Goal: Task Accomplishment & Management: Complete application form

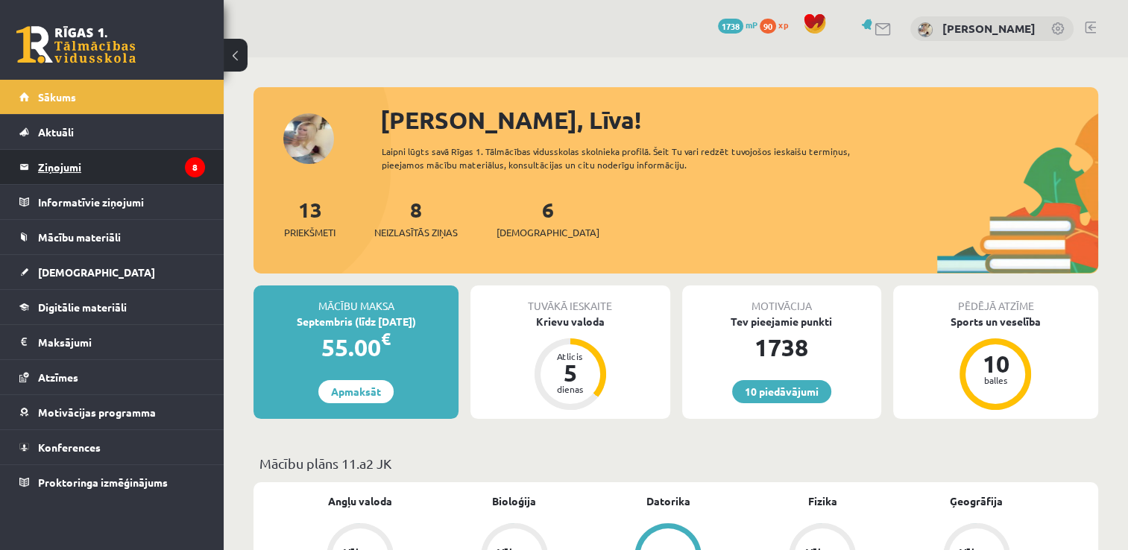
click at [181, 174] on legend "Ziņojumi 8" at bounding box center [121, 167] width 167 height 34
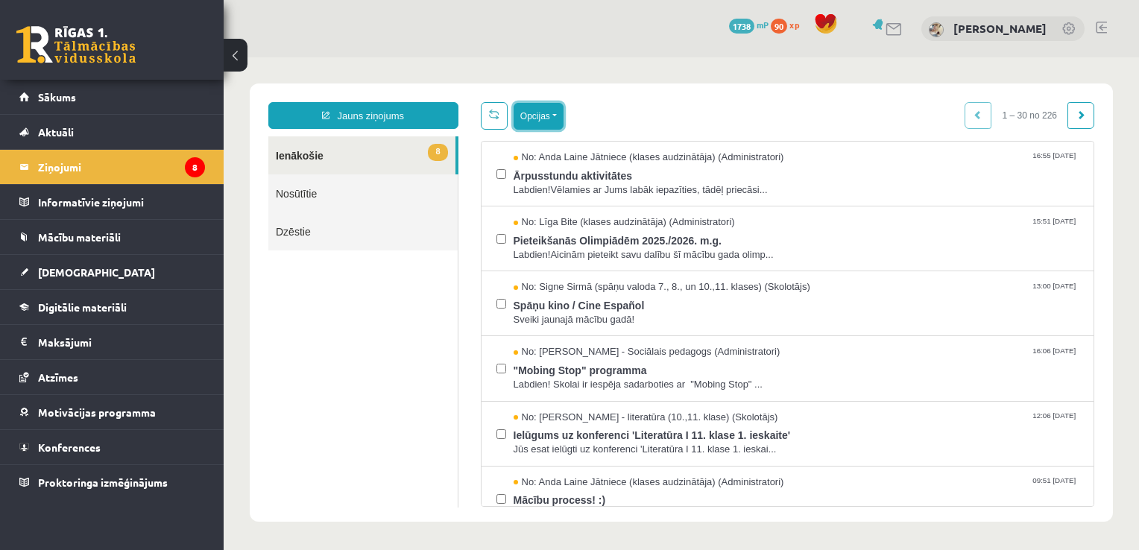
click at [541, 118] on button "Opcijas" at bounding box center [539, 116] width 50 height 27
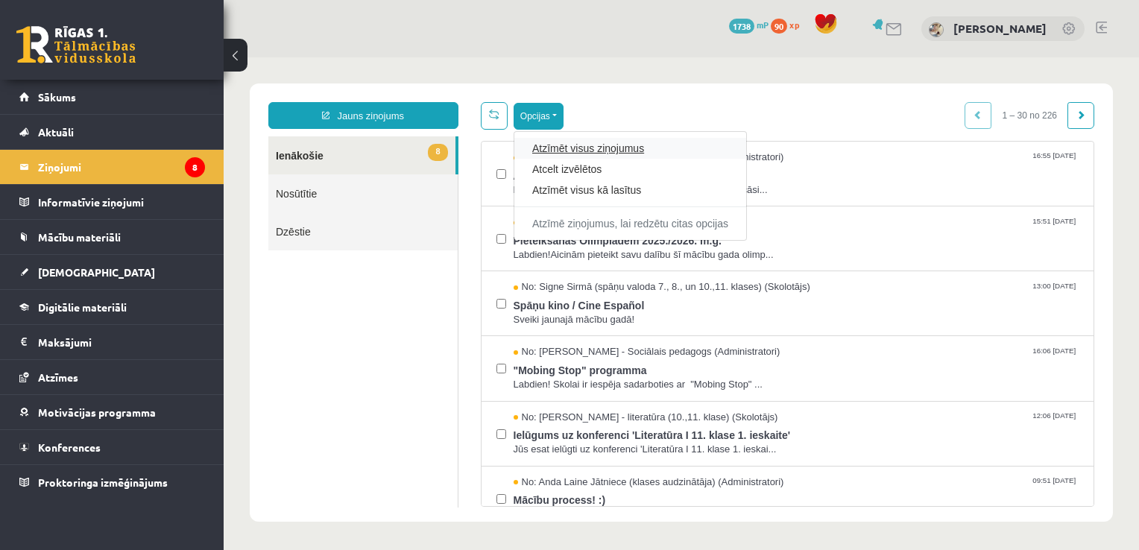
click at [580, 148] on link "Atzīmēt visus ziņojumus" at bounding box center [630, 148] width 196 height 15
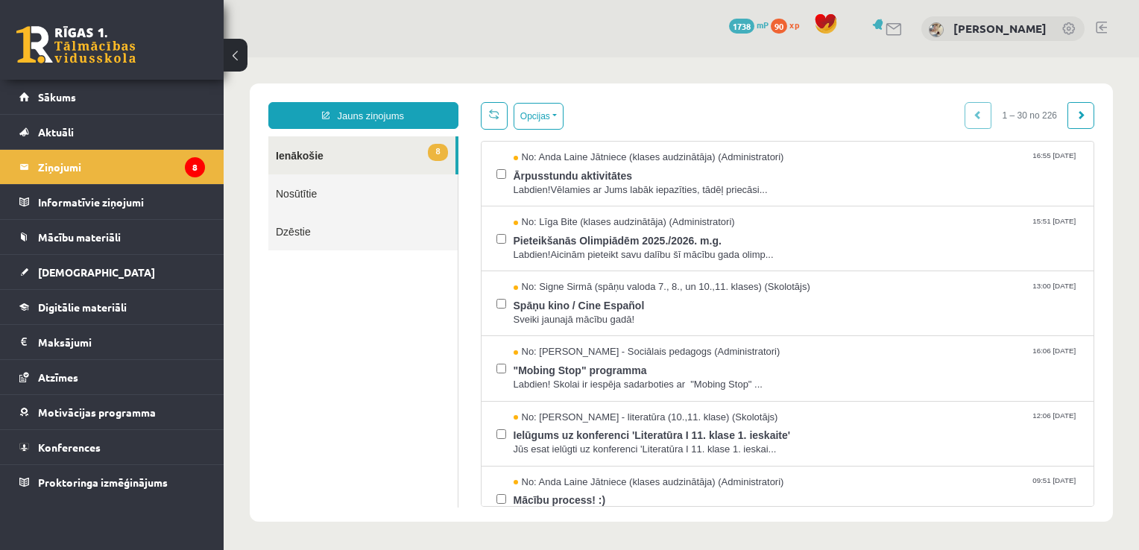
click at [420, 154] on link "8 Ienākošie" at bounding box center [361, 155] width 187 height 38
click at [561, 123] on button "Opcijas" at bounding box center [539, 116] width 50 height 27
click at [565, 197] on div "No: Anda Laine Jātniece (klases audzinātāja) (Administratori) 16:55 10/09/2025 …" at bounding box center [788, 174] width 613 height 65
click at [535, 119] on button "Opcijas" at bounding box center [539, 116] width 50 height 27
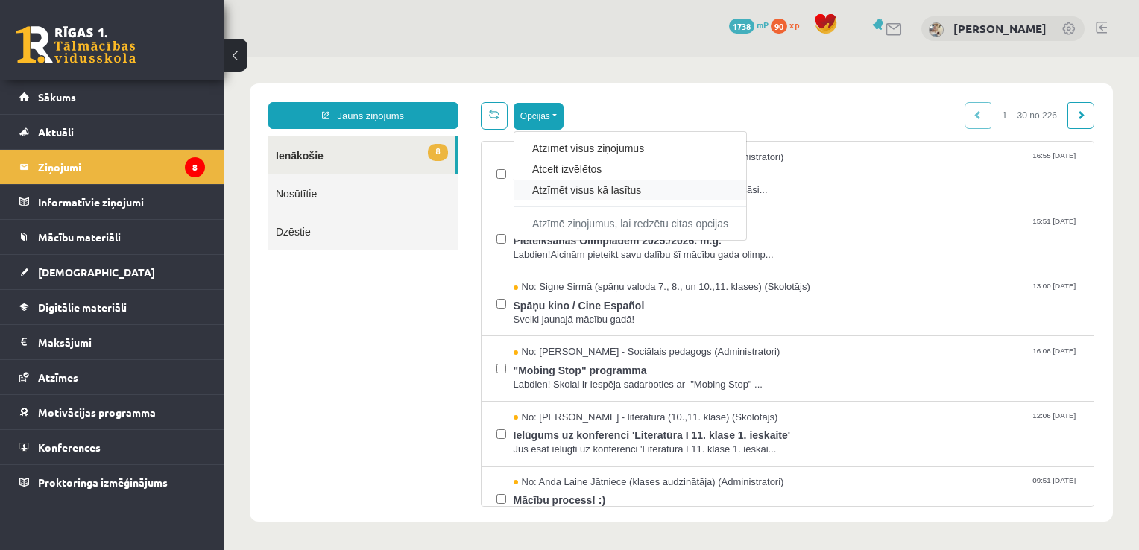
click at [549, 192] on link "Atzīmēt visus kā lasītus" at bounding box center [630, 190] width 196 height 15
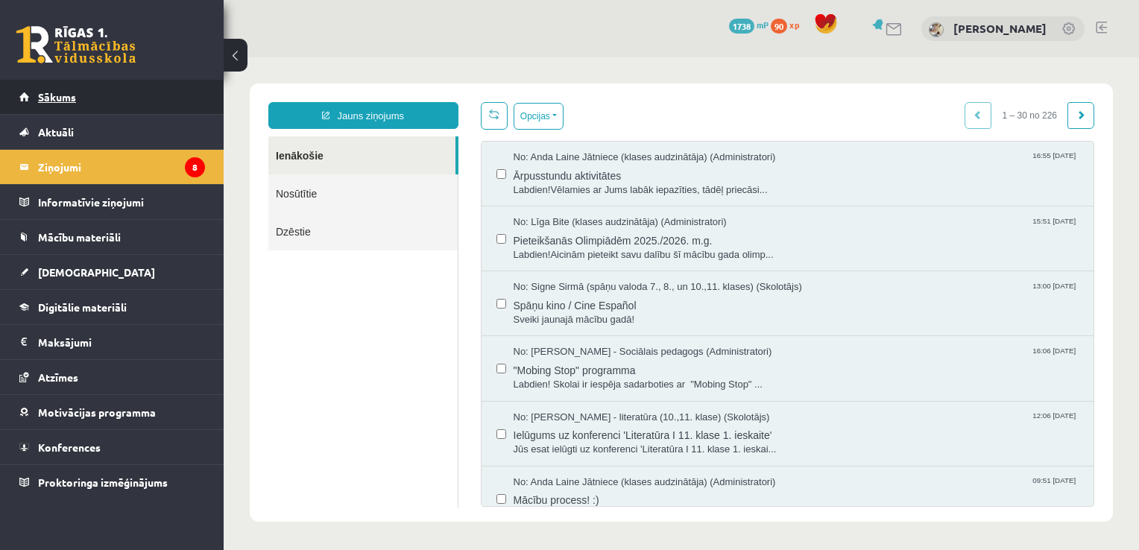
click at [156, 104] on link "Sākums" at bounding box center [112, 97] width 186 height 34
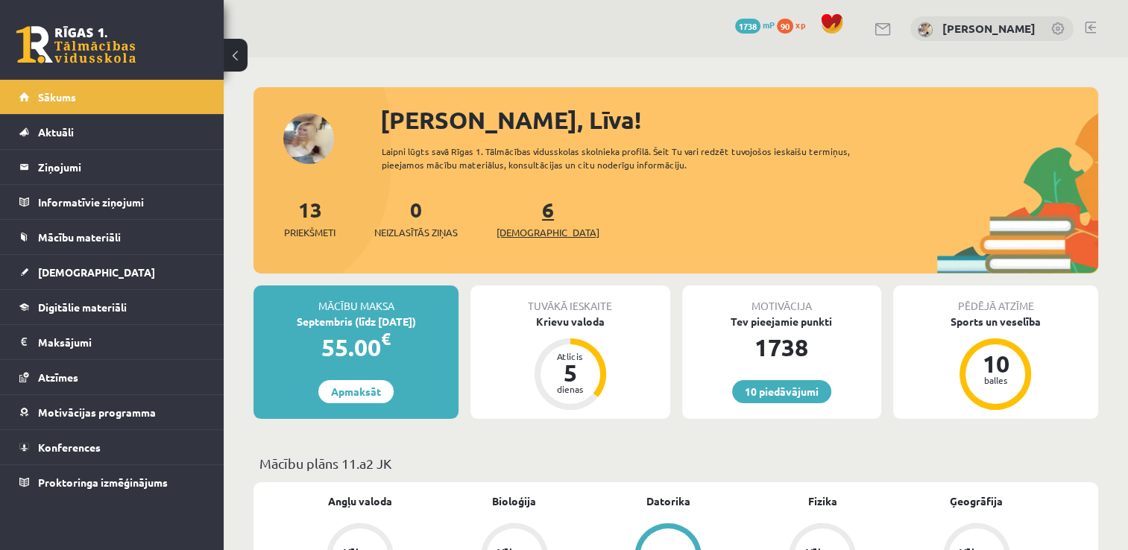
click at [524, 234] on span "[DEMOGRAPHIC_DATA]" at bounding box center [548, 232] width 103 height 15
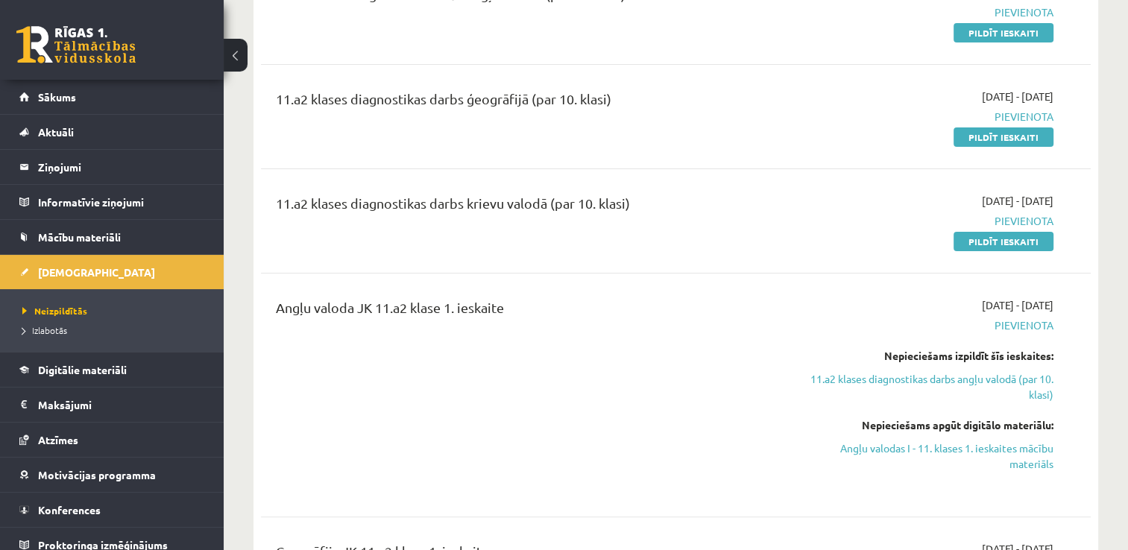
scroll to position [75, 0]
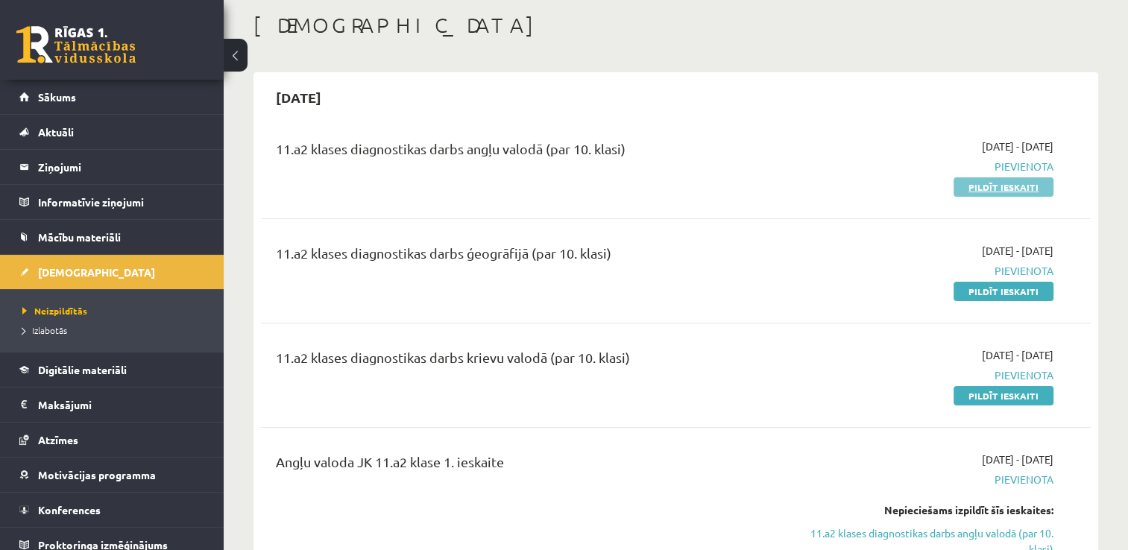
click at [1008, 189] on link "Pildīt ieskaiti" at bounding box center [1004, 186] width 100 height 19
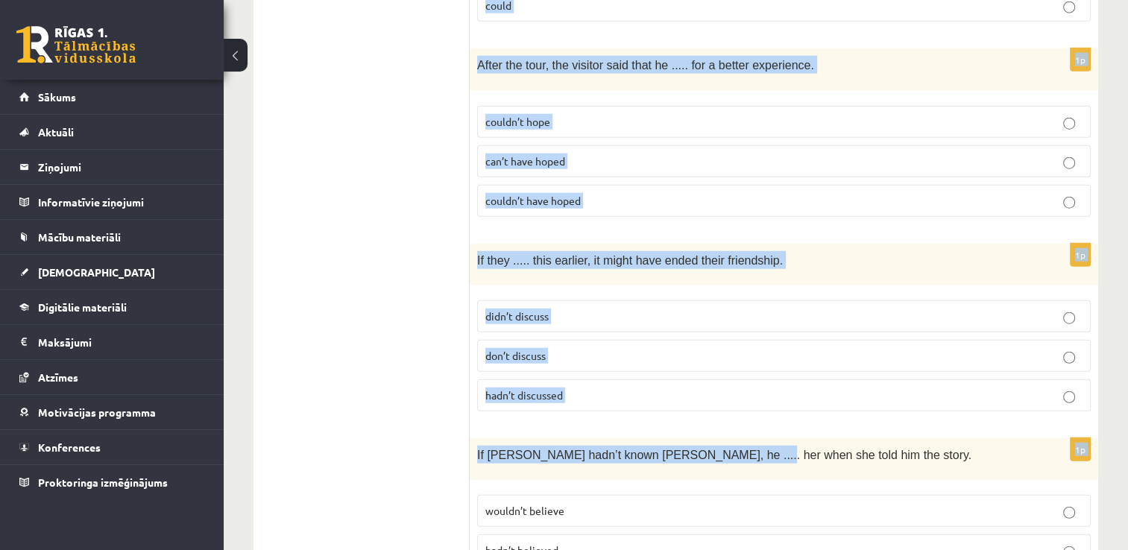
scroll to position [3749, 0]
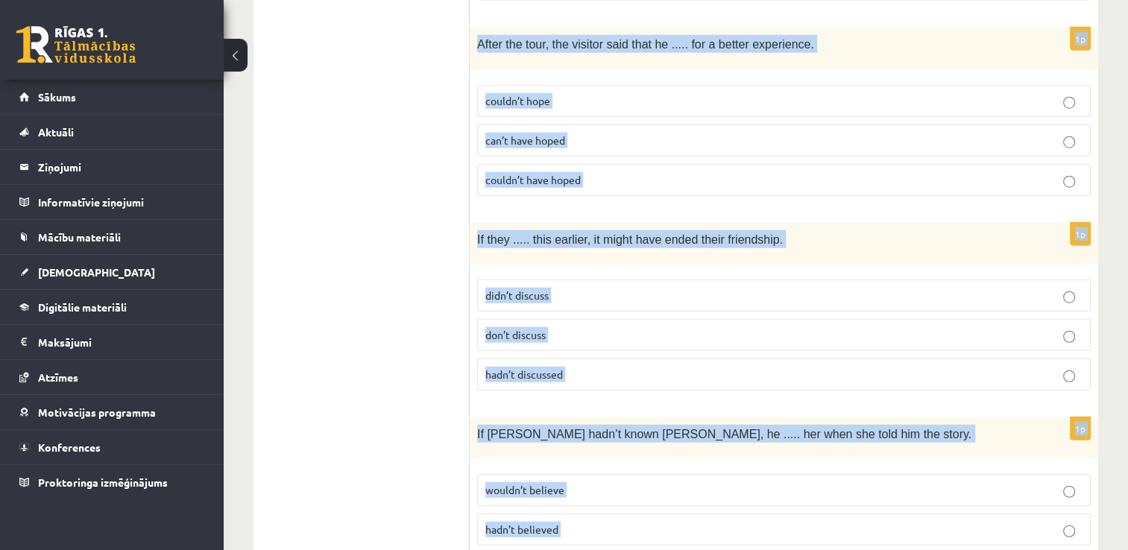
drag, startPoint x: 485, startPoint y: 271, endPoint x: 725, endPoint y: 491, distance: 325.6
copy form "Read the sentence and choose the correct answer. 1p Visitors ..... their own fo…"
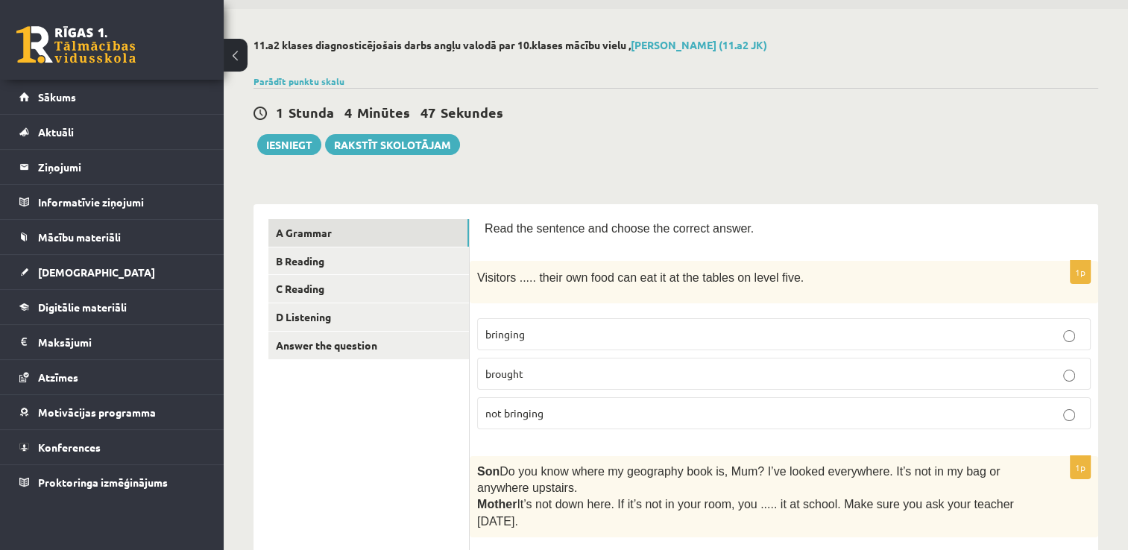
scroll to position [75, 0]
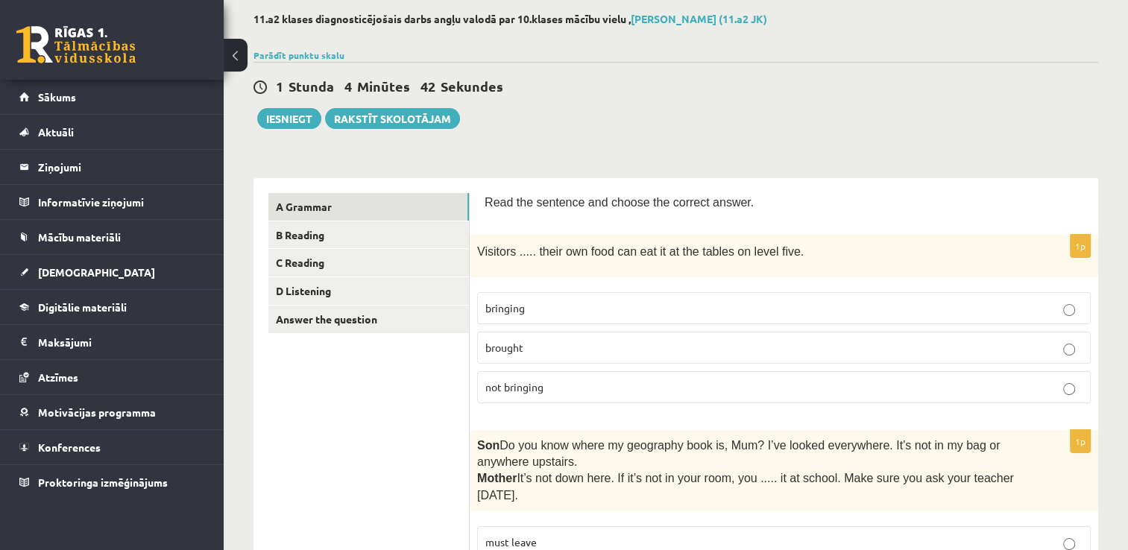
click at [519, 307] on span "bringing" at bounding box center [505, 307] width 40 height 13
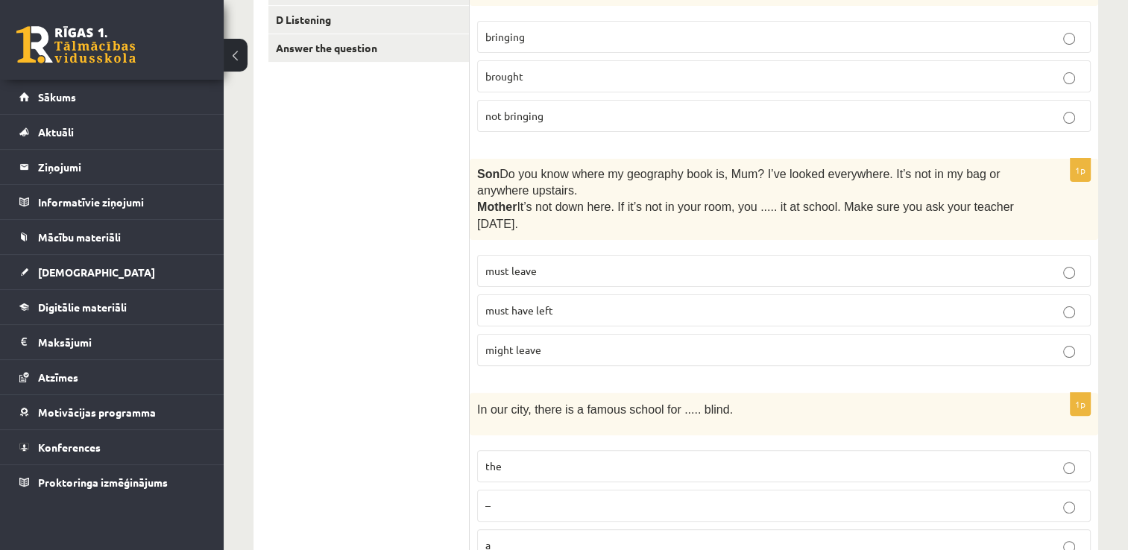
scroll to position [373, 0]
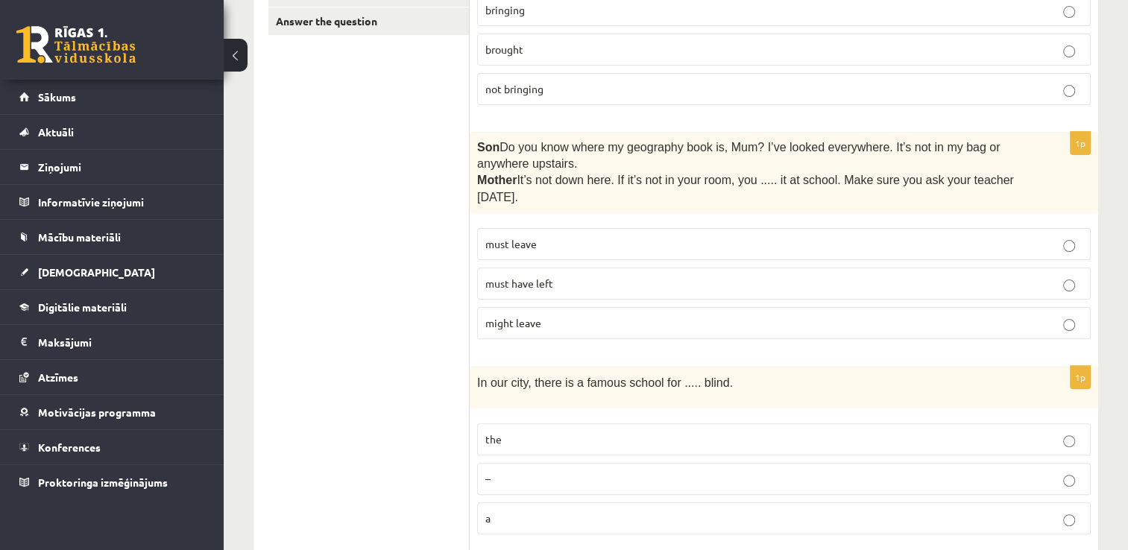
click at [624, 284] on p "must have left" at bounding box center [783, 284] width 597 height 16
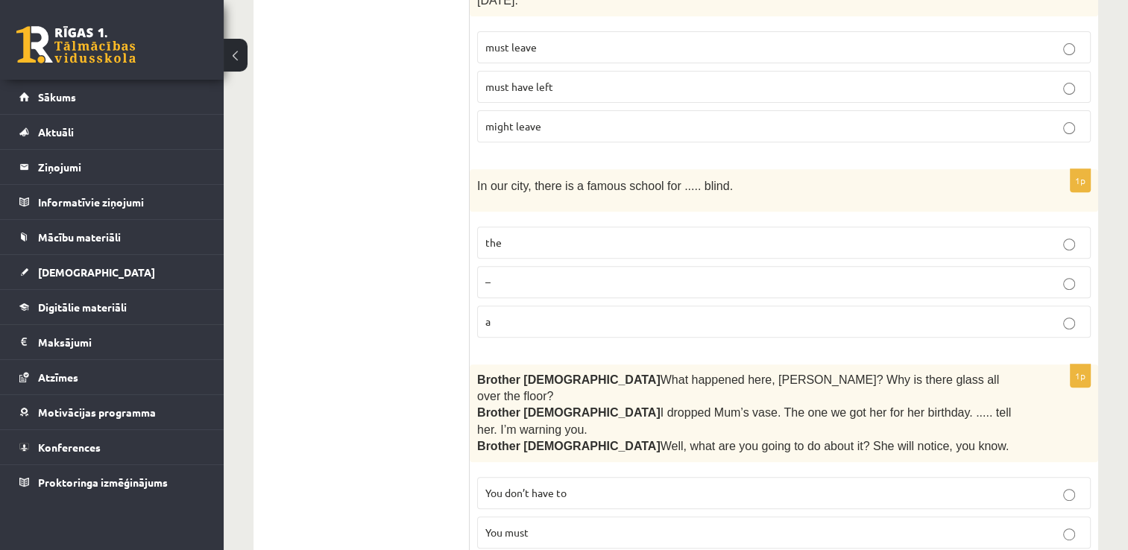
scroll to position [597, 0]
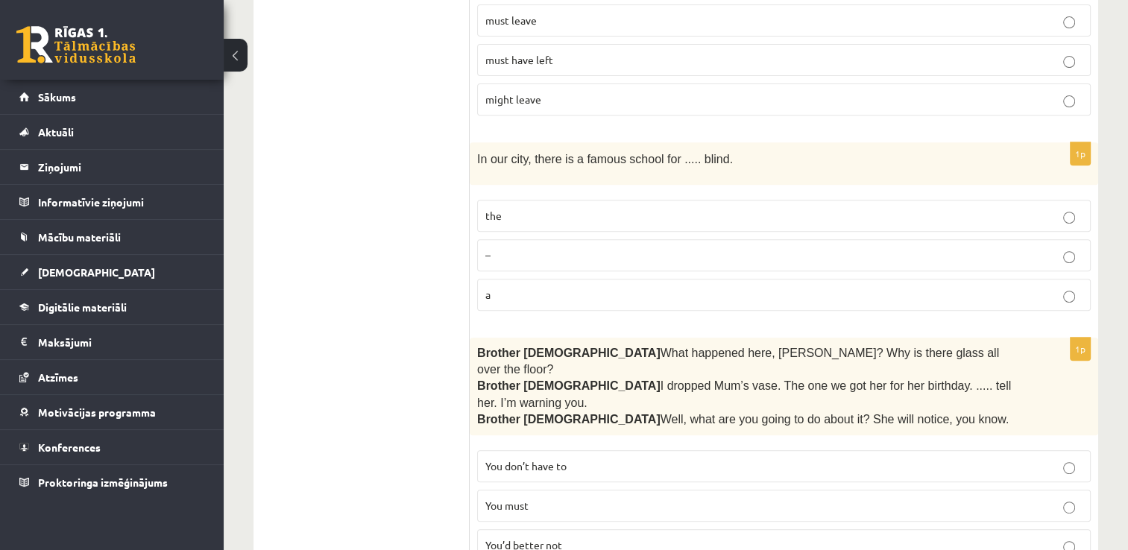
click at [644, 219] on label "the" at bounding box center [784, 216] width 614 height 32
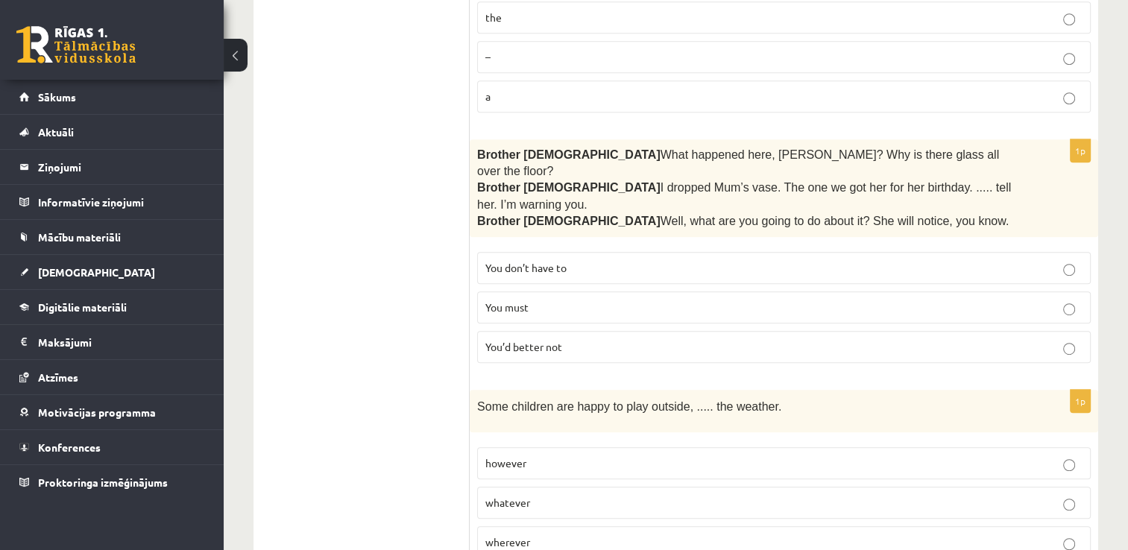
scroll to position [820, 0]
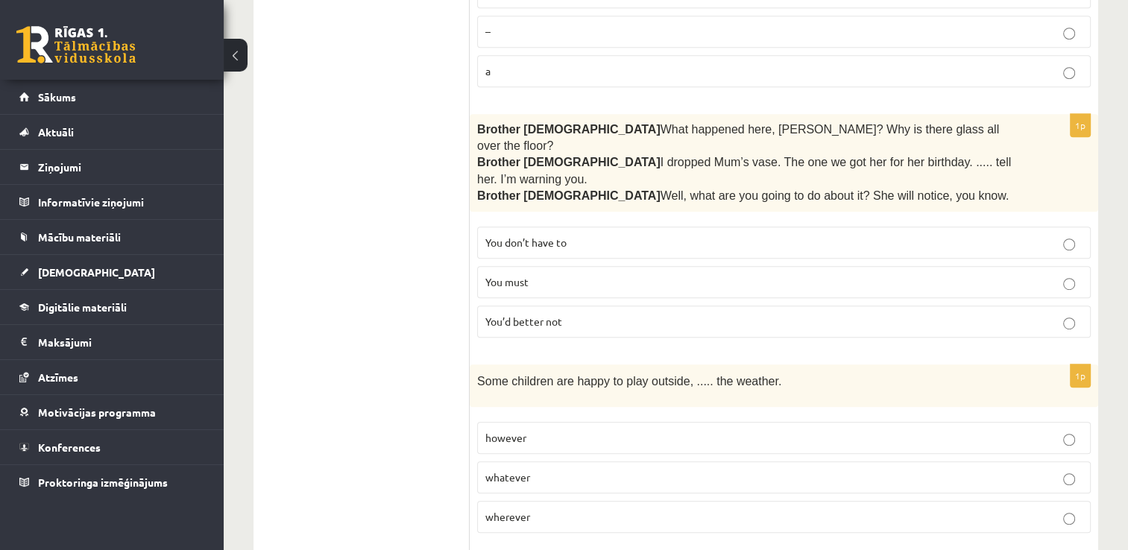
click at [585, 314] on p "You’d better not" at bounding box center [783, 322] width 597 height 16
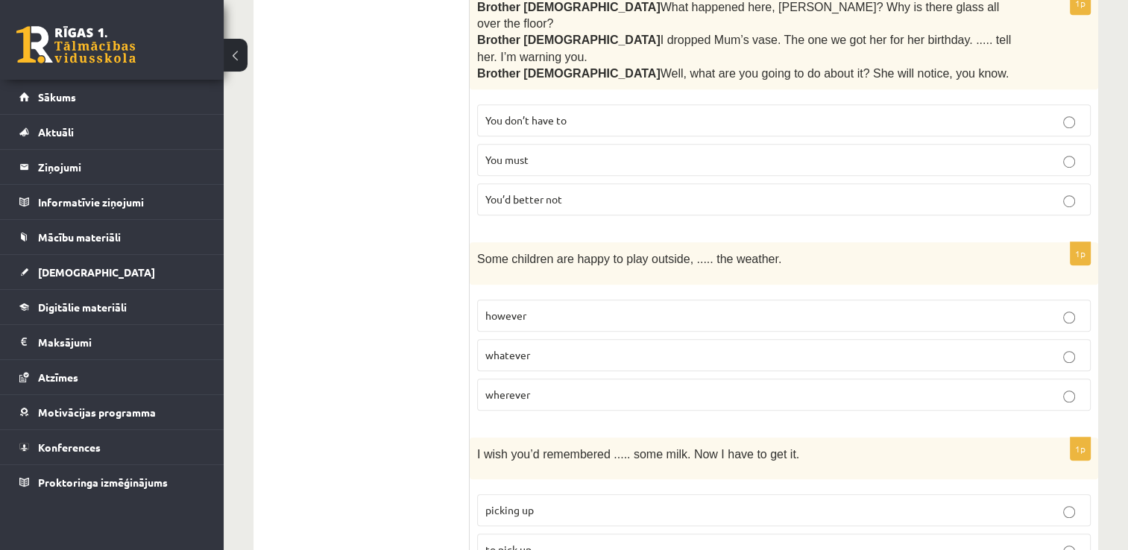
scroll to position [969, 0]
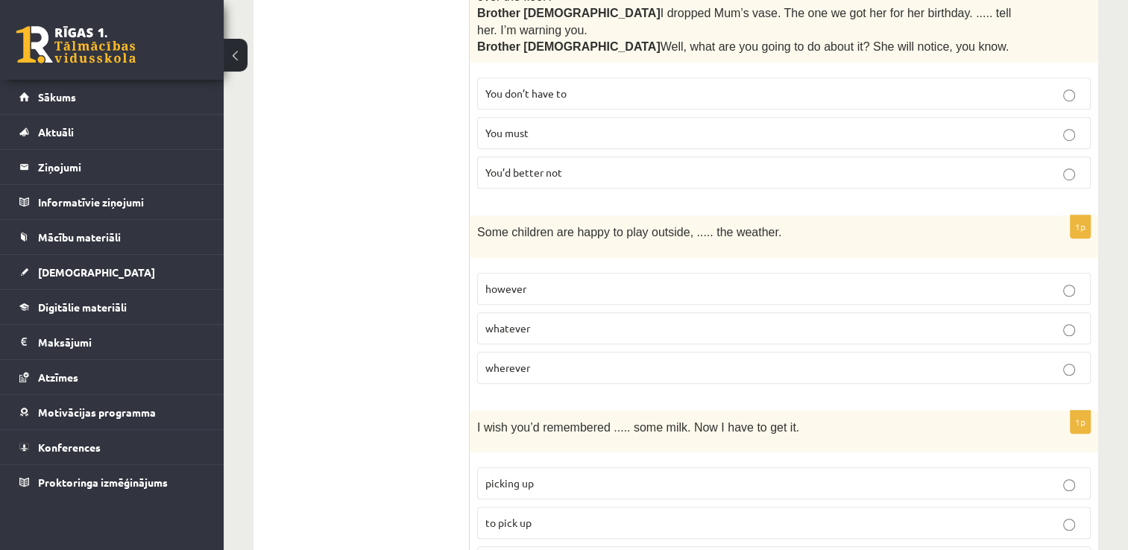
click at [575, 321] on p "whatever" at bounding box center [783, 329] width 597 height 16
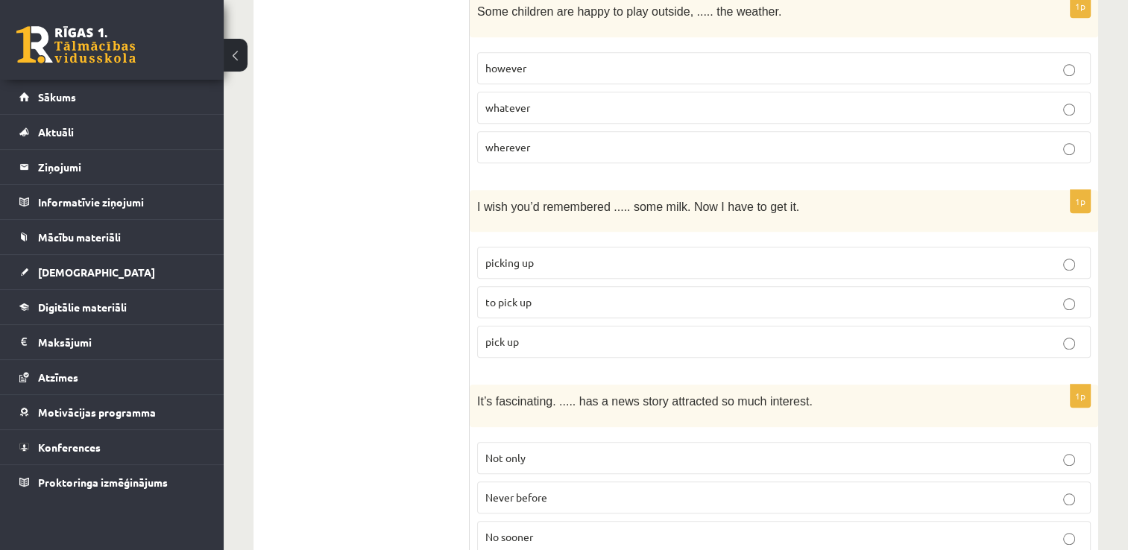
scroll to position [1193, 0]
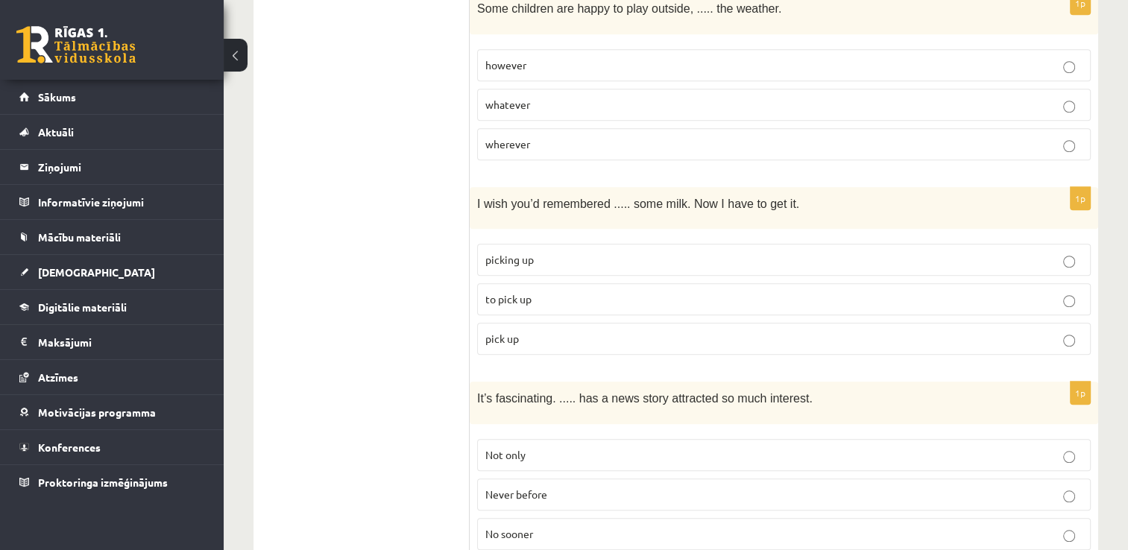
click at [618, 292] on p "to pick up" at bounding box center [783, 300] width 597 height 16
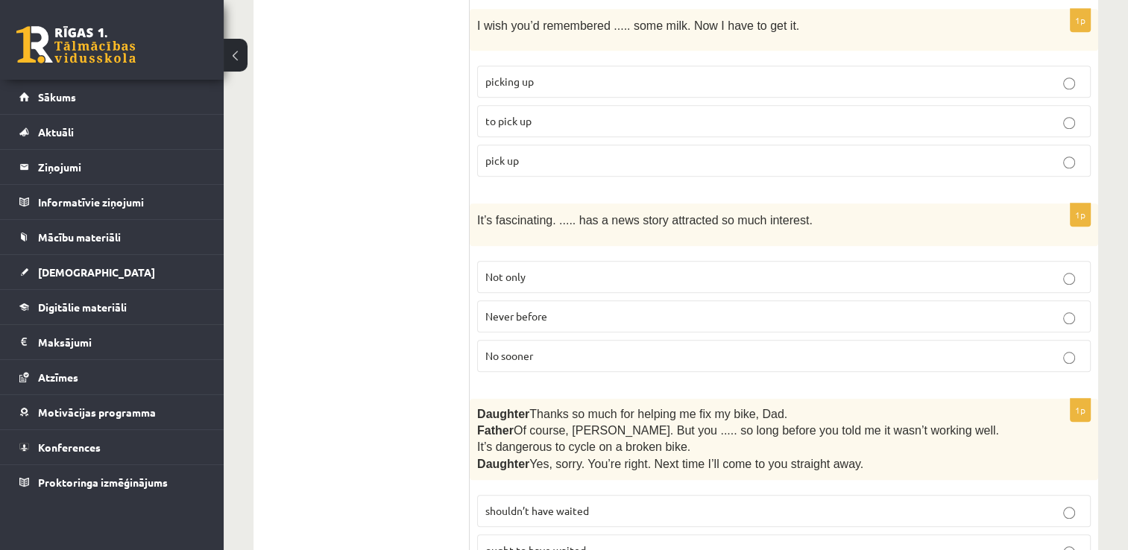
scroll to position [1417, 0]
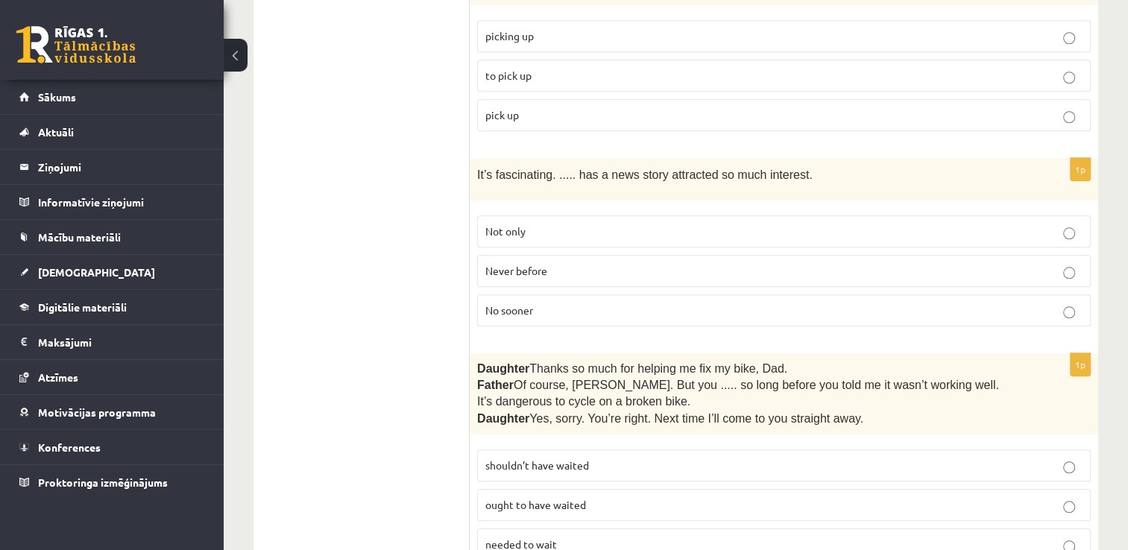
click at [628, 255] on label "Never before" at bounding box center [784, 271] width 614 height 32
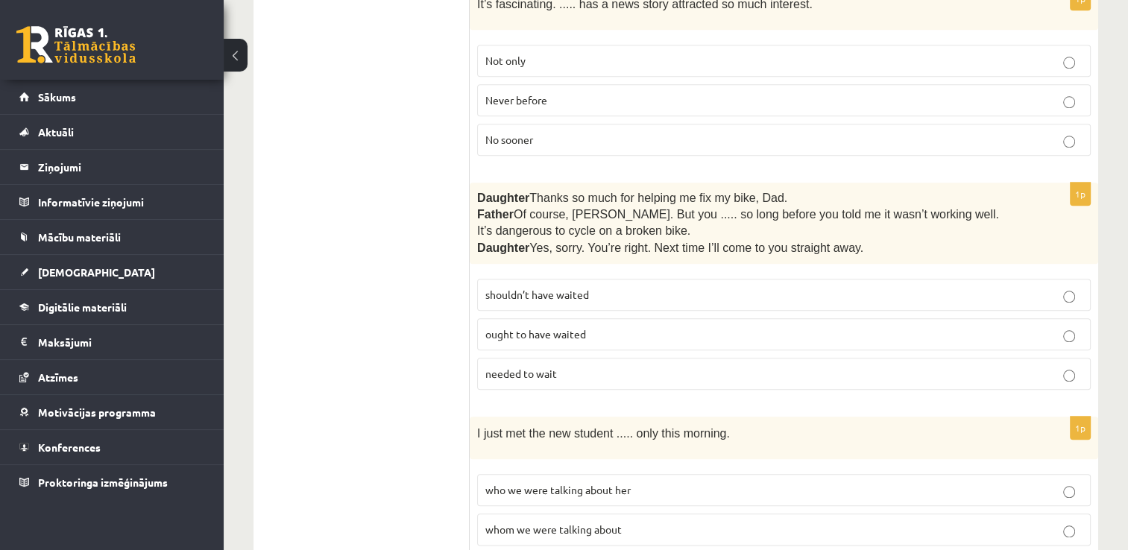
scroll to position [1640, 0]
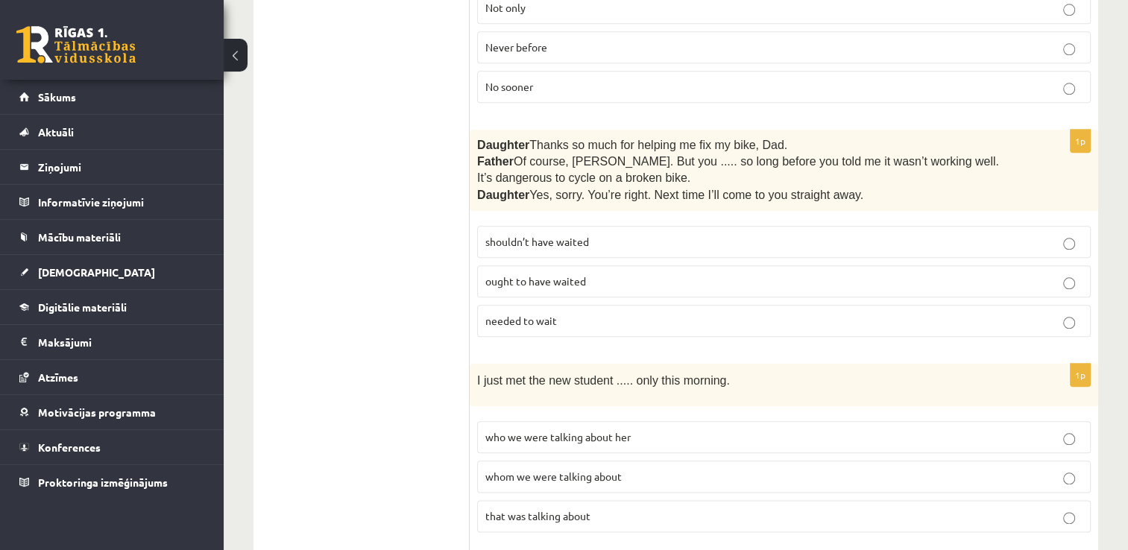
click at [709, 234] on p "shouldn’t have waited" at bounding box center [783, 242] width 597 height 16
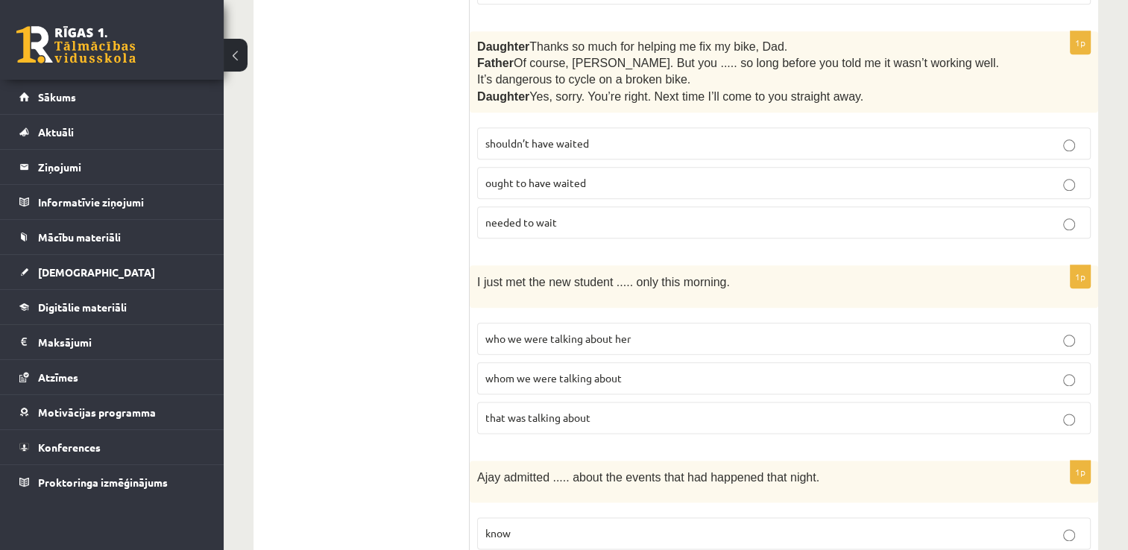
scroll to position [1864, 0]
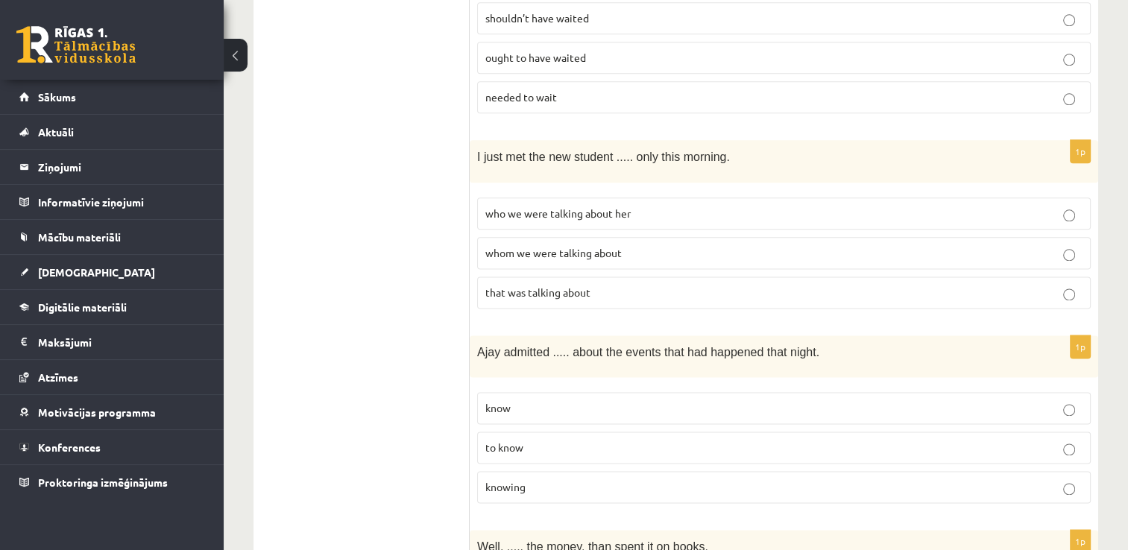
click at [692, 245] on p "whom we were talking about" at bounding box center [783, 253] width 597 height 16
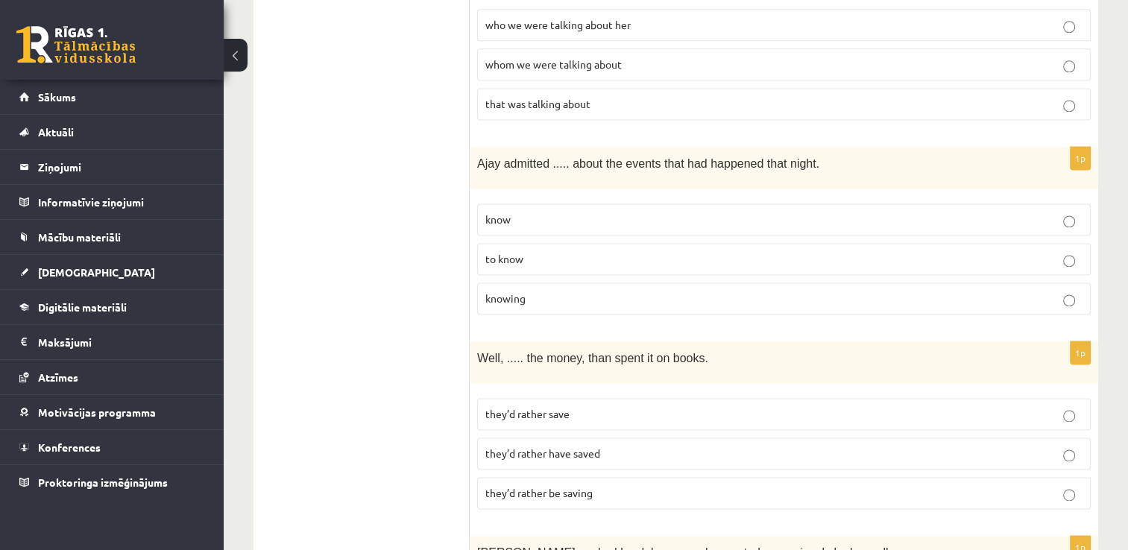
scroll to position [2088, 0]
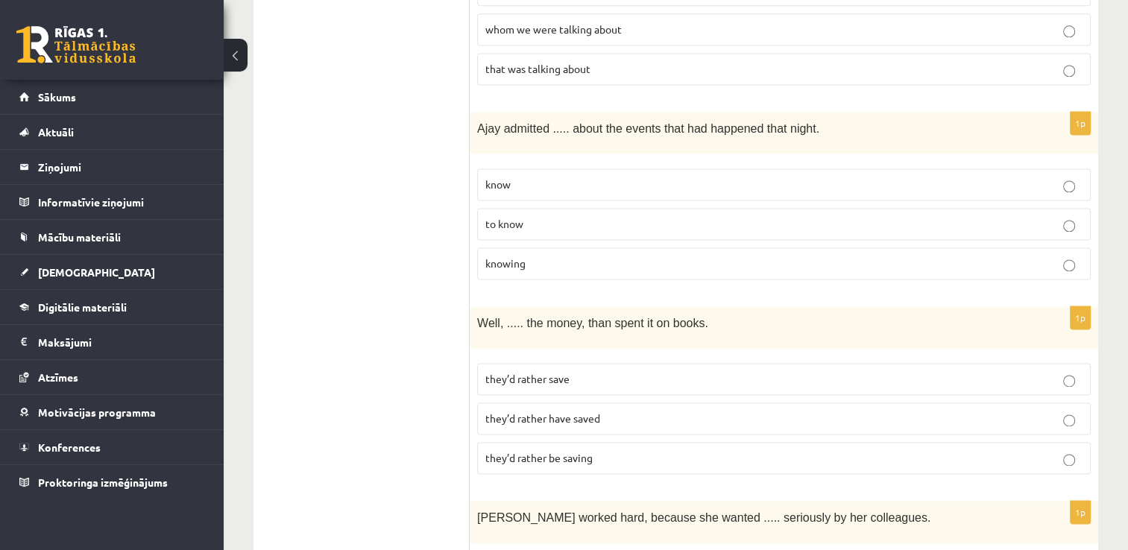
click at [641, 256] on p "knowing" at bounding box center [783, 264] width 597 height 16
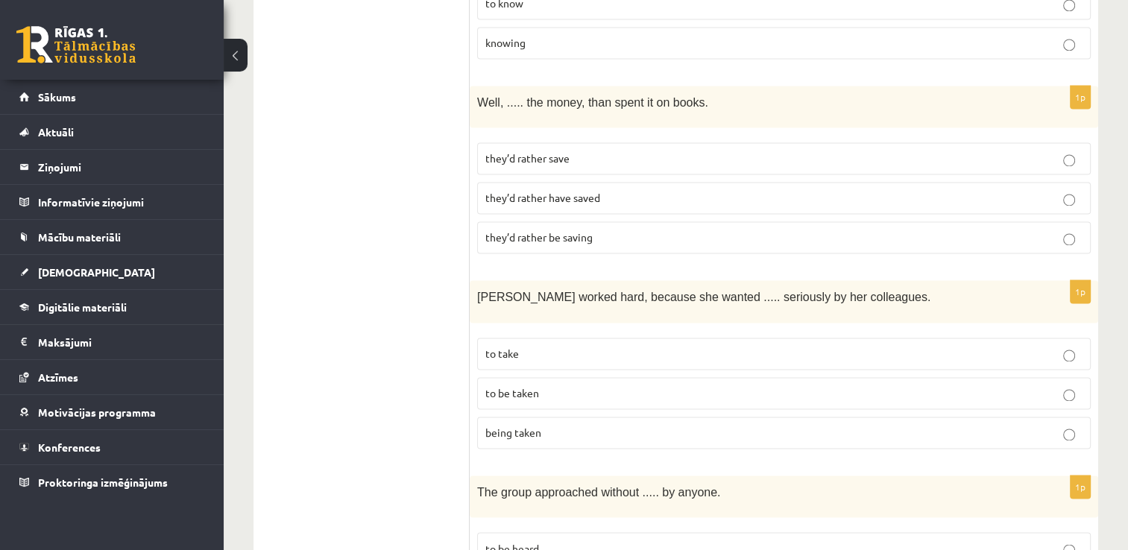
scroll to position [2312, 0]
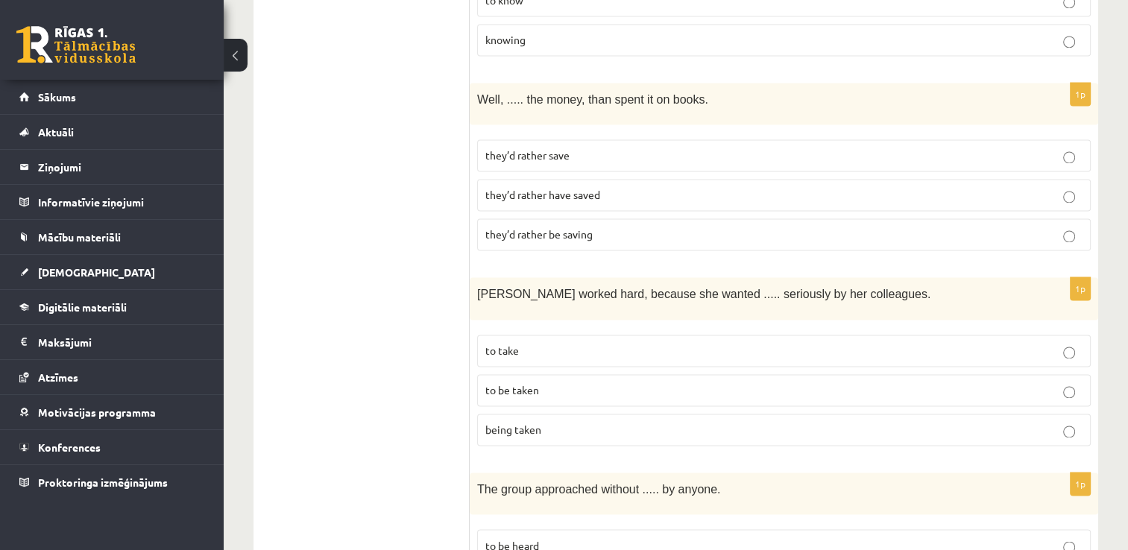
click at [704, 187] on p "they’d rather have saved" at bounding box center [783, 195] width 597 height 16
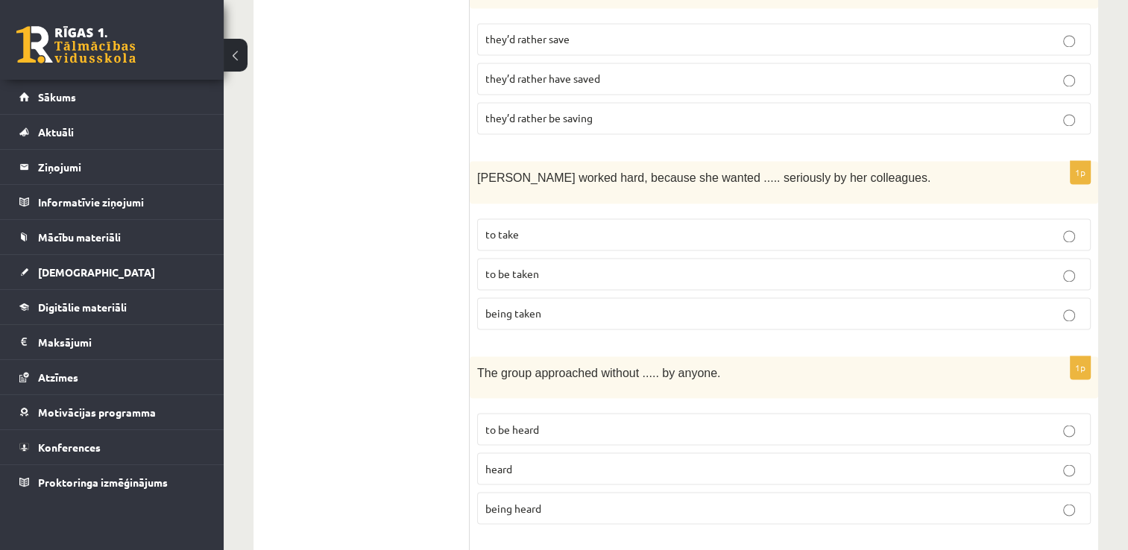
scroll to position [2535, 0]
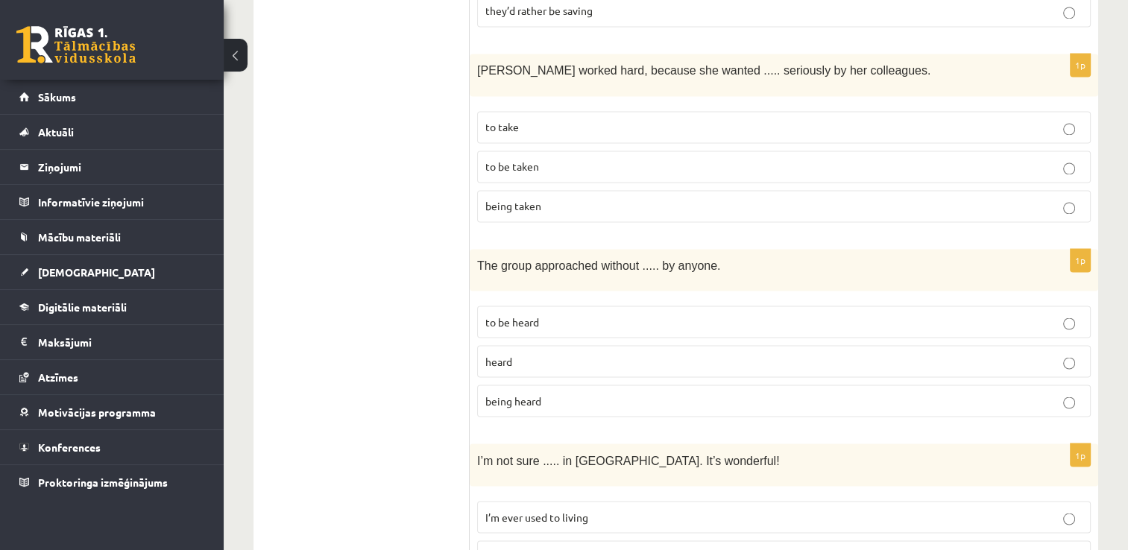
click at [723, 159] on p "to be taken" at bounding box center [783, 167] width 597 height 16
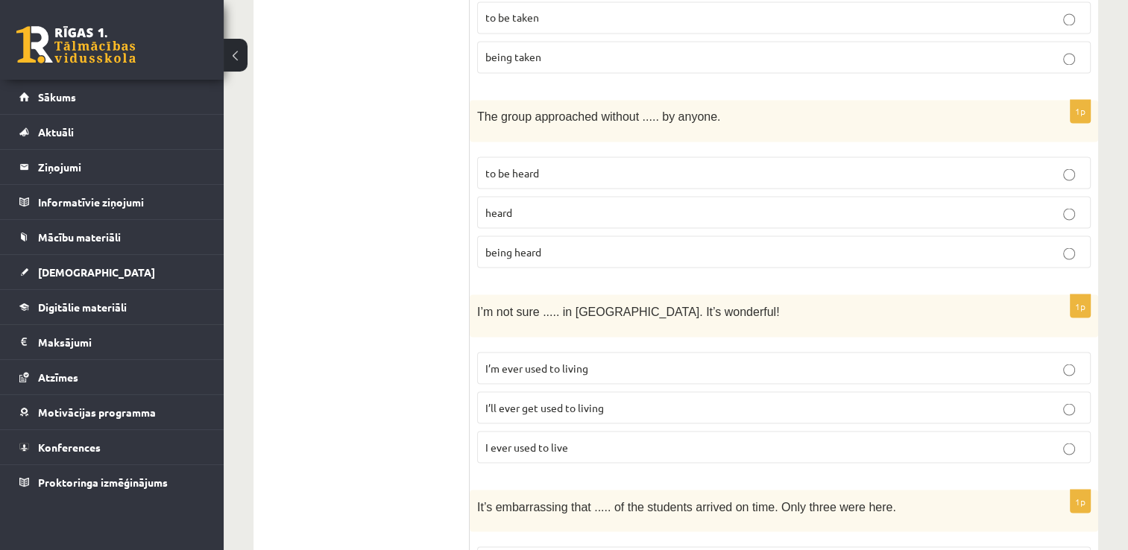
scroll to position [2610, 0]
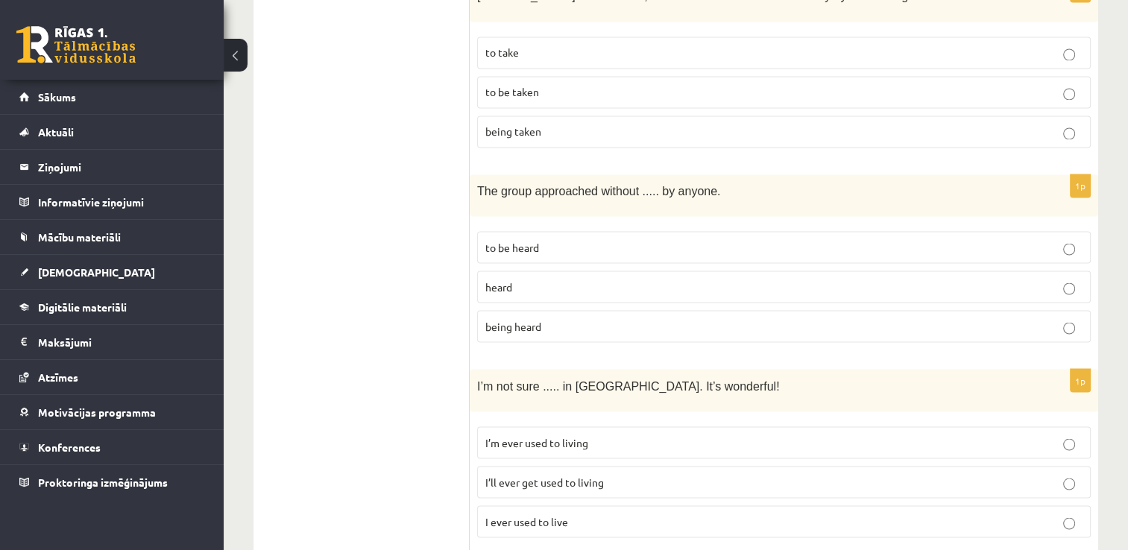
click at [594, 318] on p "being heard" at bounding box center [783, 326] width 597 height 16
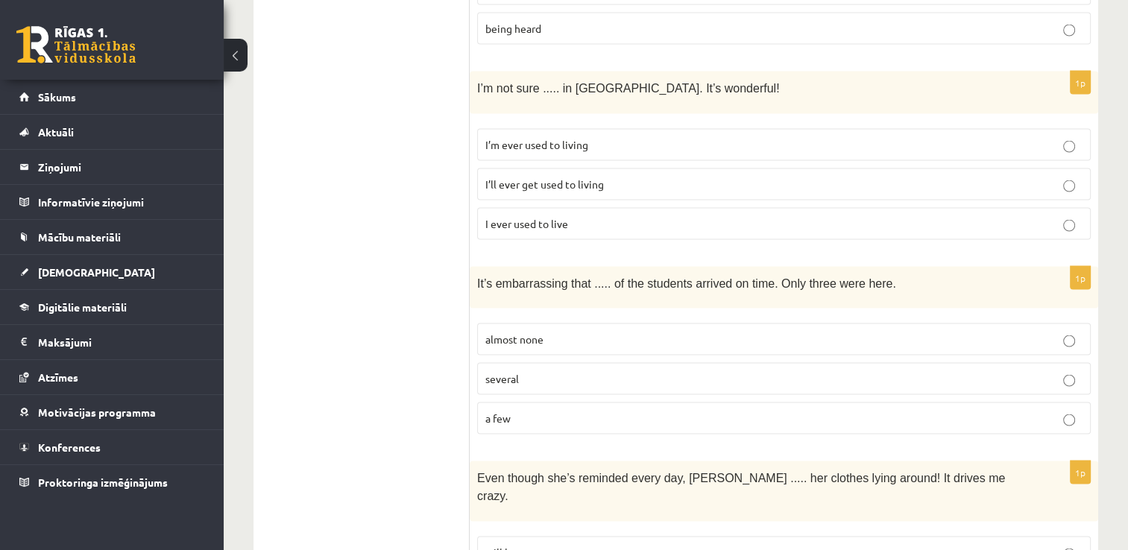
scroll to position [2908, 0]
click at [756, 176] on p "I’ll ever get used to living" at bounding box center [783, 184] width 597 height 16
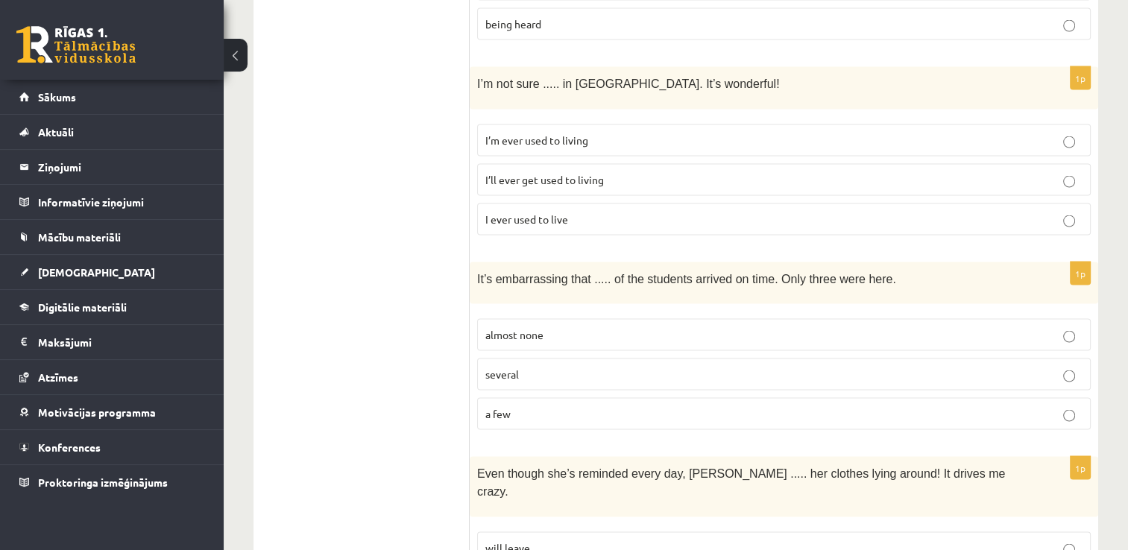
scroll to position [2983, 0]
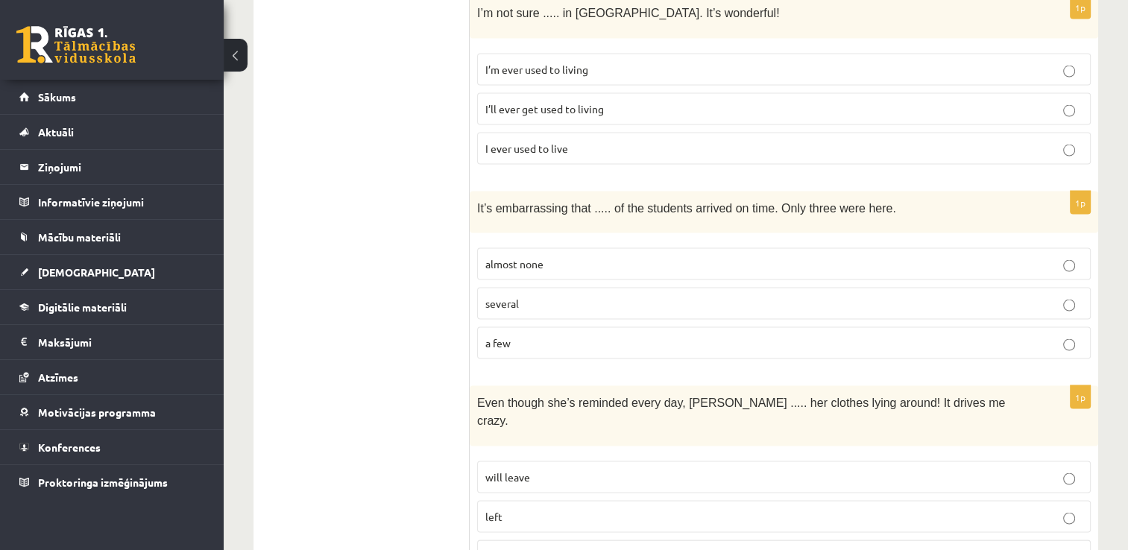
click at [646, 257] on p "almost none" at bounding box center [783, 265] width 597 height 16
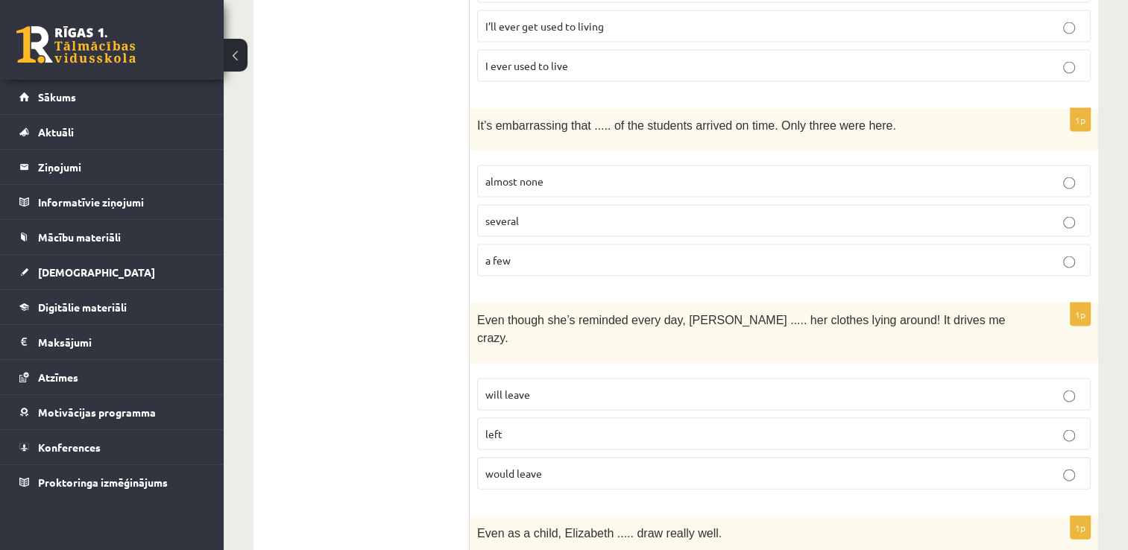
scroll to position [3206, 0]
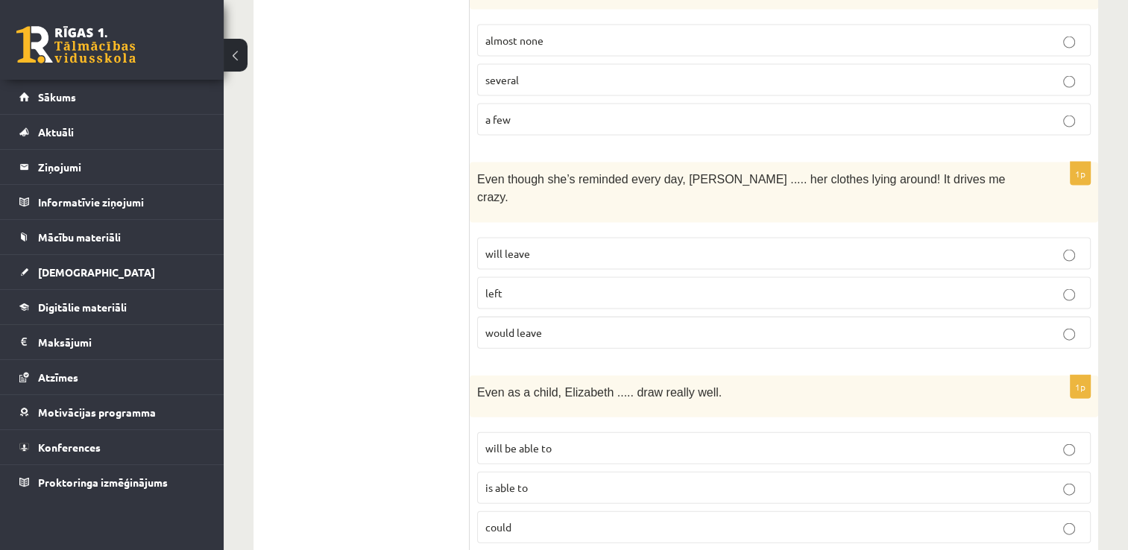
click at [687, 246] on p "will leave" at bounding box center [783, 254] width 597 height 16
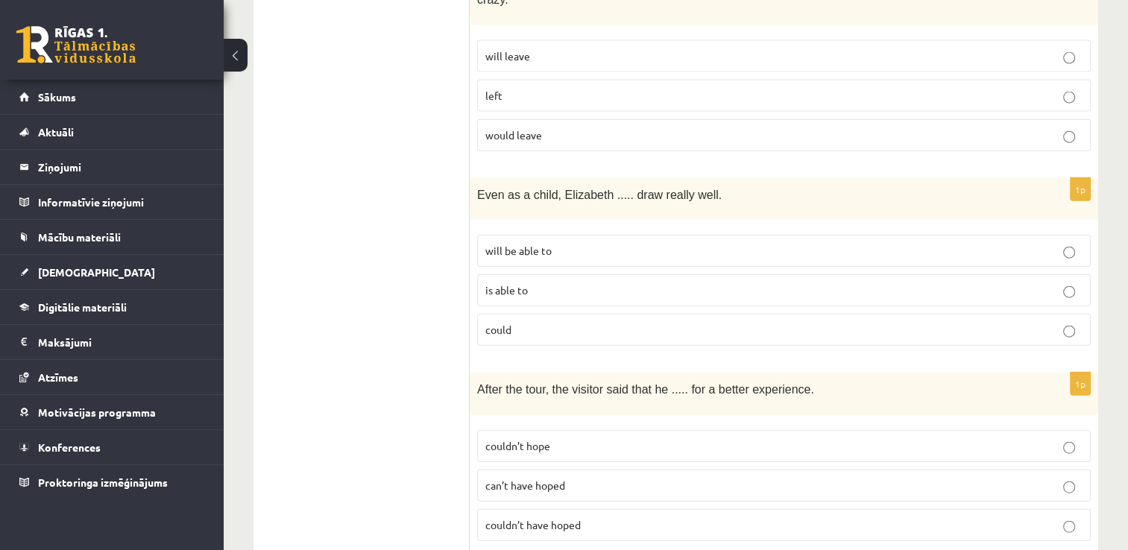
scroll to position [3430, 0]
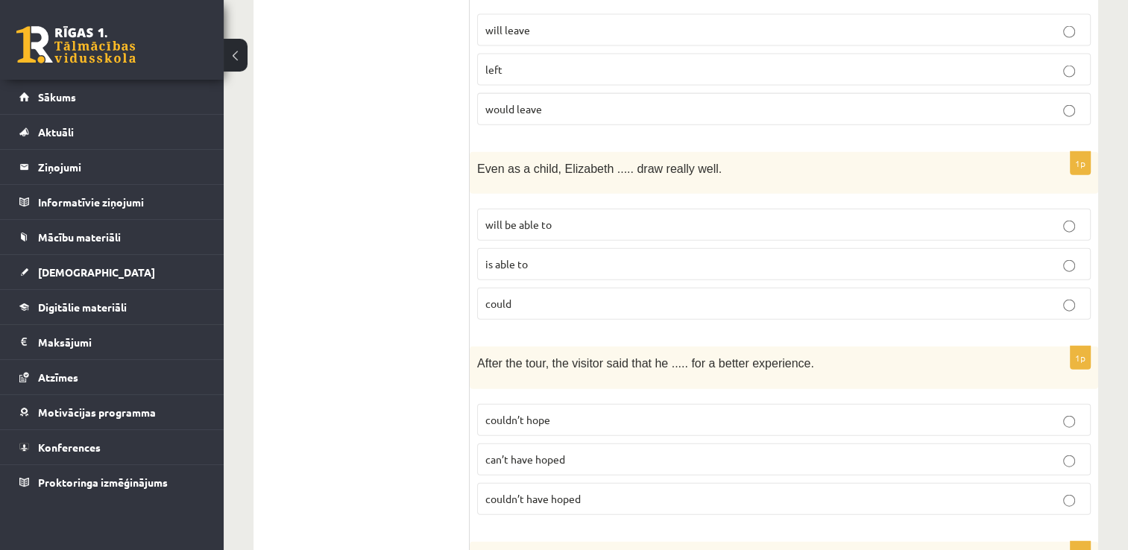
click at [608, 288] on label "could" at bounding box center [784, 304] width 614 height 32
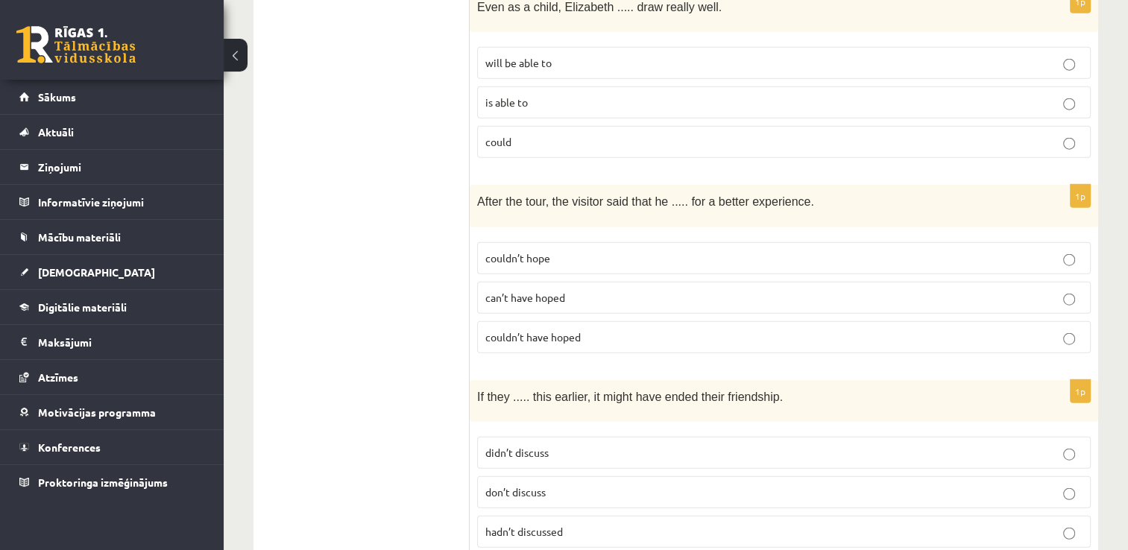
scroll to position [3654, 0]
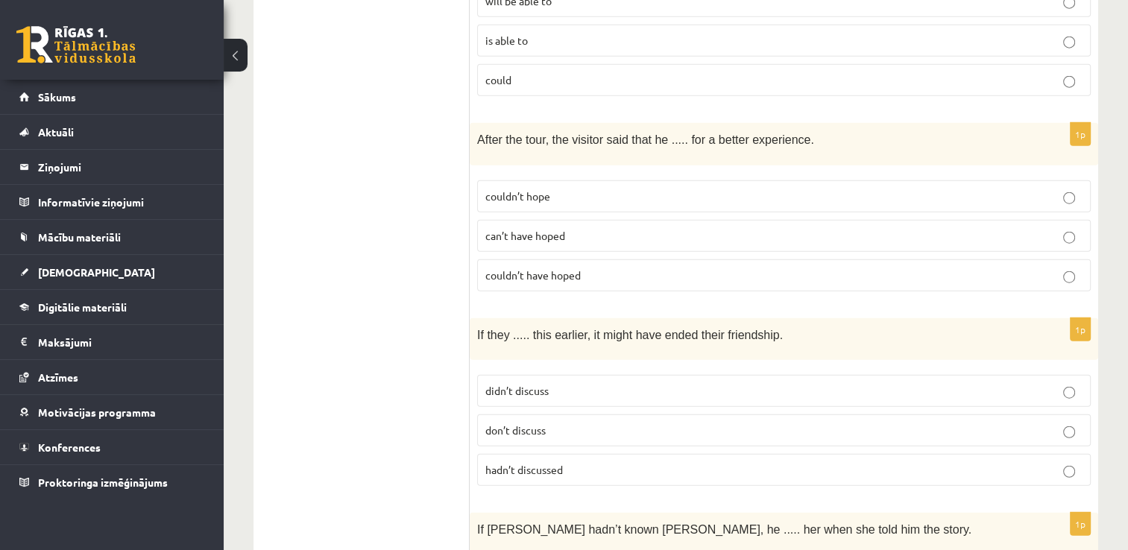
click at [678, 268] on p "couldn’t have hoped" at bounding box center [783, 276] width 597 height 16
click at [714, 228] on p "can’t have hoped" at bounding box center [783, 236] width 597 height 16
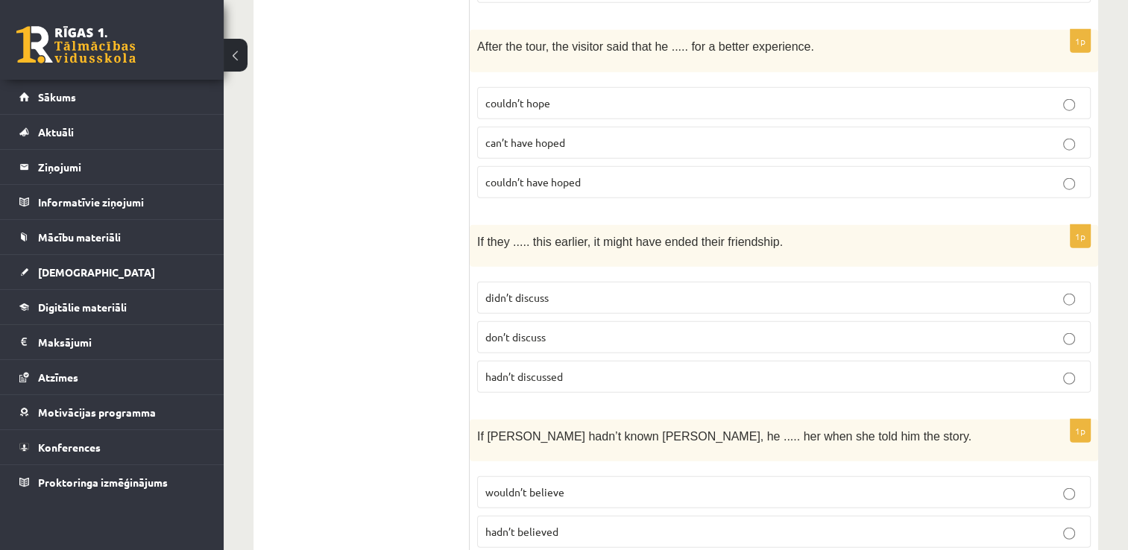
scroll to position [3749, 0]
click at [617, 367] on p "hadn’t discussed" at bounding box center [783, 375] width 597 height 16
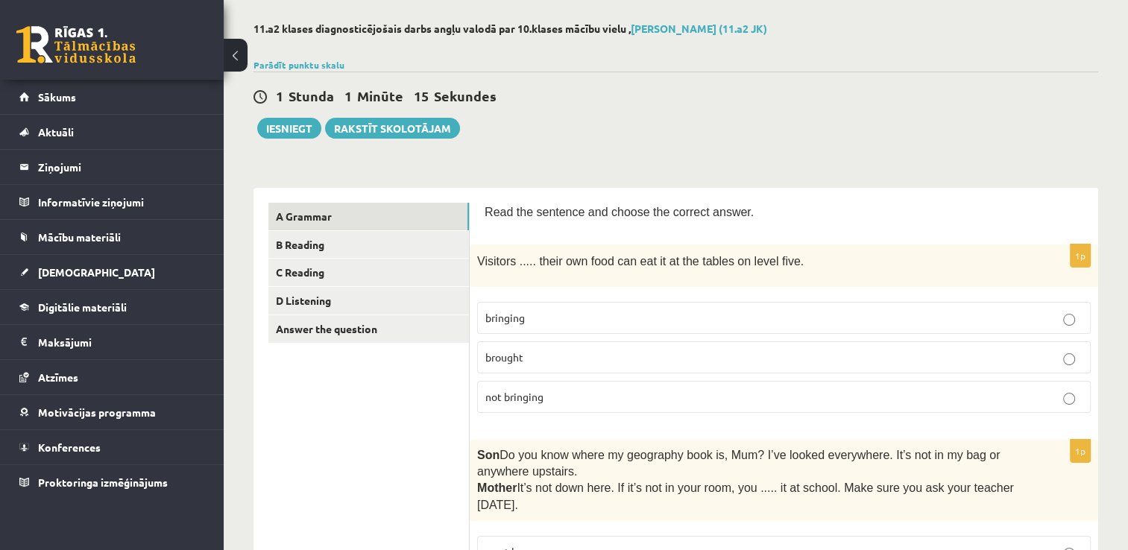
scroll to position [0, 0]
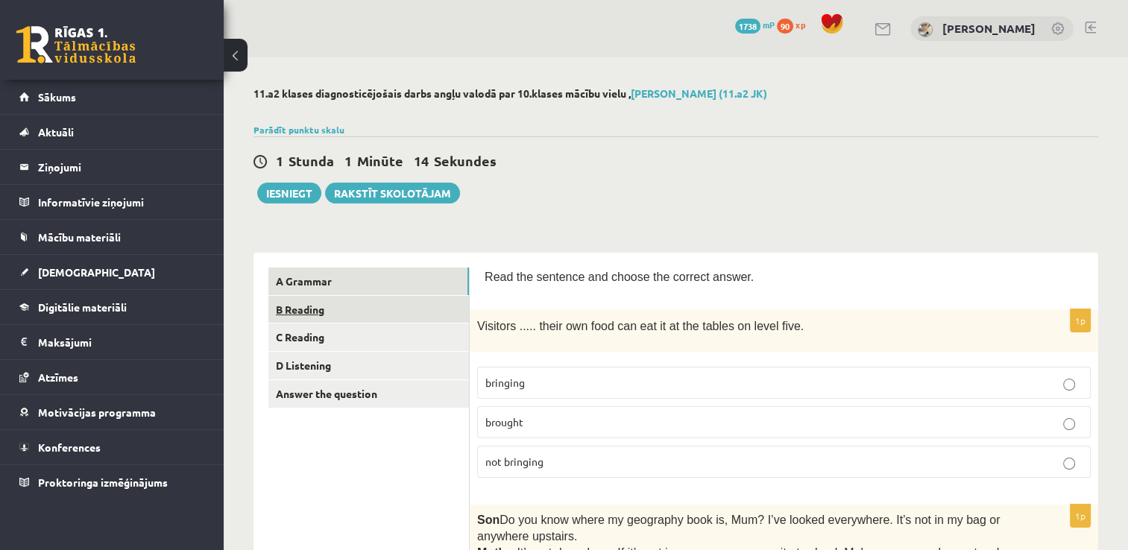
click at [421, 321] on link "B Reading" at bounding box center [368, 310] width 201 height 28
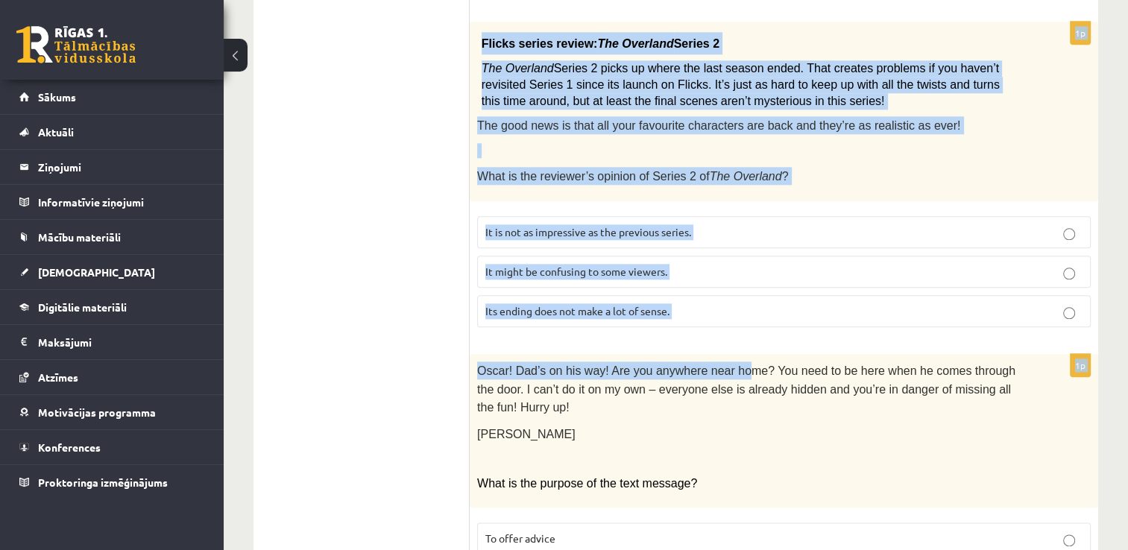
scroll to position [1765, 0]
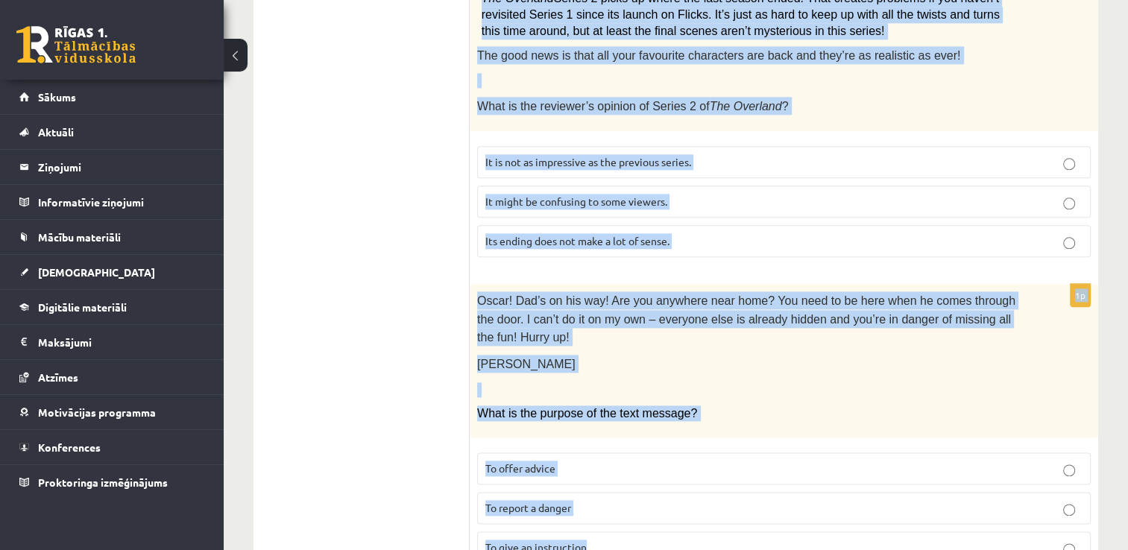
drag, startPoint x: 486, startPoint y: 125, endPoint x: 679, endPoint y: 488, distance: 411.3
drag, startPoint x: 679, startPoint y: 488, endPoint x: 582, endPoint y: 479, distance: 98.2
copy form "Read the text and choose the correct answer. 1p From: Emily To: Priya Subject: …"
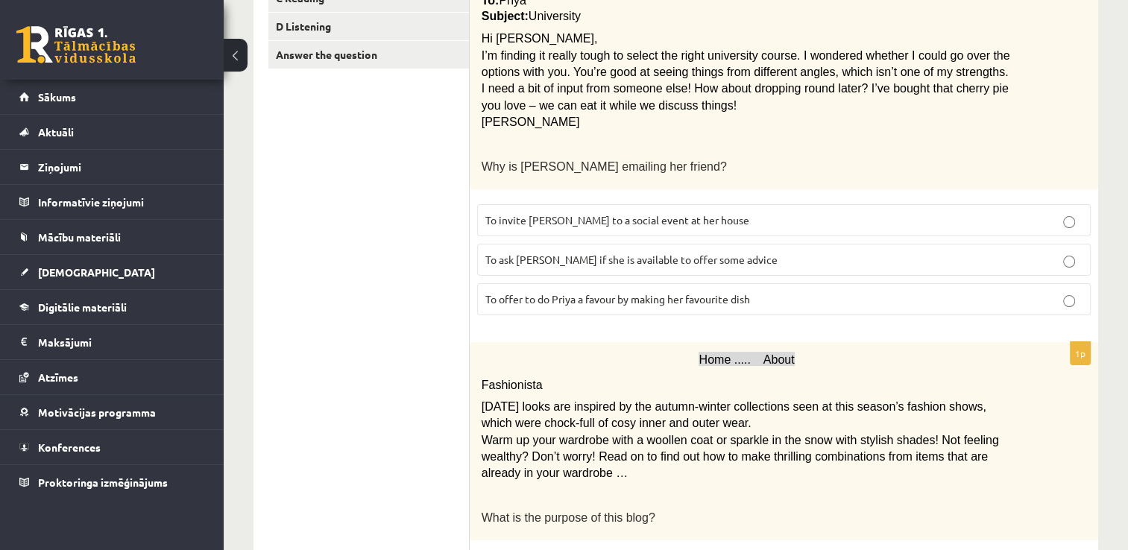
scroll to position [373, 0]
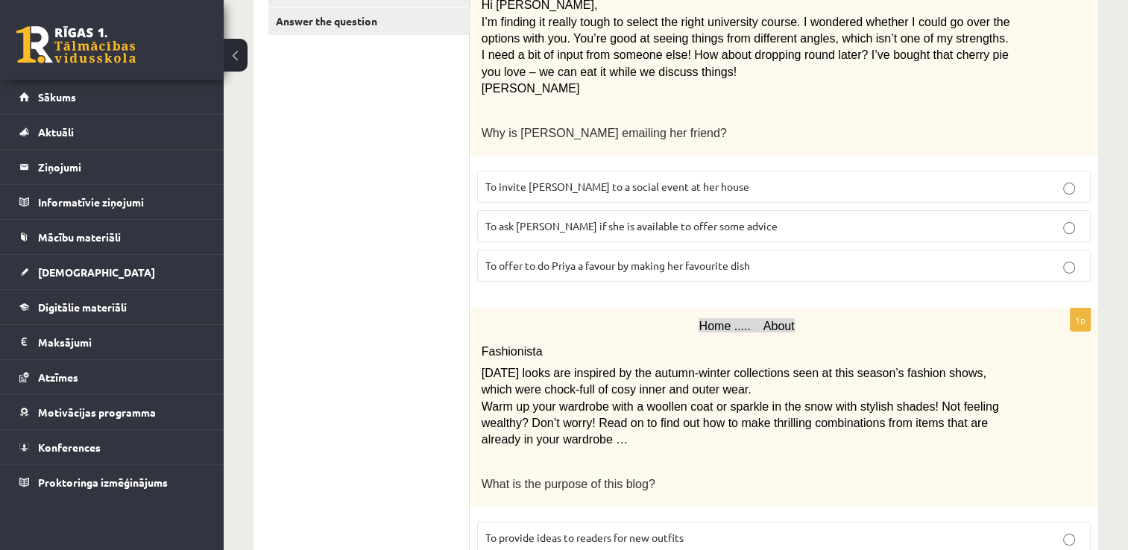
click at [683, 220] on span "To ask Priya if she is available to offer some advice" at bounding box center [631, 225] width 292 height 13
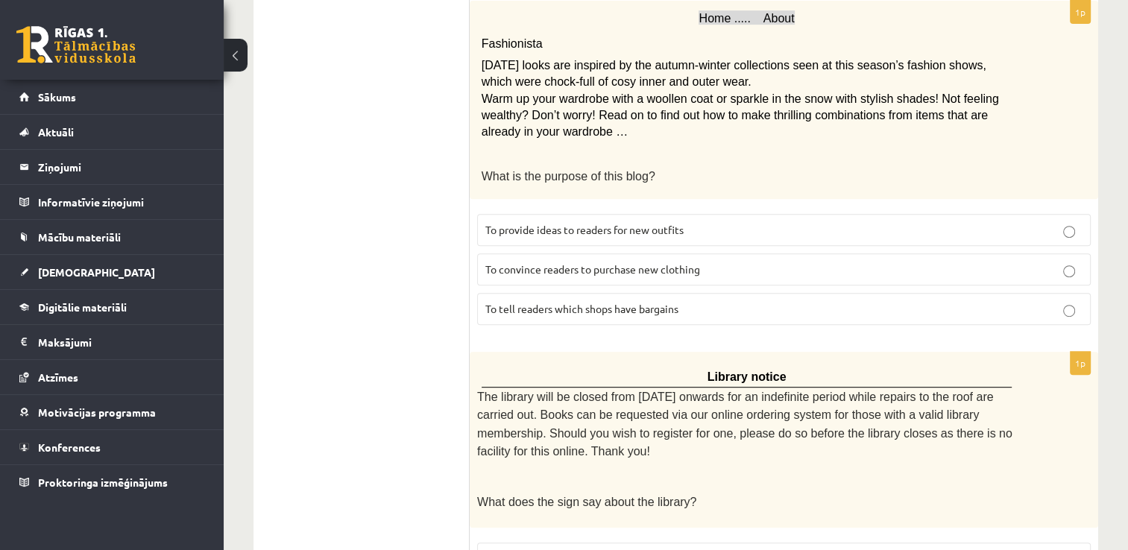
scroll to position [746, 0]
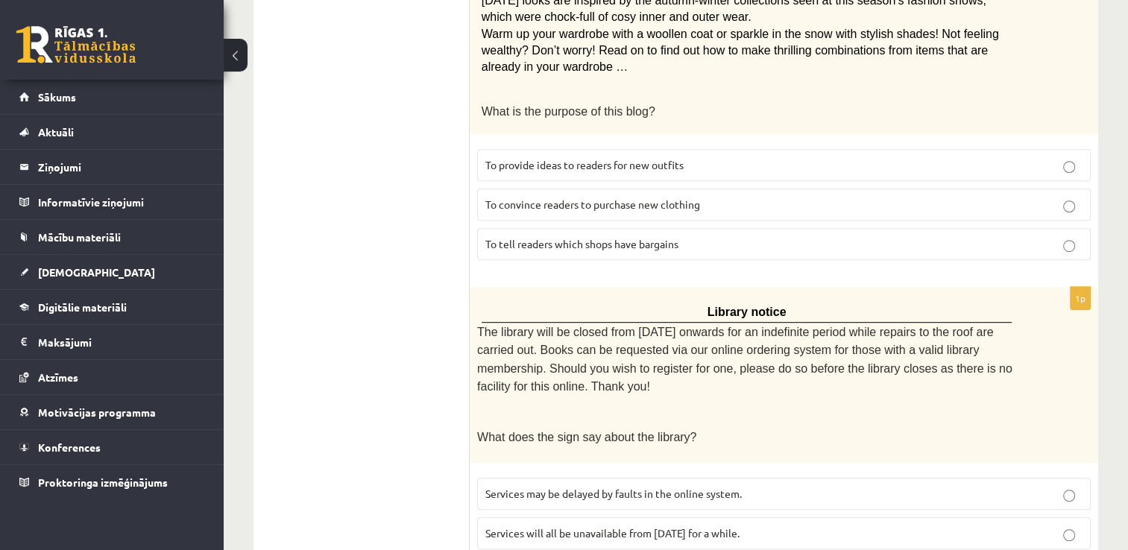
click at [748, 157] on p "To provide ideas to readers for new outfits" at bounding box center [783, 165] width 597 height 16
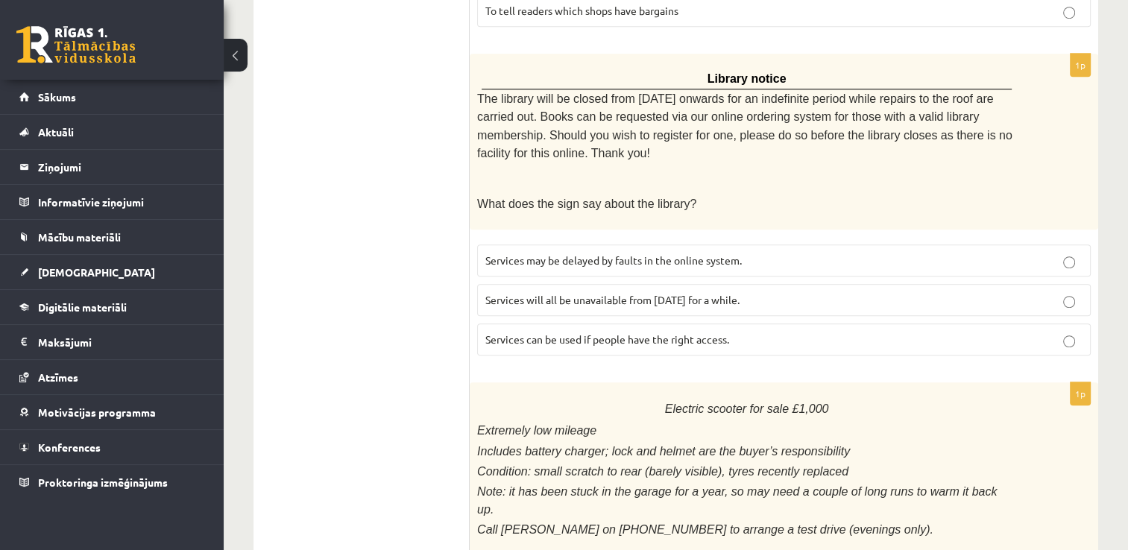
scroll to position [1044, 0]
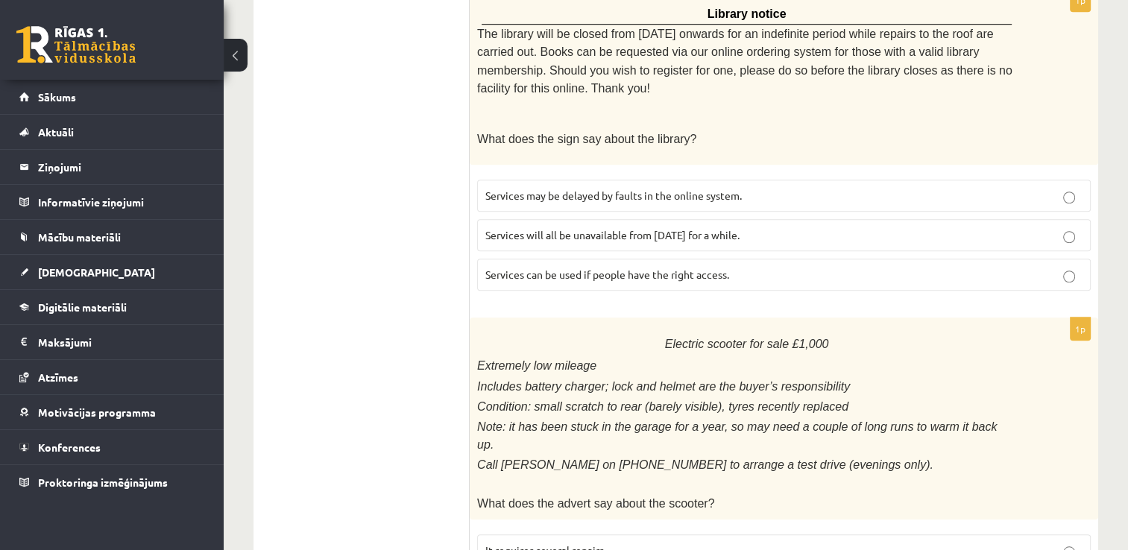
click at [697, 268] on span "Services can be used if people have the right access." at bounding box center [607, 274] width 244 height 13
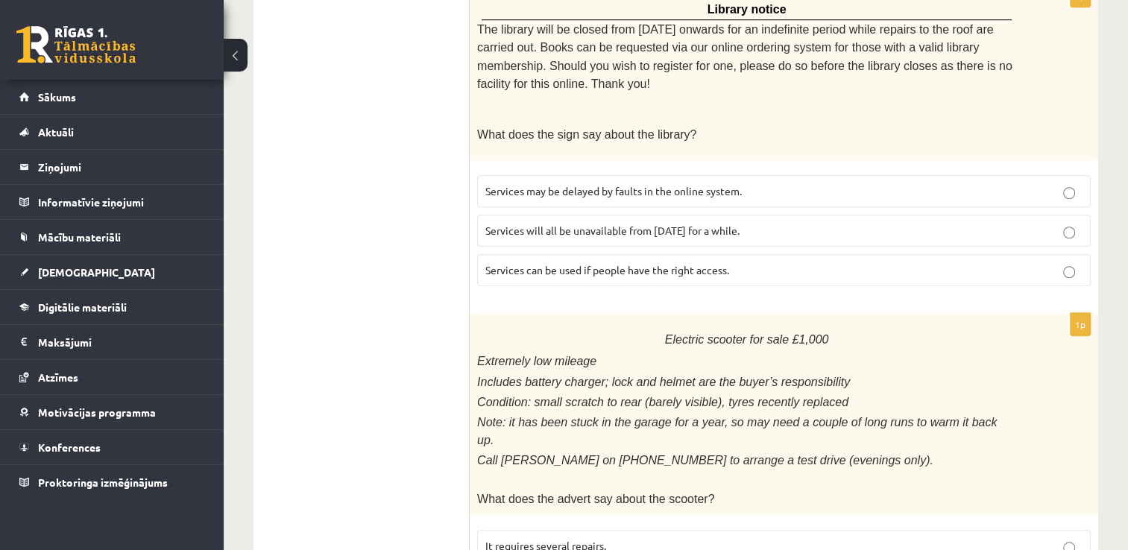
scroll to position [1342, 0]
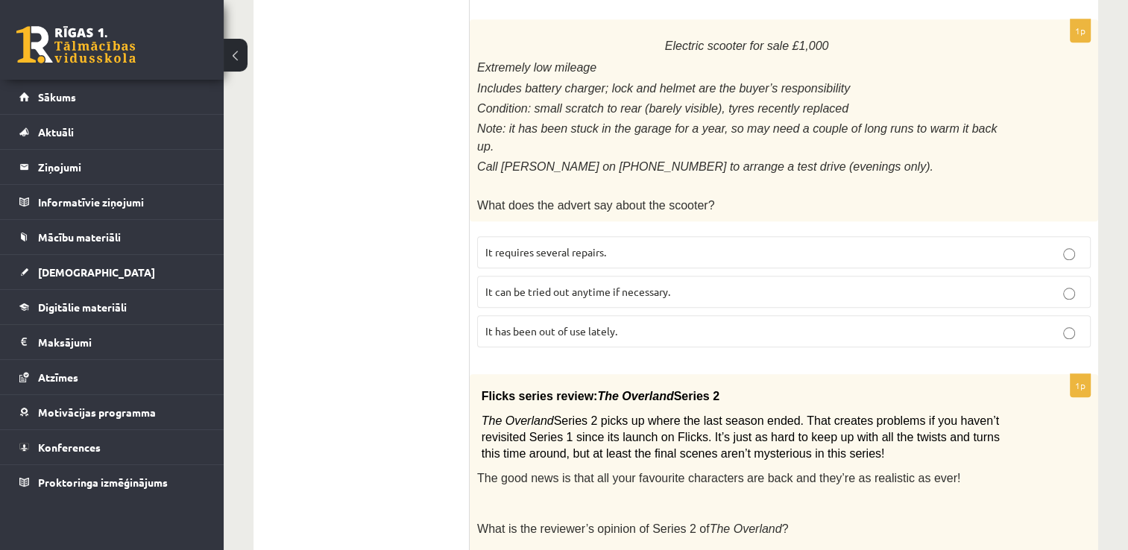
click at [664, 315] on label "It has been out of use lately." at bounding box center [784, 331] width 614 height 32
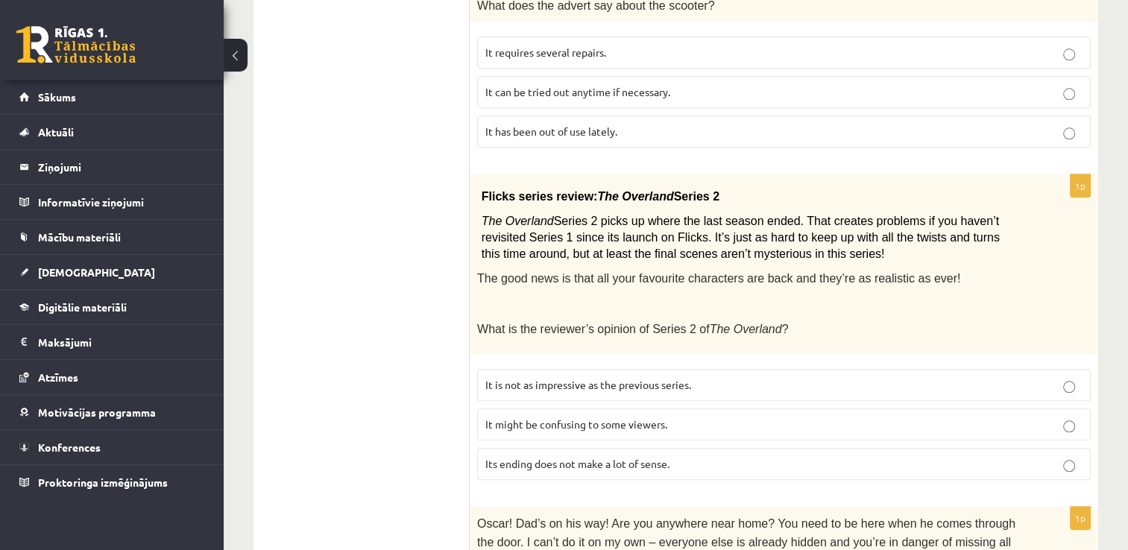
scroll to position [1640, 0]
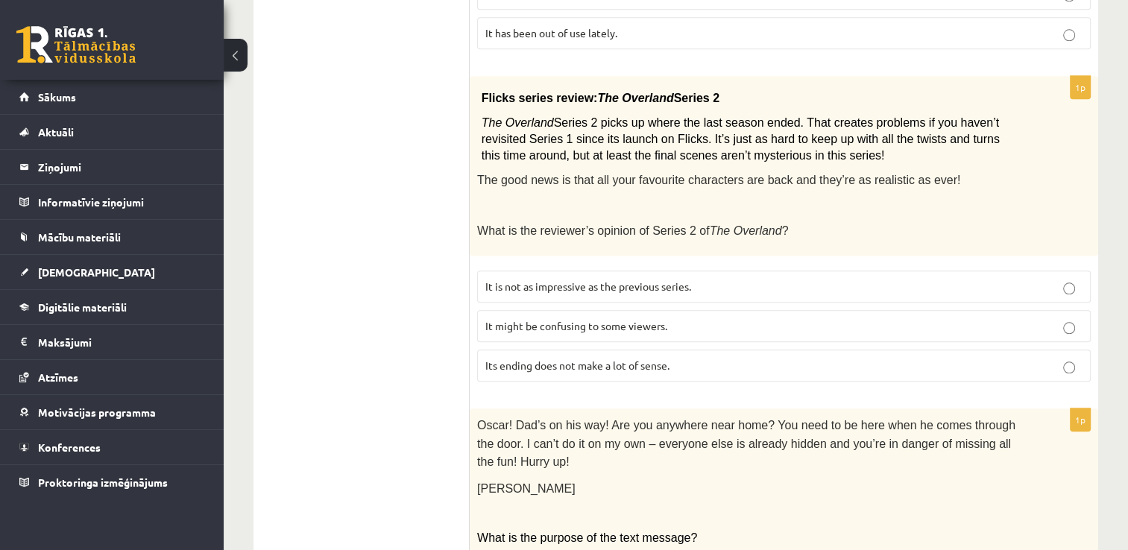
click at [673, 318] on p "It might be confusing to some viewers." at bounding box center [783, 326] width 597 height 16
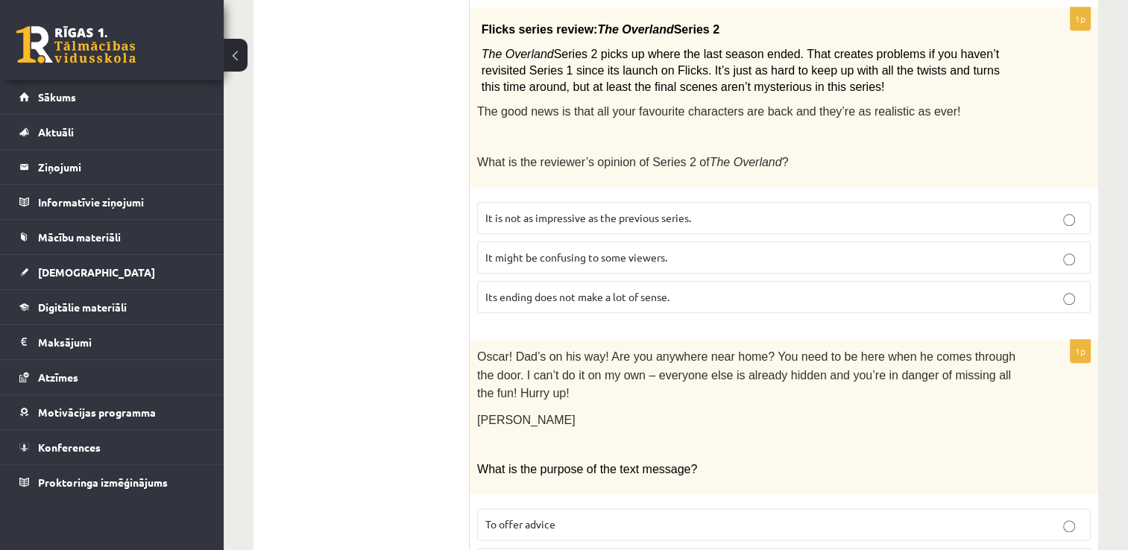
scroll to position [1765, 0]
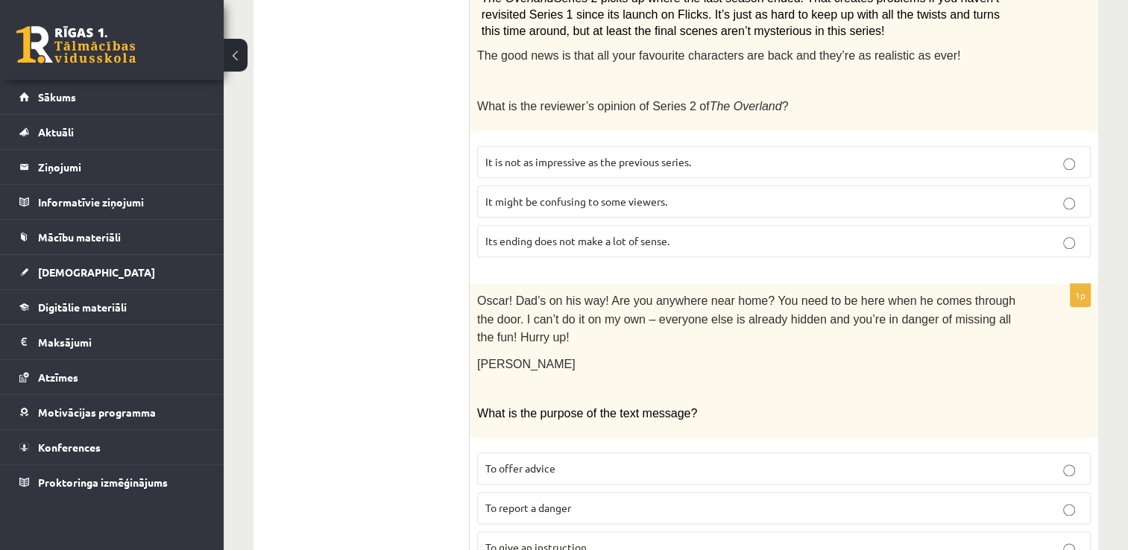
drag, startPoint x: 571, startPoint y: 485, endPoint x: 573, endPoint y: 478, distance: 7.6
click at [572, 532] on label "To give an instruction" at bounding box center [784, 548] width 614 height 32
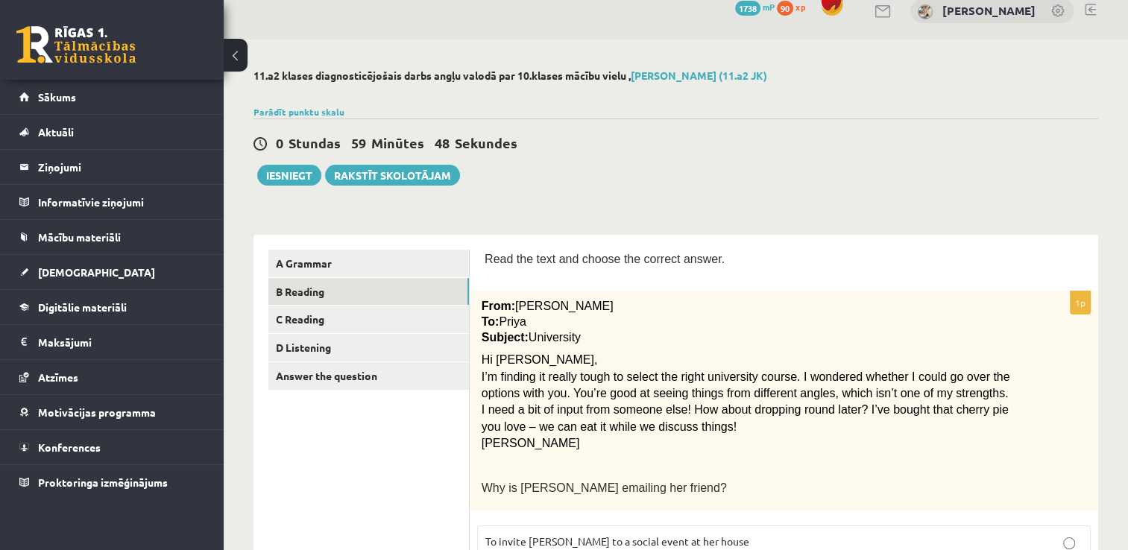
scroll to position [0, 0]
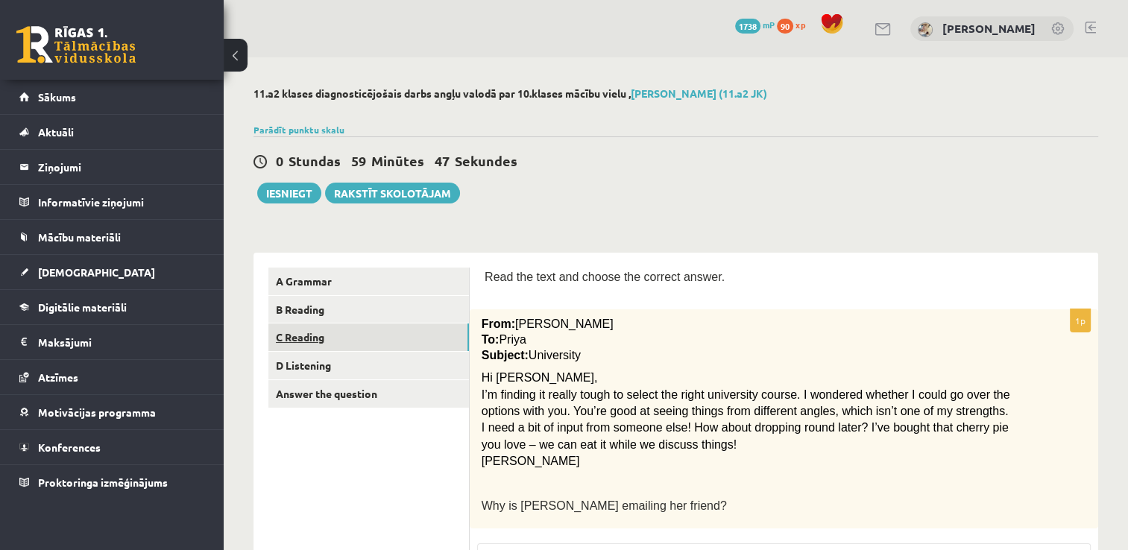
click at [384, 347] on link "C Reading" at bounding box center [368, 338] width 201 height 28
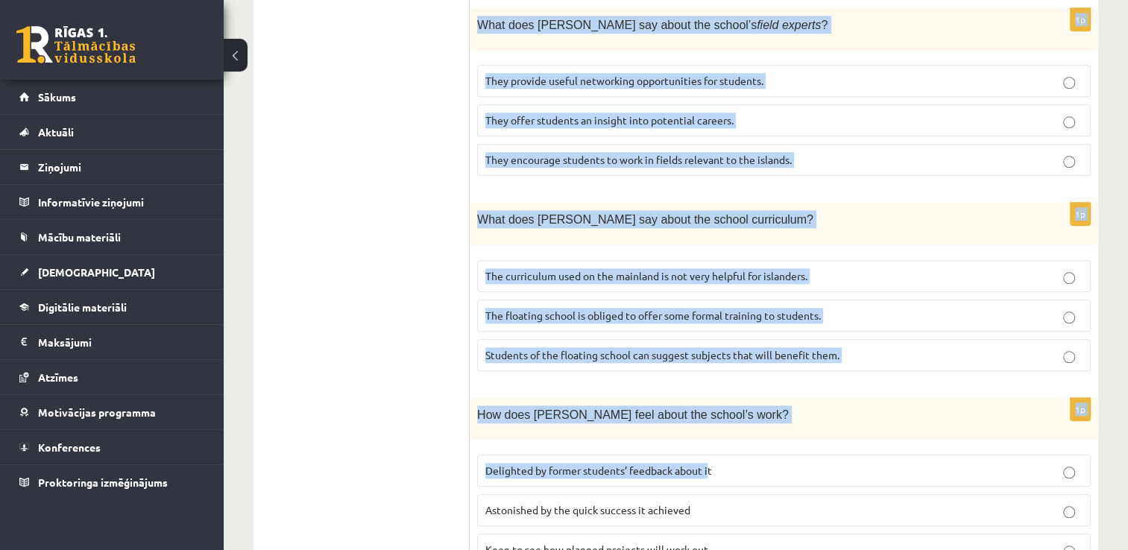
scroll to position [1477, 0]
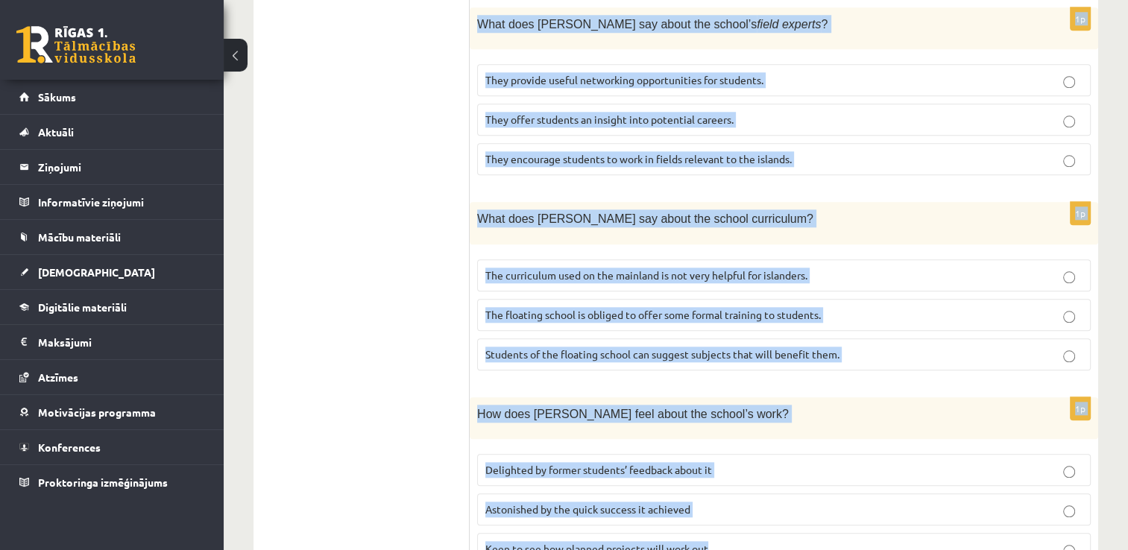
drag, startPoint x: 487, startPoint y: 274, endPoint x: 718, endPoint y: 479, distance: 308.5
drag, startPoint x: 718, startPoint y: 479, endPoint x: 664, endPoint y: 478, distance: 53.7
copy form "Read the article about an unusual school and choose the correct answer for each…"
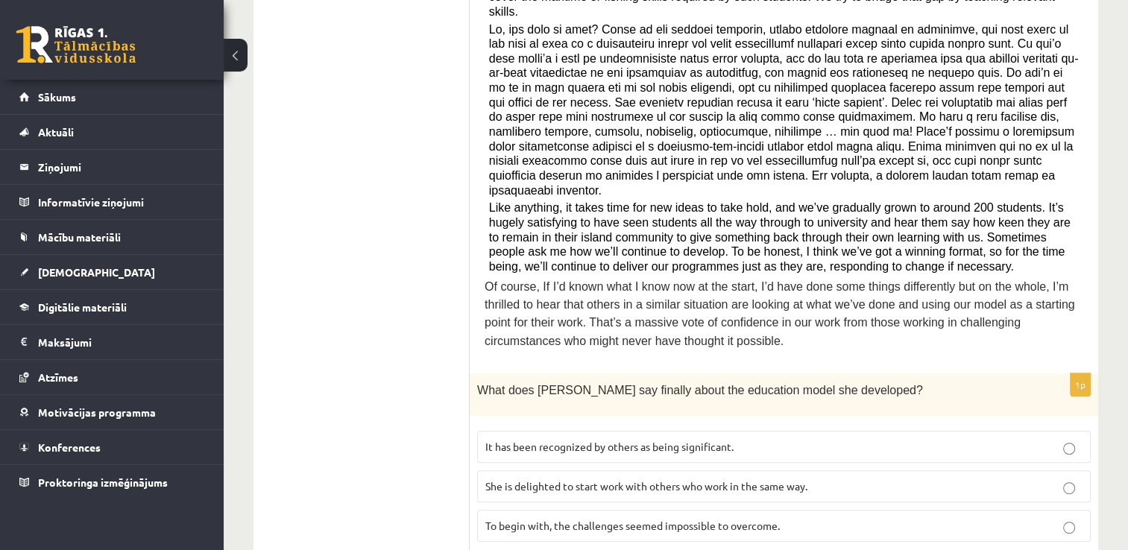
scroll to position [732, 0]
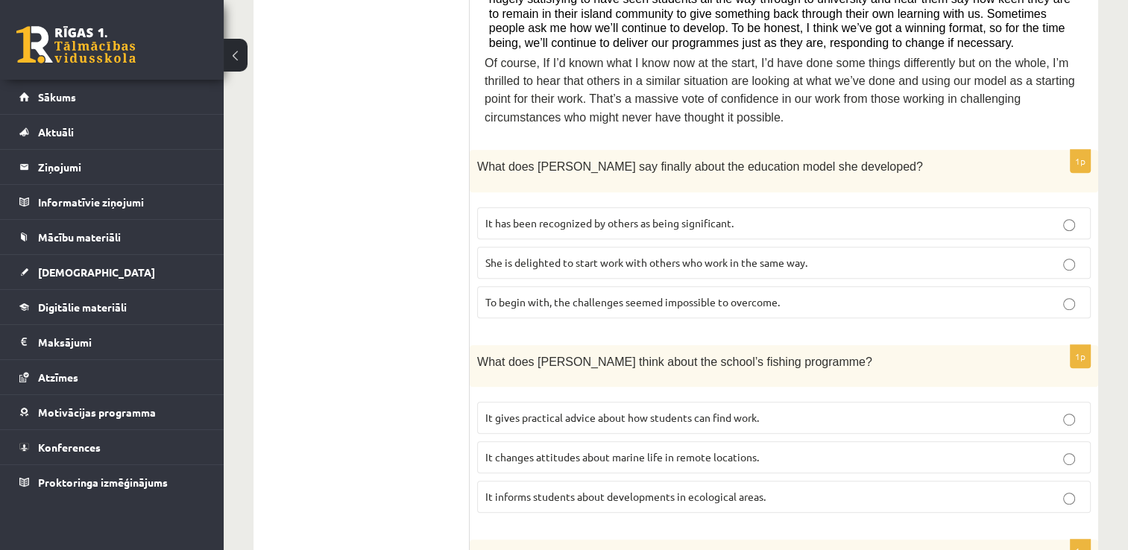
click at [853, 215] on p "It has been recognized by others as being significant." at bounding box center [783, 223] width 597 height 16
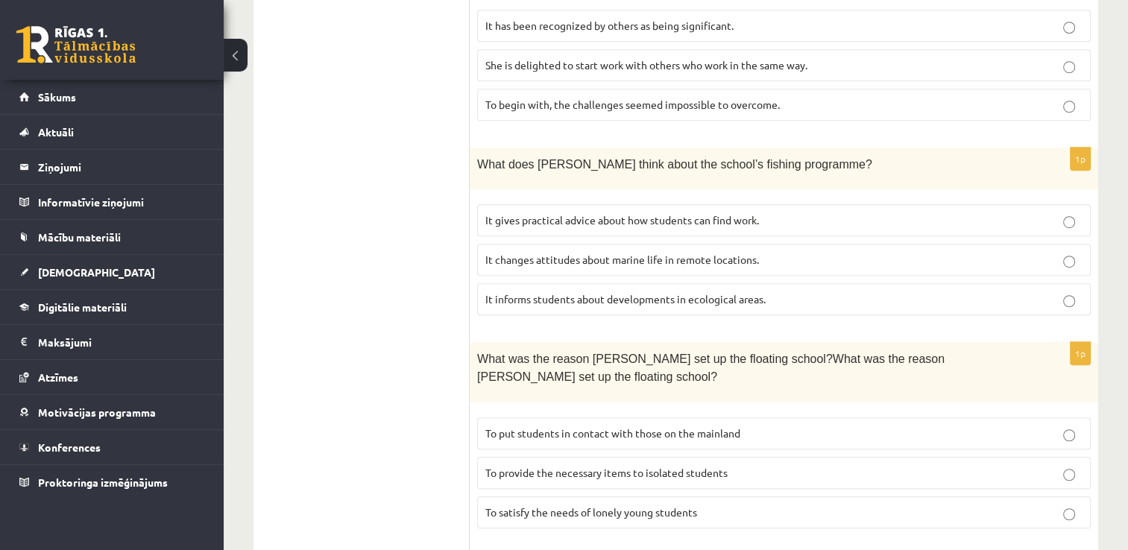
scroll to position [955, 0]
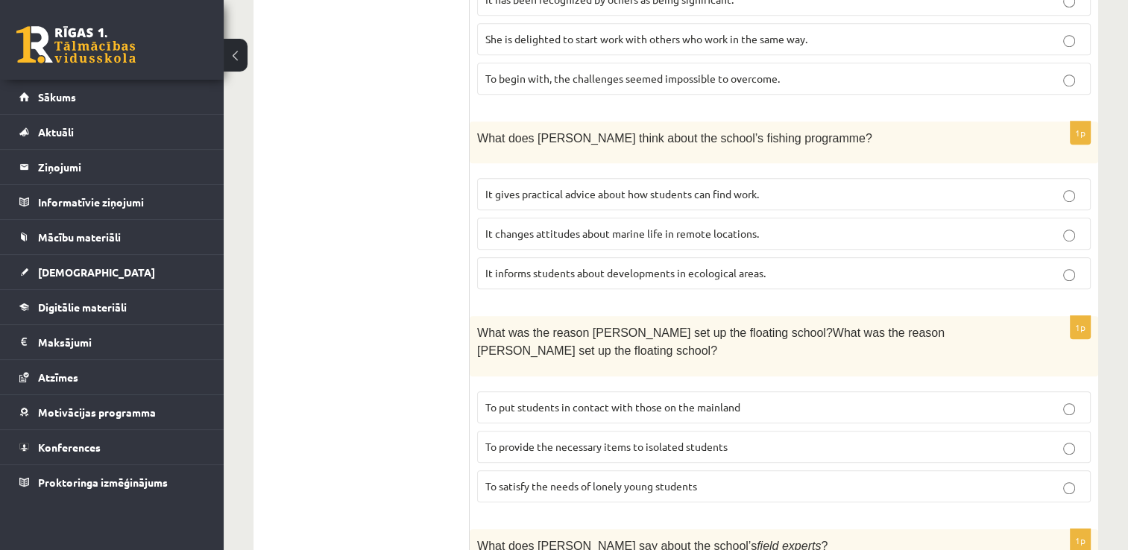
click at [790, 265] on p "It informs students about developments in ecological areas." at bounding box center [783, 273] width 597 height 16
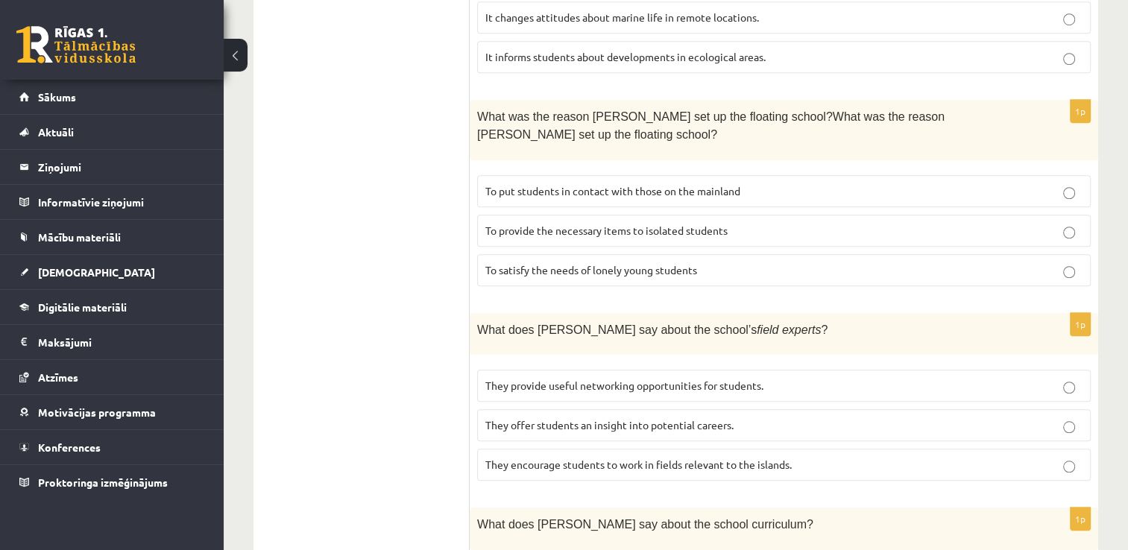
scroll to position [1179, 0]
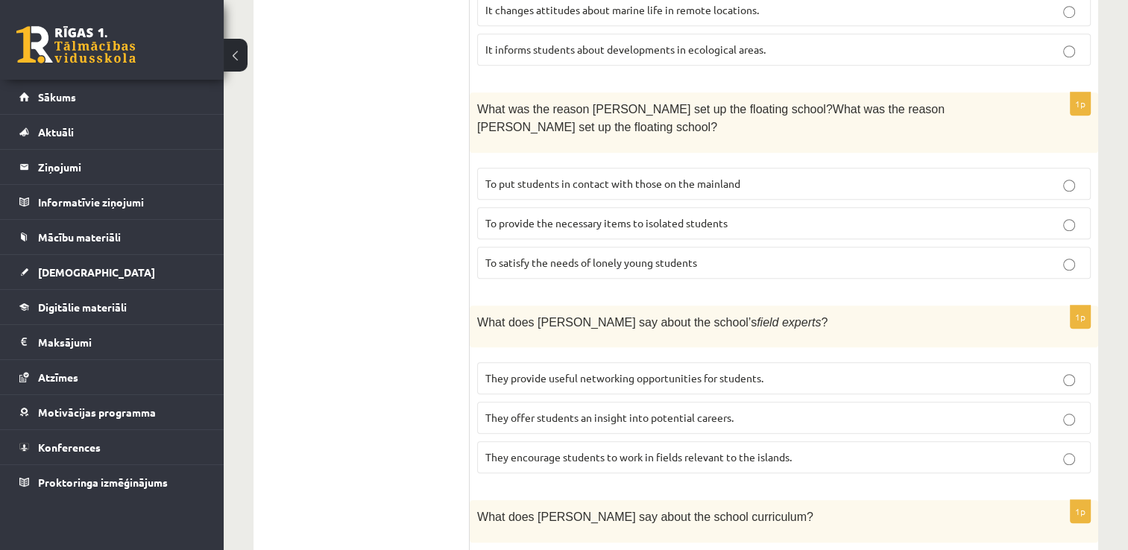
click at [808, 207] on label "To provide the necessary items to isolated students" at bounding box center [784, 223] width 614 height 32
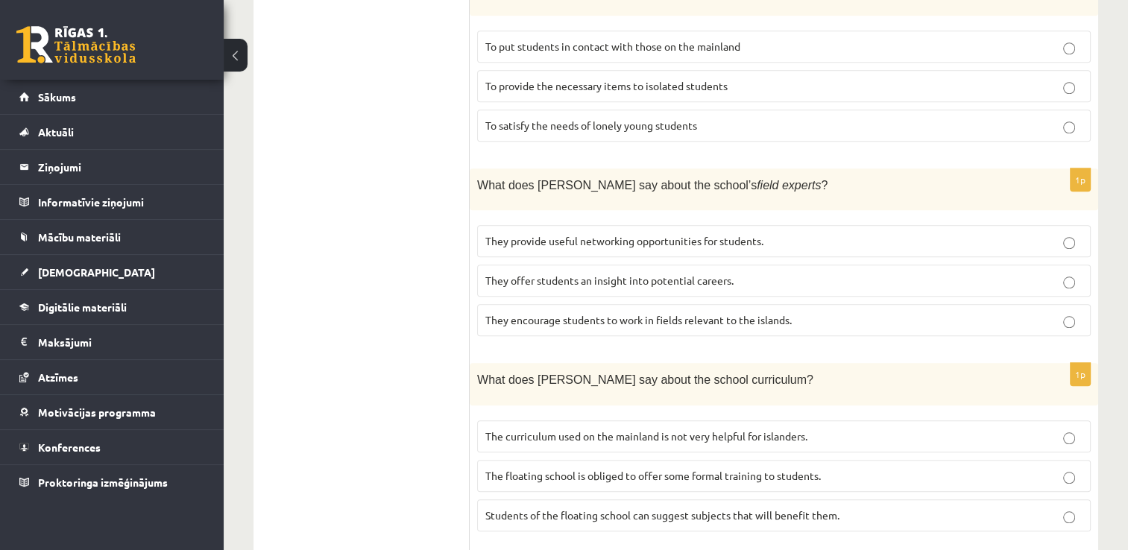
scroll to position [1403, 0]
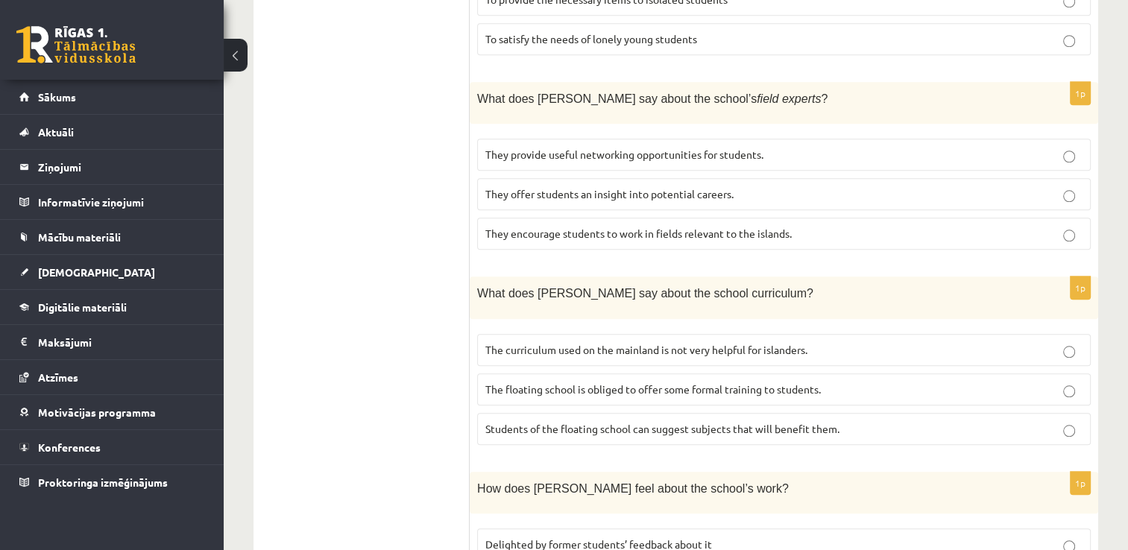
click at [830, 186] on p "They offer students an insight into potential careers." at bounding box center [783, 194] width 597 height 16
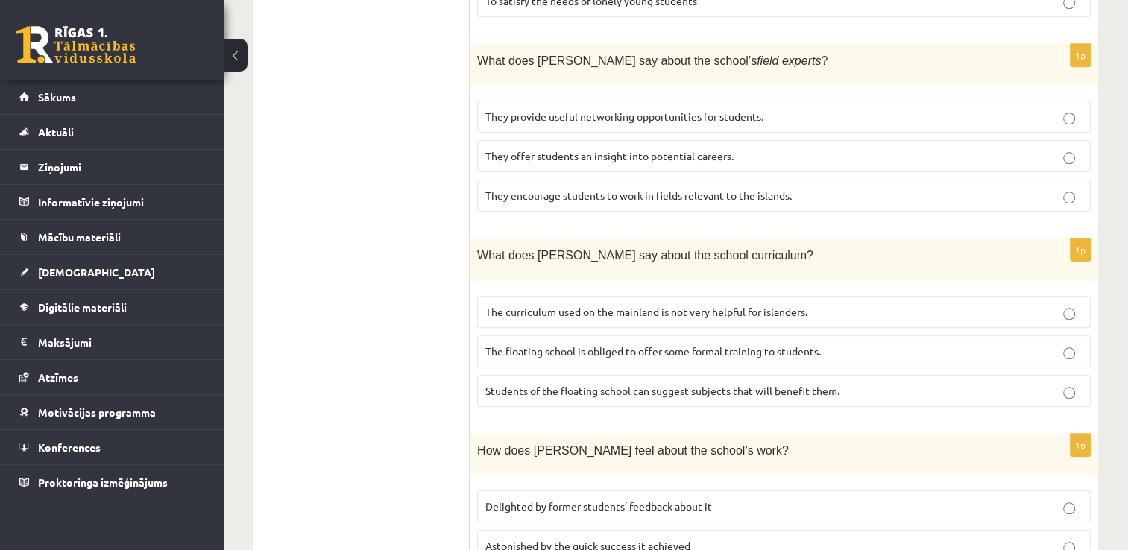
scroll to position [1477, 0]
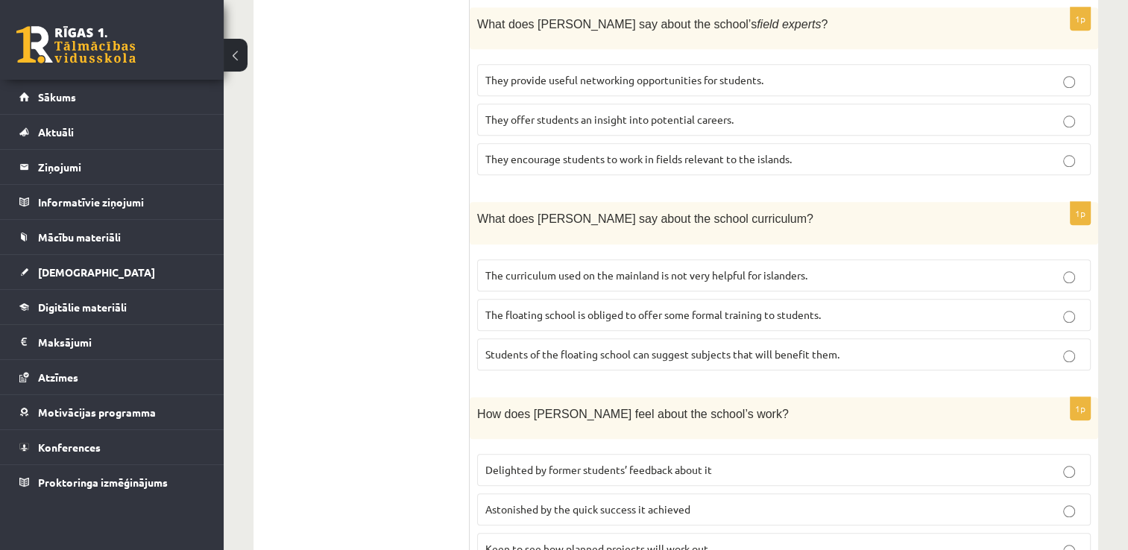
click at [790, 268] on span "The curriculum used on the mainland is not very helpful for islanders." at bounding box center [646, 274] width 322 height 13
click at [652, 463] on span "Delighted by former students’ feedback about it" at bounding box center [598, 469] width 227 height 13
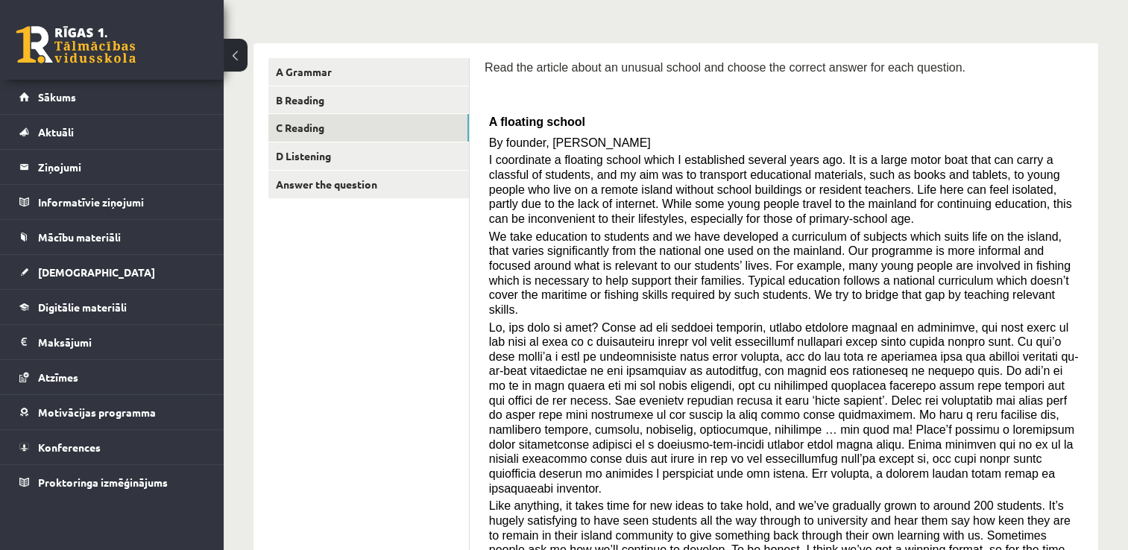
scroll to position [0, 0]
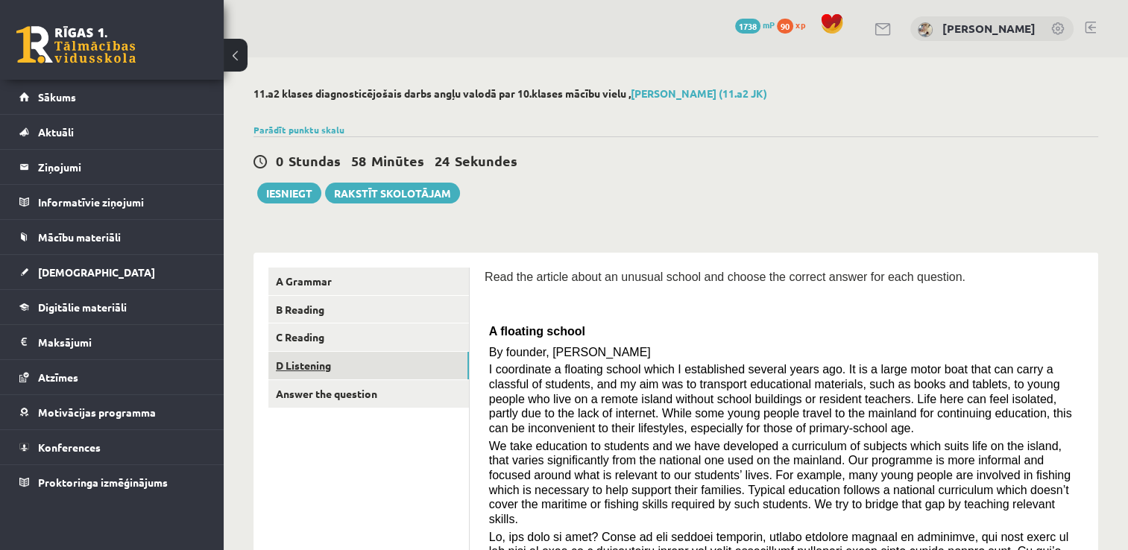
click at [402, 362] on link "D Listening" at bounding box center [368, 366] width 201 height 28
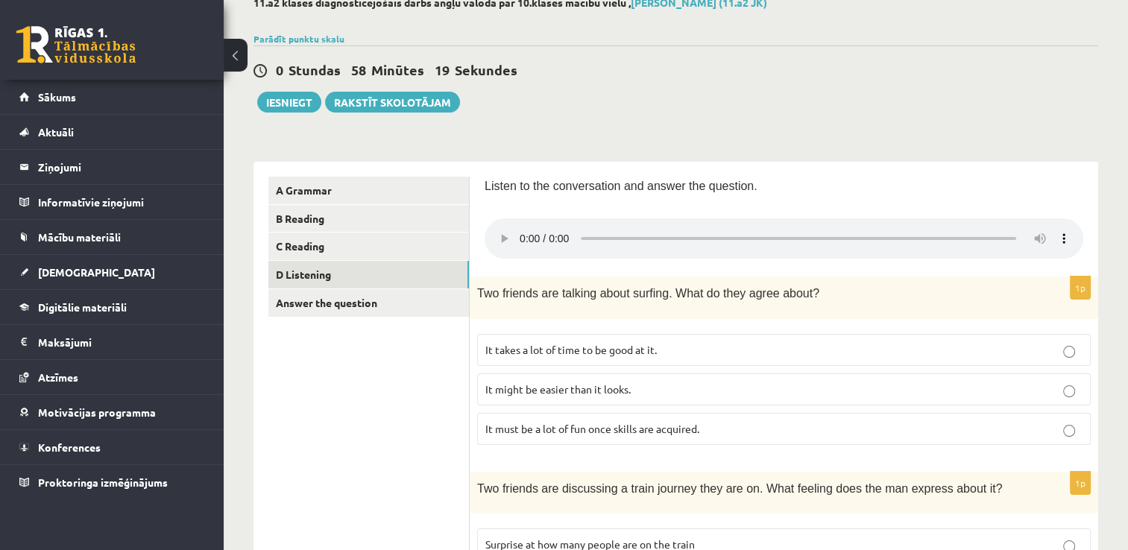
scroll to position [89, 0]
click at [743, 384] on p "It might be easier than it looks." at bounding box center [783, 391] width 597 height 16
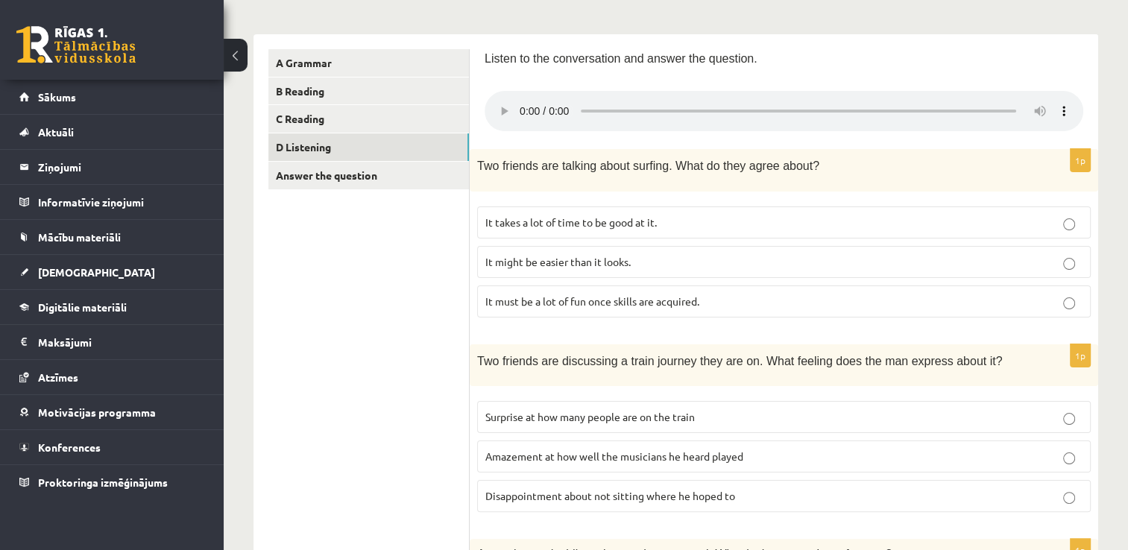
scroll to position [388, 0]
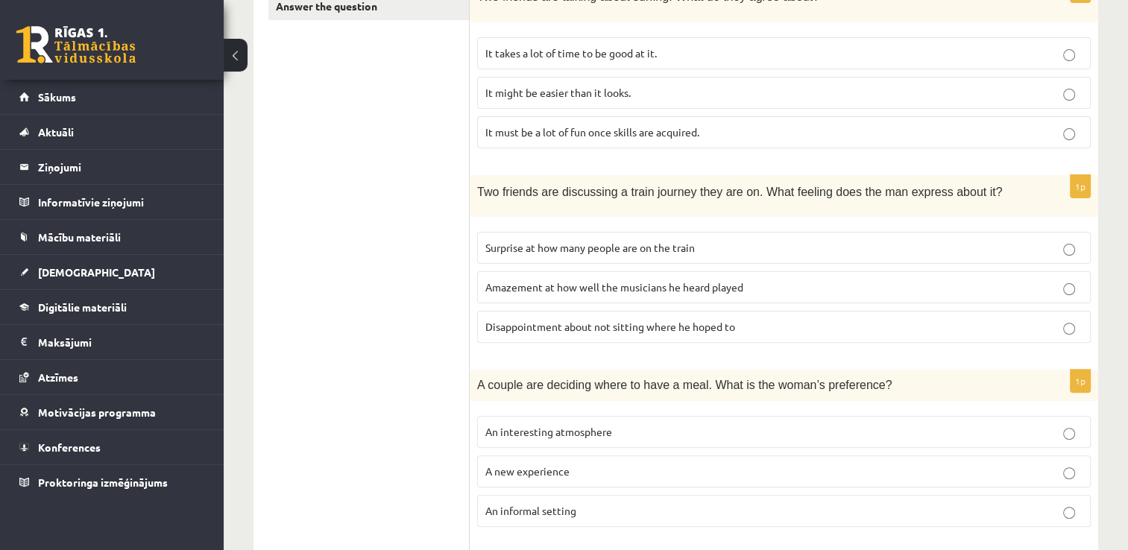
click at [799, 255] on label "Surprise at how many people are on the train" at bounding box center [784, 248] width 614 height 32
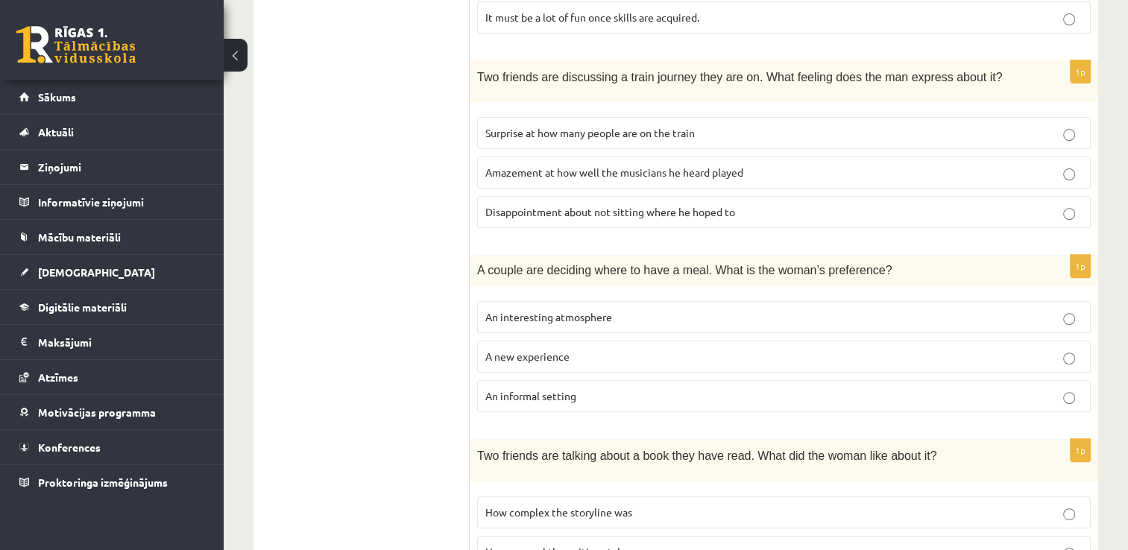
scroll to position [686, 0]
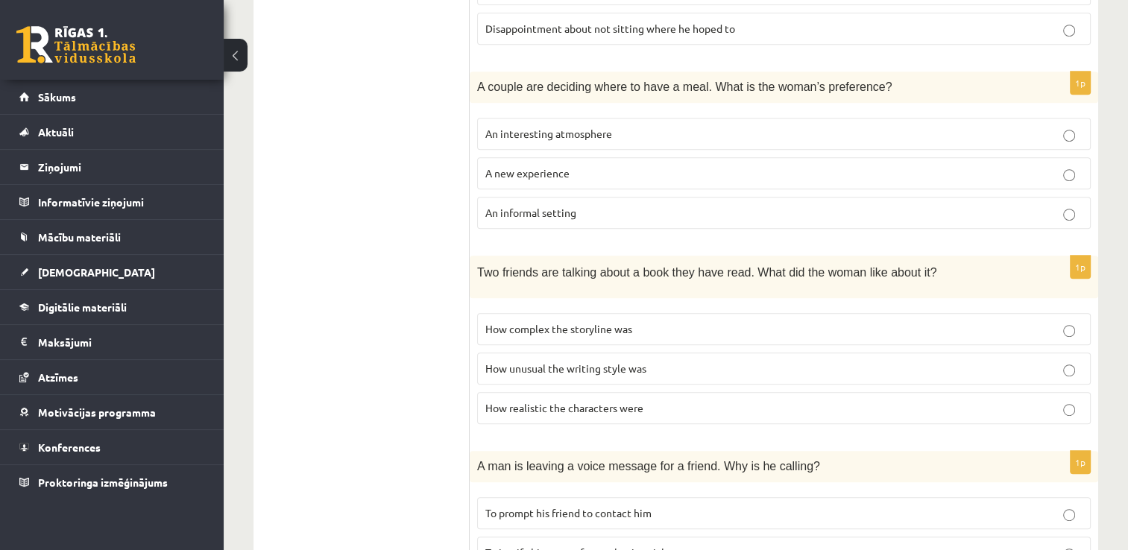
click at [844, 216] on label "An informal setting" at bounding box center [784, 213] width 614 height 32
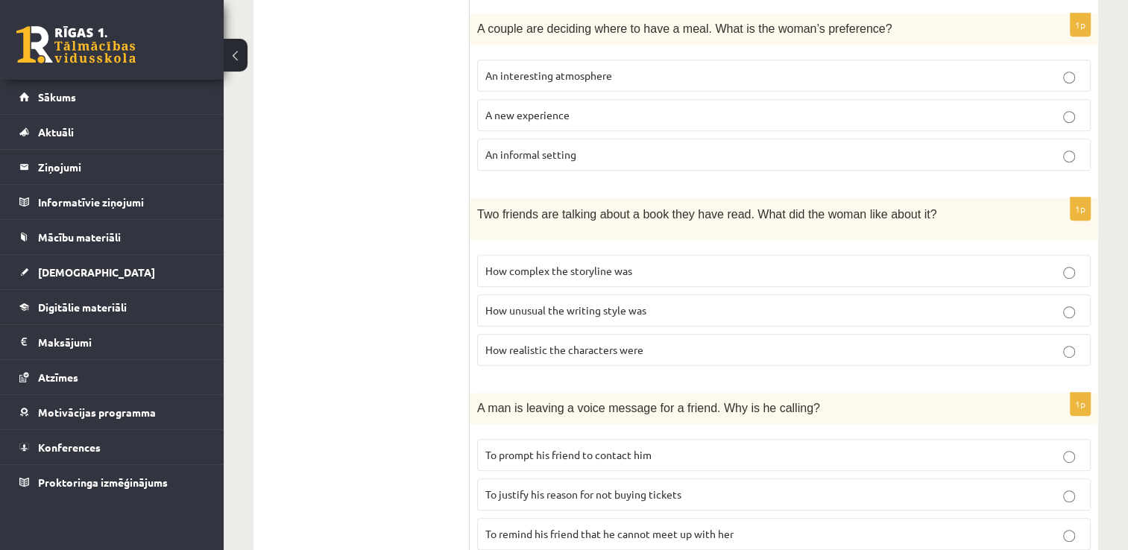
scroll to position [835, 0]
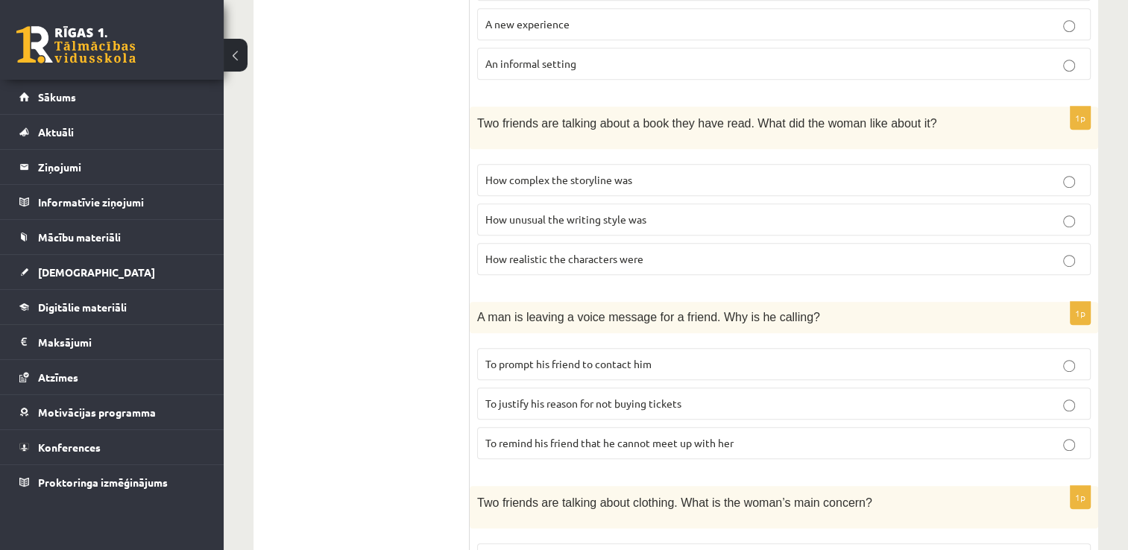
click at [822, 214] on p "How unusual the writing style was" at bounding box center [783, 220] width 597 height 16
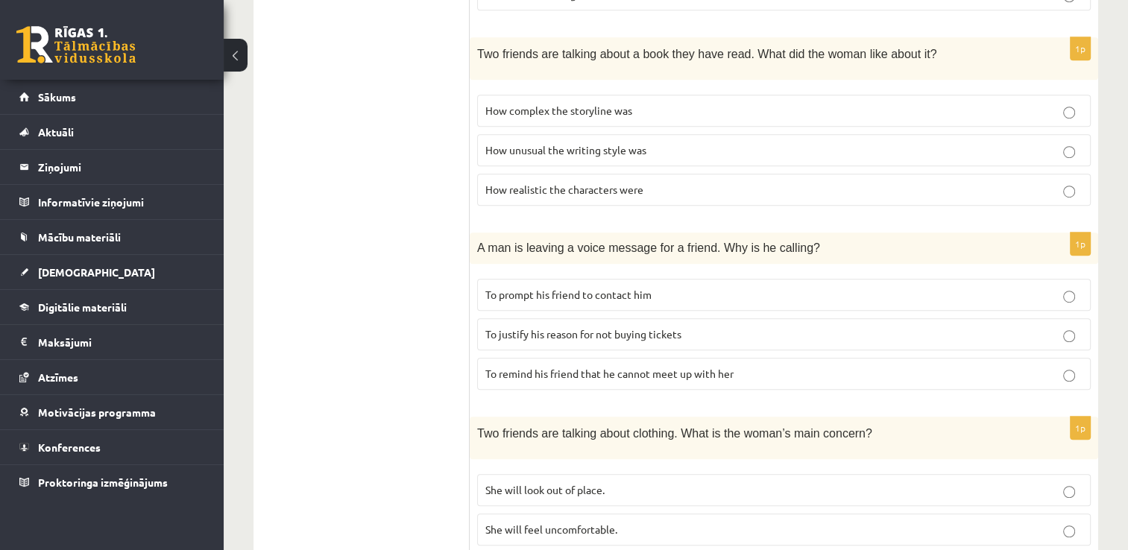
scroll to position [984, 0]
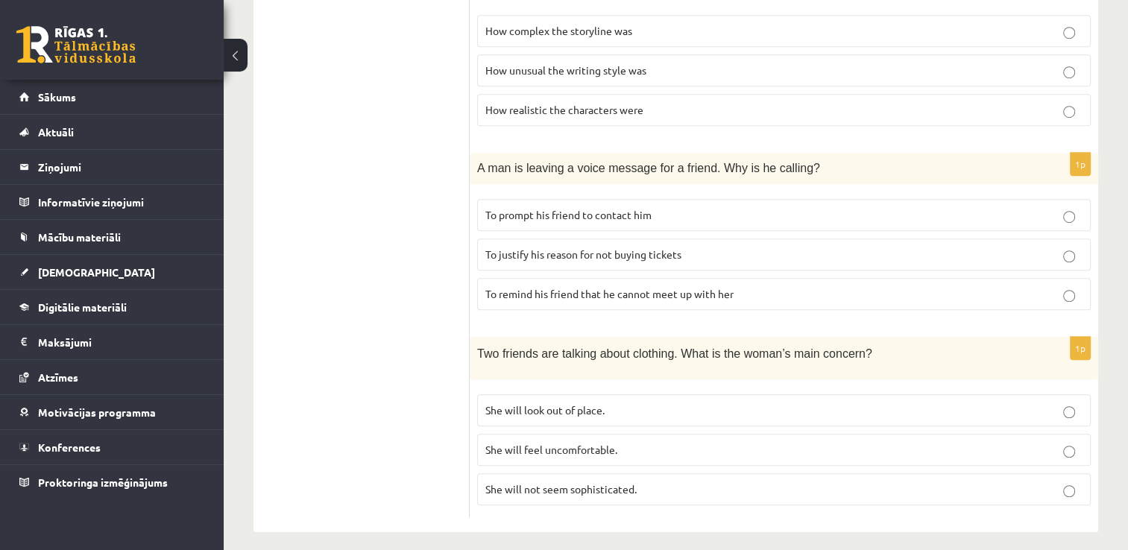
click at [734, 289] on span "To remind his friend that he cannot meet up with her" at bounding box center [609, 293] width 248 height 13
click at [617, 443] on span "She will feel uncomfortable." at bounding box center [551, 449] width 132 height 13
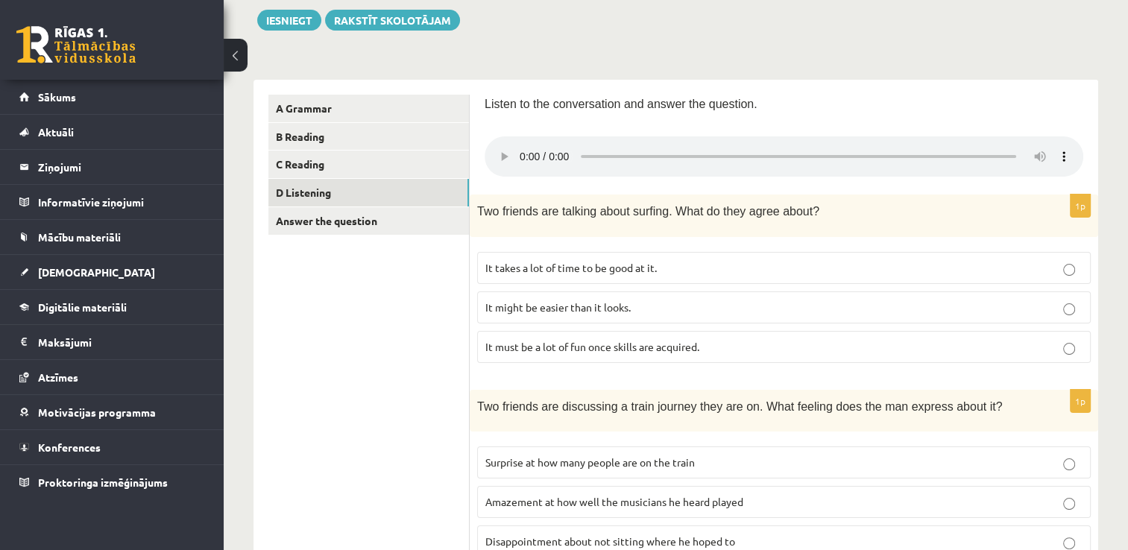
scroll to position [164, 0]
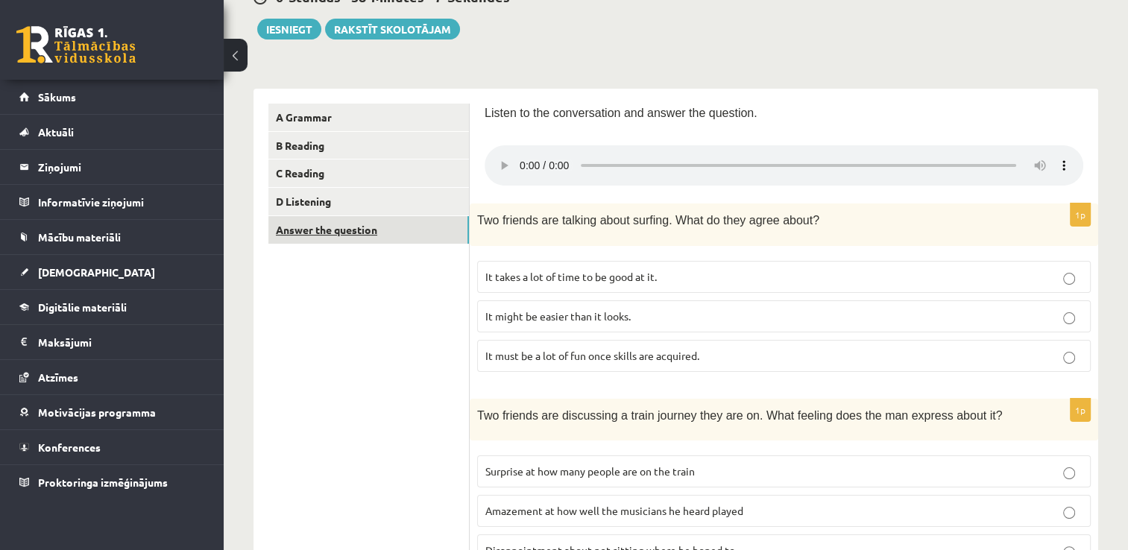
click at [432, 234] on link "Answer the question" at bounding box center [368, 230] width 201 height 28
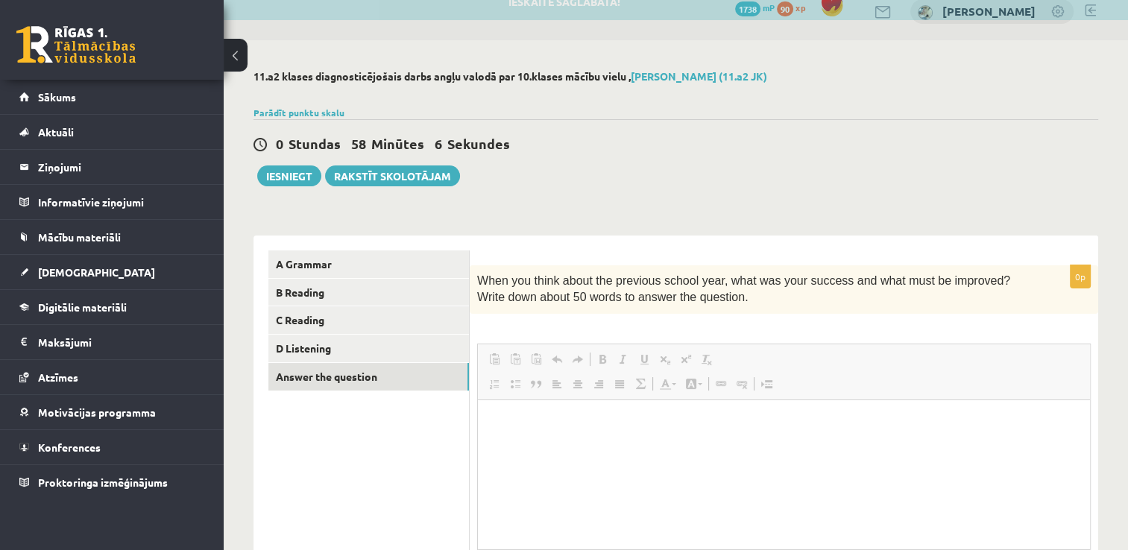
scroll to position [0, 0]
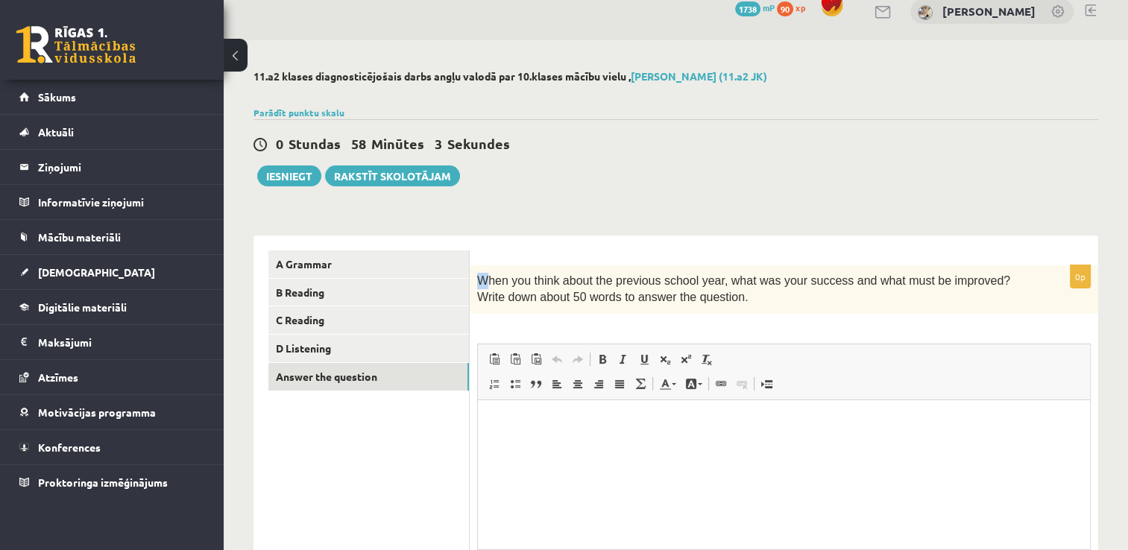
drag, startPoint x: 479, startPoint y: 280, endPoint x: 490, endPoint y: 284, distance: 11.1
click at [490, 284] on span "When you think about the previous school year, what was your success and what m…" at bounding box center [743, 288] width 533 height 29
click at [559, 249] on div "0p When you think about the previous school year, what was your success and wha…" at bounding box center [784, 452] width 629 height 433
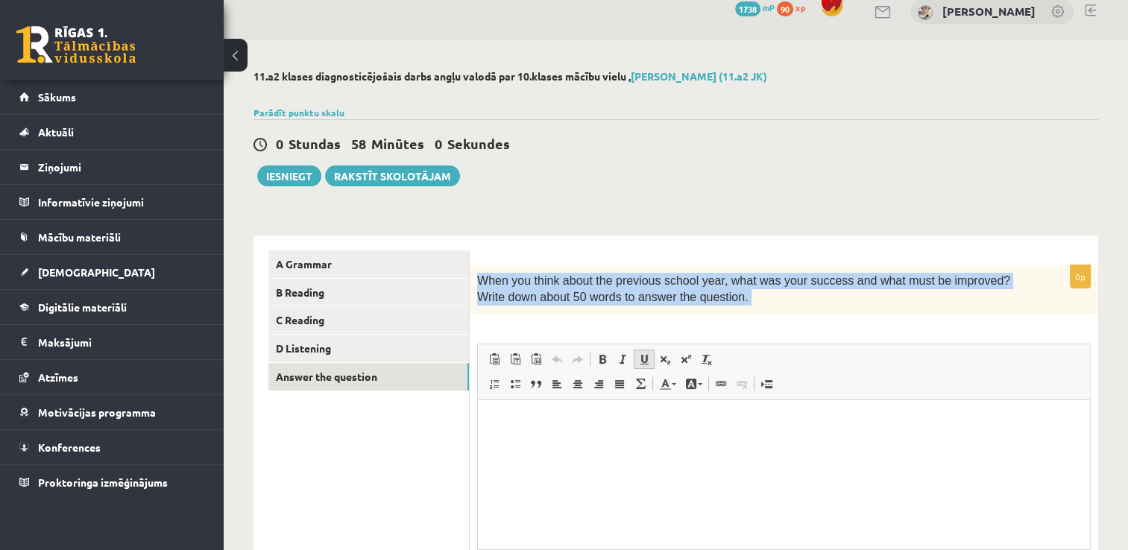
drag, startPoint x: 471, startPoint y: 279, endPoint x: 653, endPoint y: 350, distance: 195.9
click at [653, 350] on div "0p When you think about the previous school year, what was your success and wha…" at bounding box center [784, 459] width 629 height 388
drag, startPoint x: 653, startPoint y: 350, endPoint x: 592, endPoint y: 285, distance: 89.1
copy div "When you think about the previous school year, what was your success and what m…"
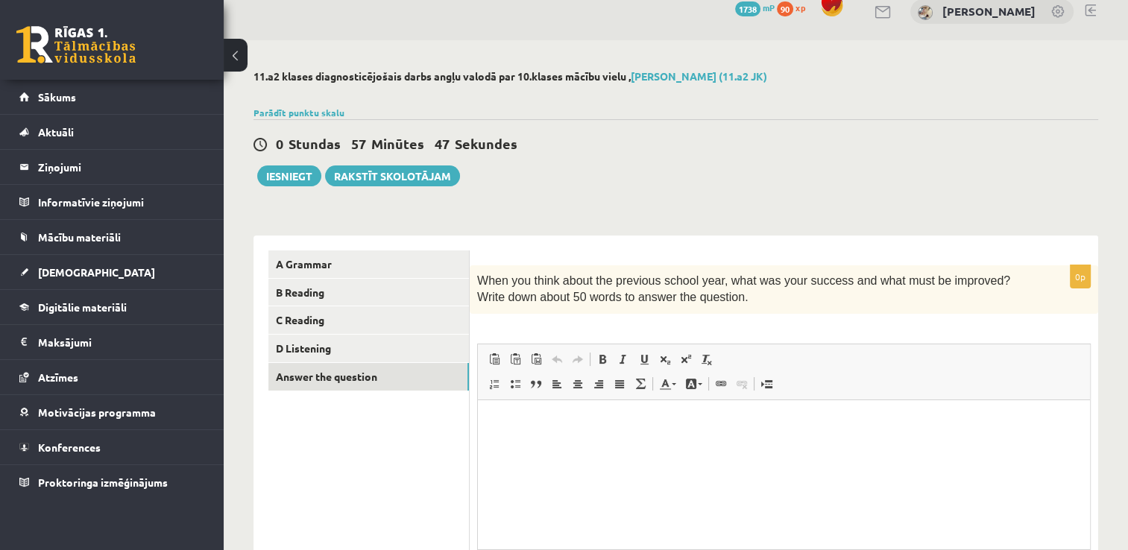
click at [671, 435] on html at bounding box center [784, 422] width 612 height 45
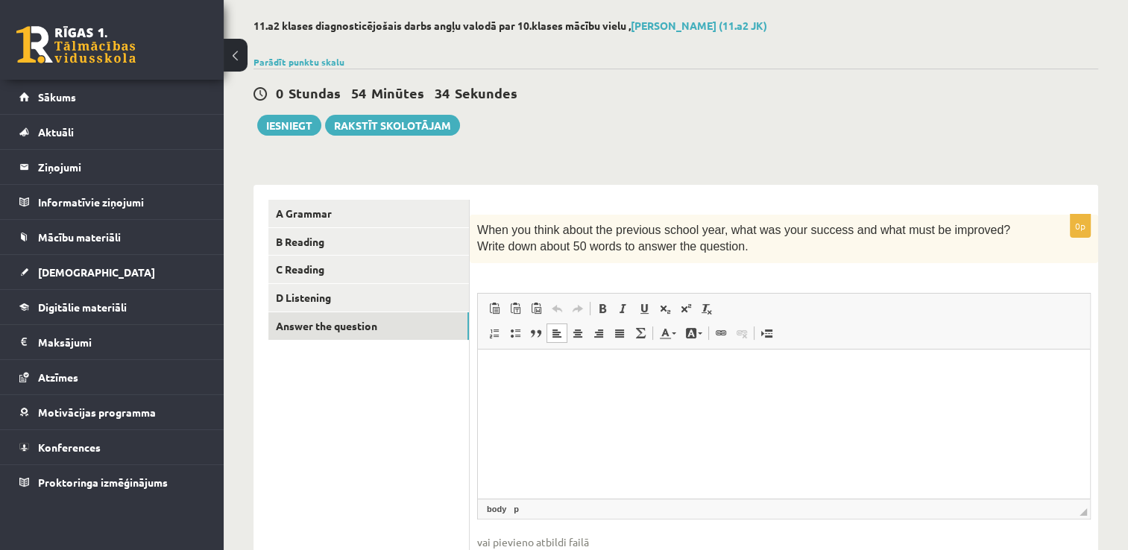
scroll to position [92, 0]
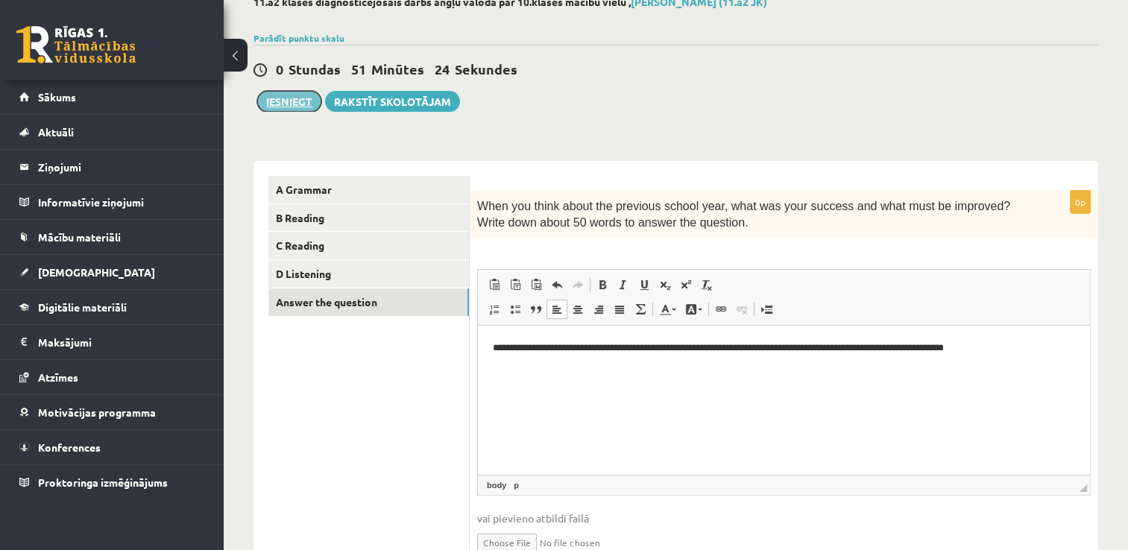
click at [304, 100] on button "Iesniegt" at bounding box center [289, 101] width 64 height 21
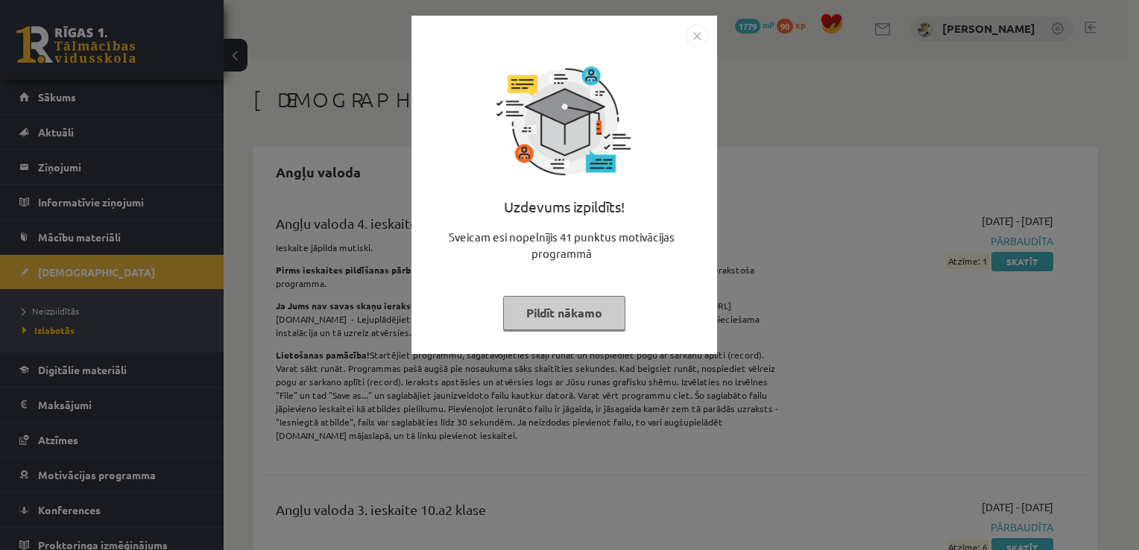
click at [698, 32] on img "Close" at bounding box center [697, 36] width 22 height 22
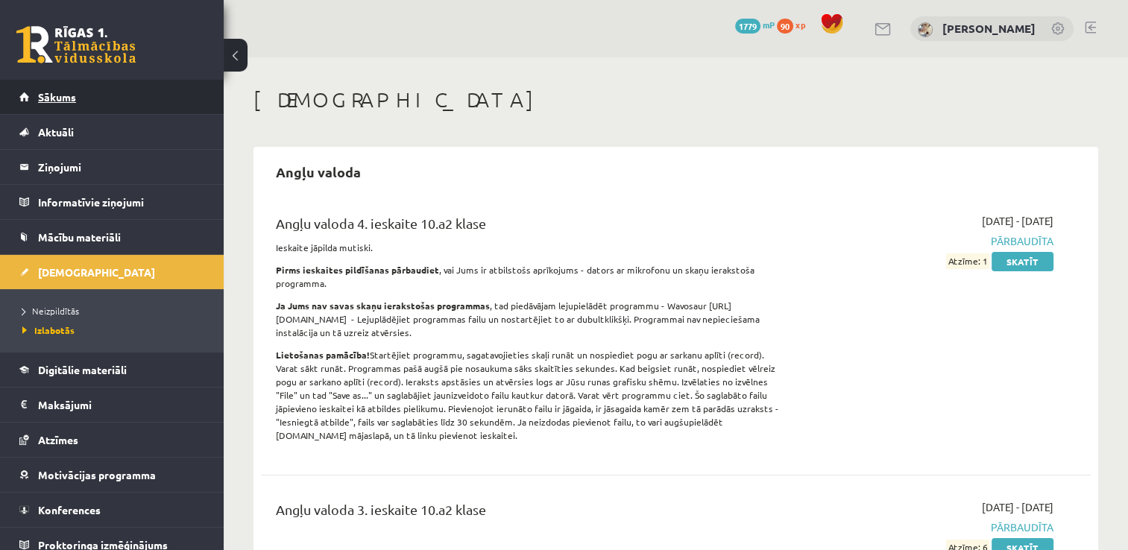
click at [119, 101] on link "Sākums" at bounding box center [112, 97] width 186 height 34
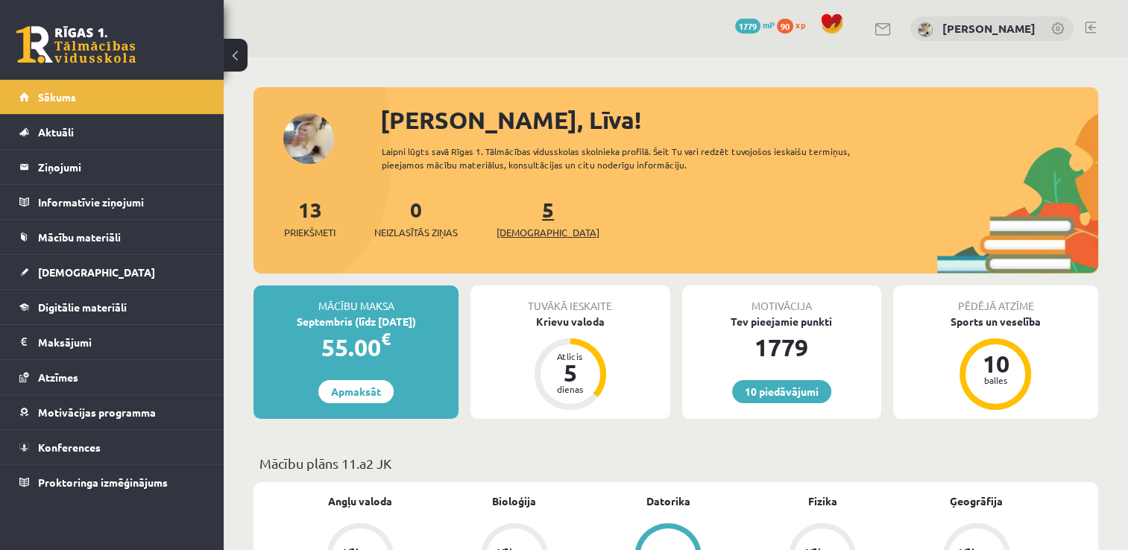
click at [537, 232] on span "[DEMOGRAPHIC_DATA]" at bounding box center [548, 232] width 103 height 15
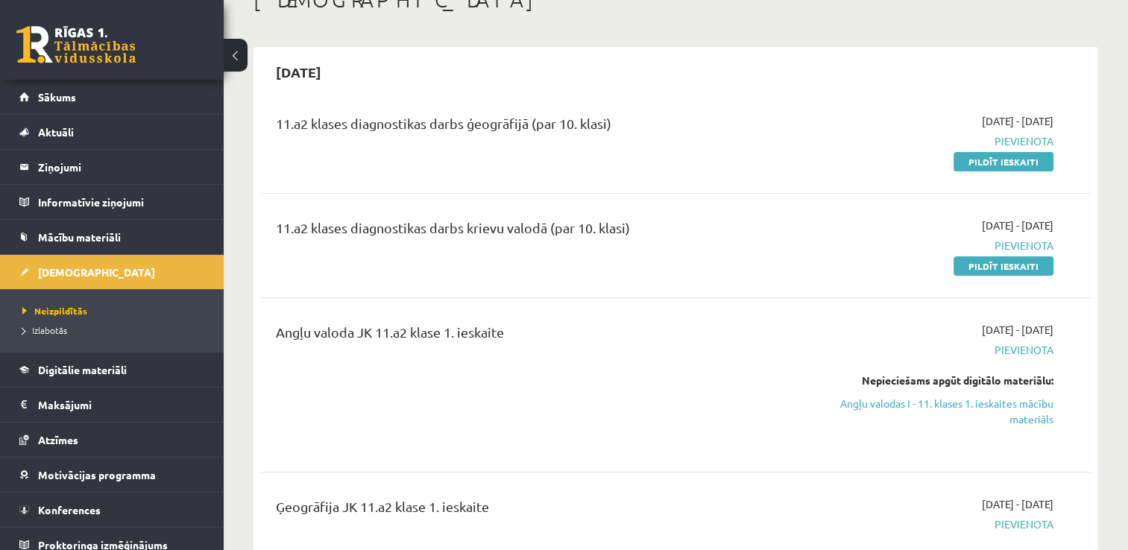
scroll to position [75, 0]
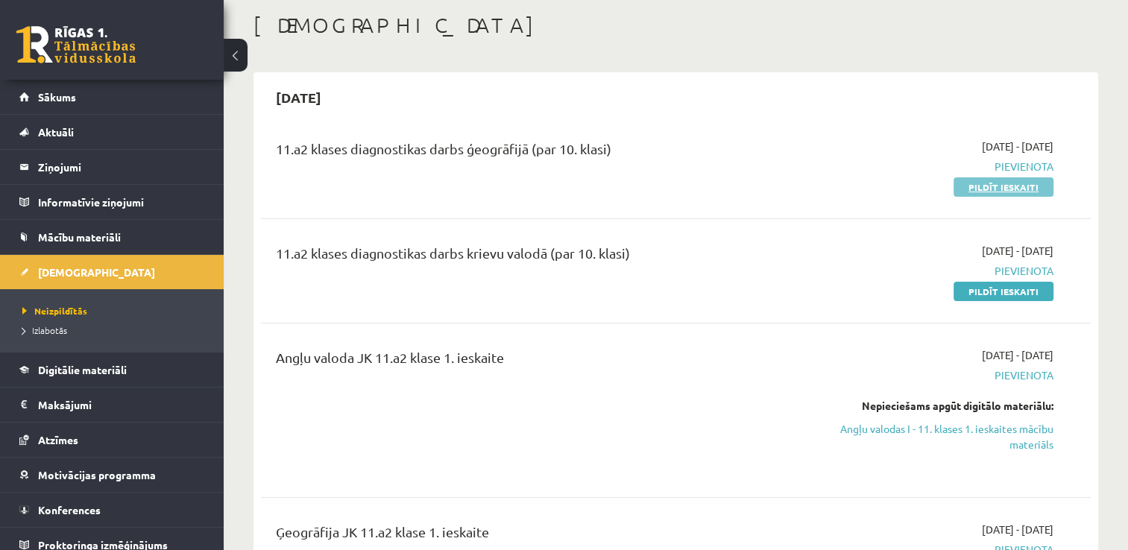
click at [1024, 186] on link "Pildīt ieskaiti" at bounding box center [1004, 186] width 100 height 19
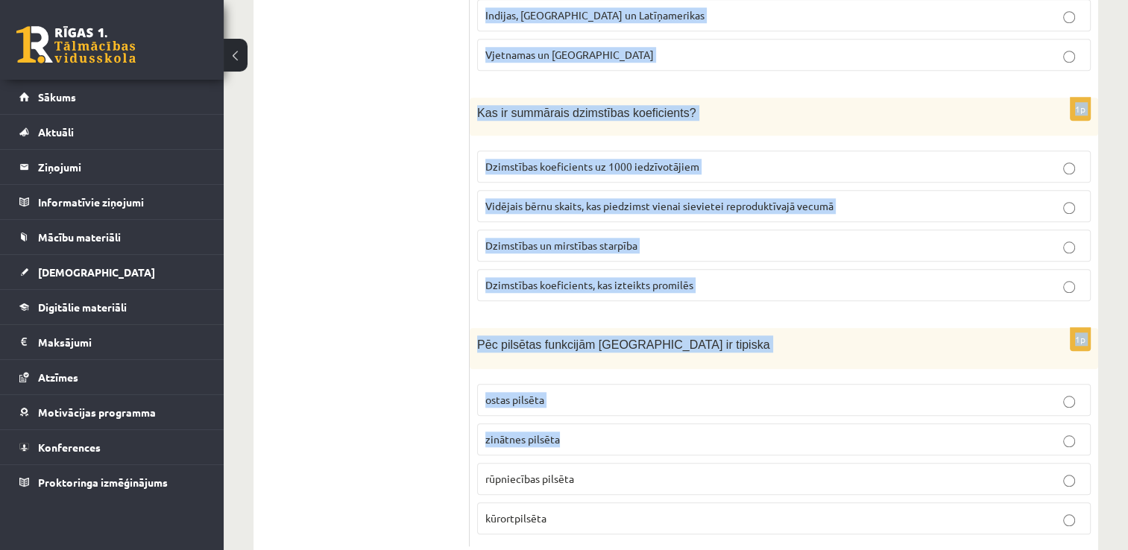
scroll to position [7024, 0]
drag, startPoint x: 476, startPoint y: 72, endPoint x: 629, endPoint y: 480, distance: 436.3
drag, startPoint x: 629, startPoint y: 480, endPoint x: 533, endPoint y: 467, distance: 97.1
copy form "Loremipsum dolorsit ametconsec Adipiscing elitsedd eiu temporin Utlaboreet do m…"
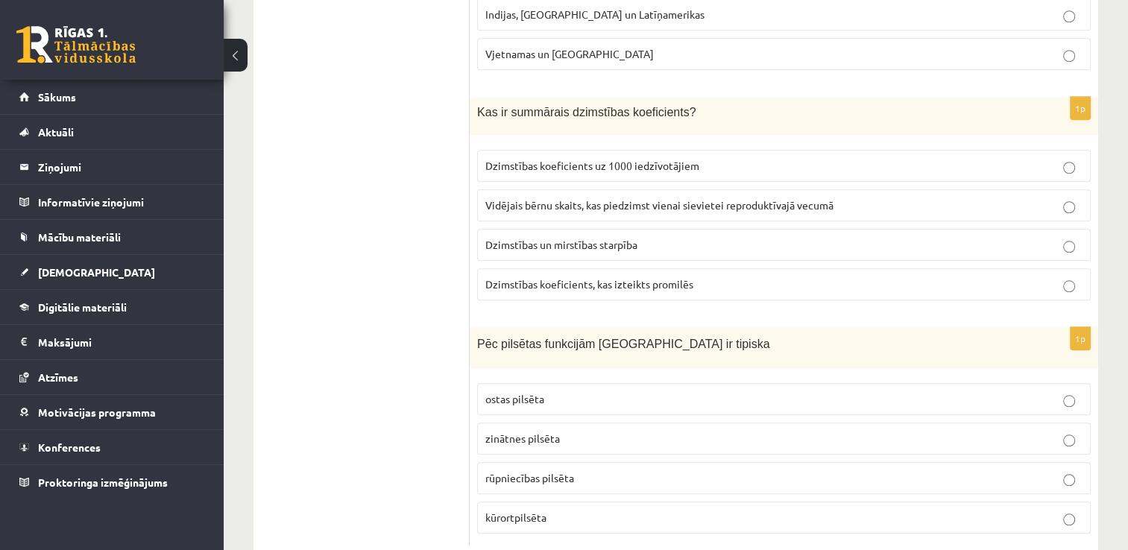
drag, startPoint x: 373, startPoint y: 145, endPoint x: 277, endPoint y: 36, distance: 144.8
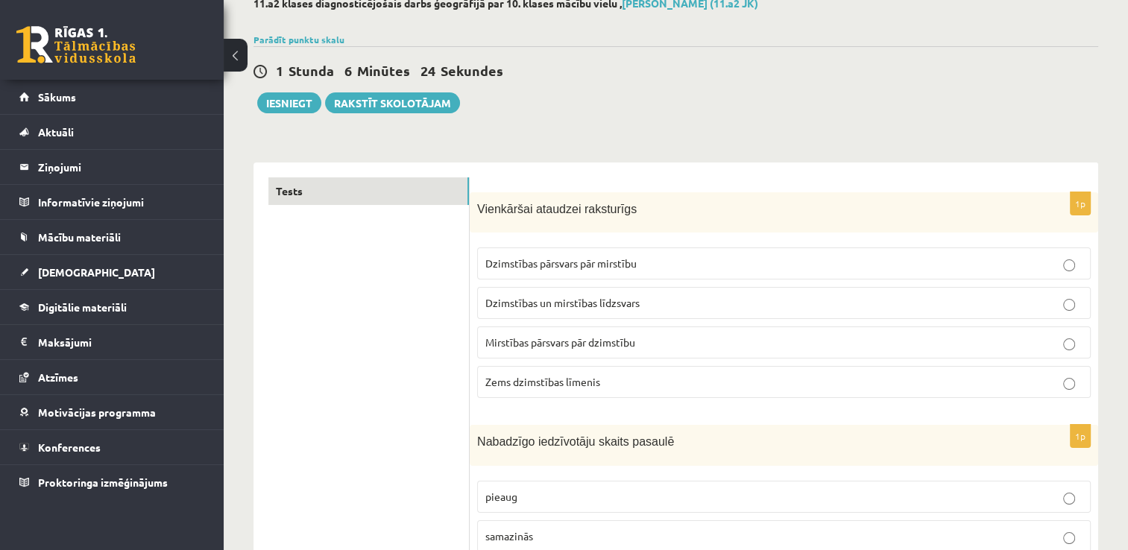
scroll to position [89, 0]
click at [535, 302] on span "Dzimstības un mirstības līdzsvars" at bounding box center [562, 303] width 154 height 13
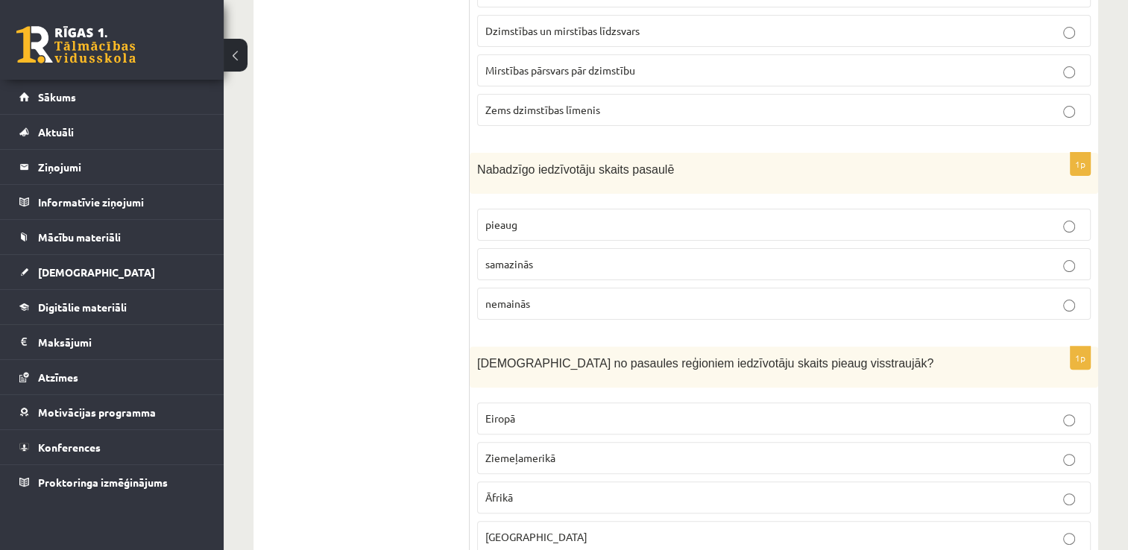
scroll to position [388, 0]
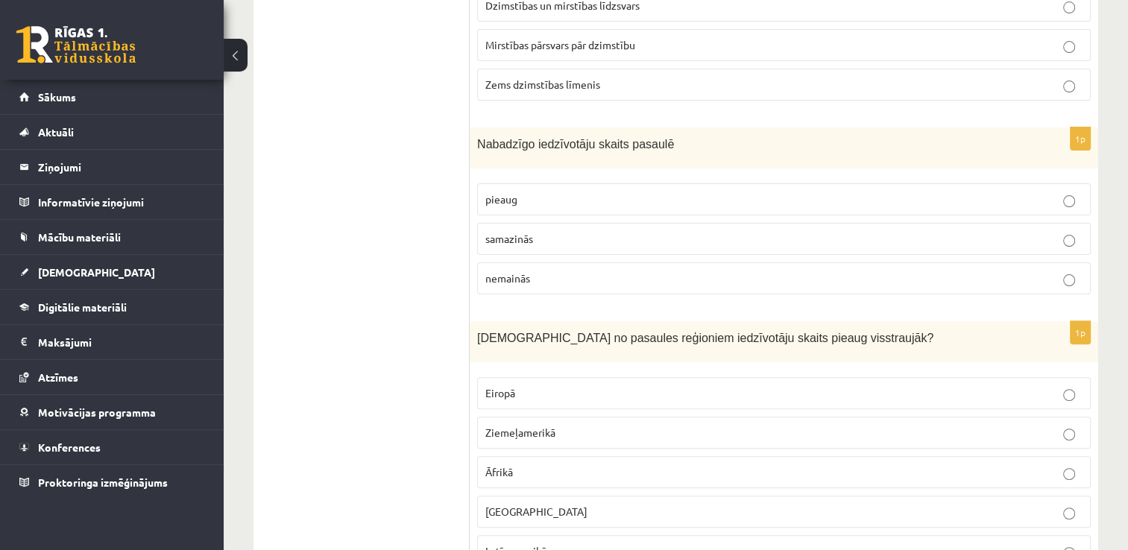
click at [569, 242] on p "samazinās" at bounding box center [783, 239] width 597 height 16
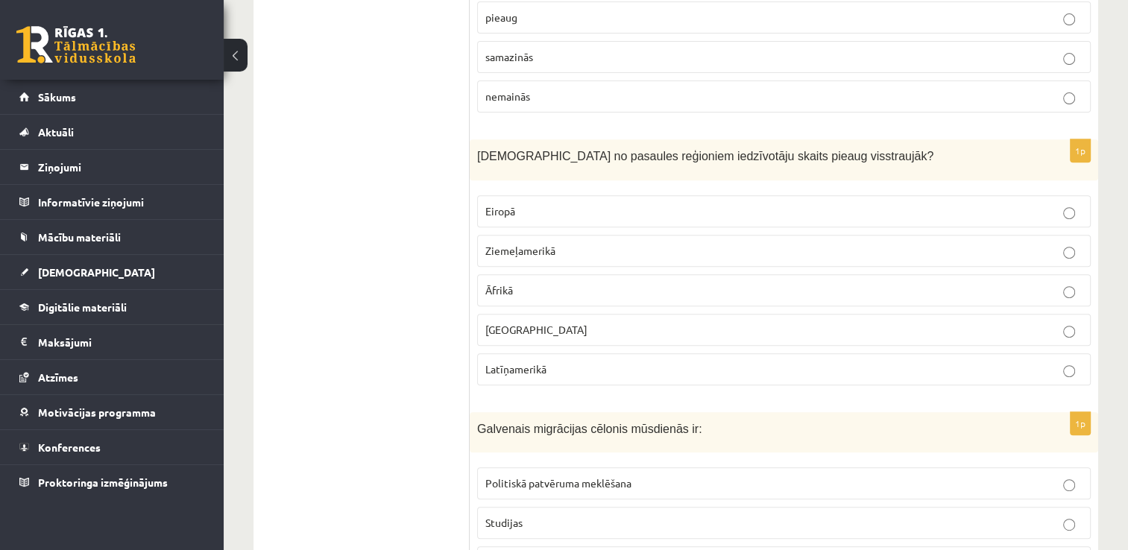
scroll to position [611, 0]
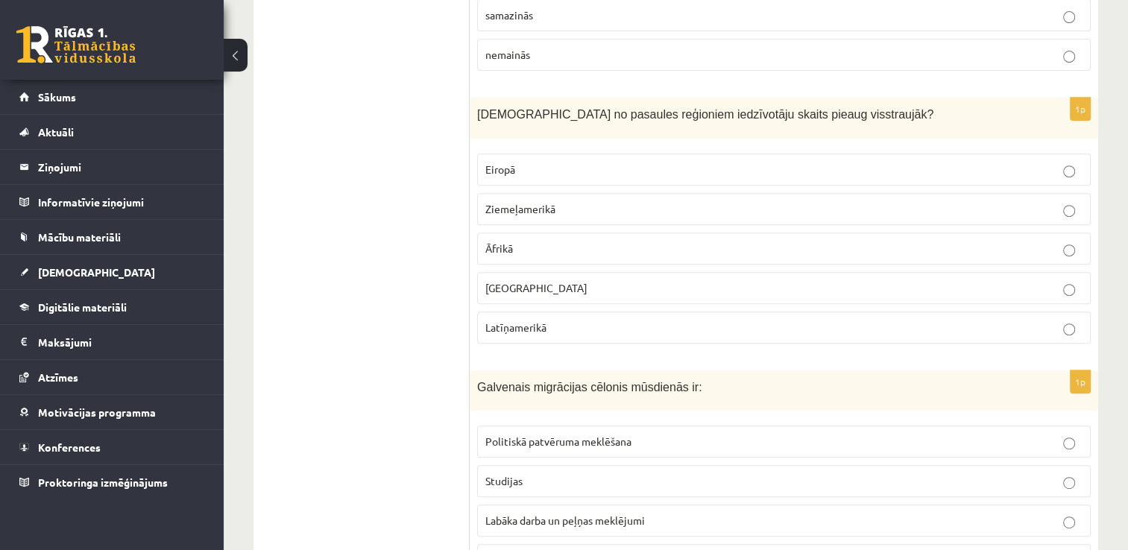
click at [567, 247] on p "Āfrikā" at bounding box center [783, 249] width 597 height 16
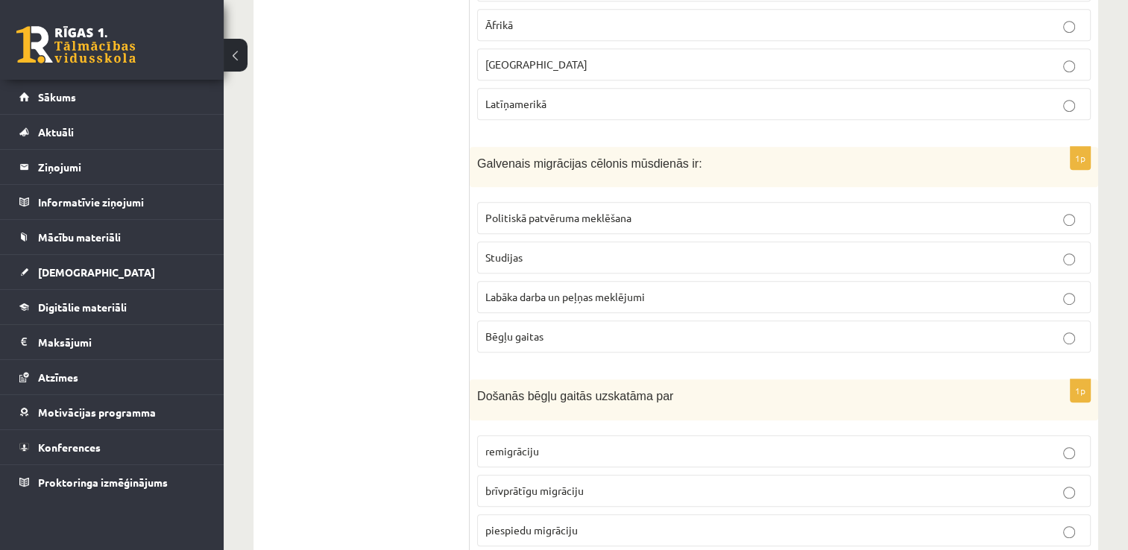
scroll to position [910, 0]
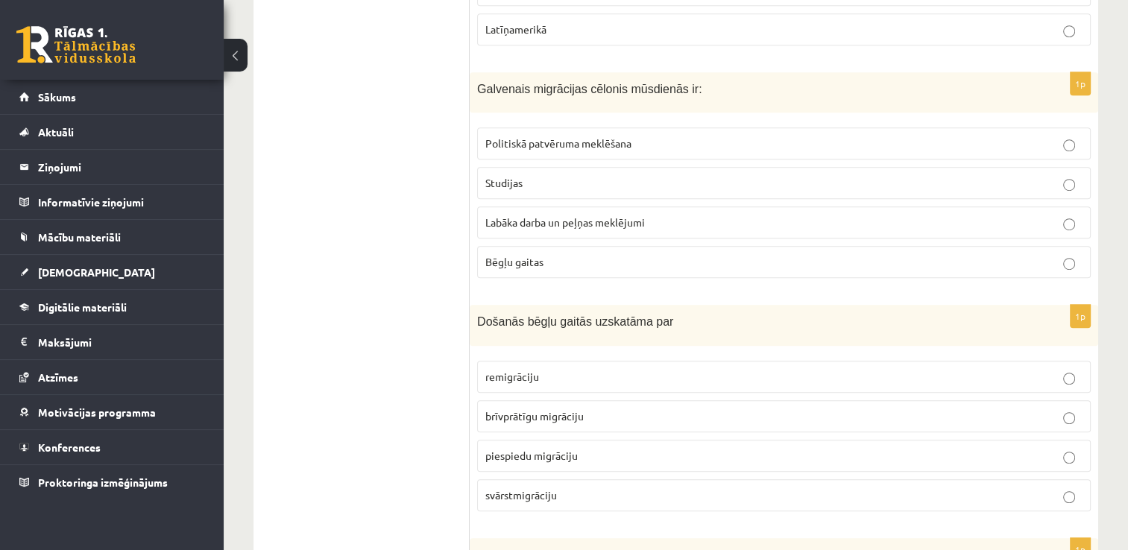
click at [597, 222] on span "Labāka darba un peļņas meklējumi" at bounding box center [565, 221] width 160 height 13
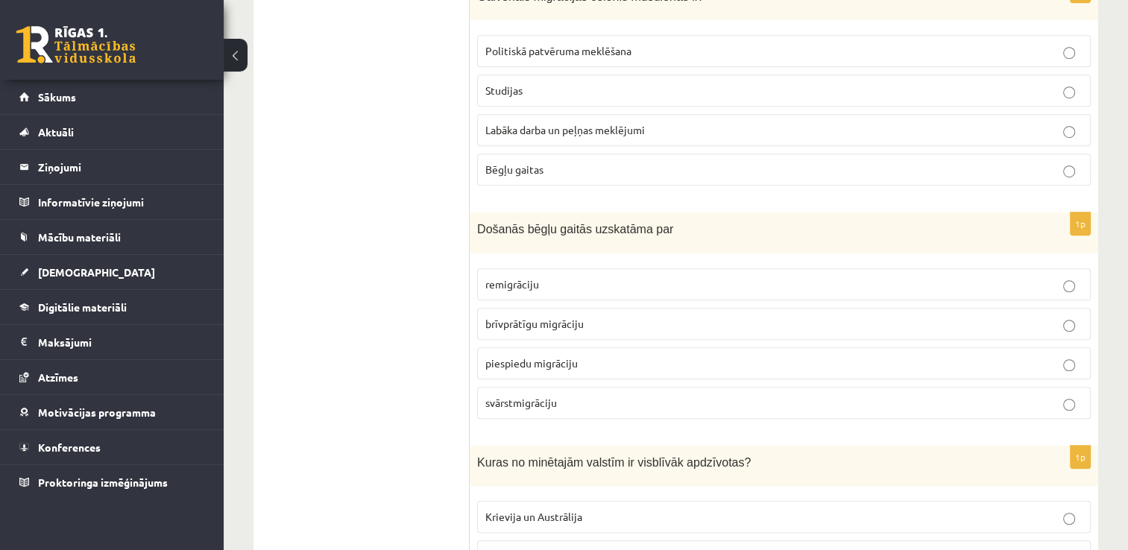
scroll to position [1133, 0]
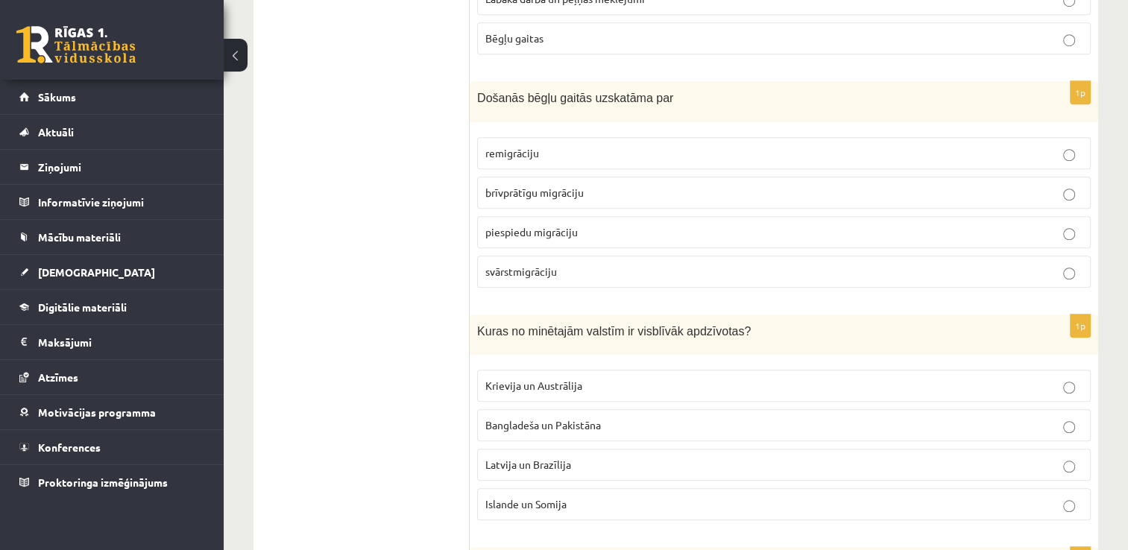
click at [584, 234] on label "piespiedu migrāciju" at bounding box center [784, 232] width 614 height 32
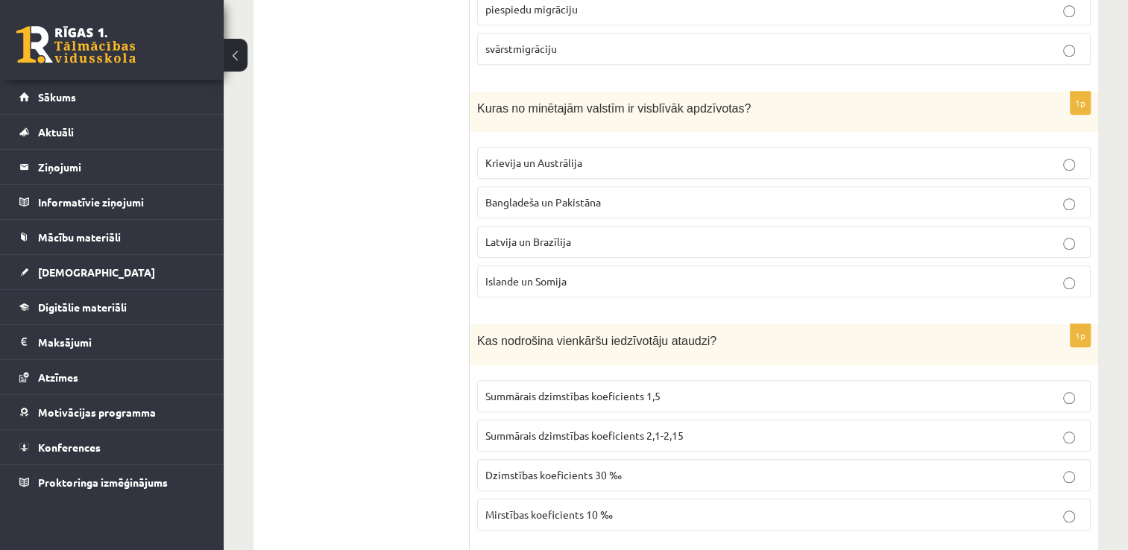
scroll to position [1357, 0]
click at [617, 198] on p "Bangladeša un Pakistāna" at bounding box center [783, 202] width 597 height 16
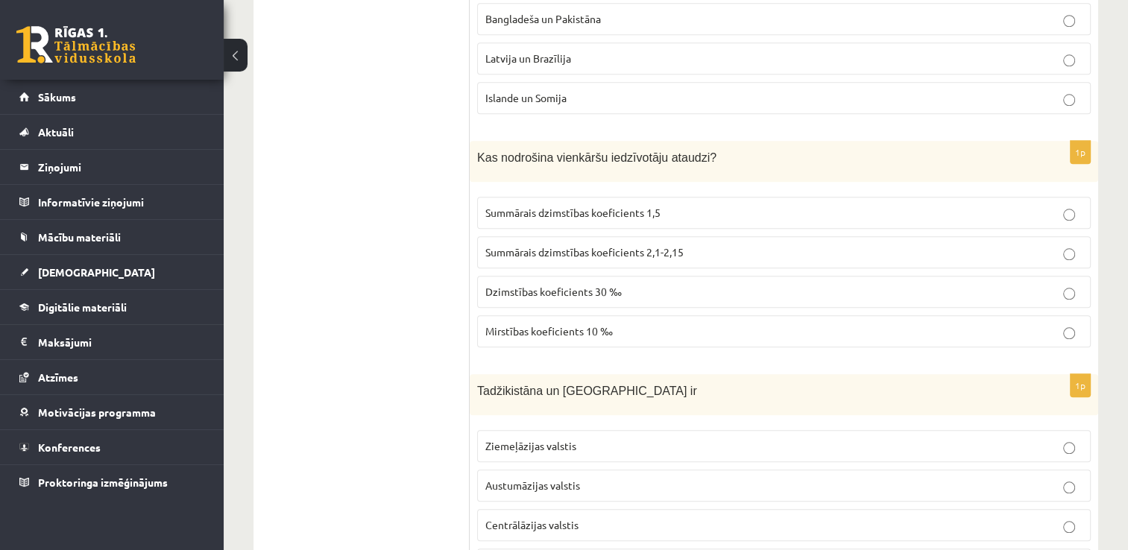
scroll to position [1581, 0]
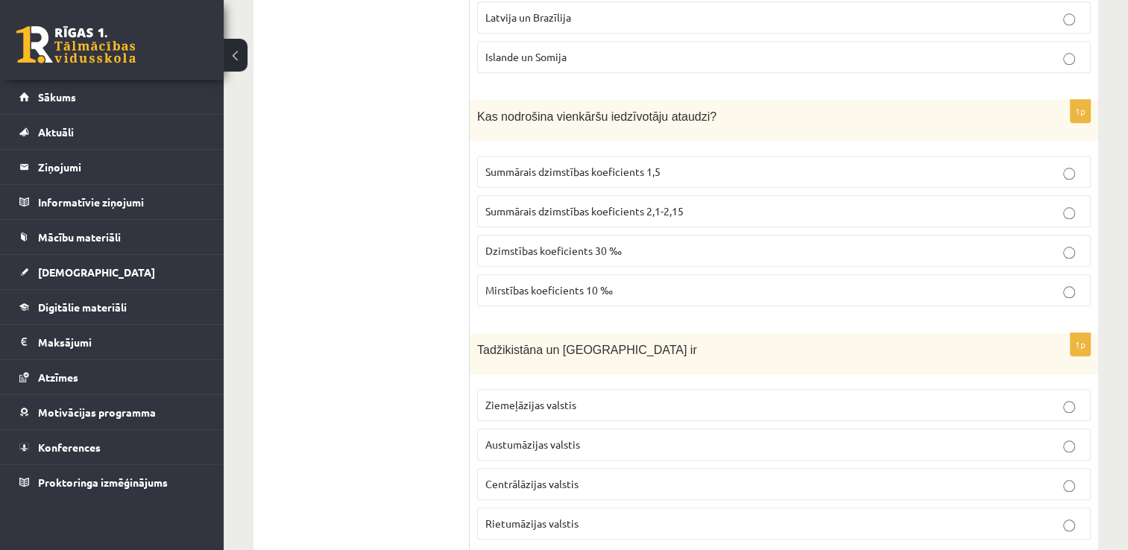
click at [704, 205] on p "Summārais dzimstības koeficients 2,1-2,15" at bounding box center [783, 212] width 597 height 16
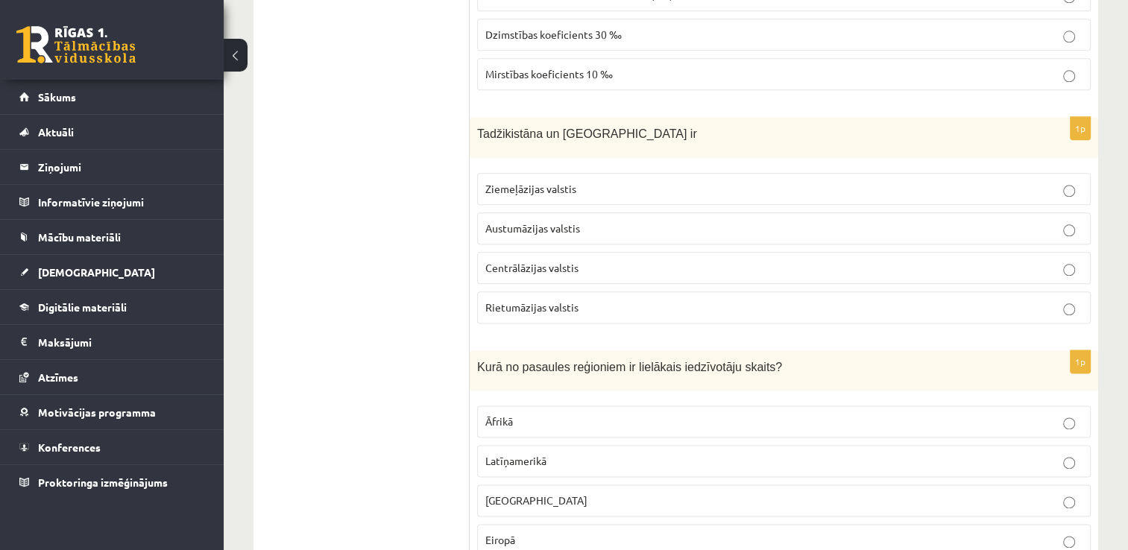
scroll to position [1805, 0]
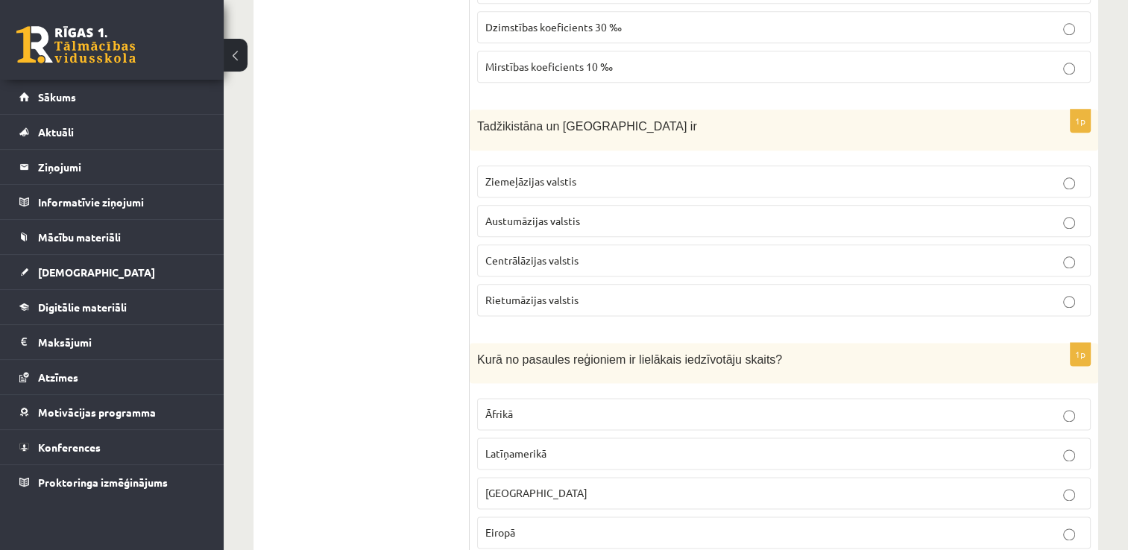
click at [668, 253] on p "Centrālāzijas valstis" at bounding box center [783, 261] width 597 height 16
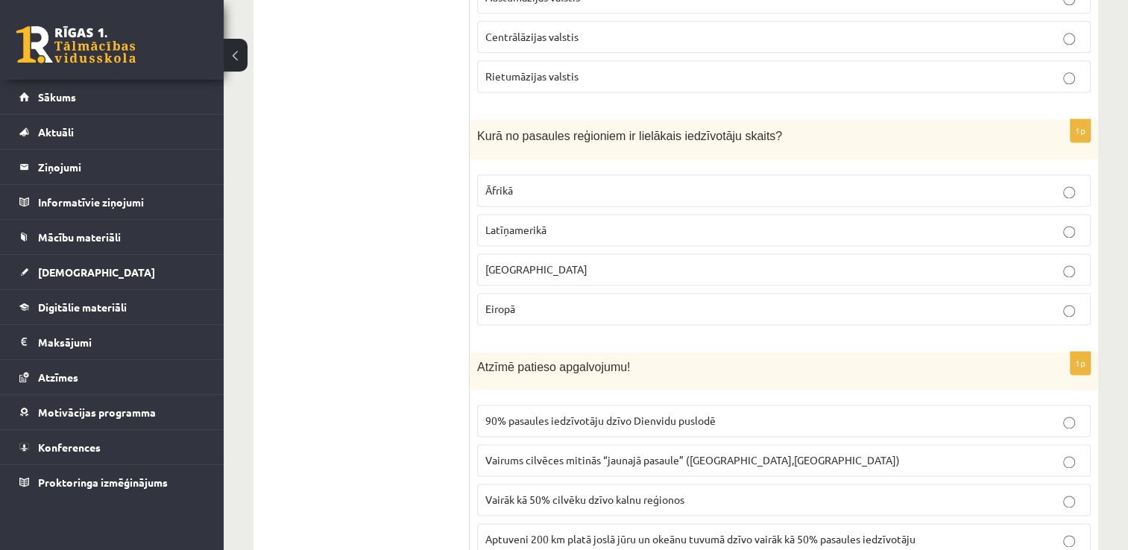
scroll to position [2103, 0]
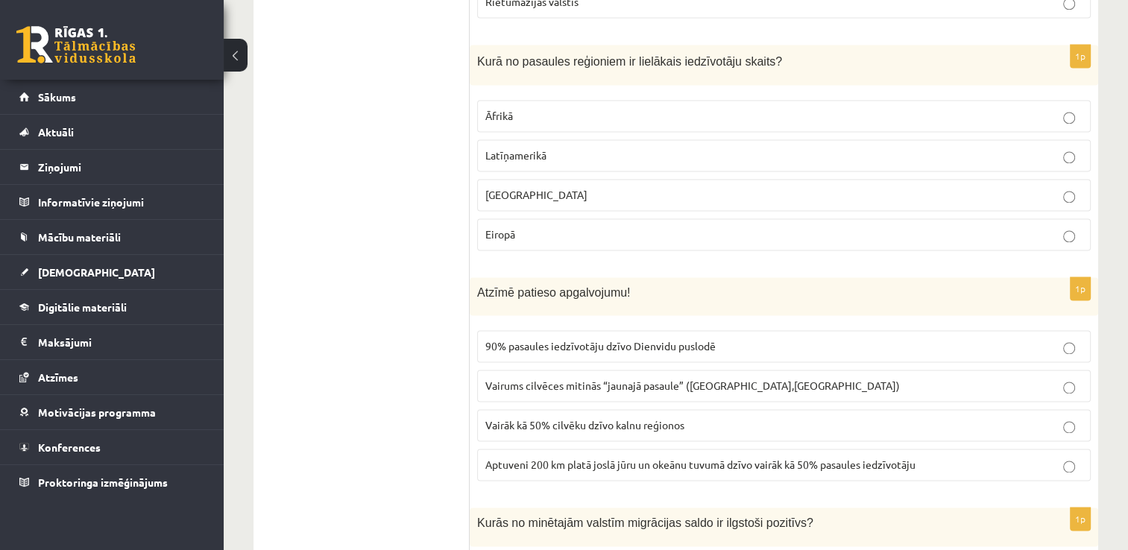
click at [656, 187] on p "Āzijā" at bounding box center [783, 195] width 597 height 16
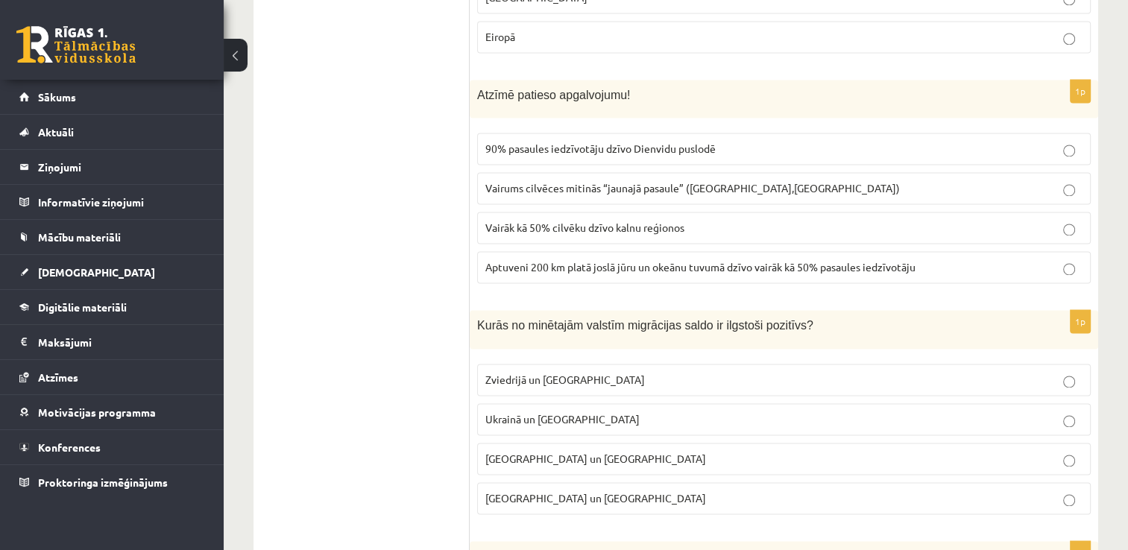
scroll to position [2326, 0]
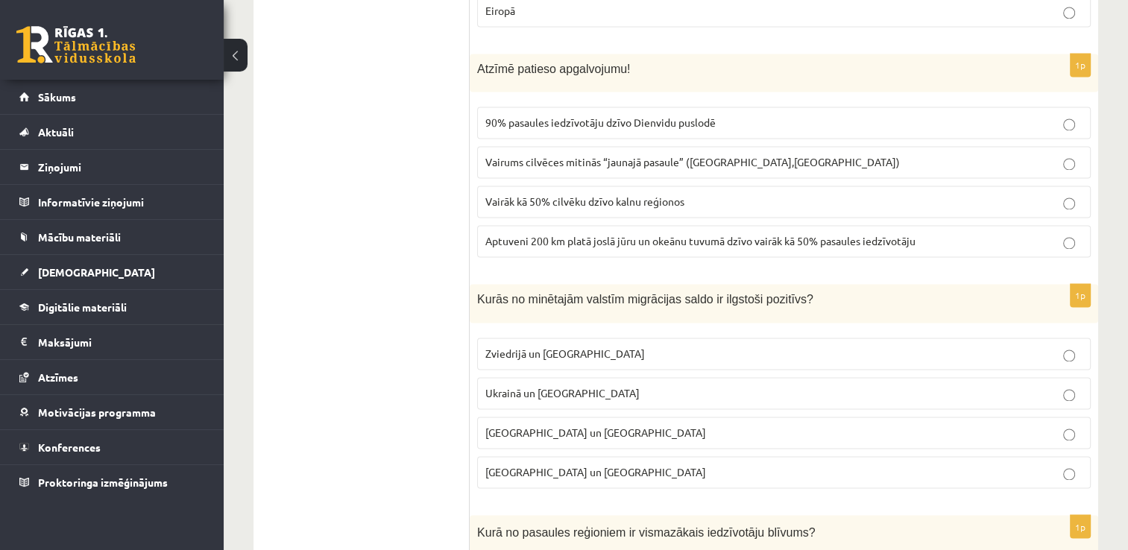
click at [689, 236] on label "Aptuveni 200 km platā joslā jūru un okeānu tuvumā dzīvo vairāk kā 50% pasaules …" at bounding box center [784, 241] width 614 height 32
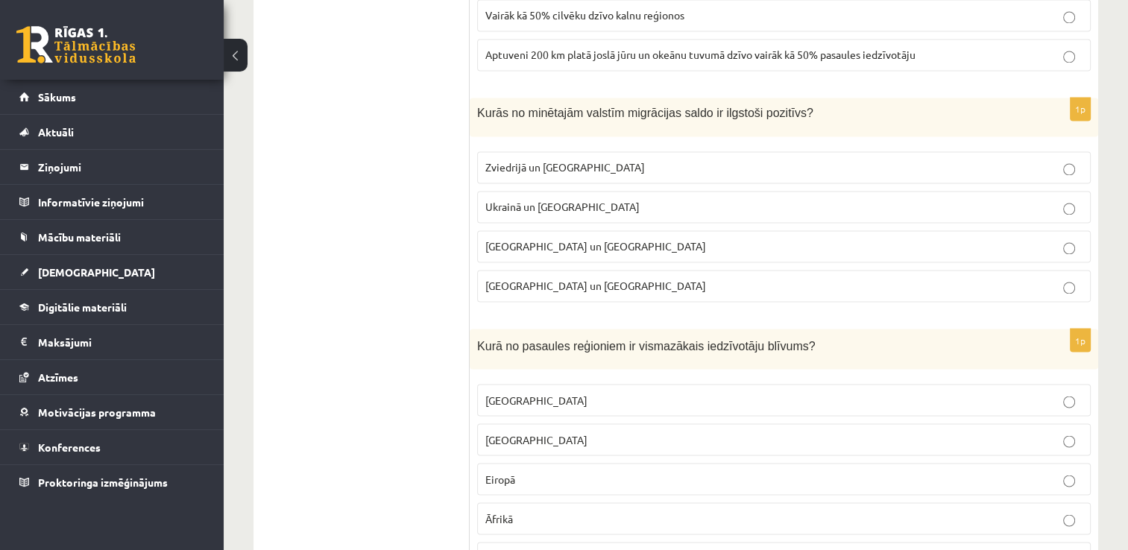
scroll to position [2550, 0]
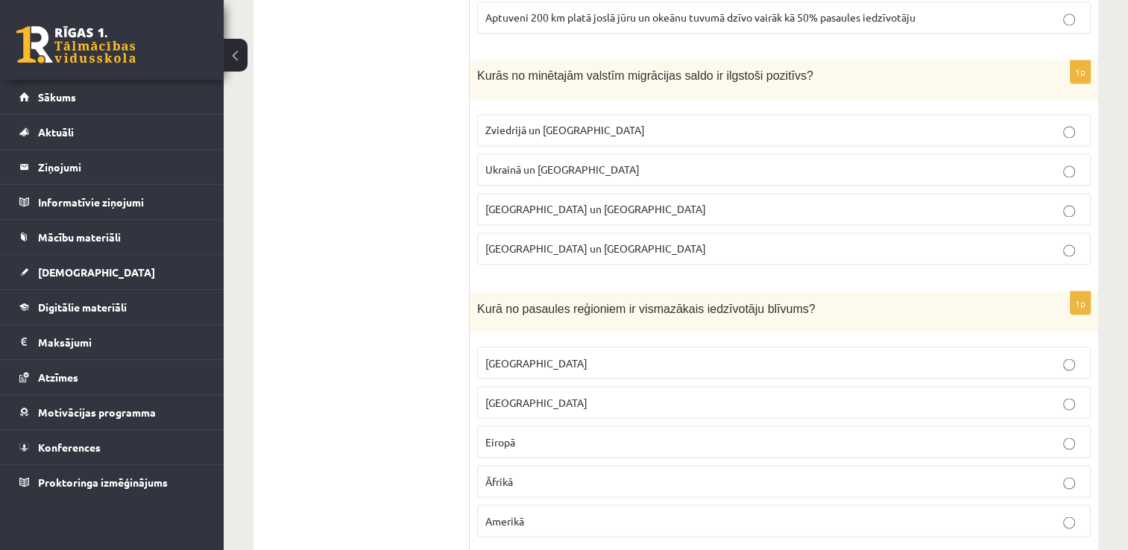
click at [617, 114] on label "Zviedrijā un ASV" at bounding box center [784, 130] width 614 height 32
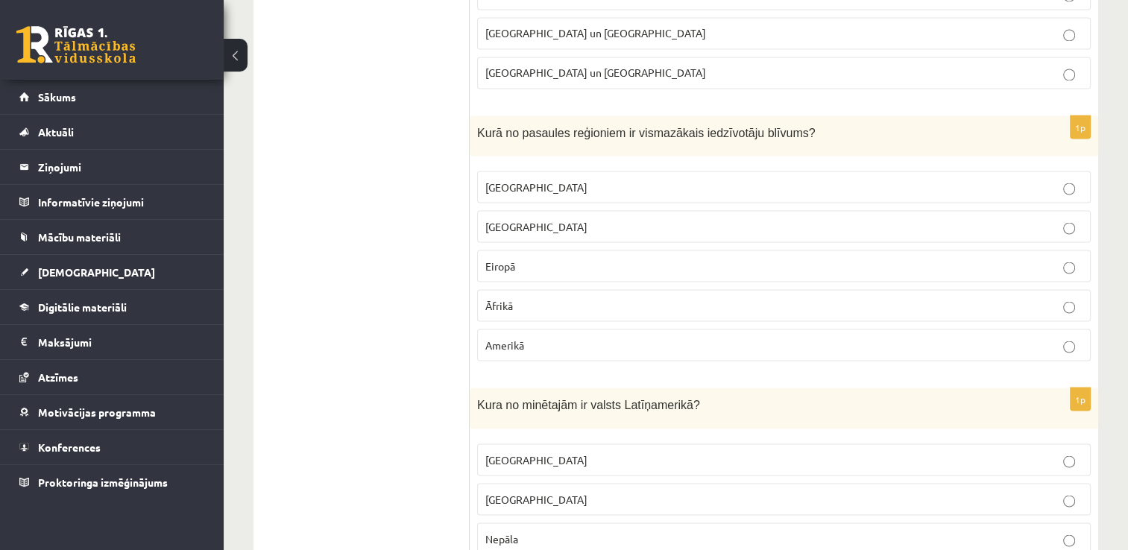
scroll to position [2774, 0]
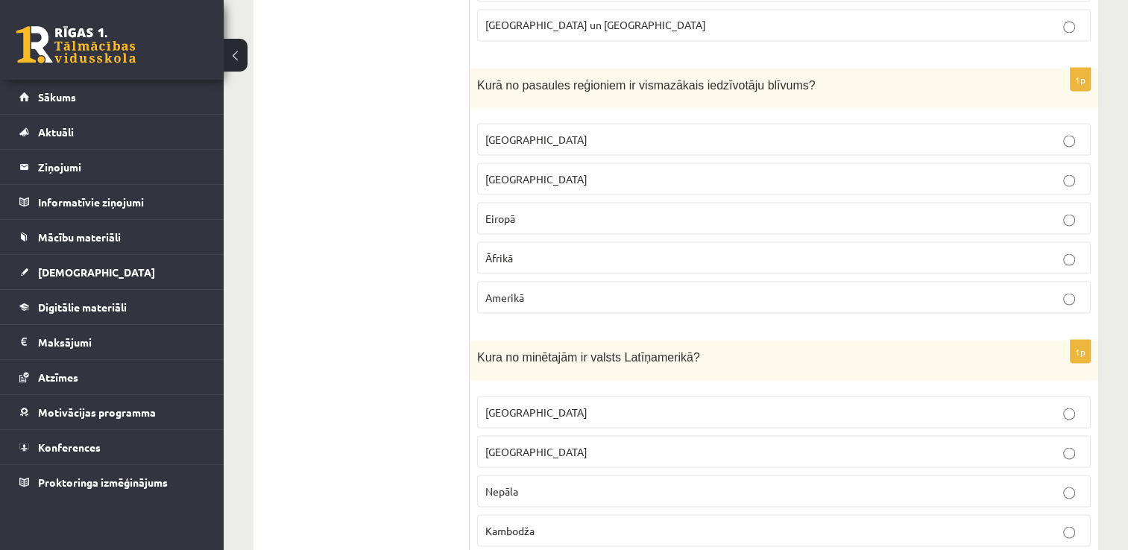
click at [626, 131] on p "Austrālijā" at bounding box center [783, 139] width 597 height 16
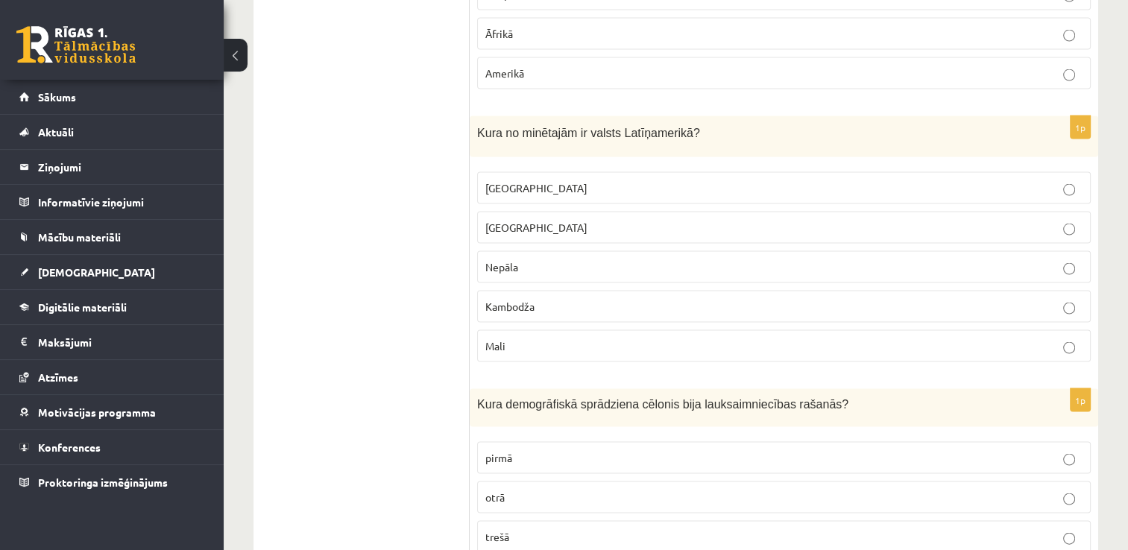
scroll to position [2998, 0]
click at [620, 180] on p "Meksika" at bounding box center [783, 188] width 597 height 16
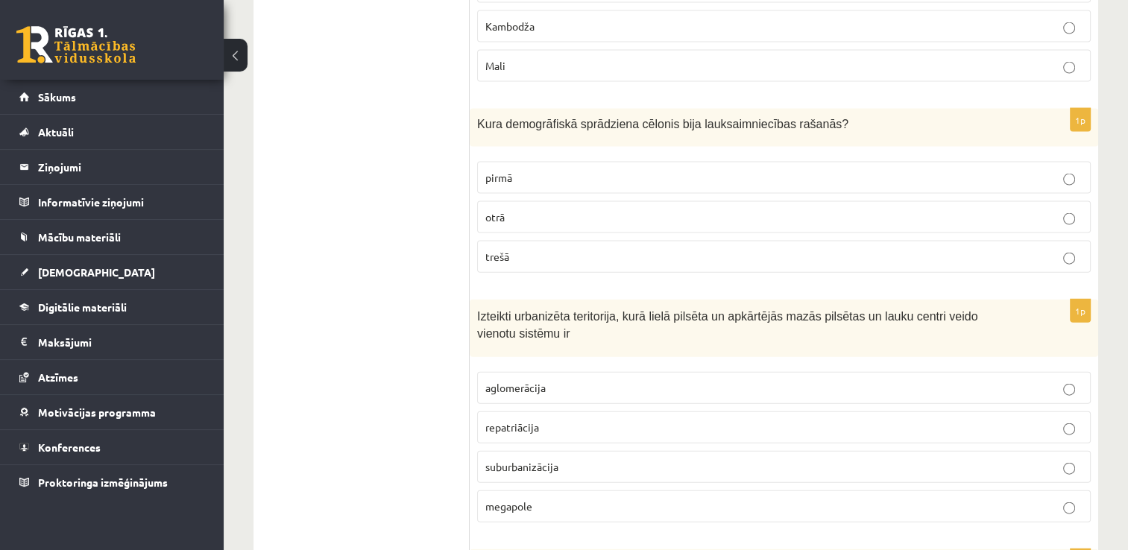
scroll to position [3296, 0]
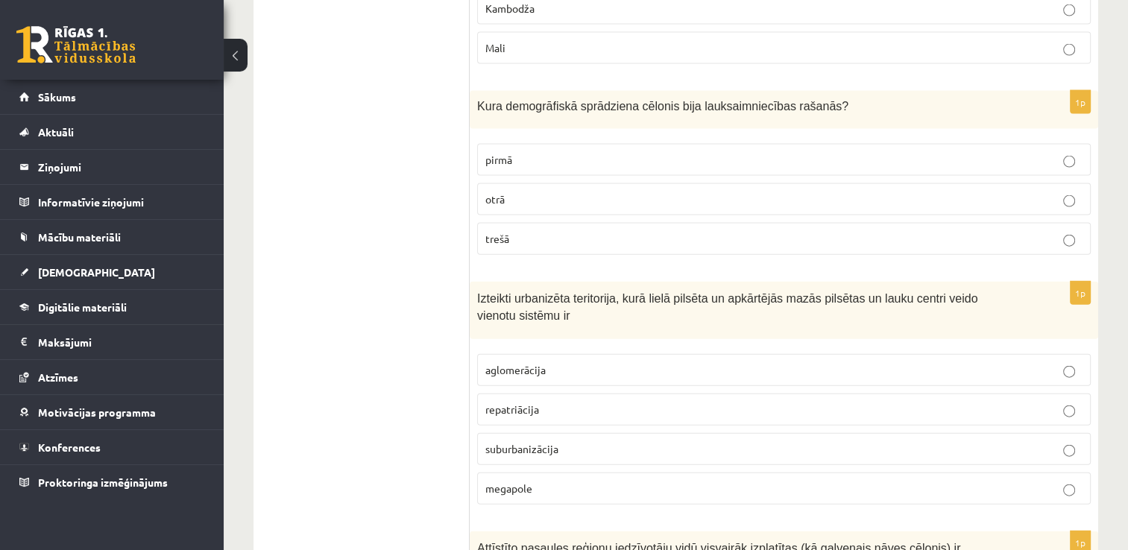
click at [650, 152] on p "pirmā" at bounding box center [783, 160] width 597 height 16
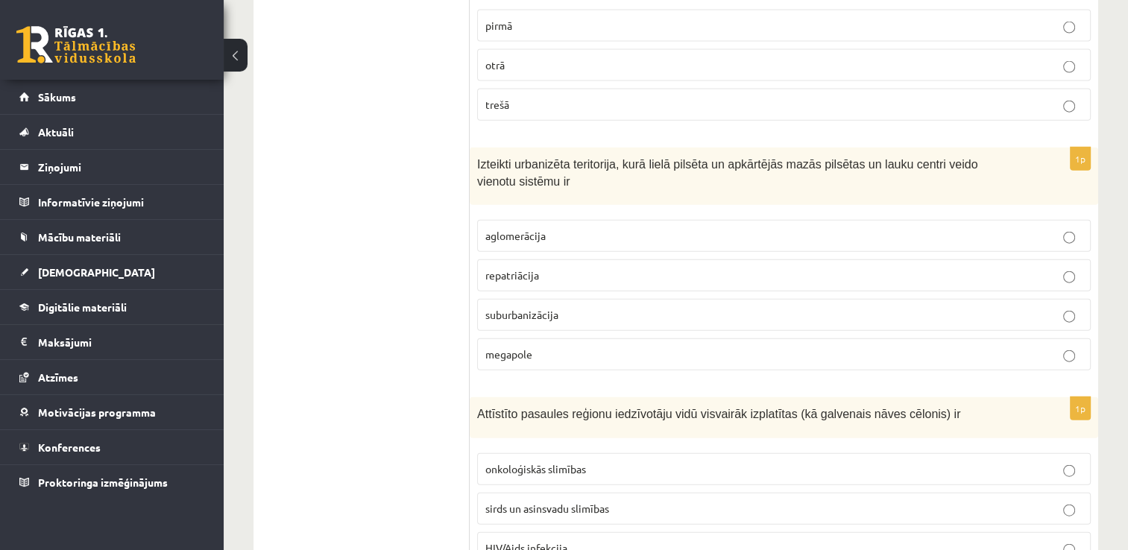
scroll to position [3520, 0]
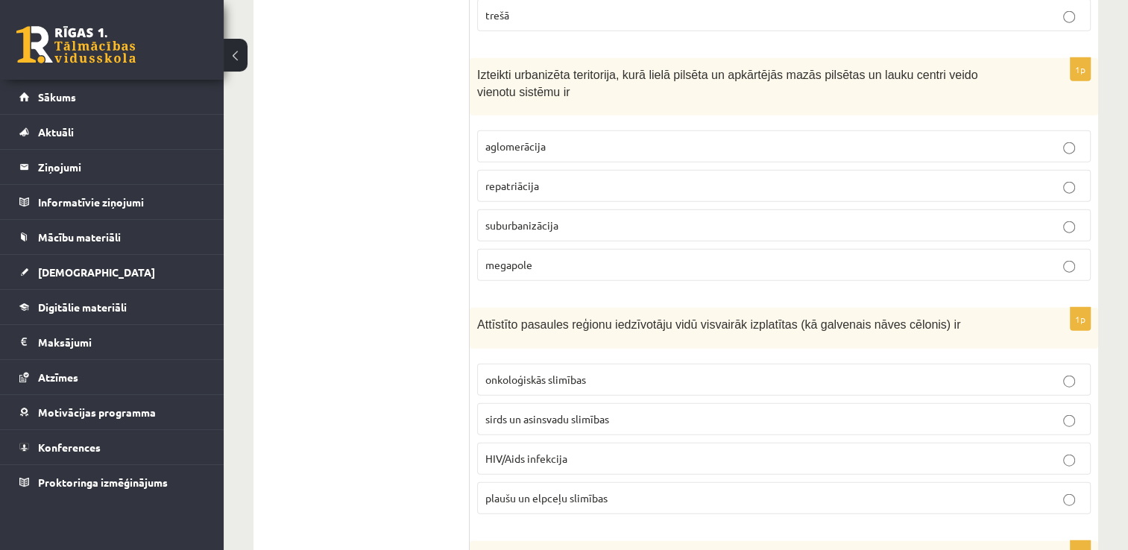
click at [675, 139] on p "aglomerācija" at bounding box center [783, 147] width 597 height 16
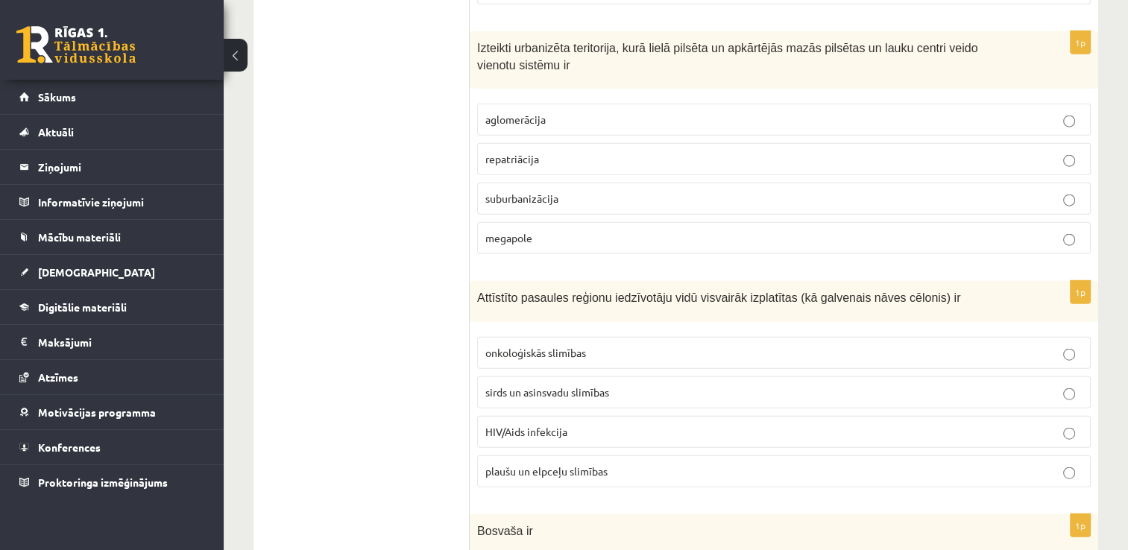
scroll to position [3594, 0]
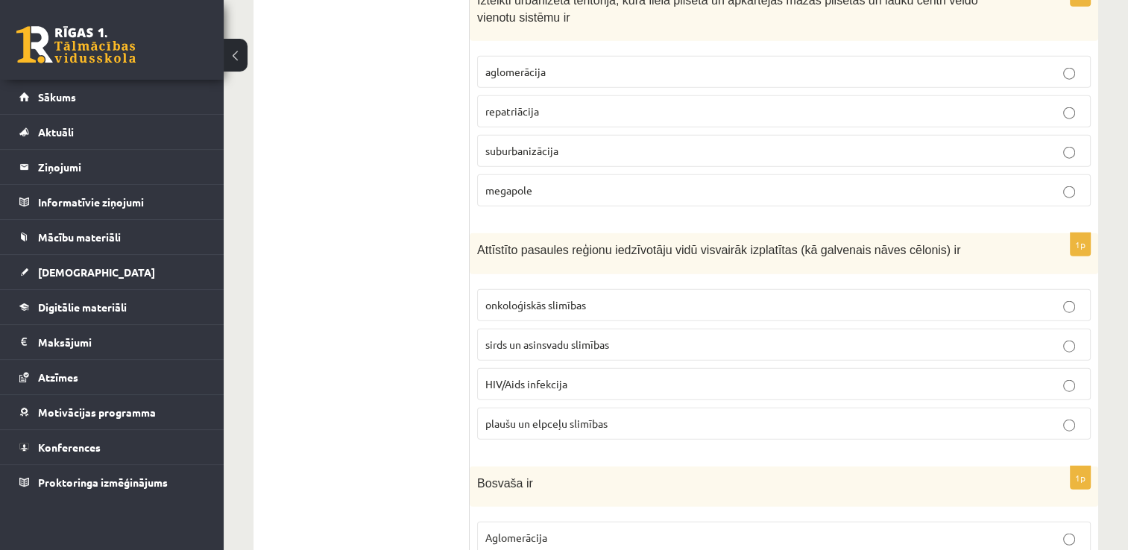
click at [617, 337] on p "sirds un asinsvadu slimības" at bounding box center [783, 345] width 597 height 16
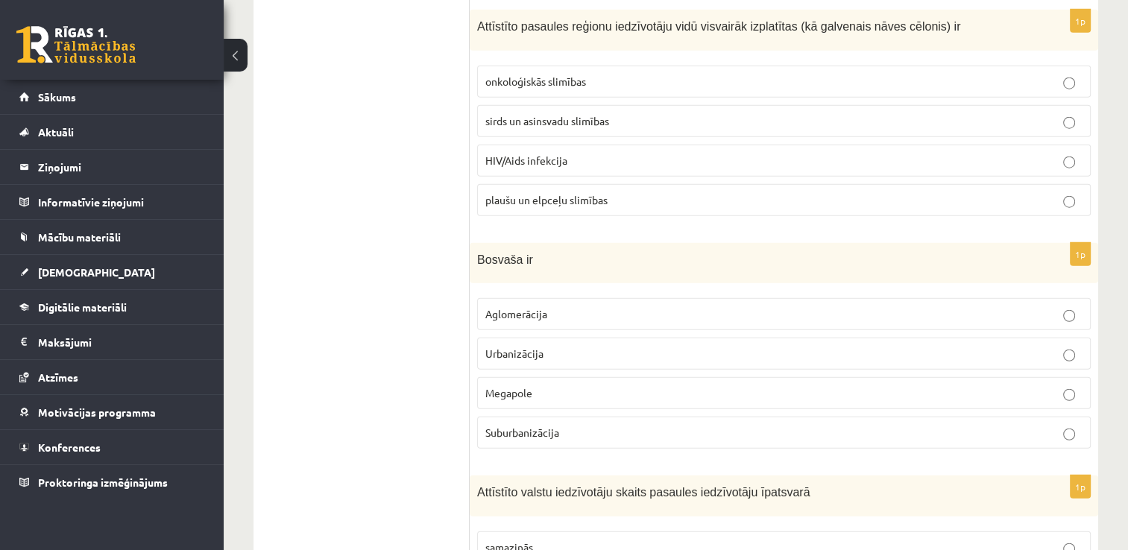
scroll to position [3892, 0]
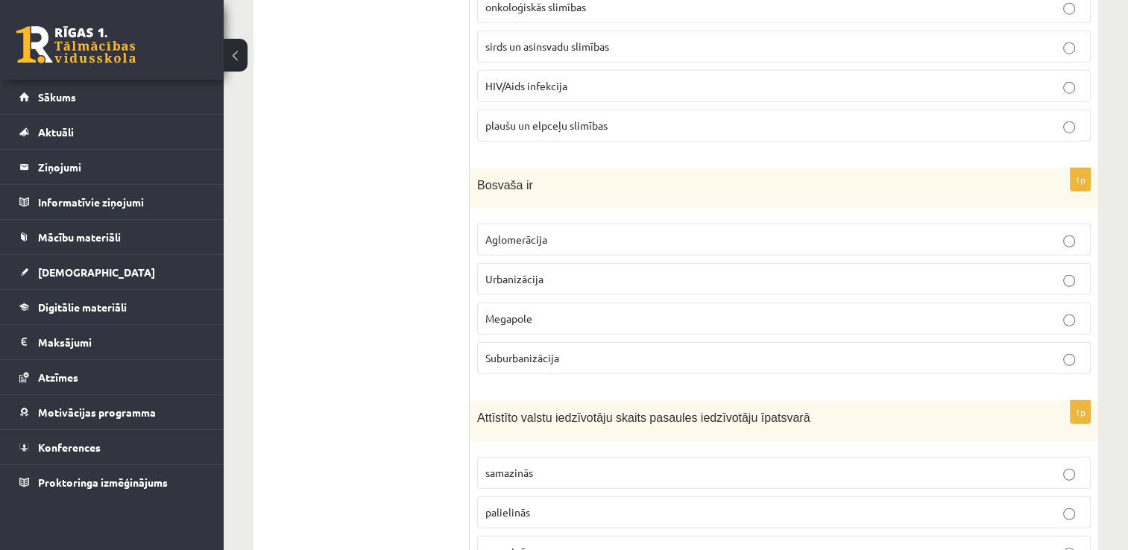
click at [546, 311] on p "Megapole" at bounding box center [783, 319] width 597 height 16
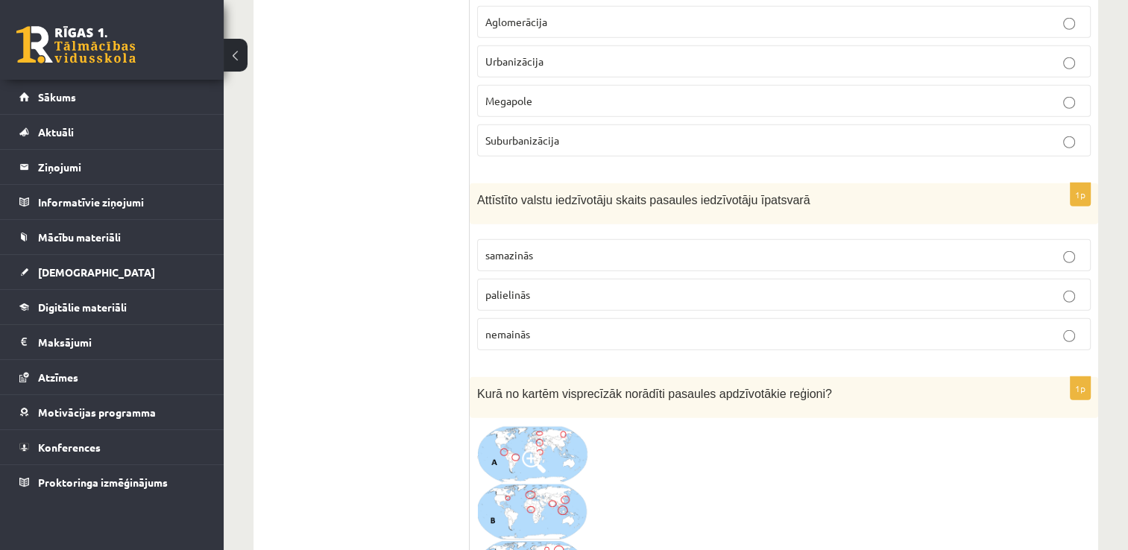
scroll to position [4191, 0]
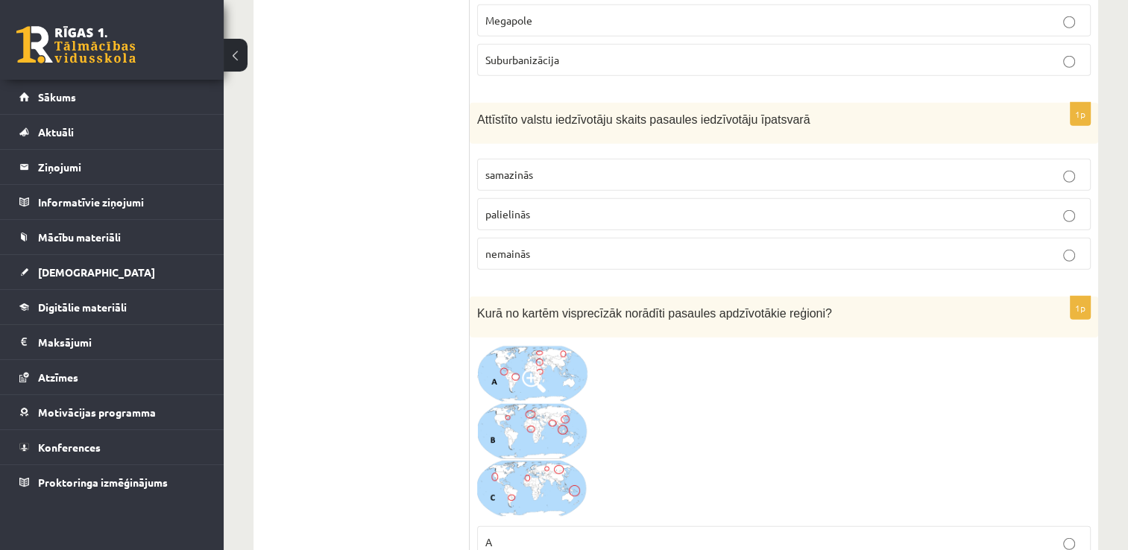
click at [667, 159] on label "samazinās" at bounding box center [784, 175] width 614 height 32
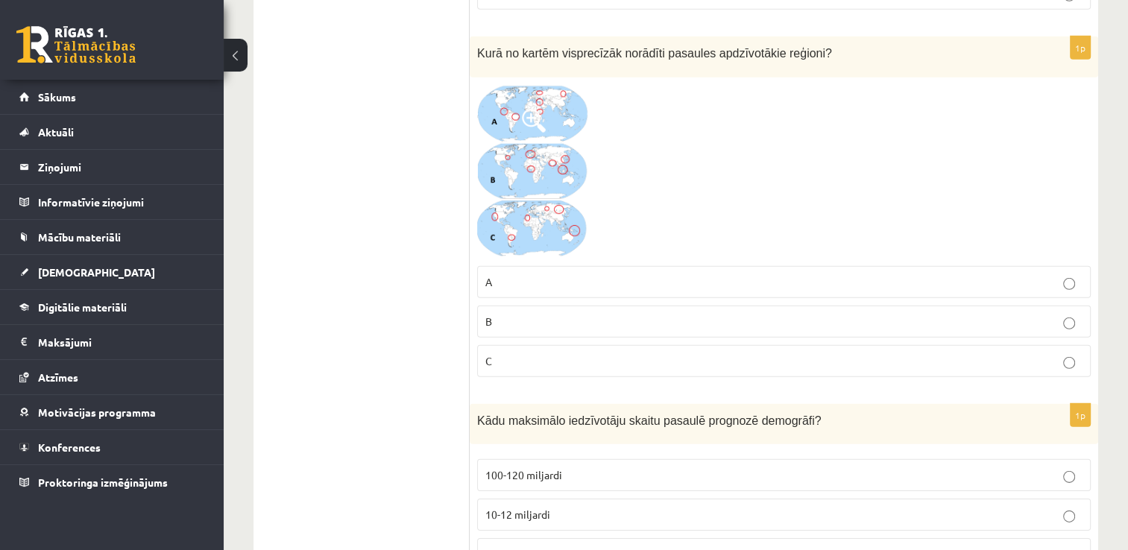
scroll to position [4414, 0]
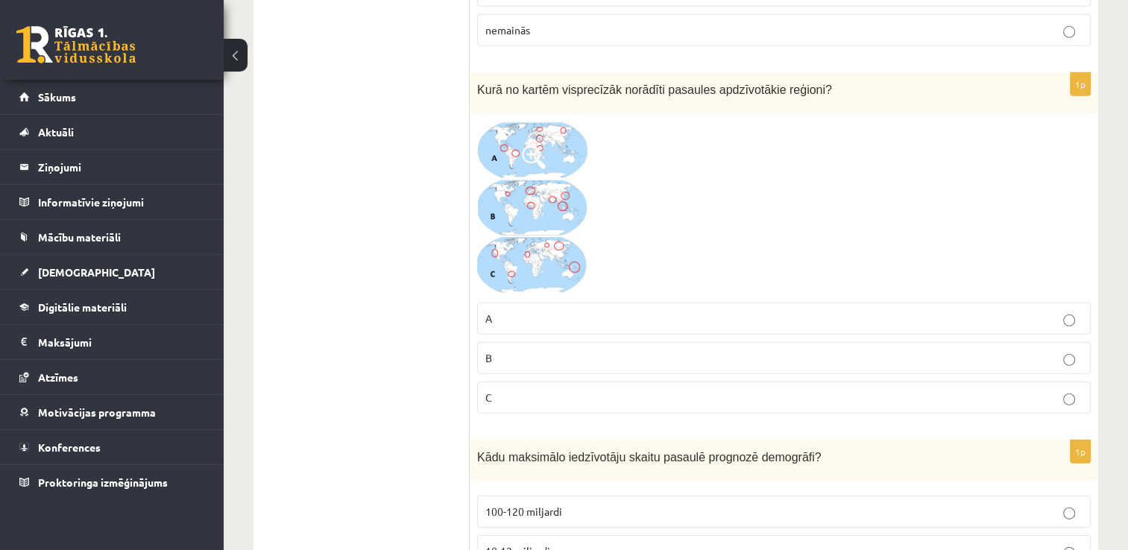
click at [548, 350] on p "B" at bounding box center [783, 358] width 597 height 16
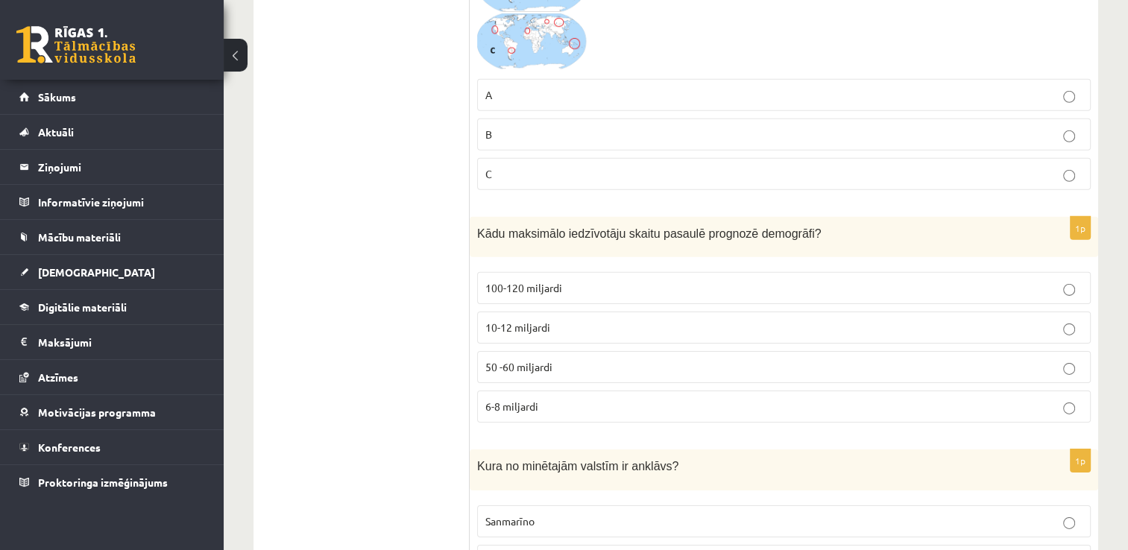
scroll to position [4787, 0]
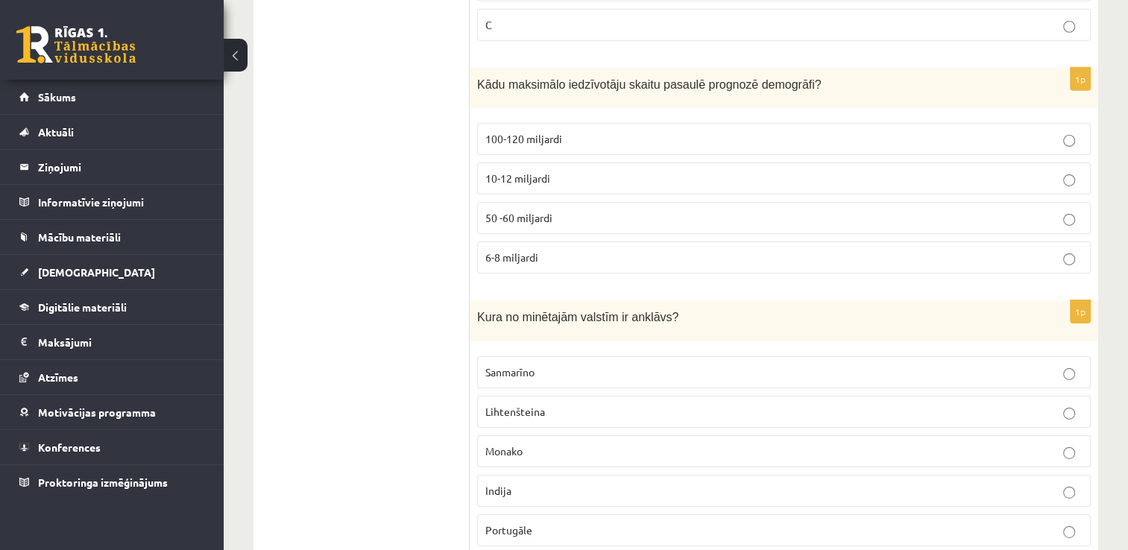
click at [630, 171] on p "10-12 miljardi" at bounding box center [783, 179] width 597 height 16
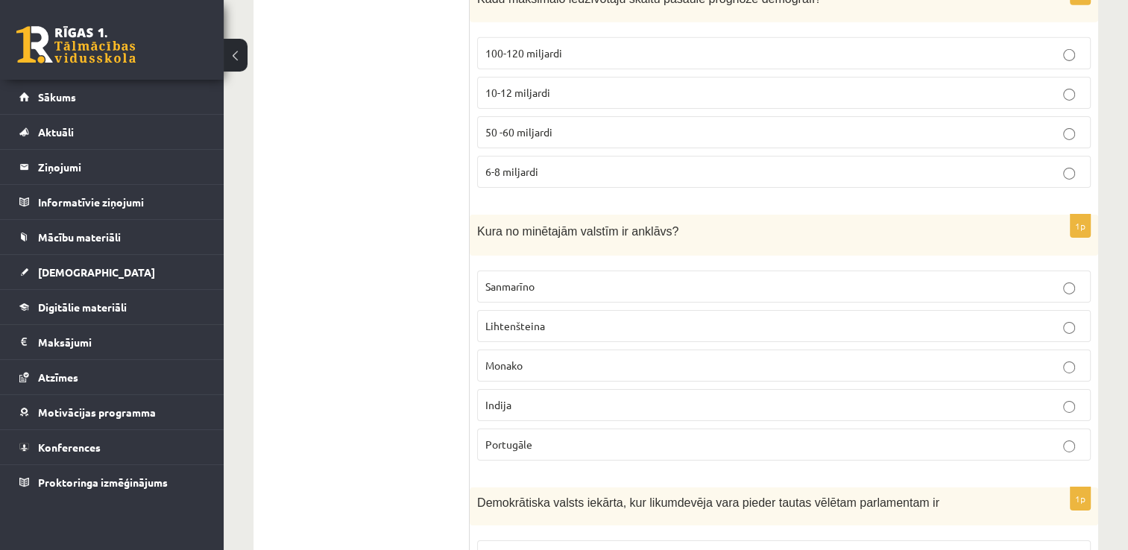
scroll to position [5011, 0]
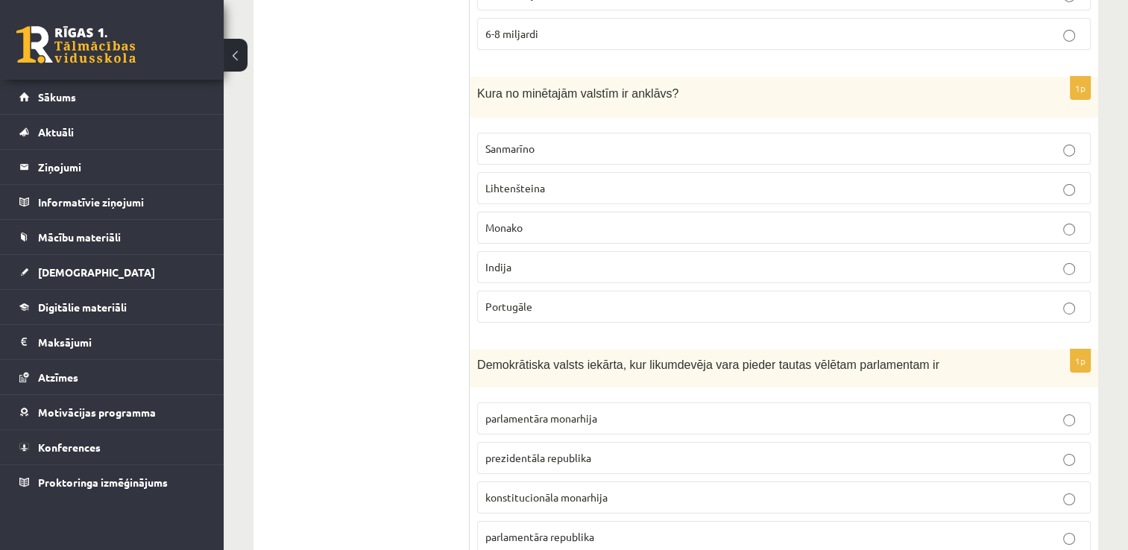
click at [628, 133] on label "Sanmarīno" at bounding box center [784, 149] width 614 height 32
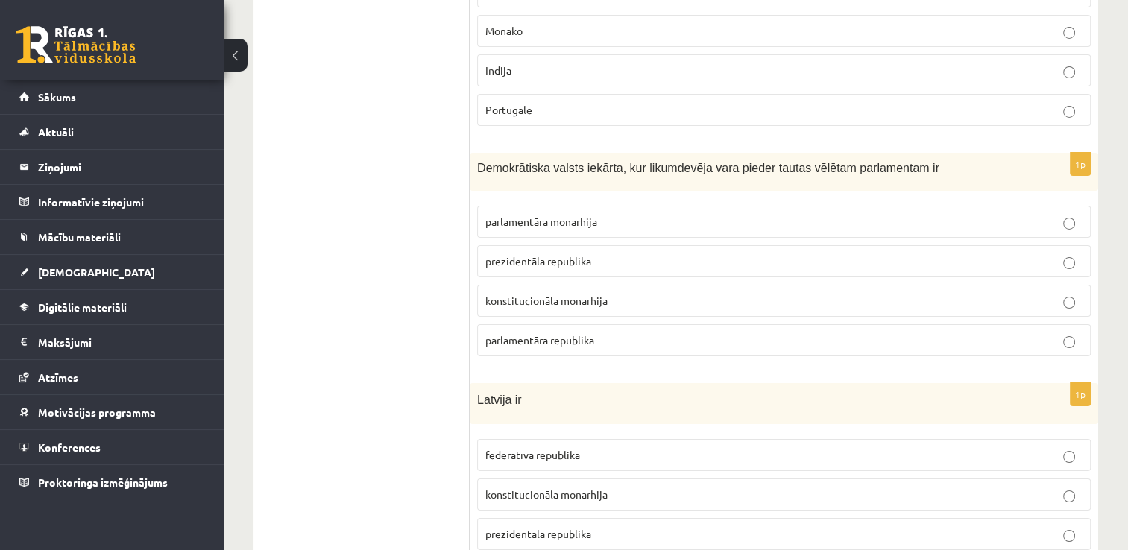
scroll to position [5235, 0]
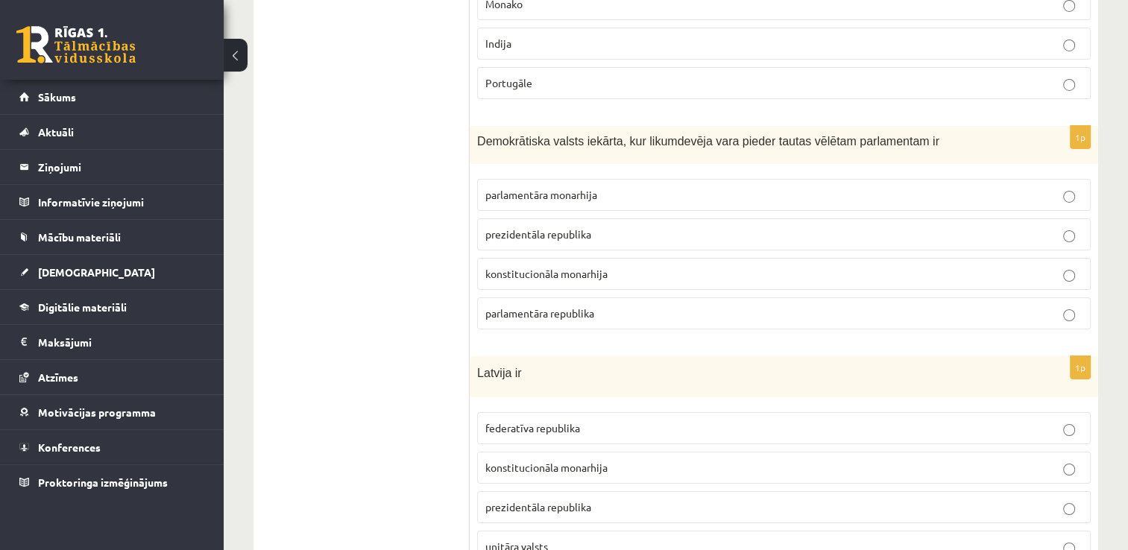
click at [635, 187] on p "parlamentāra monarhija" at bounding box center [783, 195] width 597 height 16
click at [588, 306] on span "parlamentāra republika" at bounding box center [539, 312] width 109 height 13
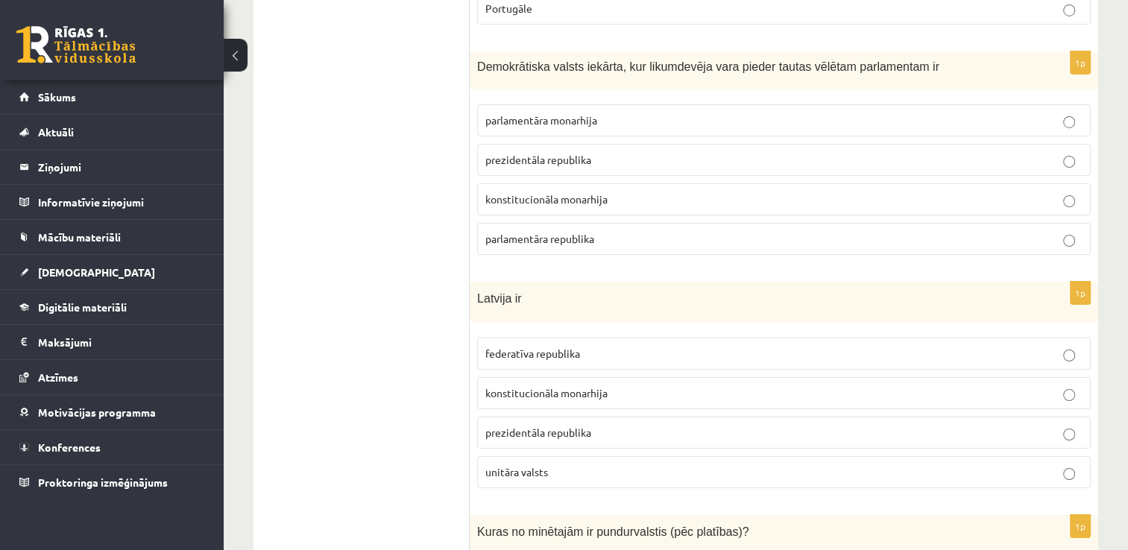
scroll to position [5384, 0]
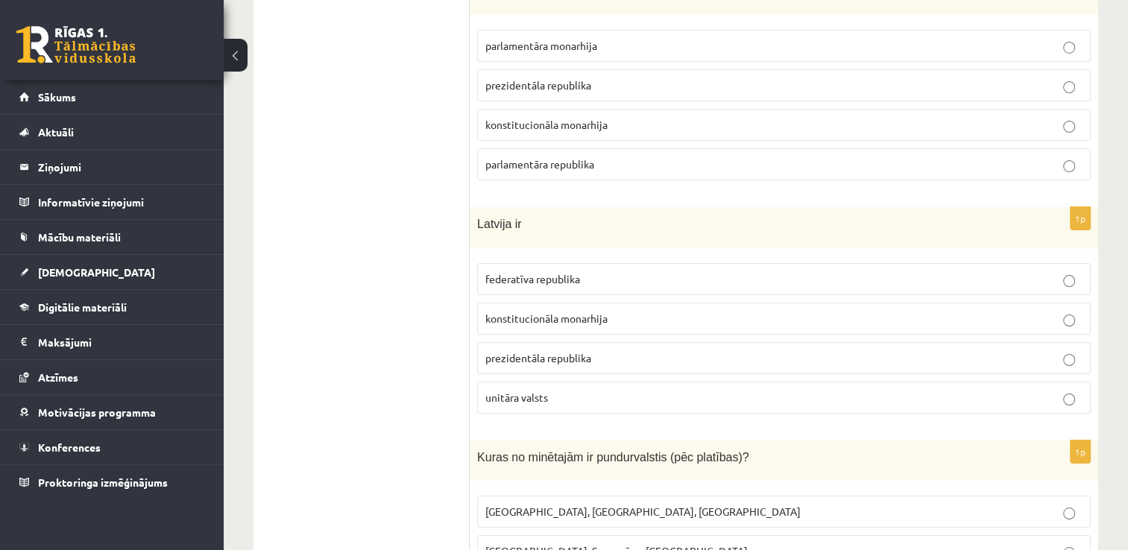
click at [537, 391] on span "unitāra valsts" at bounding box center [516, 397] width 63 height 13
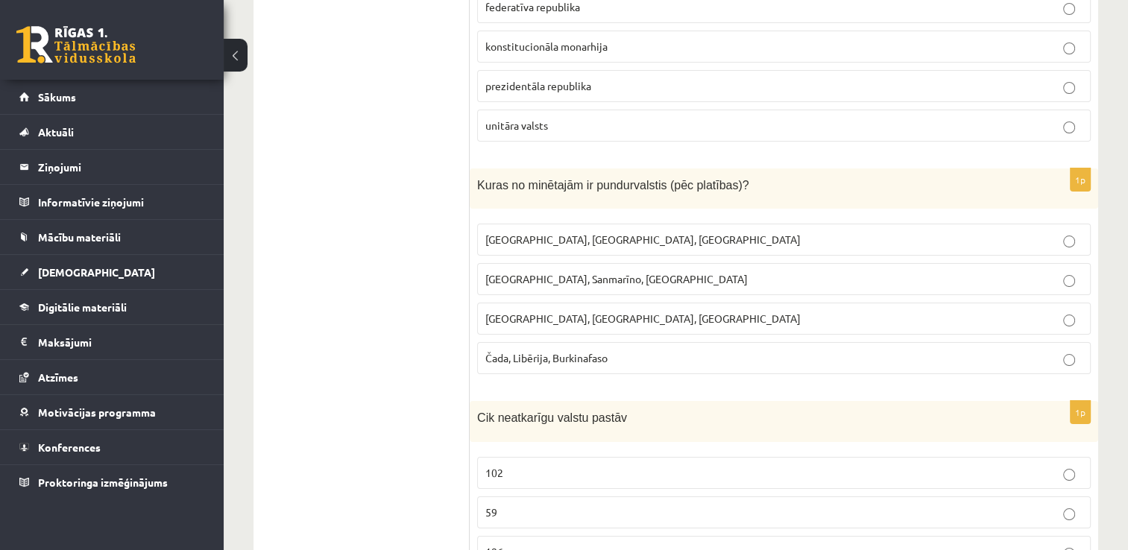
scroll to position [5682, 0]
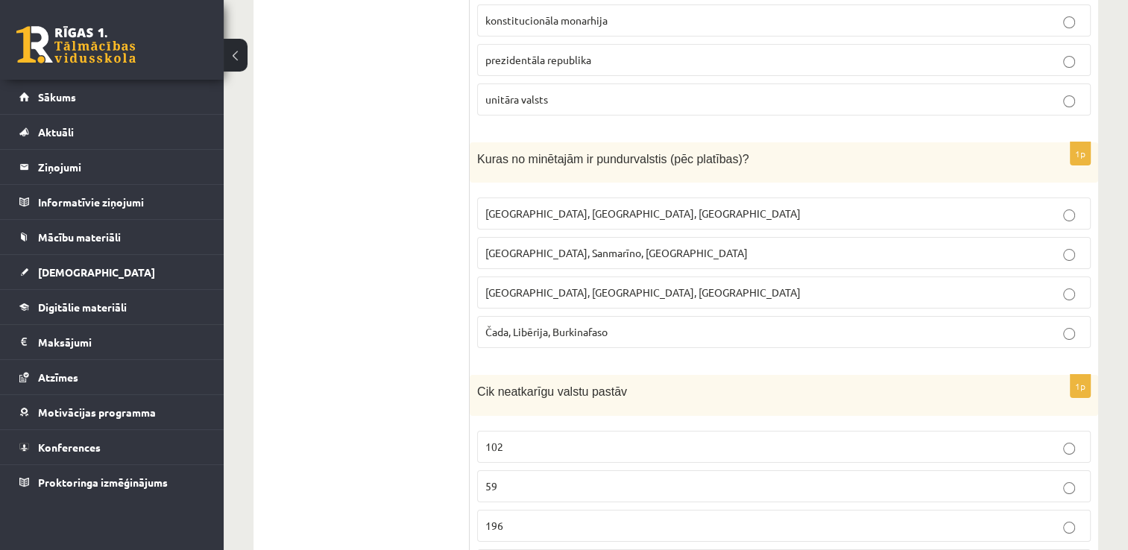
click at [628, 246] on span "Monako, Sanmarīno, Luksemburga" at bounding box center [616, 252] width 262 height 13
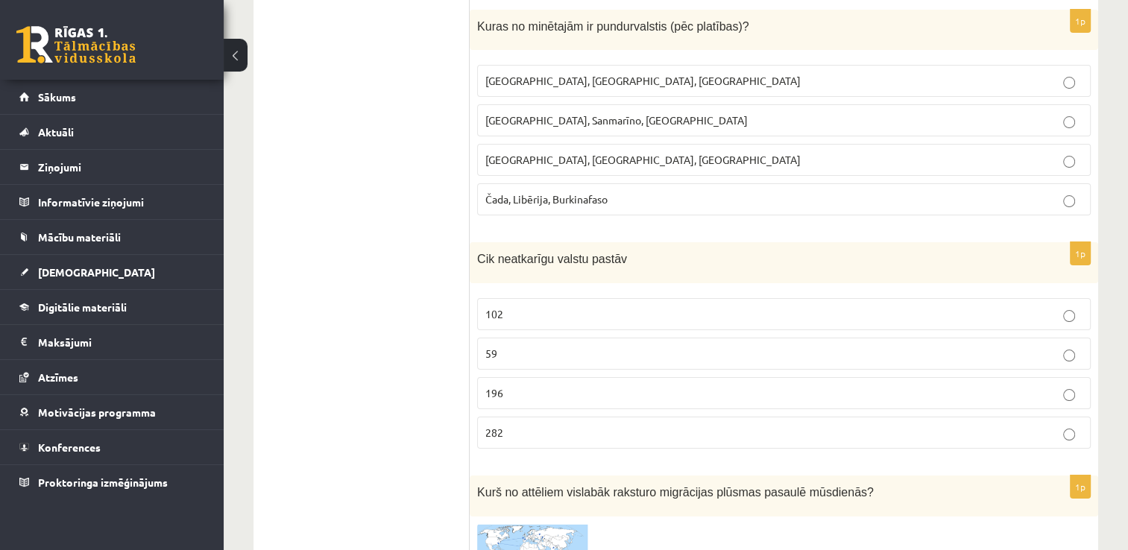
scroll to position [5831, 0]
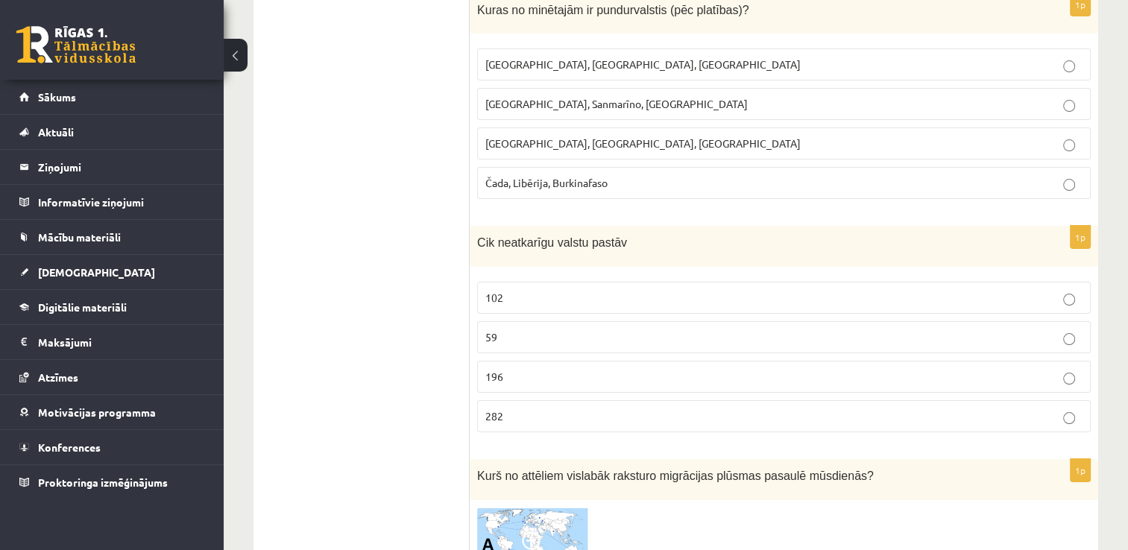
click at [567, 361] on label "196" at bounding box center [784, 377] width 614 height 32
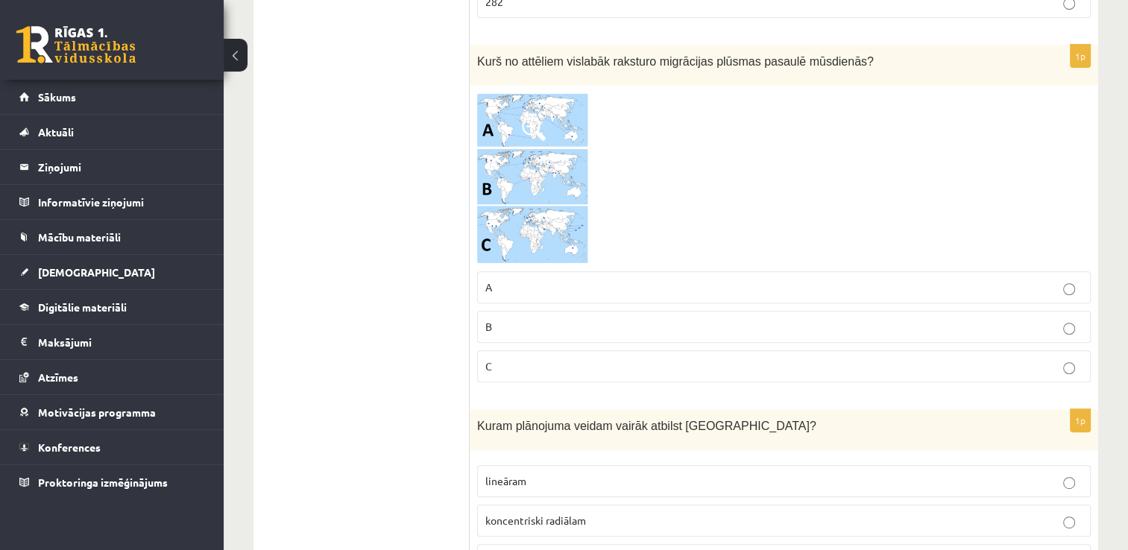
scroll to position [6279, 0]
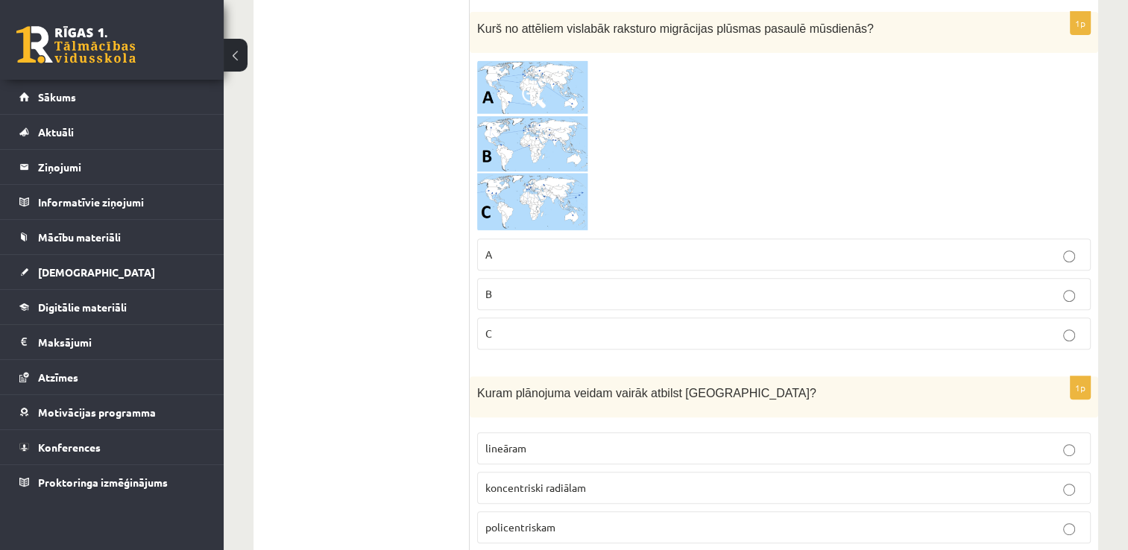
click at [579, 326] on p "C" at bounding box center [783, 334] width 597 height 16
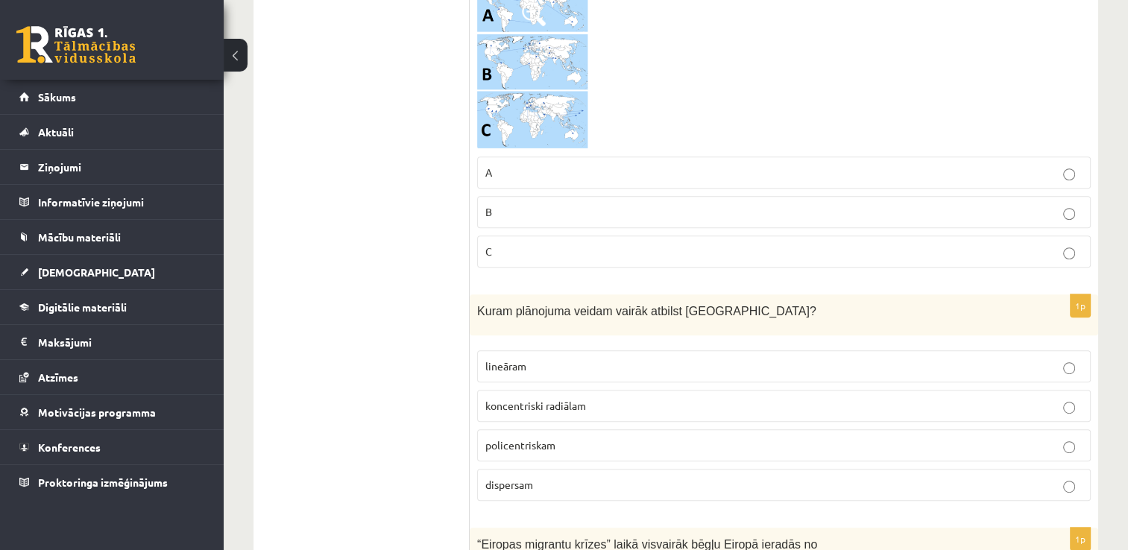
scroll to position [6502, 0]
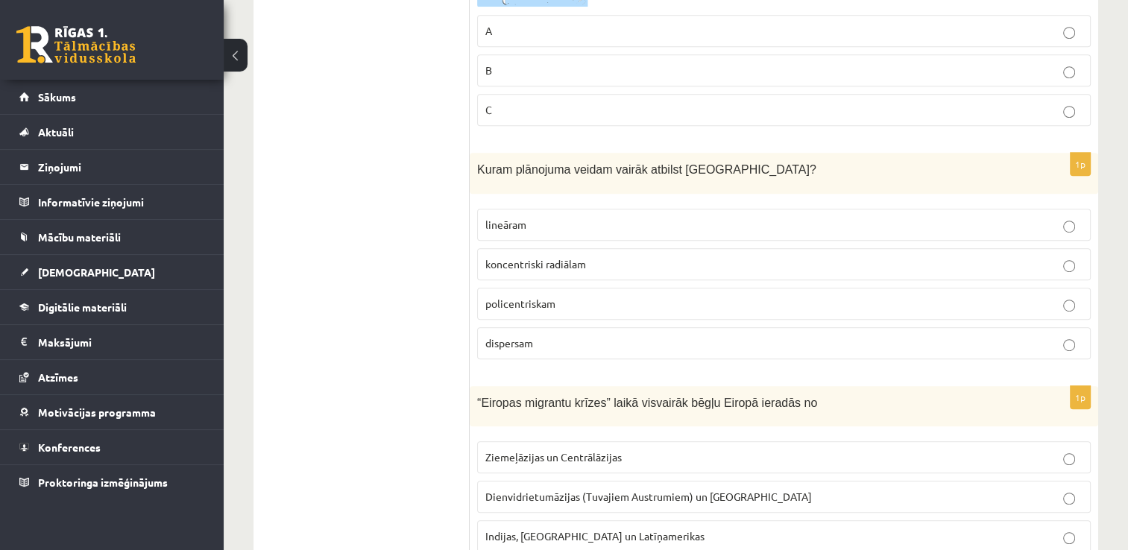
click at [617, 257] on p "koncentriski radiālam" at bounding box center [783, 265] width 597 height 16
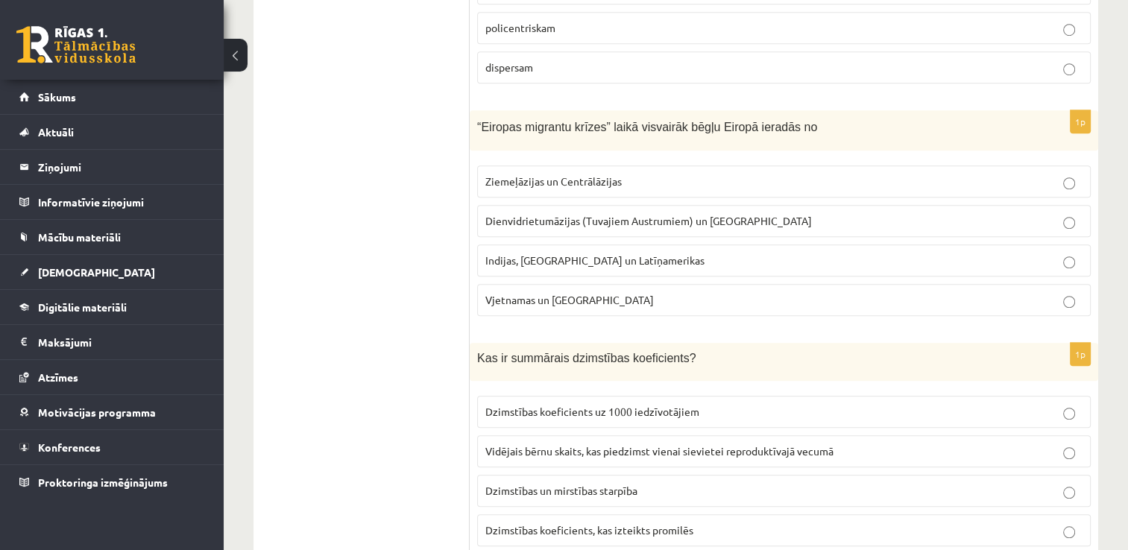
scroll to position [6801, 0]
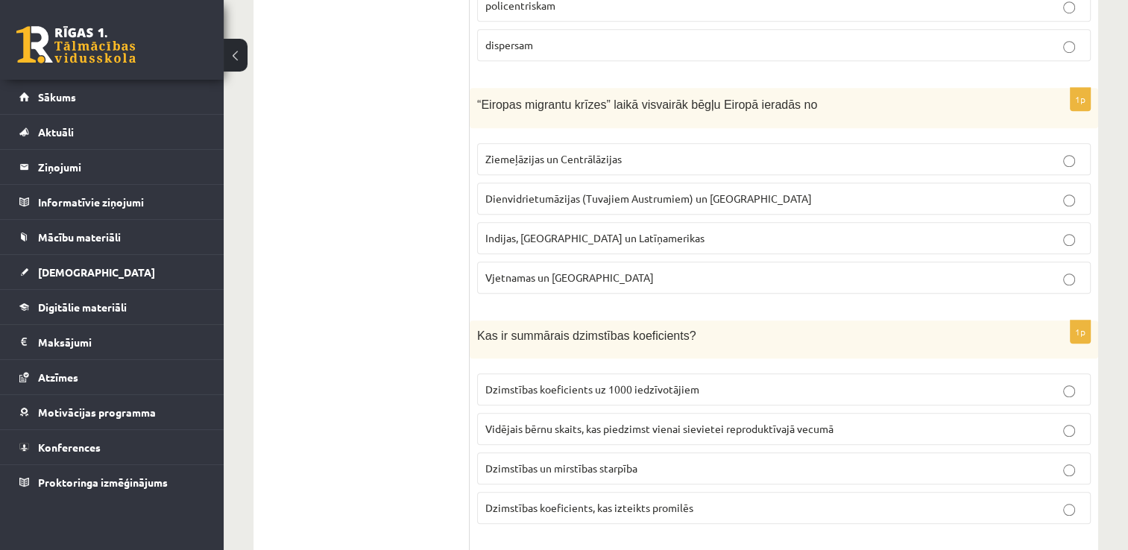
click at [696, 192] on span "Dienvidrietumāzijas (Tuvajiem Austrumiem) un Āfrikas" at bounding box center [648, 198] width 327 height 13
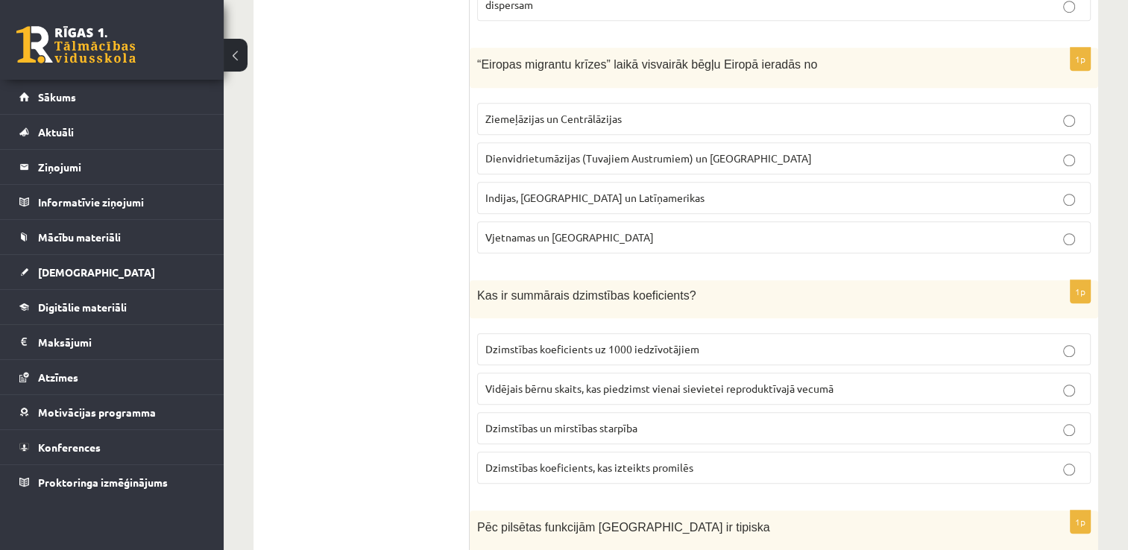
scroll to position [6950, 0]
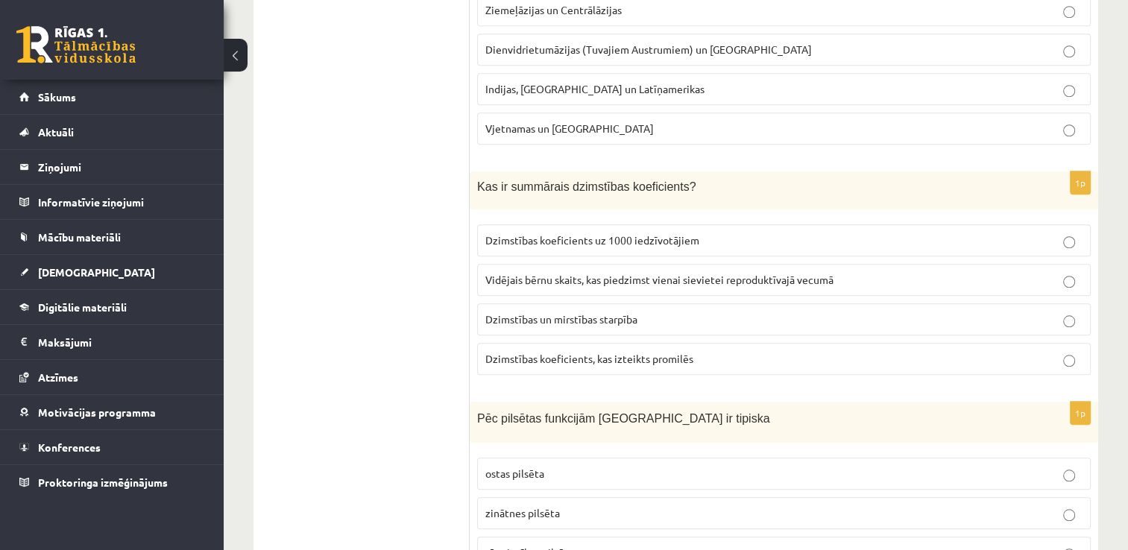
click at [638, 273] on span "Vidējais bērnu skaits, kas piedzimst vienai sievietei reproduktīvajā vecumā" at bounding box center [659, 279] width 348 height 13
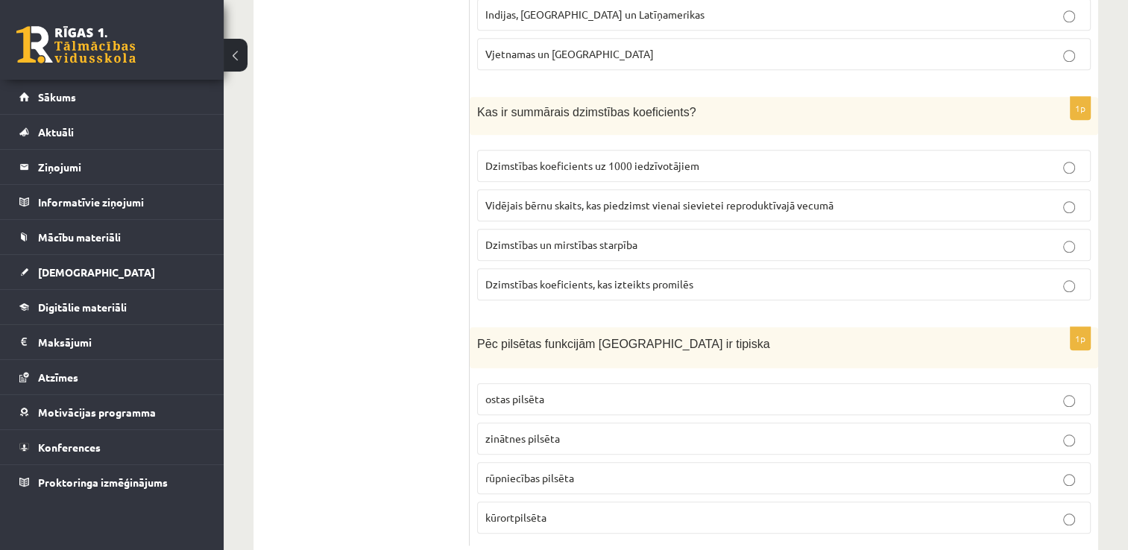
click at [592, 510] on p "kūrortpilsēta" at bounding box center [783, 518] width 597 height 16
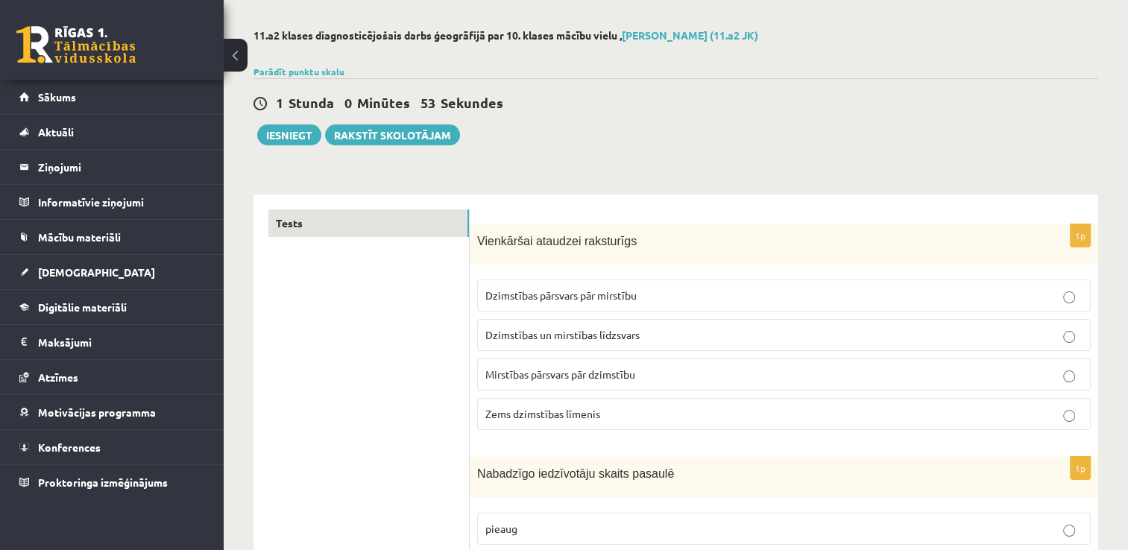
scroll to position [0, 0]
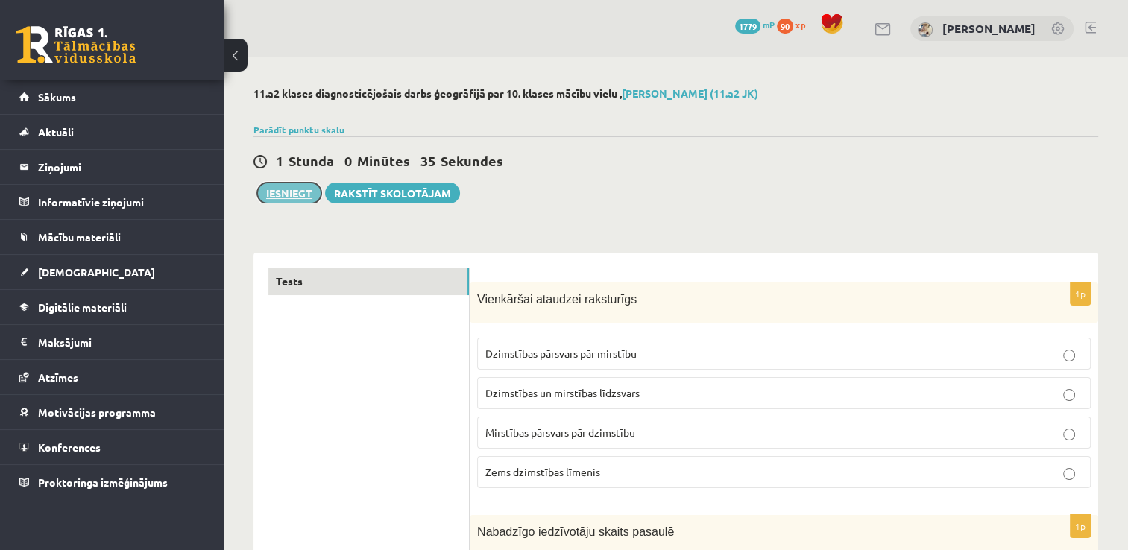
click at [309, 186] on button "Iesniegt" at bounding box center [289, 193] width 64 height 21
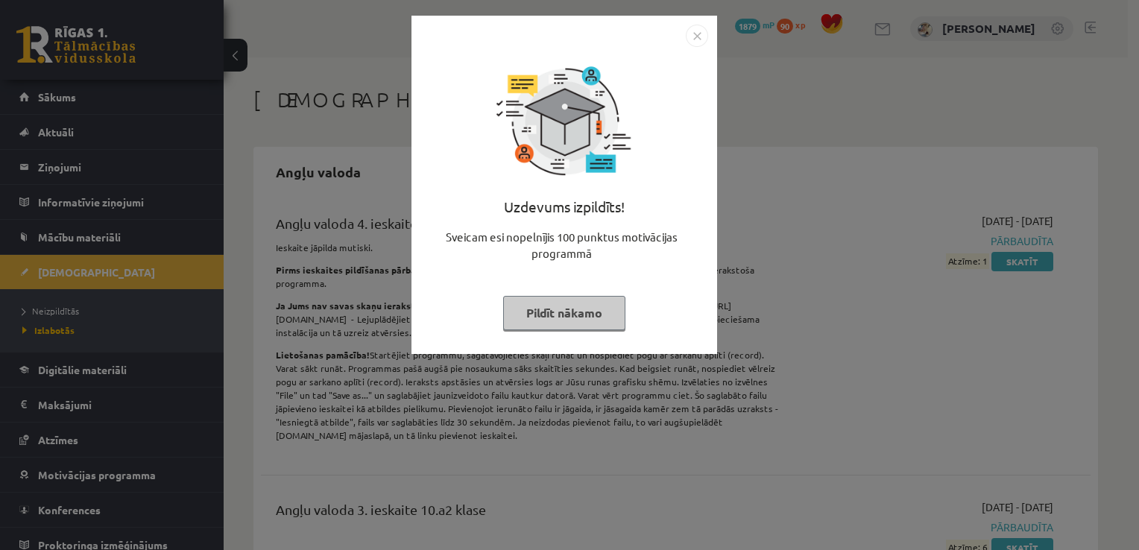
click at [703, 37] on img "Close" at bounding box center [697, 36] width 22 height 22
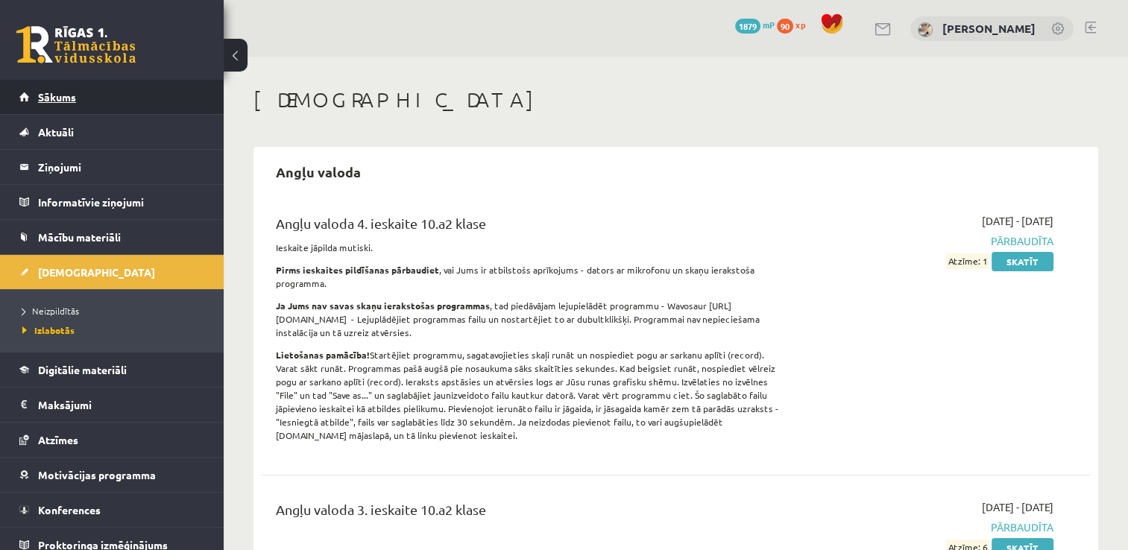
click at [92, 109] on link "Sākums" at bounding box center [112, 97] width 186 height 34
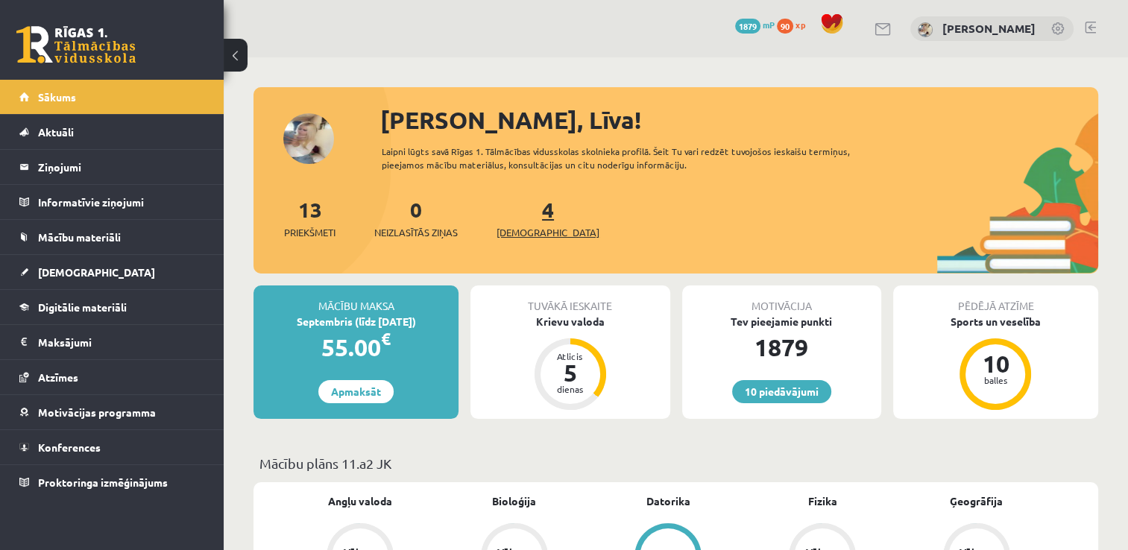
click at [528, 230] on span "[DEMOGRAPHIC_DATA]" at bounding box center [548, 232] width 103 height 15
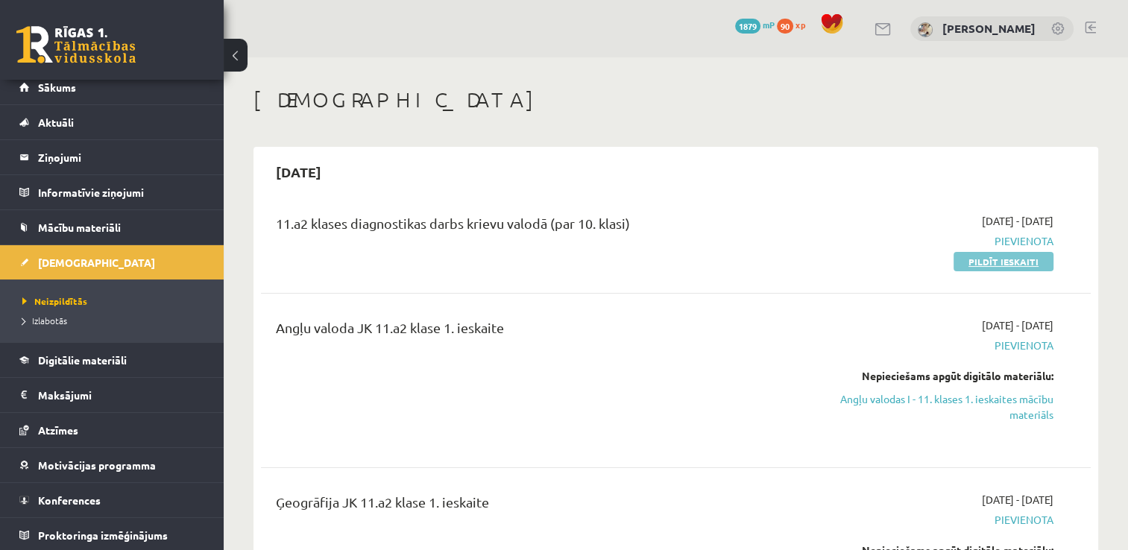
click at [987, 258] on link "Pildīt ieskaiti" at bounding box center [1004, 261] width 100 height 19
click at [63, 90] on span "Sākums" at bounding box center [57, 87] width 38 height 13
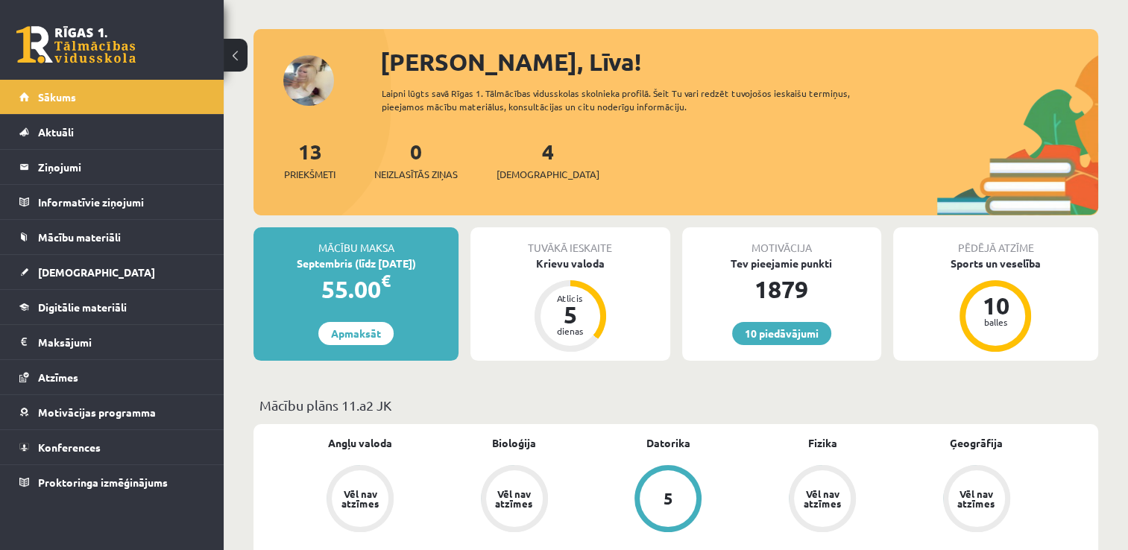
scroll to position [149, 0]
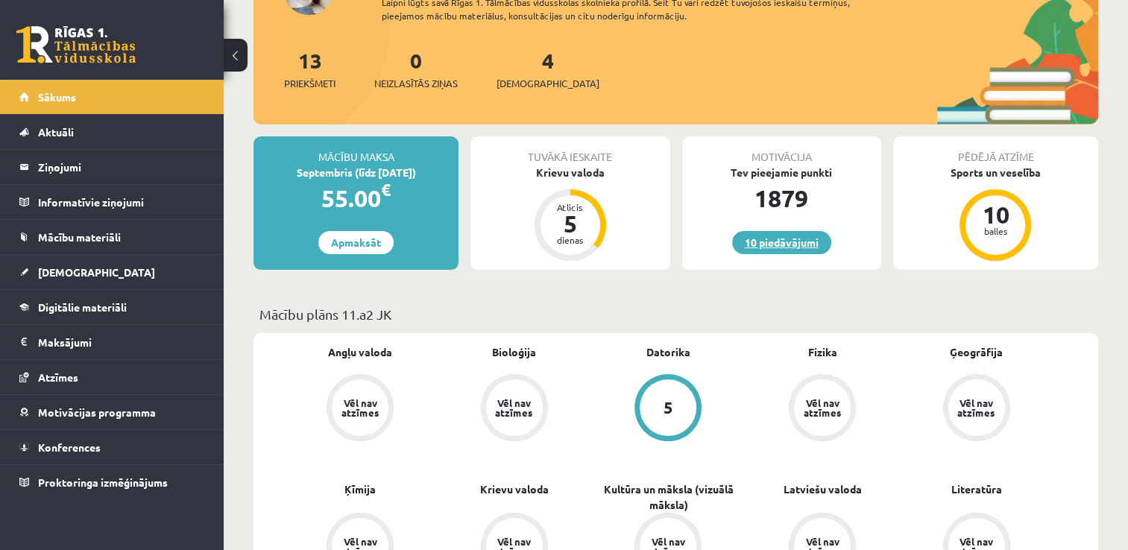
click at [770, 240] on link "10 piedāvājumi" at bounding box center [781, 242] width 99 height 23
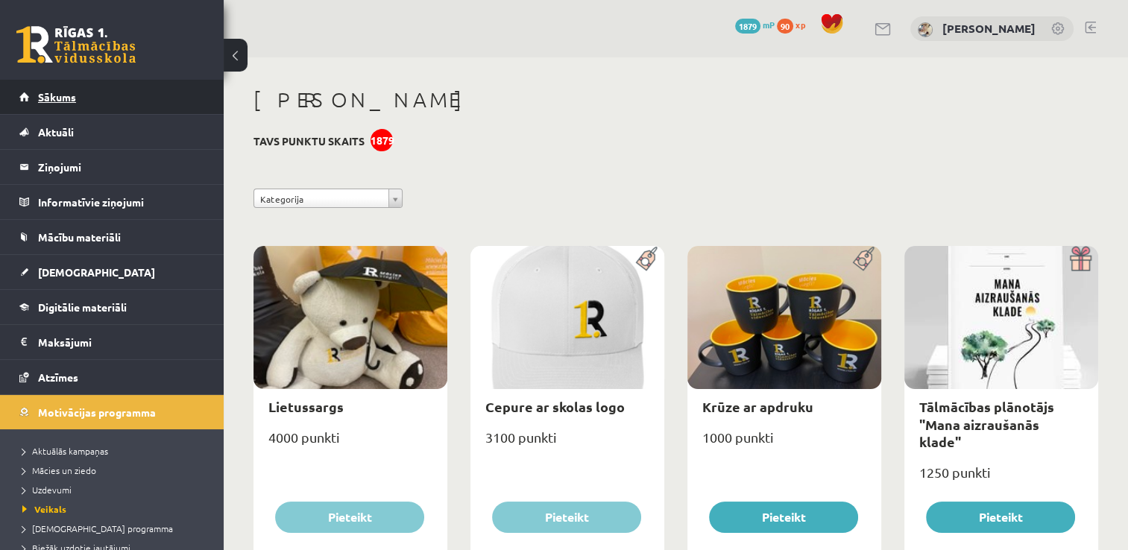
click at [145, 105] on link "Sākums" at bounding box center [112, 97] width 186 height 34
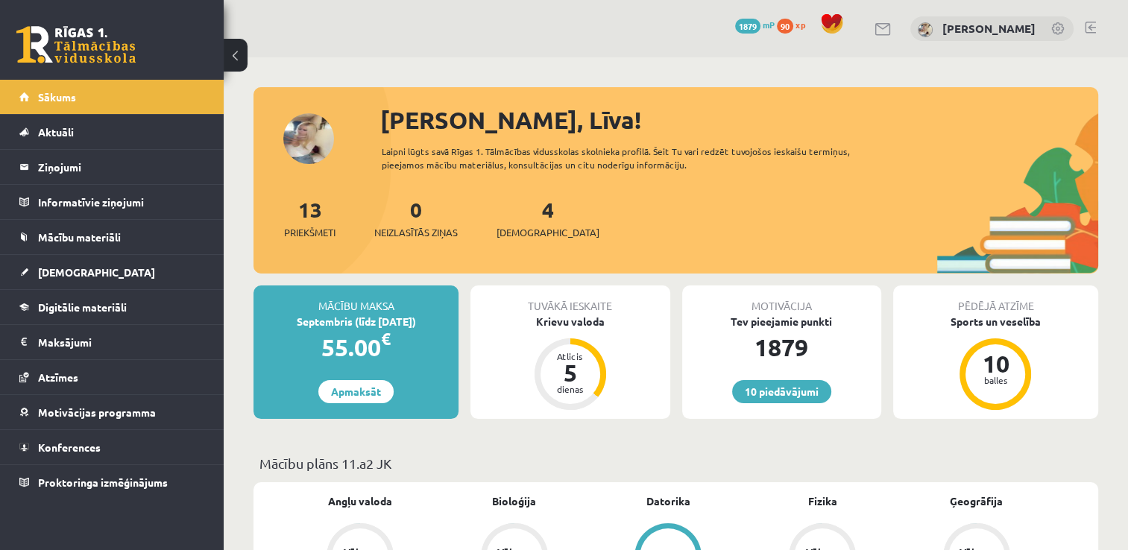
click at [933, 28] on img at bounding box center [925, 29] width 15 height 15
click at [1057, 34] on link at bounding box center [1058, 29] width 15 height 15
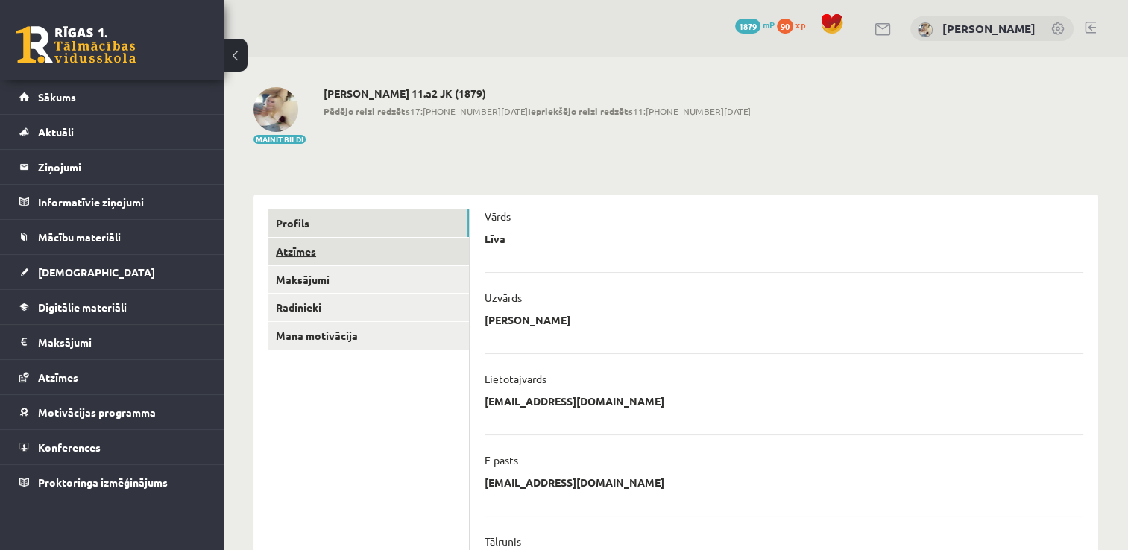
click at [379, 255] on link "Atzīmes" at bounding box center [368, 252] width 201 height 28
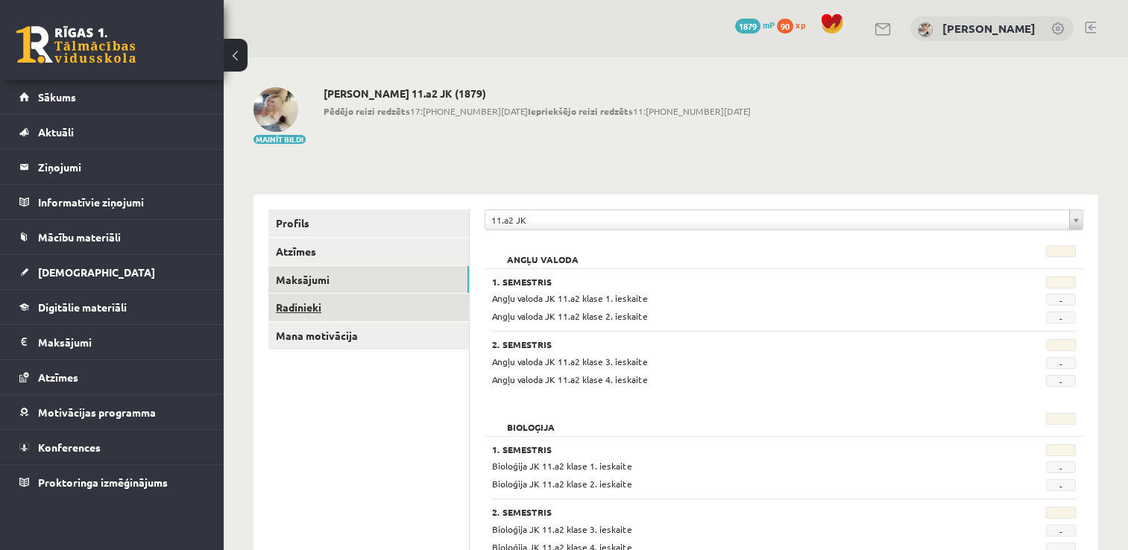
click at [356, 301] on link "Radinieki" at bounding box center [368, 308] width 201 height 28
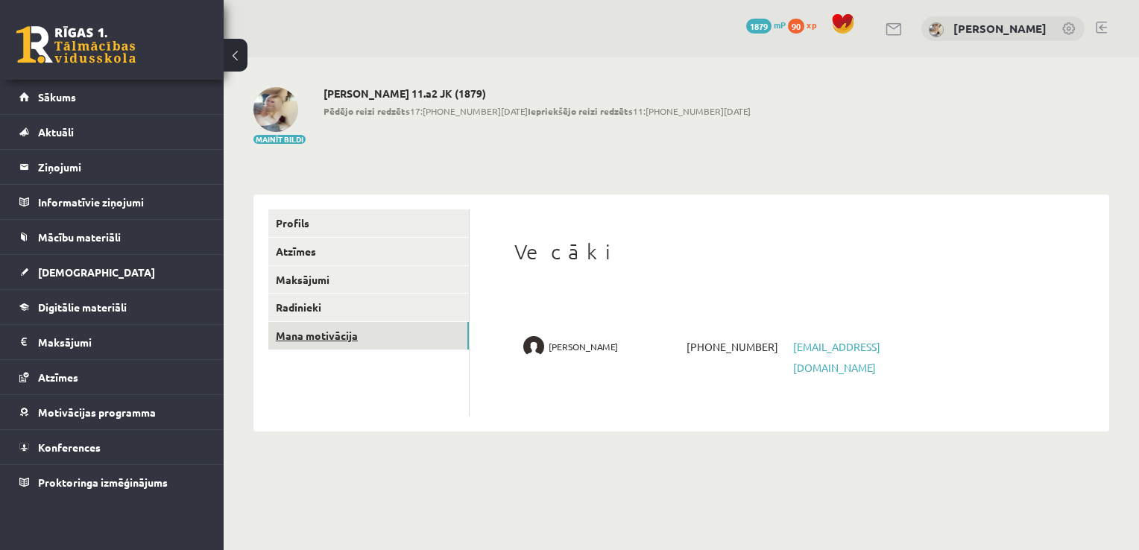
click at [350, 335] on link "Mana motivācija" at bounding box center [368, 336] width 201 height 28
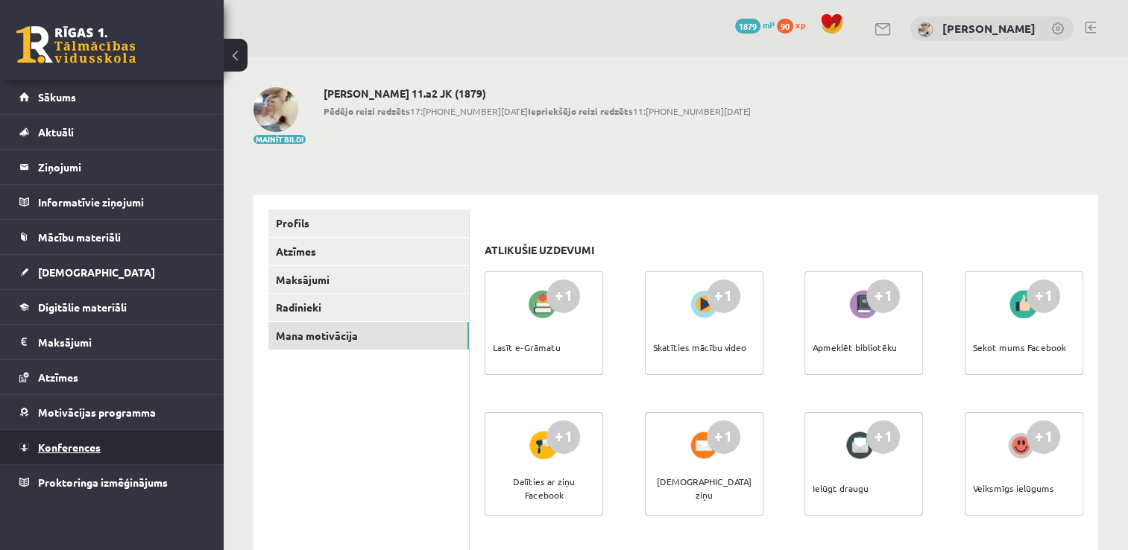
click at [113, 445] on link "Konferences" at bounding box center [112, 447] width 186 height 34
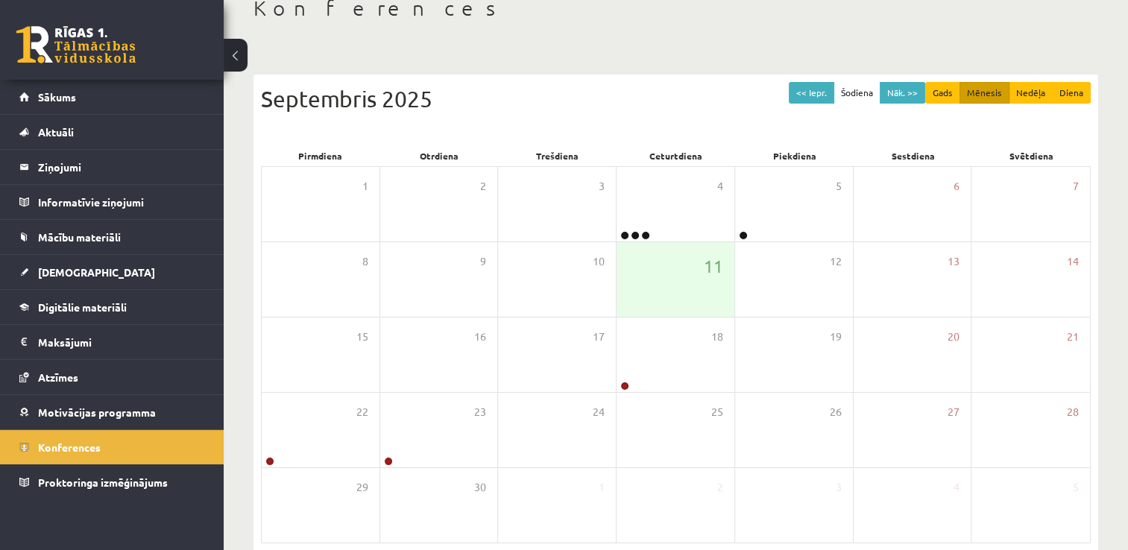
scroll to position [12, 0]
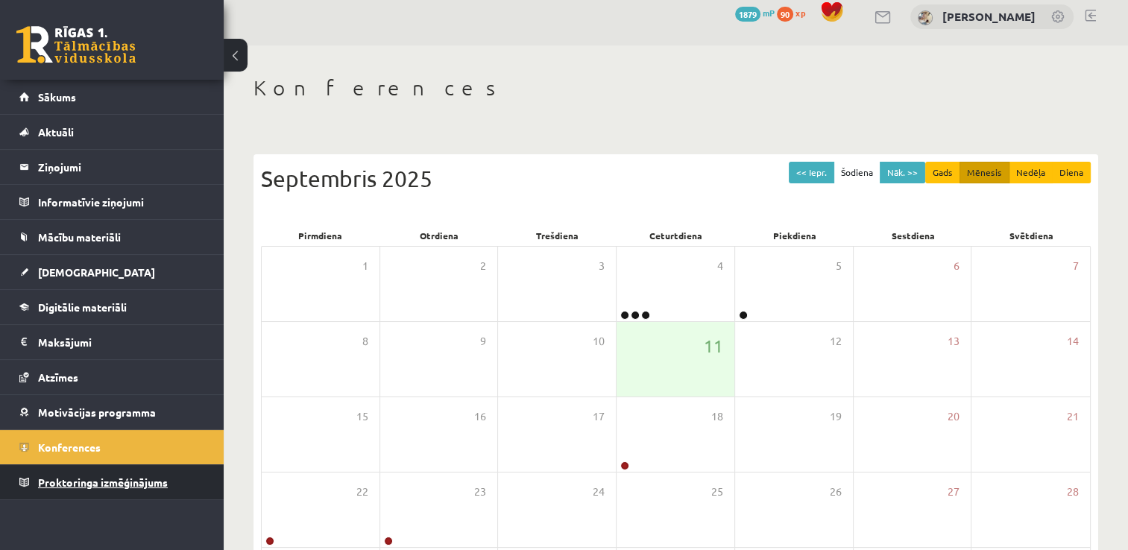
click at [130, 482] on span "Proktoringa izmēģinājums" at bounding box center [103, 482] width 130 height 13
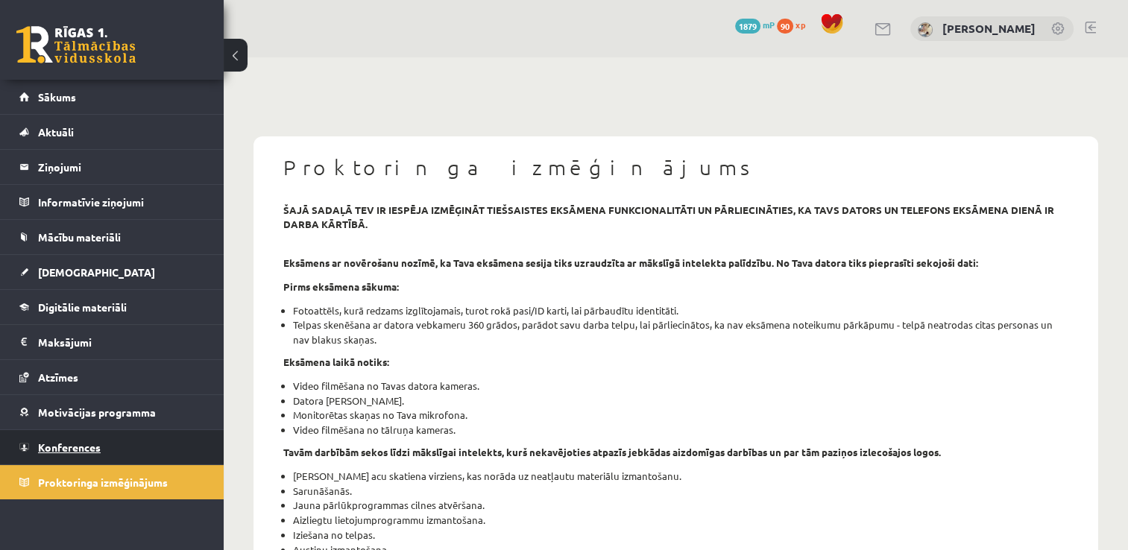
click at [140, 433] on link "Konferences" at bounding box center [112, 447] width 186 height 34
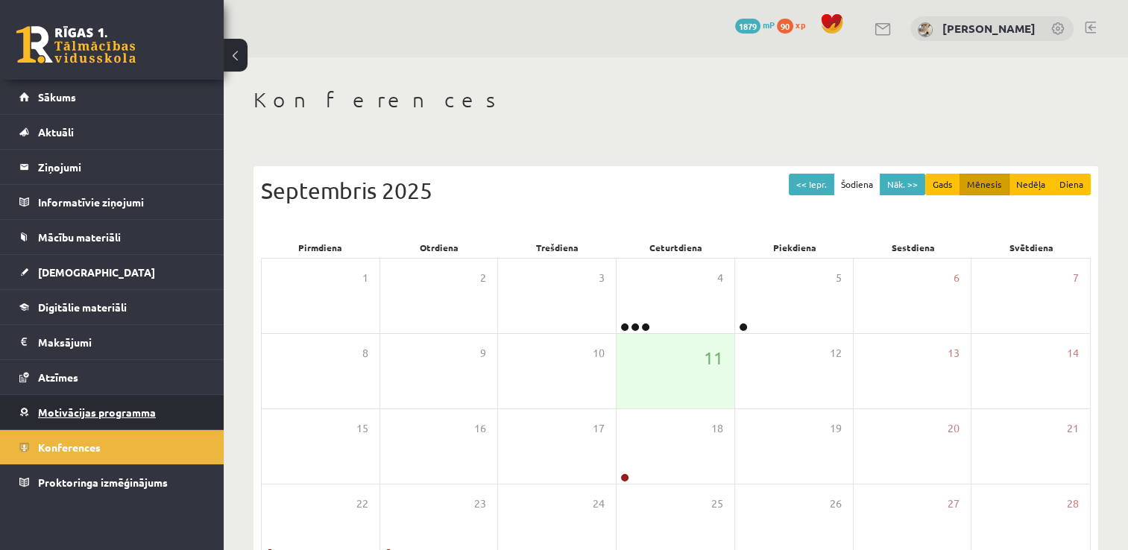
click at [187, 406] on link "Motivācijas programma" at bounding box center [112, 412] width 186 height 34
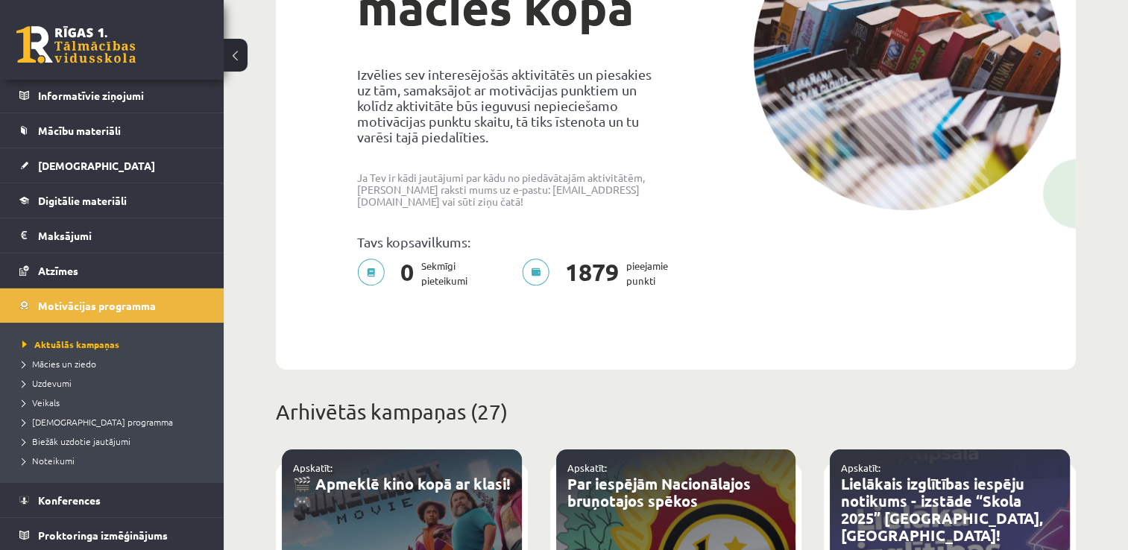
scroll to position [224, 0]
click at [155, 268] on link "Atzīmes" at bounding box center [112, 271] width 186 height 34
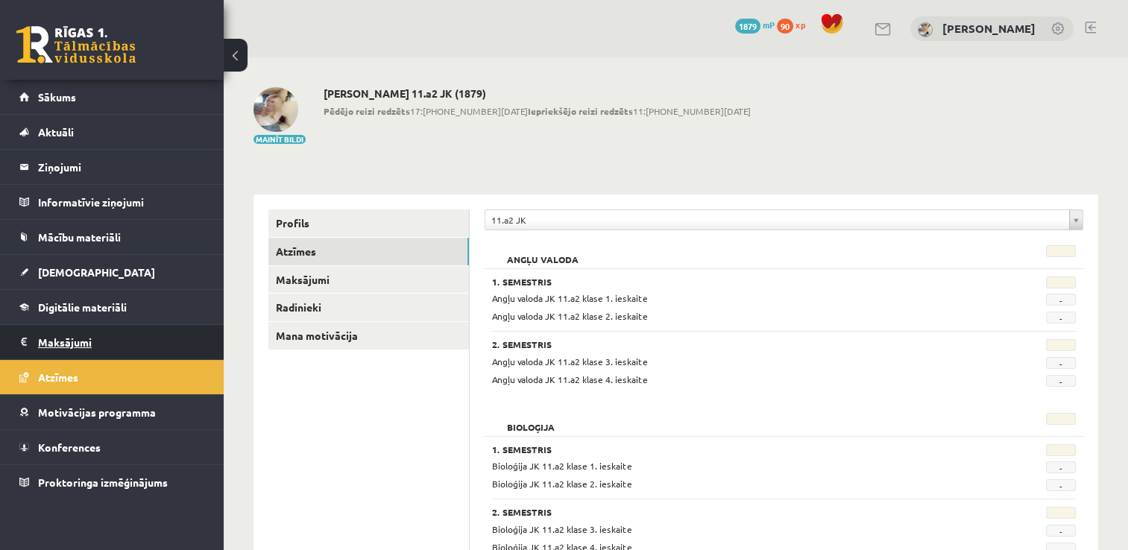
click at [170, 350] on legend "Maksājumi 0" at bounding box center [121, 342] width 167 height 34
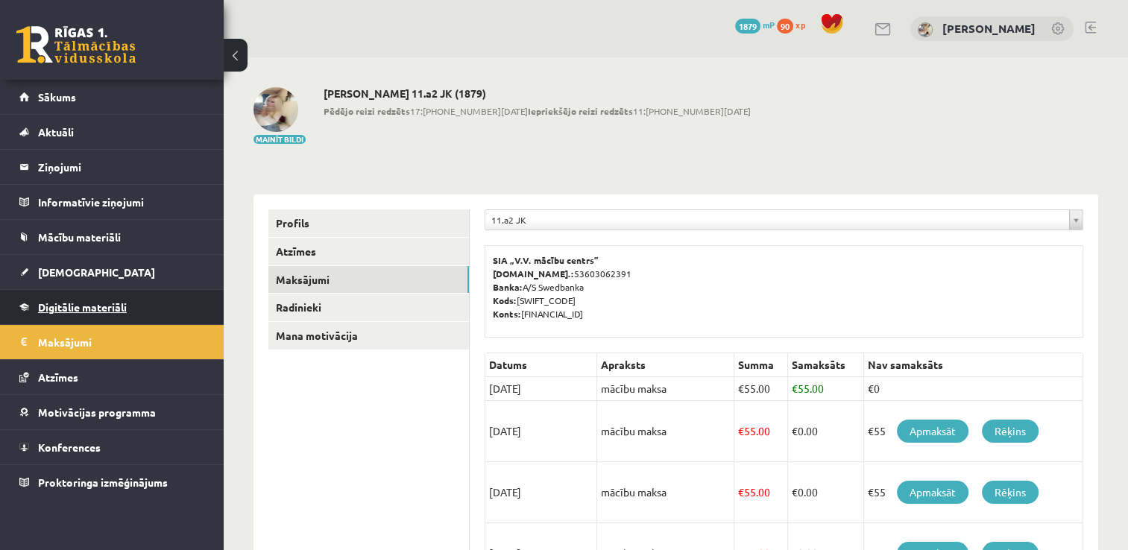
click at [158, 310] on link "Digitālie materiāli" at bounding box center [112, 307] width 186 height 34
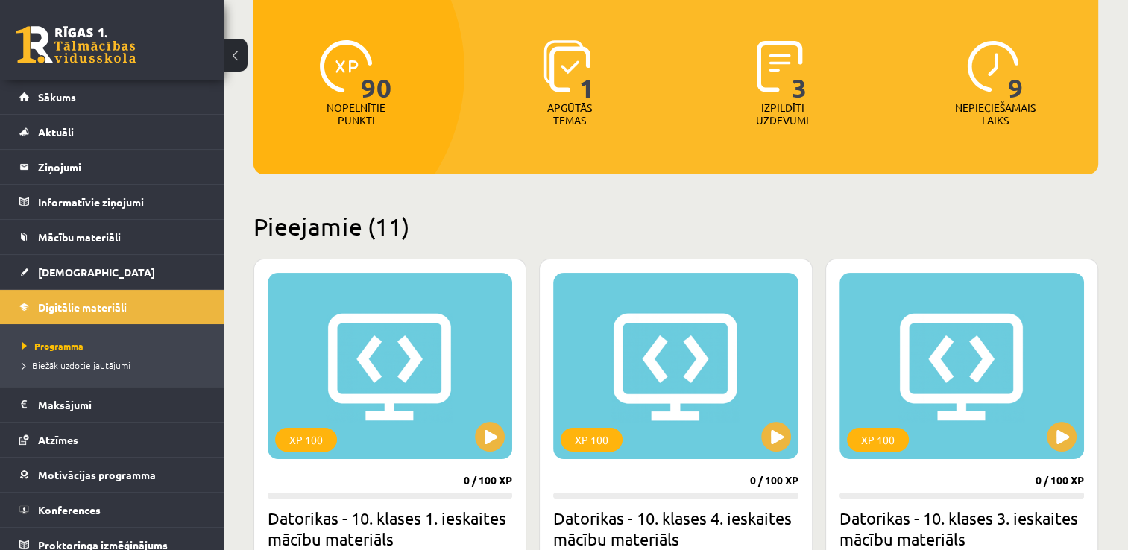
scroll to position [149, 0]
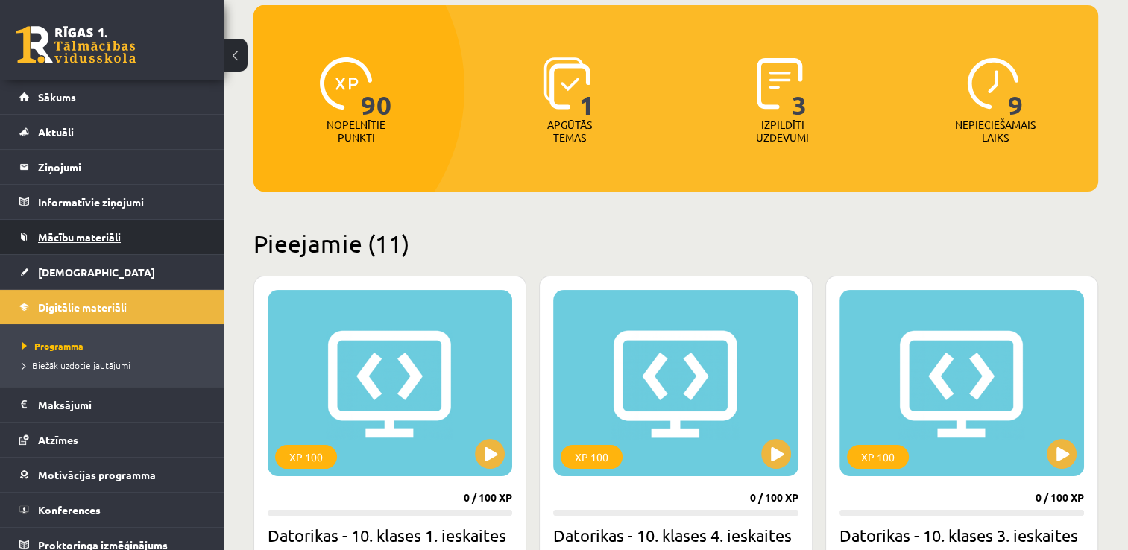
click at [123, 237] on link "Mācību materiāli" at bounding box center [112, 237] width 186 height 34
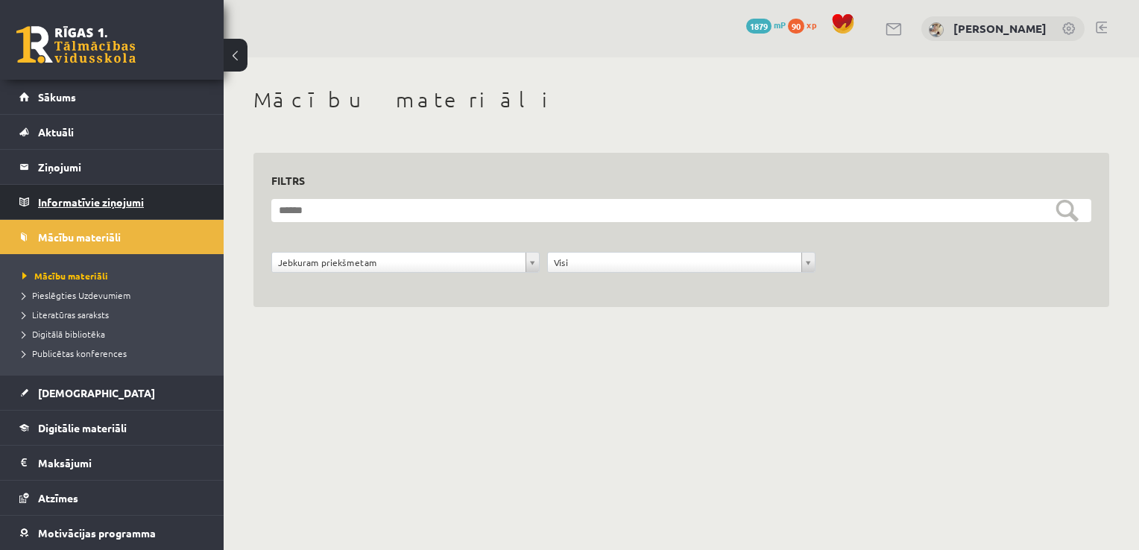
click at [170, 195] on legend "Informatīvie ziņojumi 0" at bounding box center [121, 202] width 167 height 34
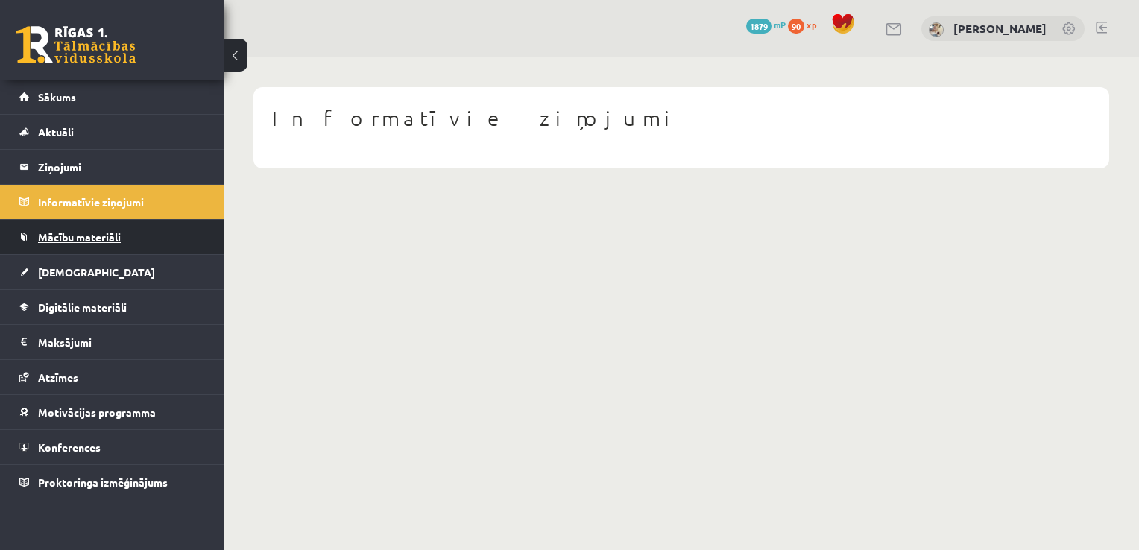
click at [143, 231] on link "Mācību materiāli" at bounding box center [112, 237] width 186 height 34
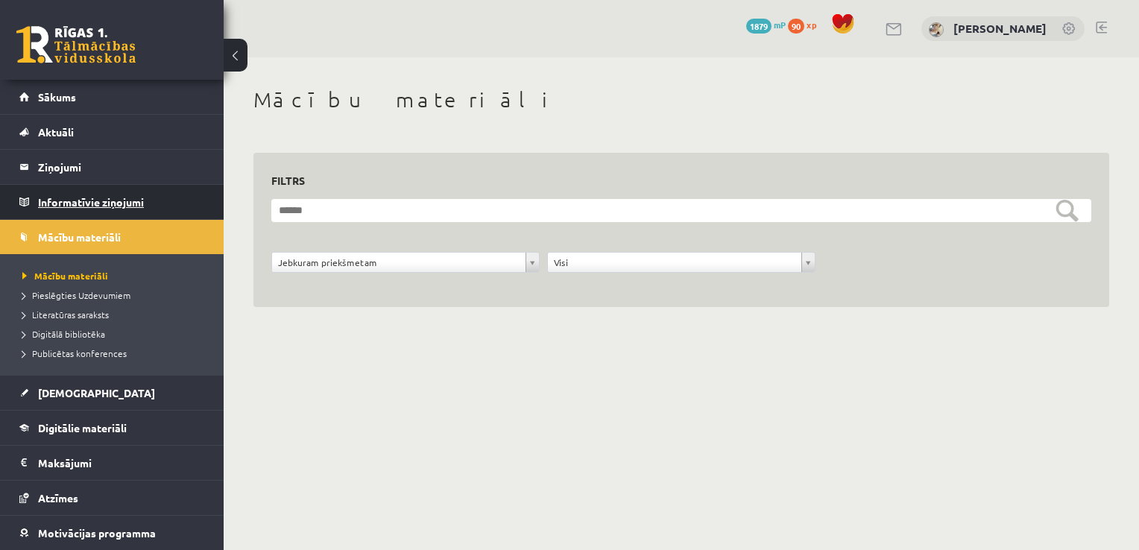
click at [173, 201] on legend "Informatīvie ziņojumi 0" at bounding box center [121, 202] width 167 height 34
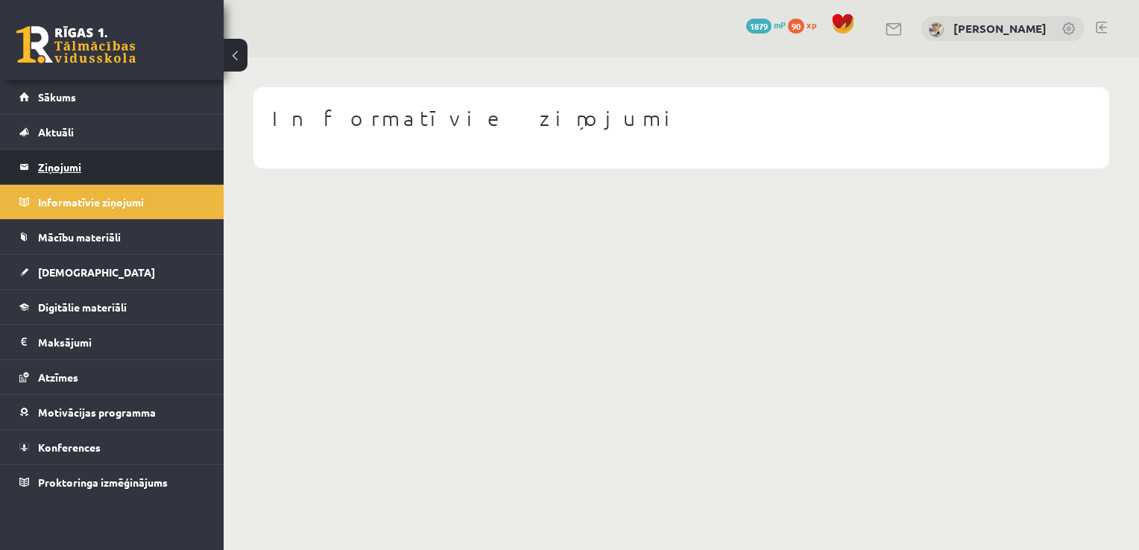
click at [182, 174] on legend "Ziņojumi 0" at bounding box center [121, 167] width 167 height 34
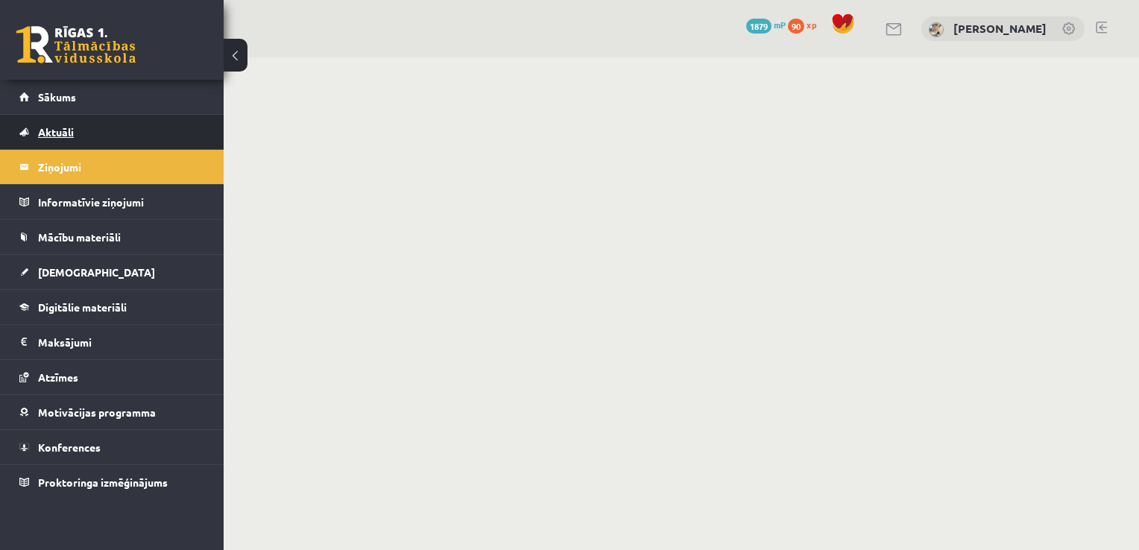
click at [191, 139] on link "Aktuāli" at bounding box center [112, 132] width 186 height 34
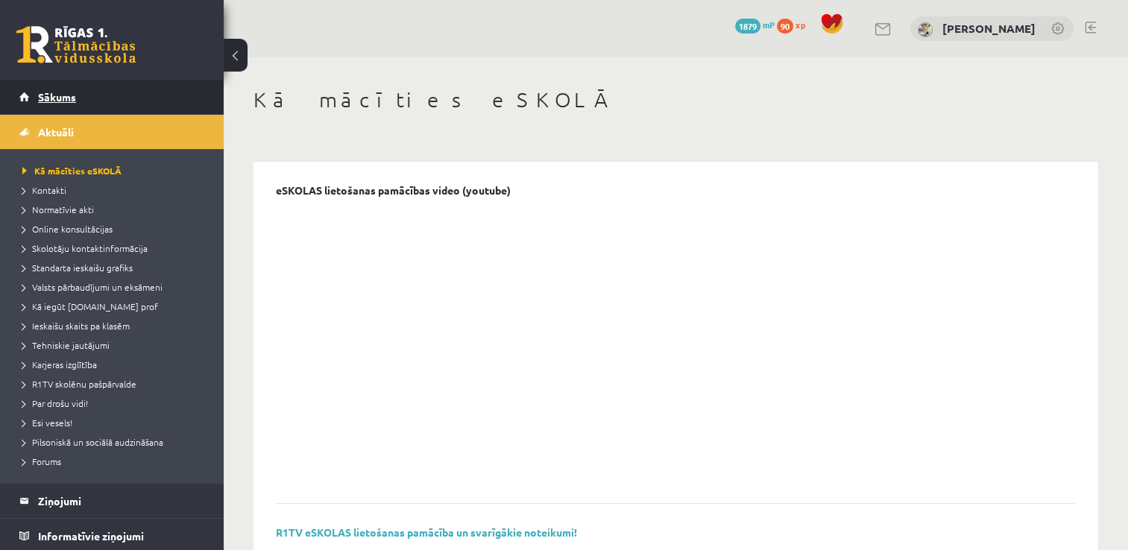
click at [171, 90] on link "Sākums" at bounding box center [112, 97] width 186 height 34
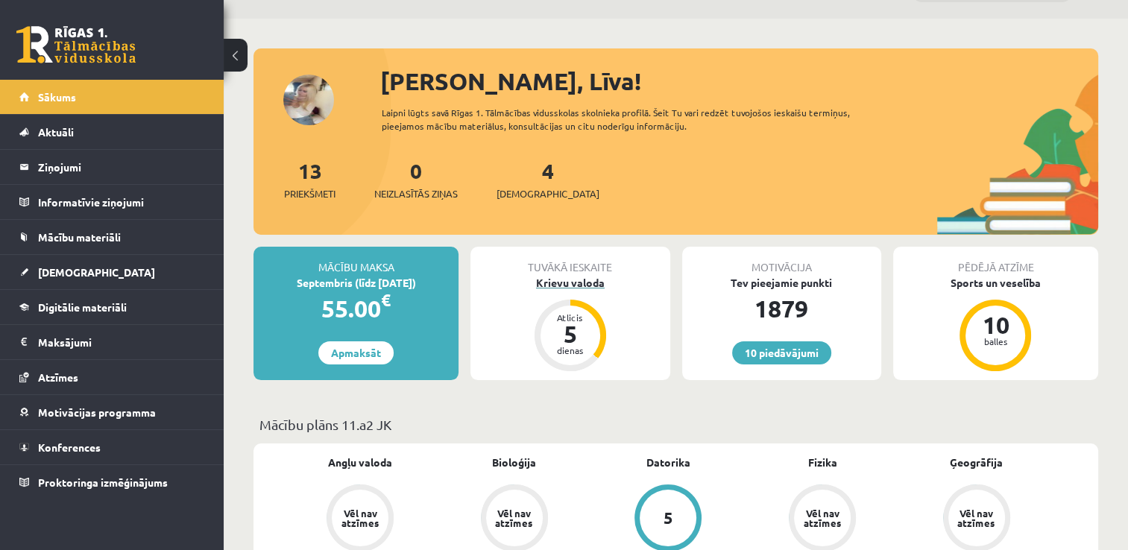
scroll to position [75, 0]
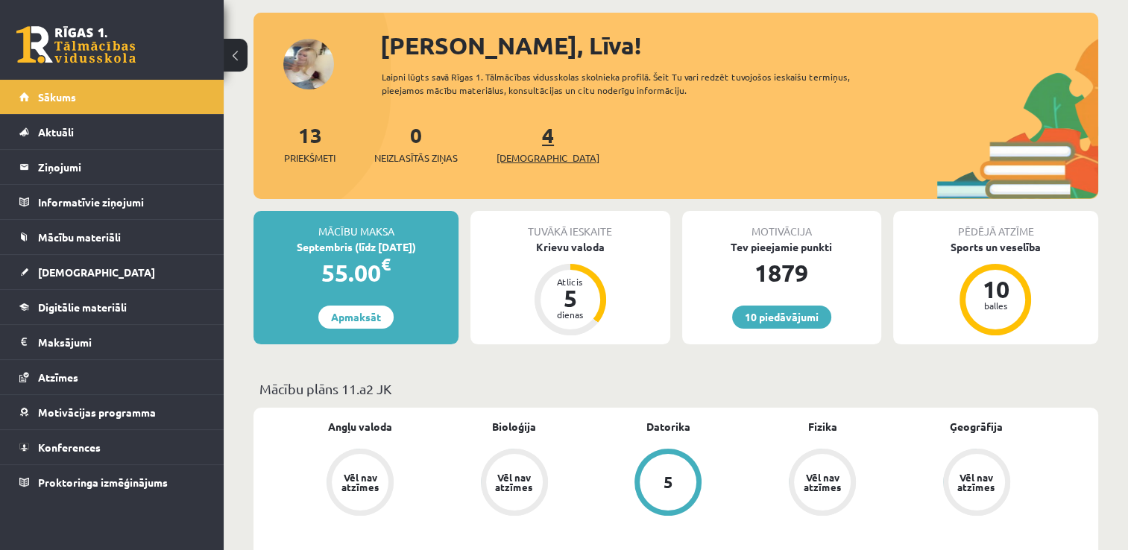
click at [531, 154] on span "[DEMOGRAPHIC_DATA]" at bounding box center [548, 158] width 103 height 15
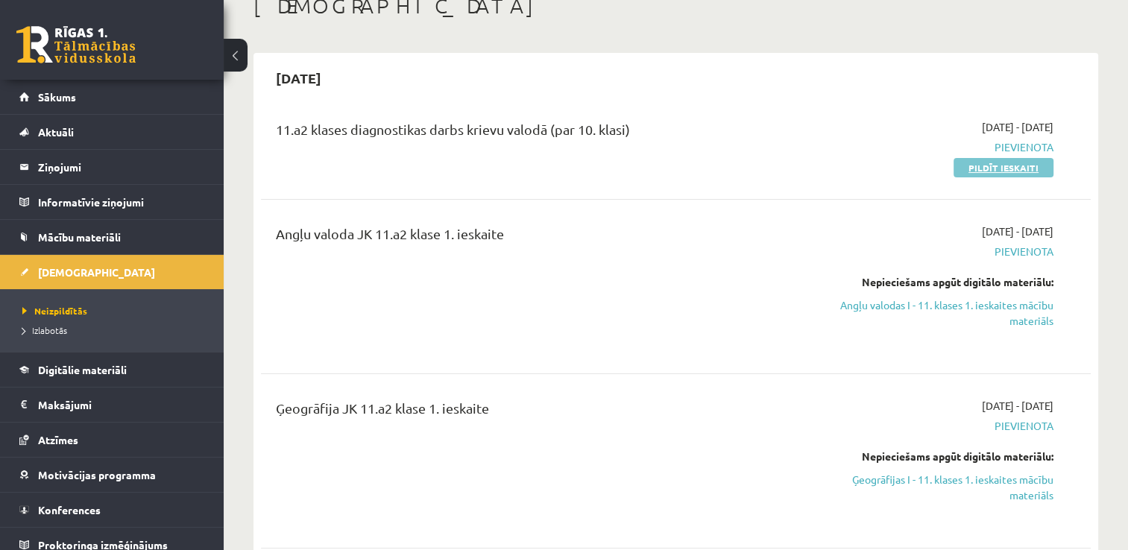
scroll to position [75, 0]
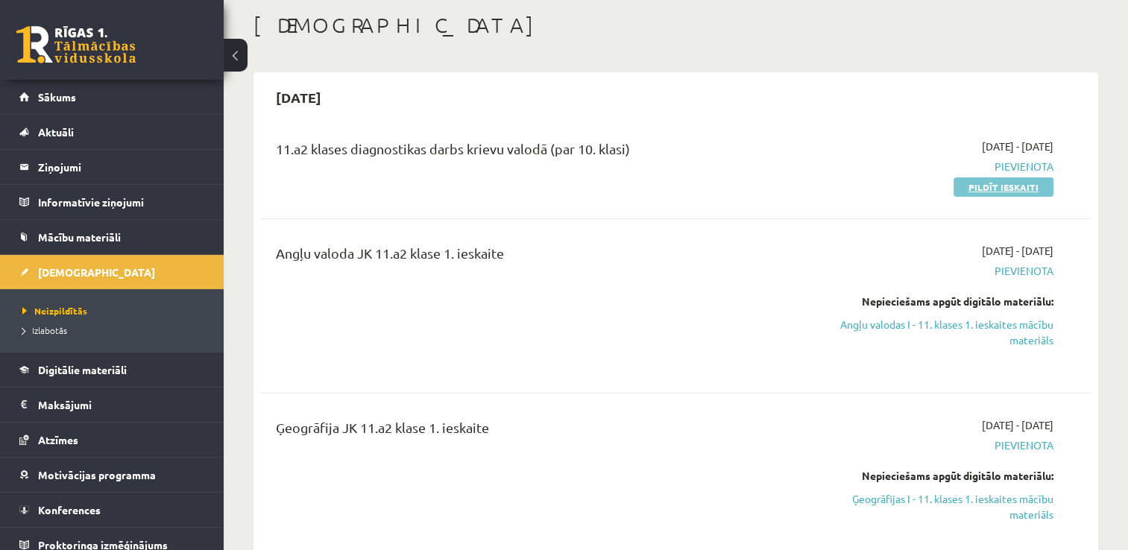
click at [1001, 183] on link "Pildīt ieskaiti" at bounding box center [1004, 186] width 100 height 19
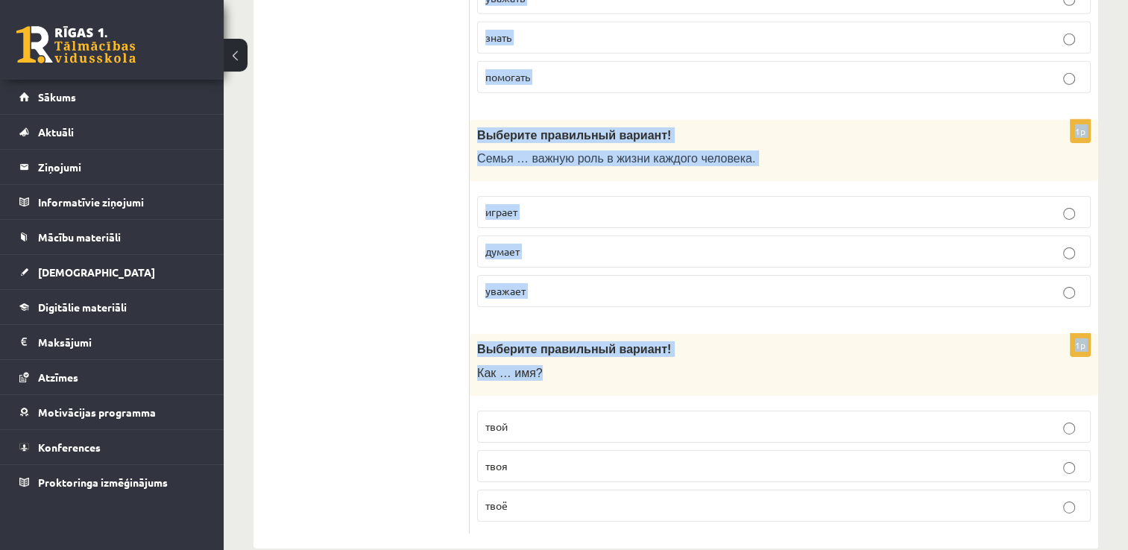
scroll to position [4805, 0]
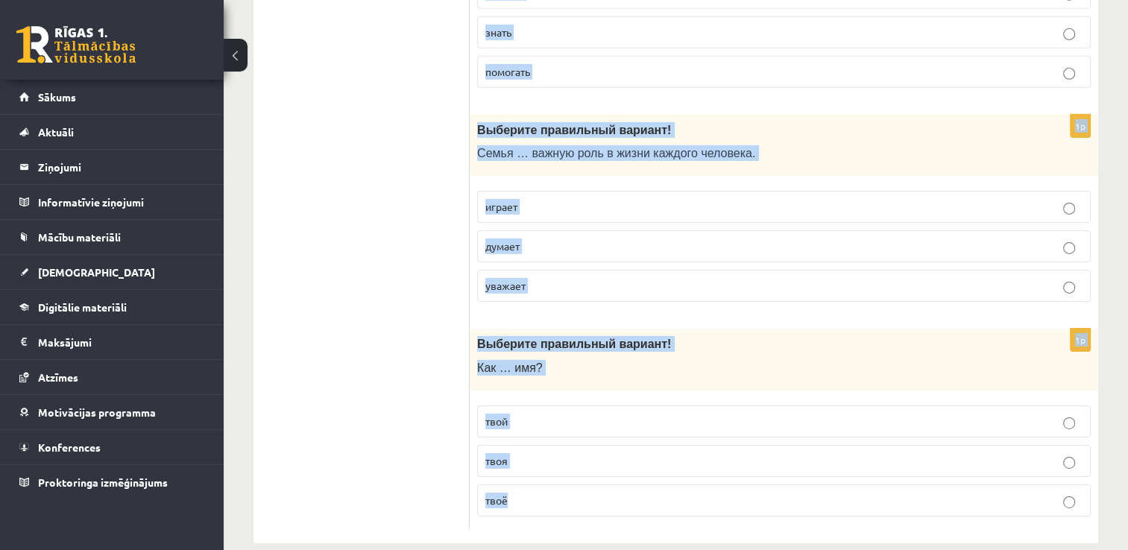
drag, startPoint x: 474, startPoint y: 75, endPoint x: 736, endPoint y: 479, distance: 481.5
drag, startPoint x: 736, startPoint y: 479, endPoint x: 638, endPoint y: 467, distance: 98.4
copy form "Выберите правильный вариант ! Чем дальше едешь на север, тем … ночи. холодный х…"
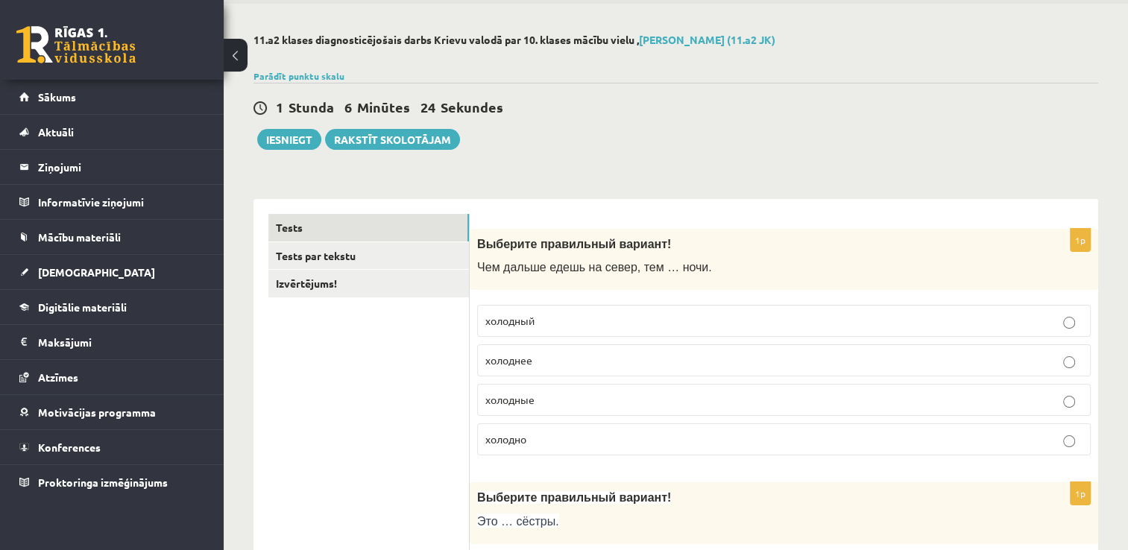
scroll to position [0, 0]
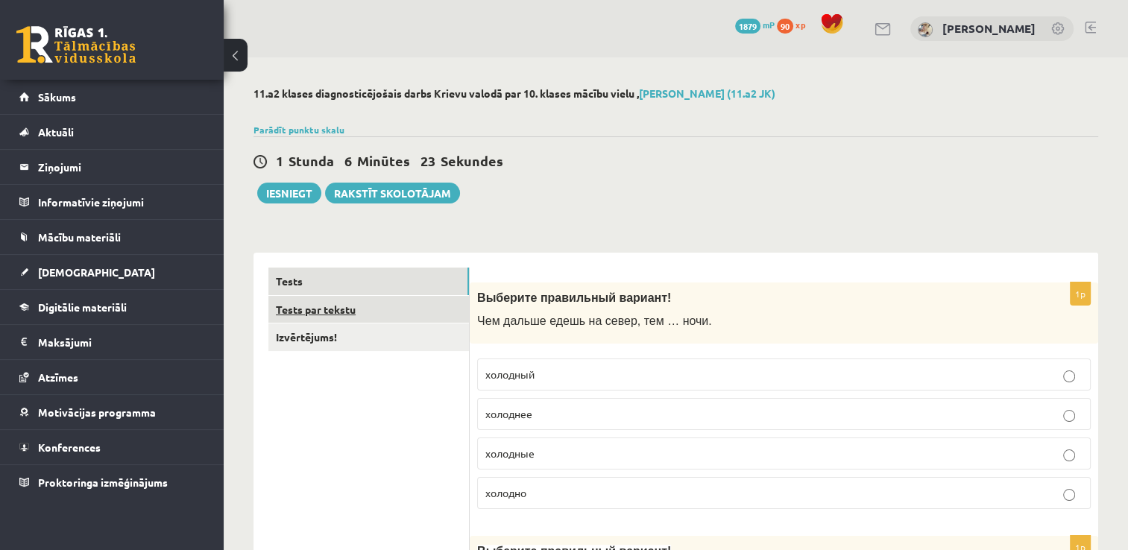
click at [392, 318] on link "Tests par tekstu" at bounding box center [368, 310] width 201 height 28
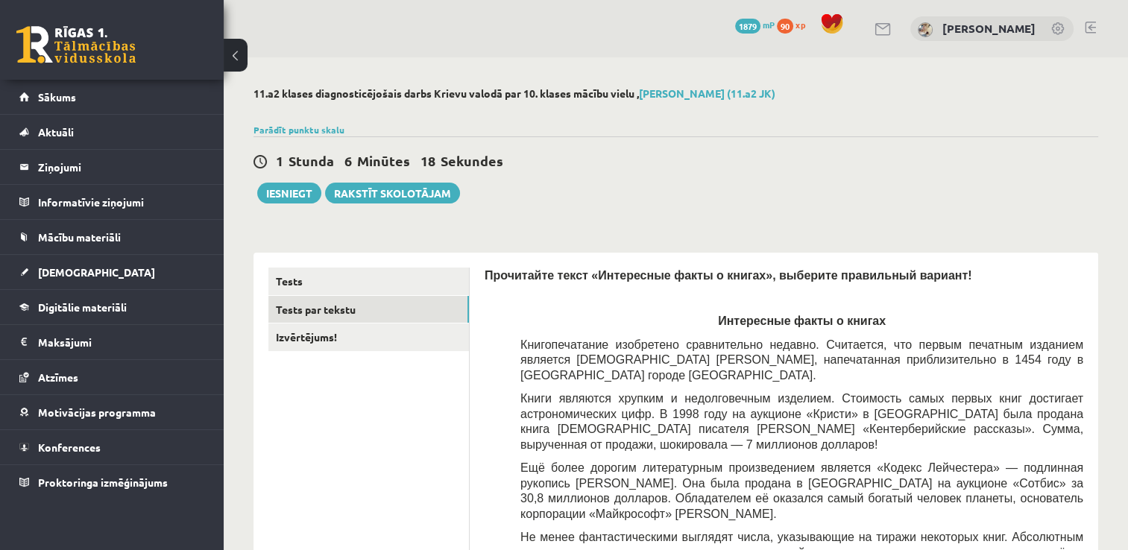
click at [331, 342] on link "Izvērtējums!" at bounding box center [368, 338] width 201 height 28
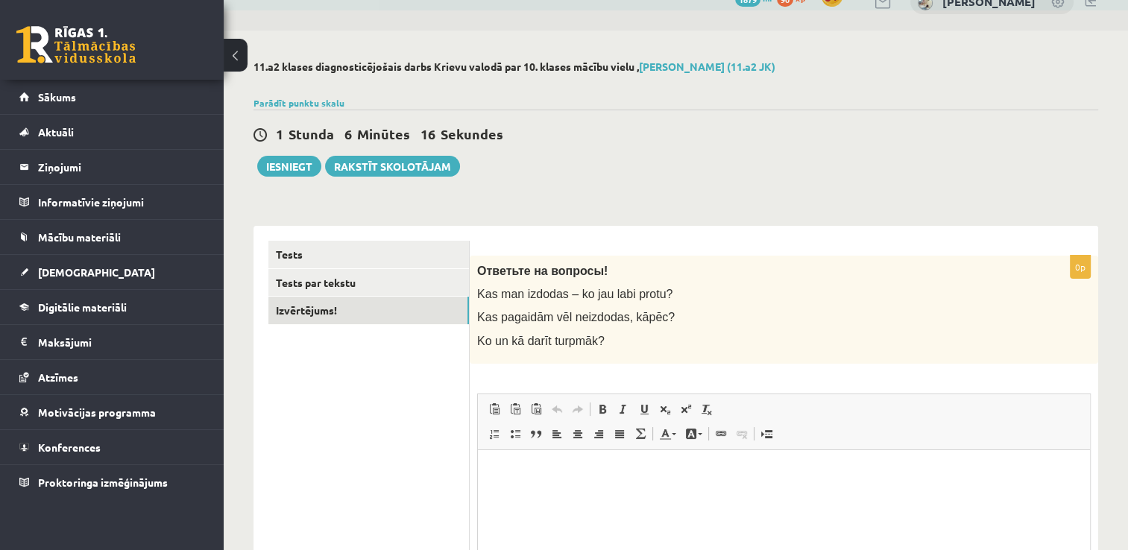
scroll to position [1, 0]
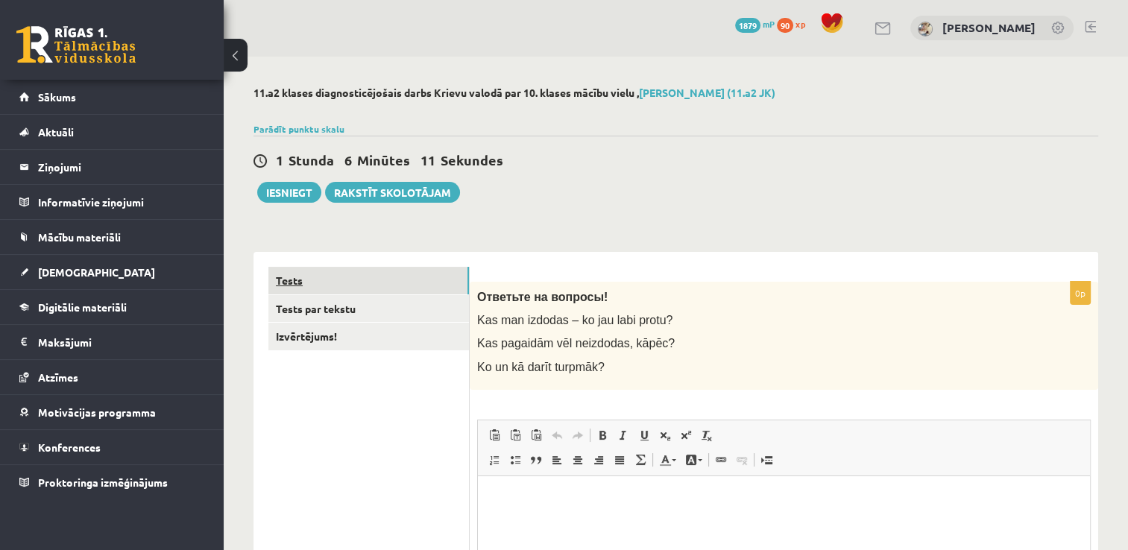
click at [421, 277] on link "Tests" at bounding box center [368, 281] width 201 height 28
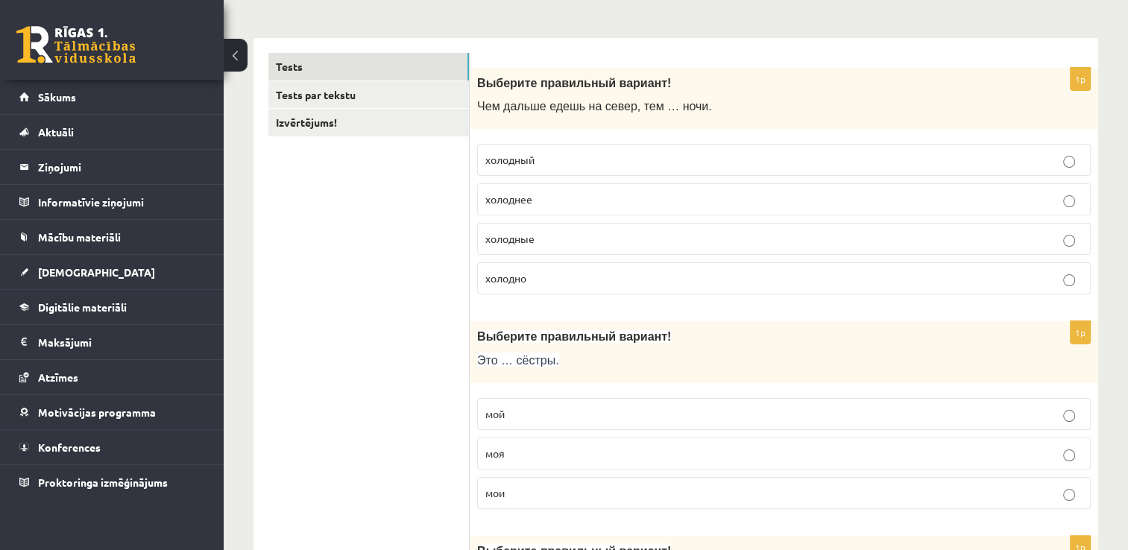
scroll to position [224, 0]
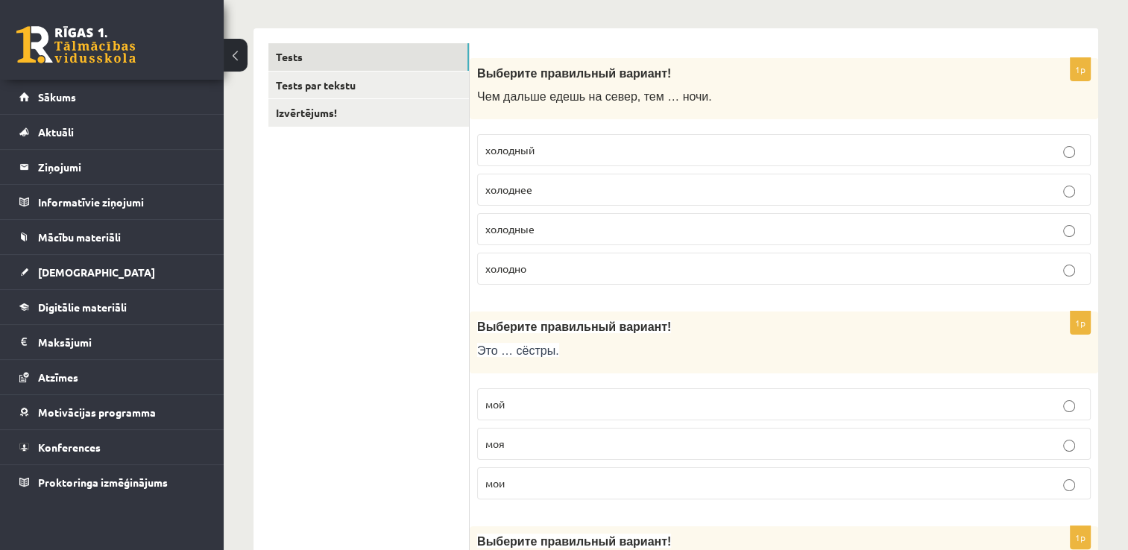
click at [610, 189] on p "холоднее" at bounding box center [783, 190] width 597 height 16
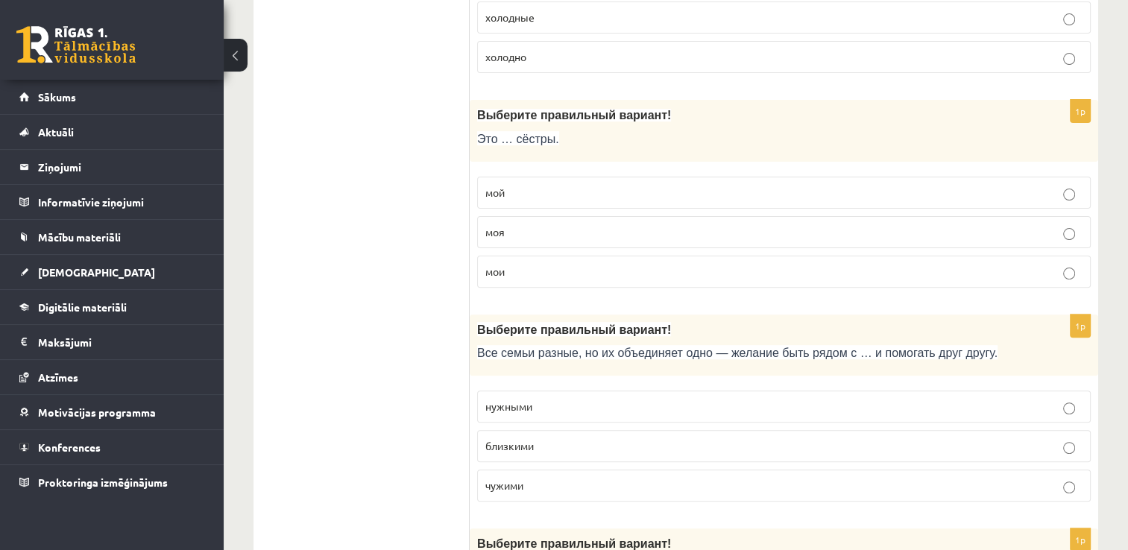
scroll to position [448, 0]
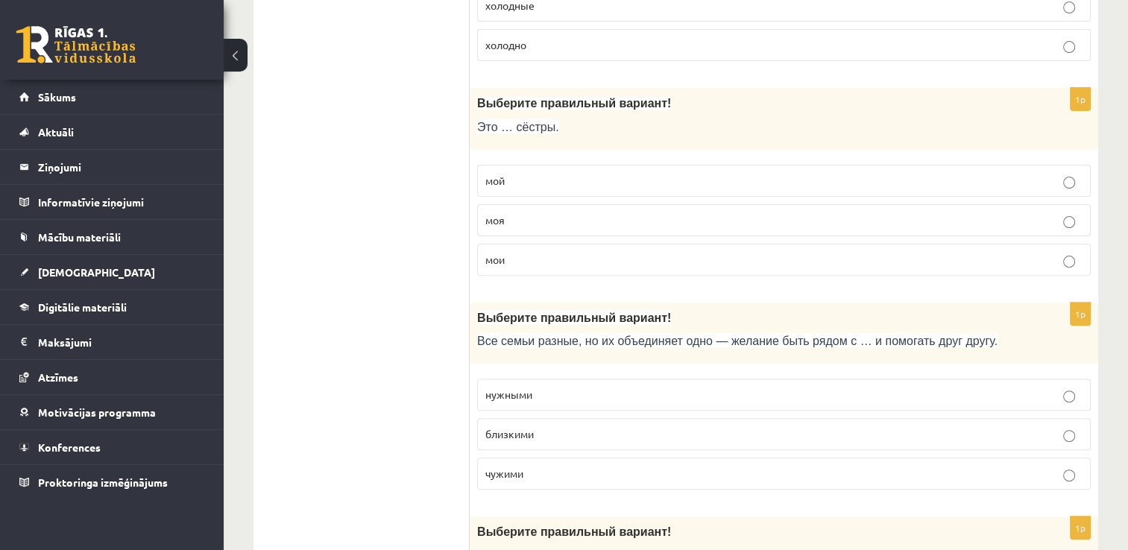
click at [573, 245] on label "мои" at bounding box center [784, 260] width 614 height 32
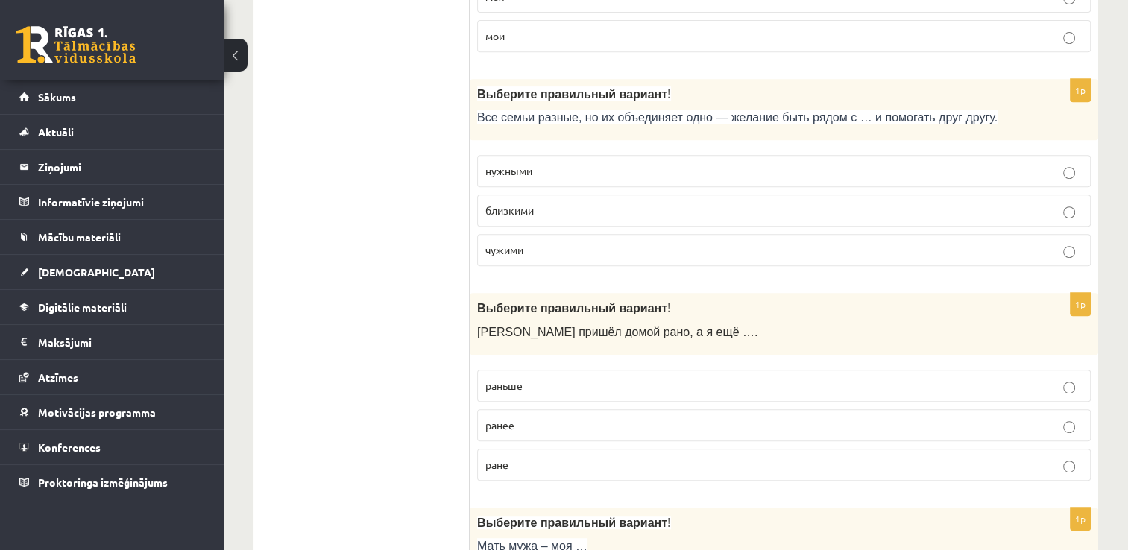
click at [635, 210] on p "близкими" at bounding box center [783, 211] width 597 height 16
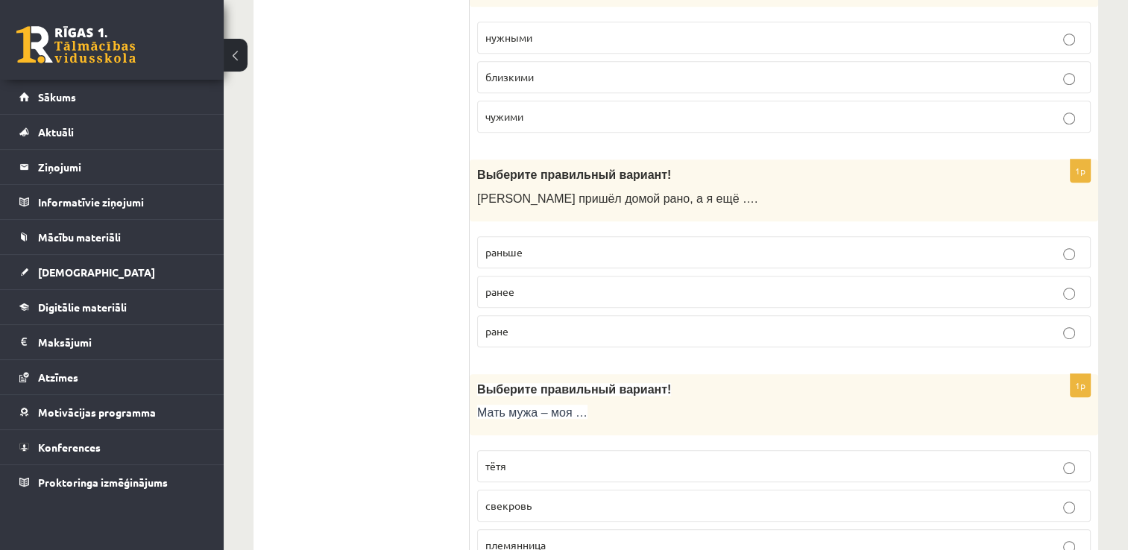
scroll to position [896, 0]
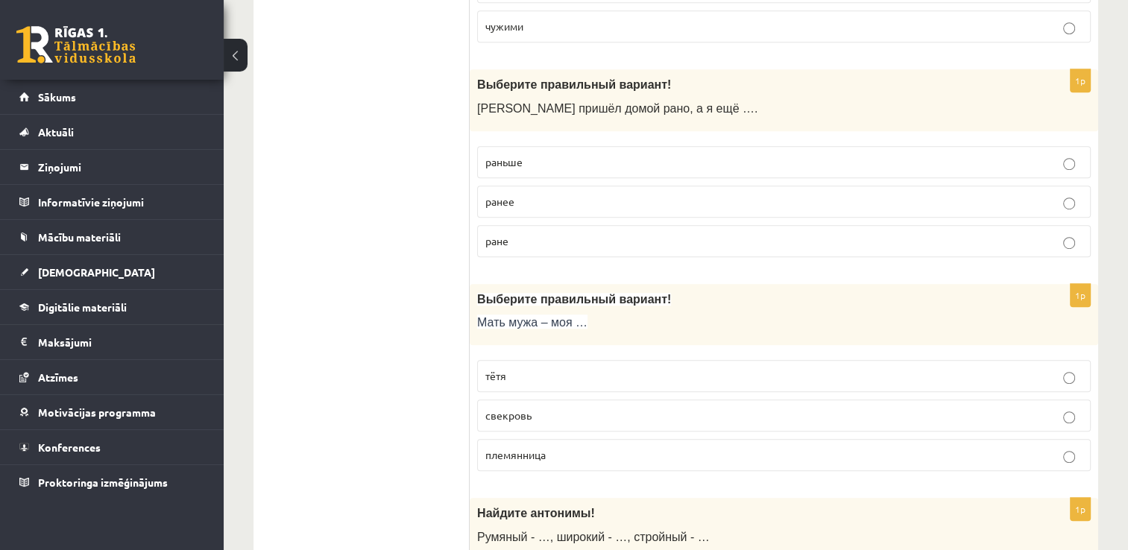
click at [641, 161] on p "раньше" at bounding box center [783, 162] width 597 height 16
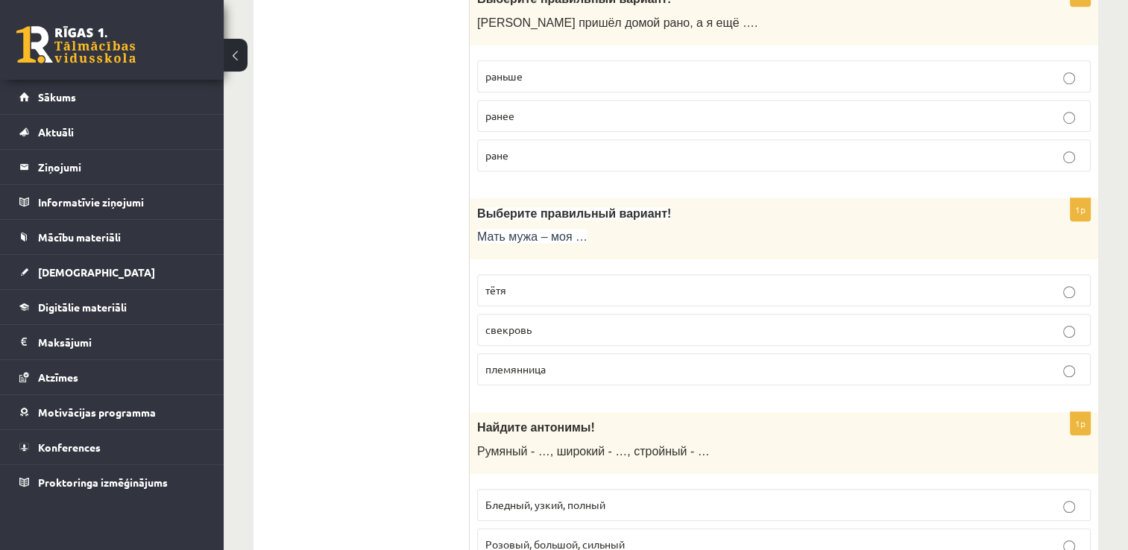
scroll to position [1119, 0]
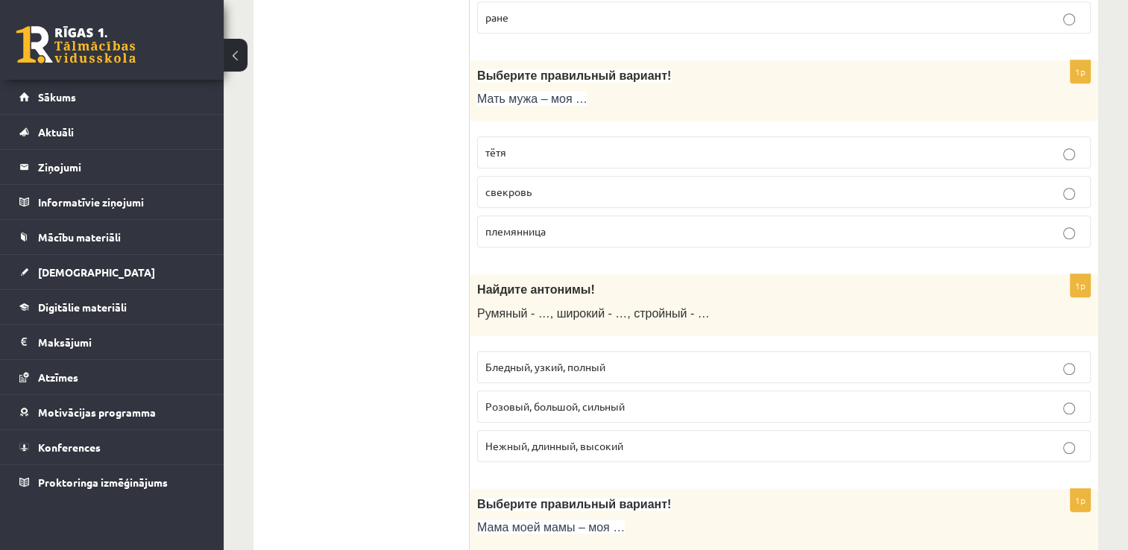
click at [610, 185] on p "свекровь" at bounding box center [783, 192] width 597 height 16
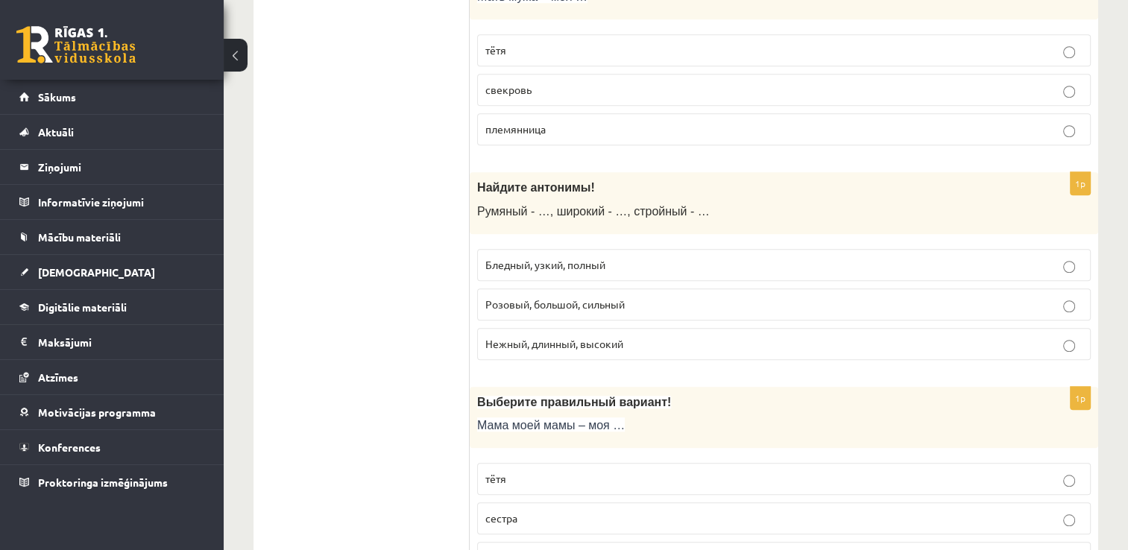
scroll to position [1343, 0]
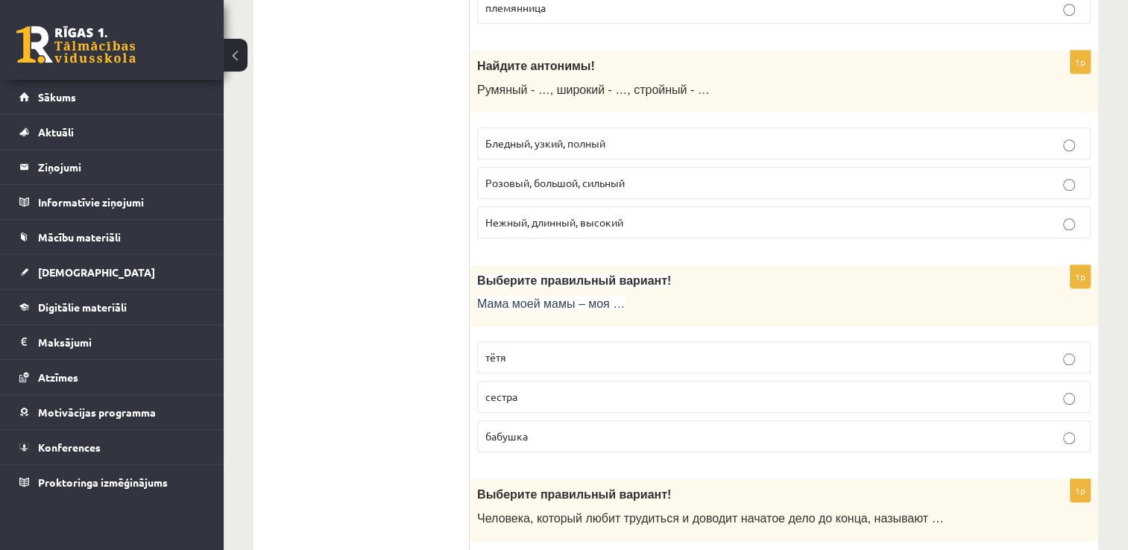
click at [683, 136] on p "Бледный, узкий, полный" at bounding box center [783, 144] width 597 height 16
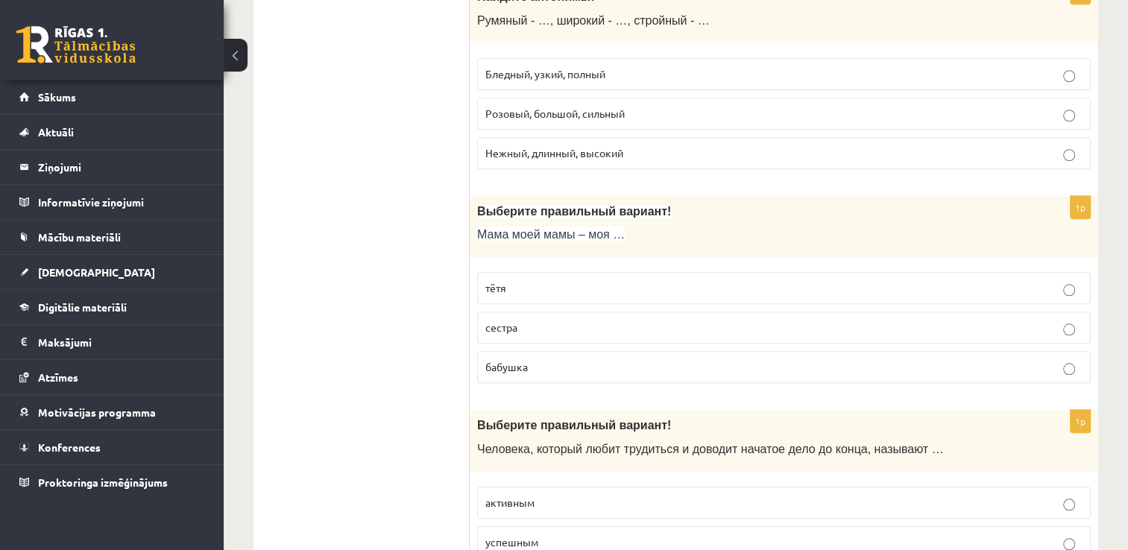
scroll to position [1567, 0]
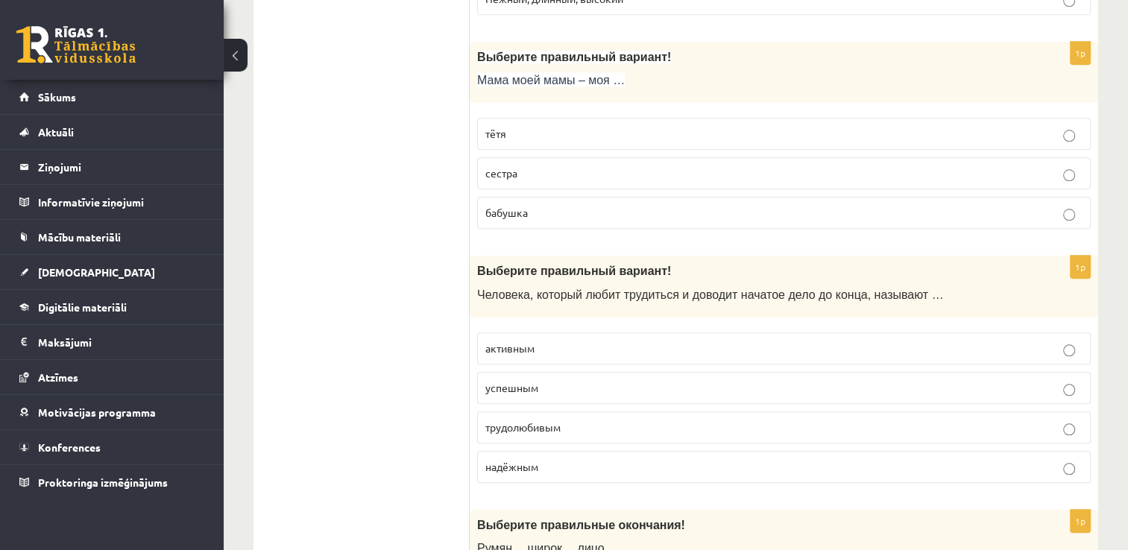
click at [620, 205] on p "бабушка" at bounding box center [783, 213] width 597 height 16
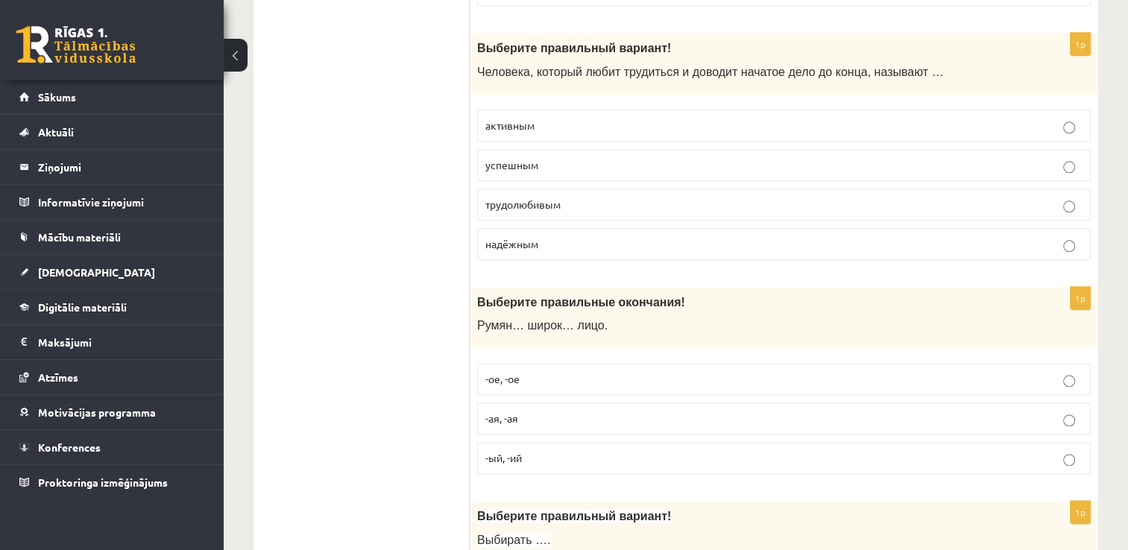
scroll to position [1790, 0]
click at [629, 202] on p "трудолюбивым" at bounding box center [783, 204] width 597 height 16
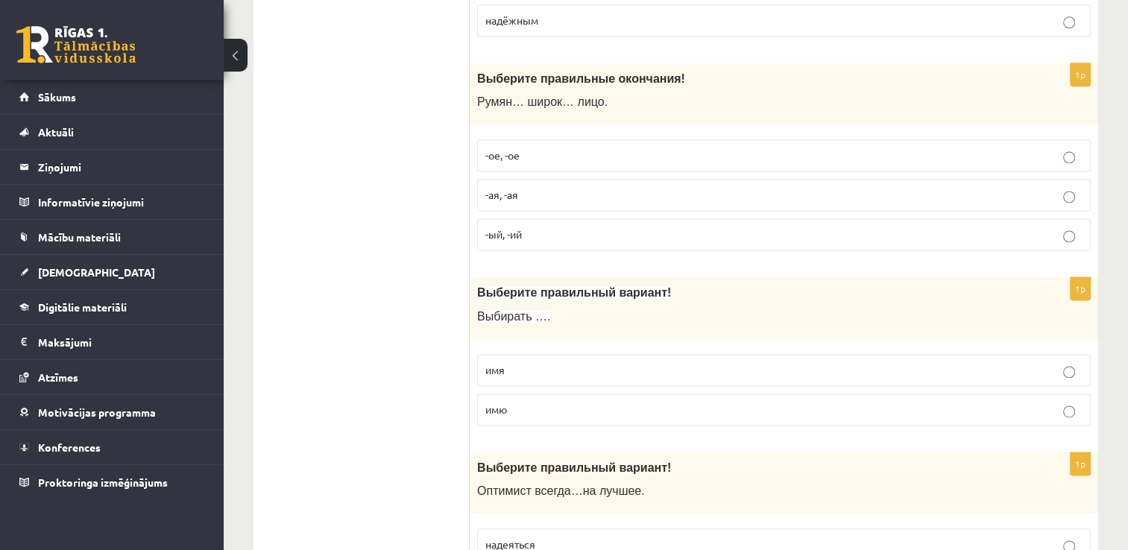
scroll to position [2014, 0]
click at [637, 147] on p "-ое, -ое" at bounding box center [783, 155] width 597 height 16
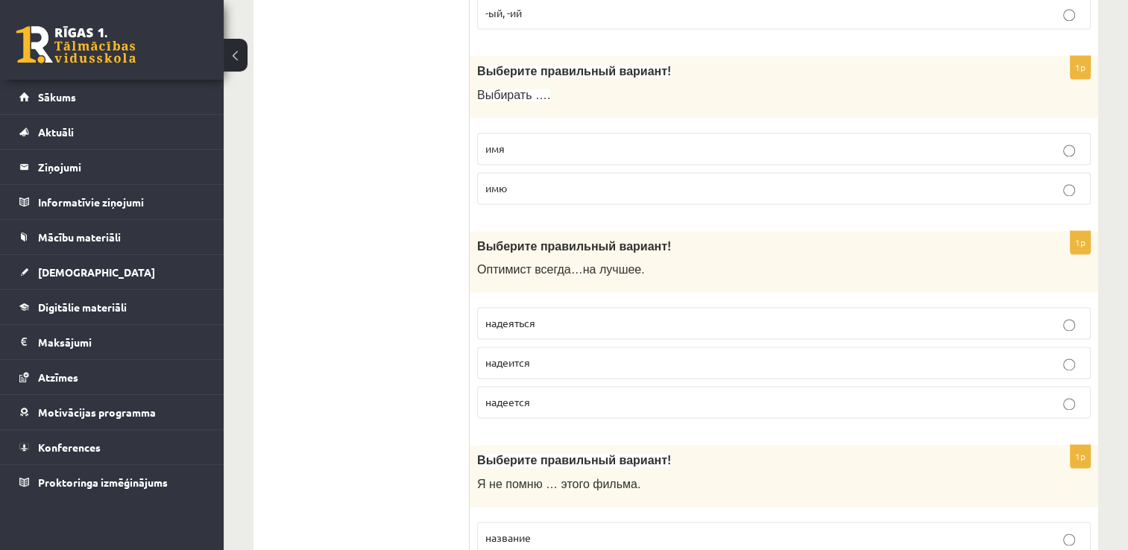
scroll to position [2238, 0]
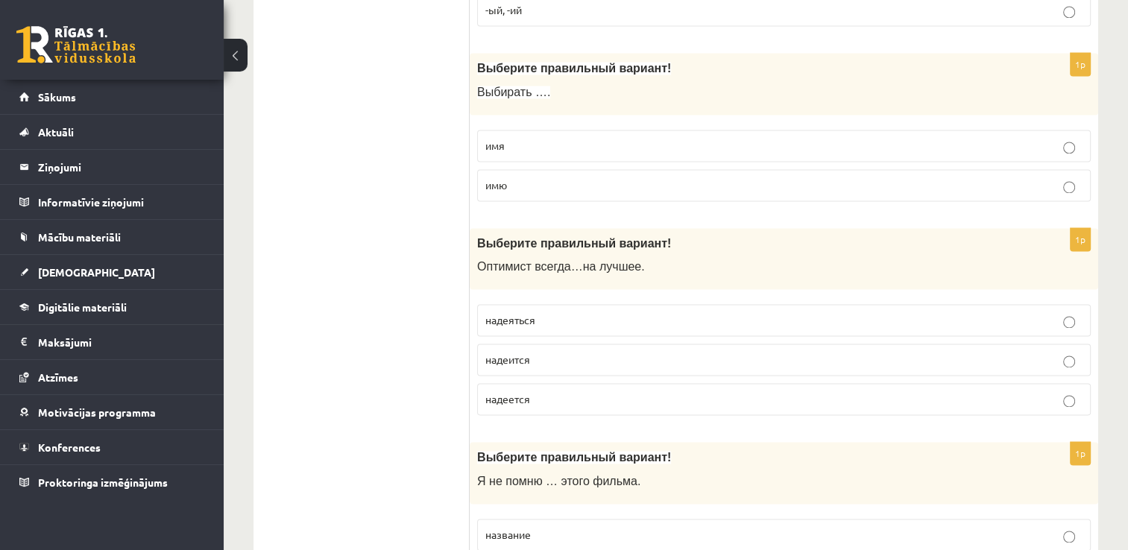
click at [570, 141] on p "имя" at bounding box center [783, 146] width 597 height 16
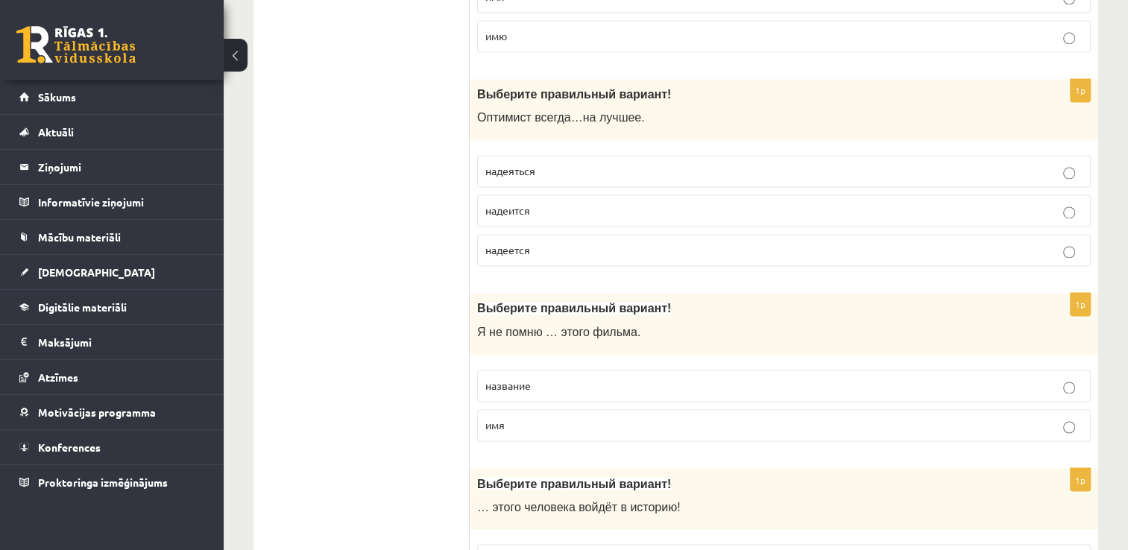
scroll to position [2461, 0]
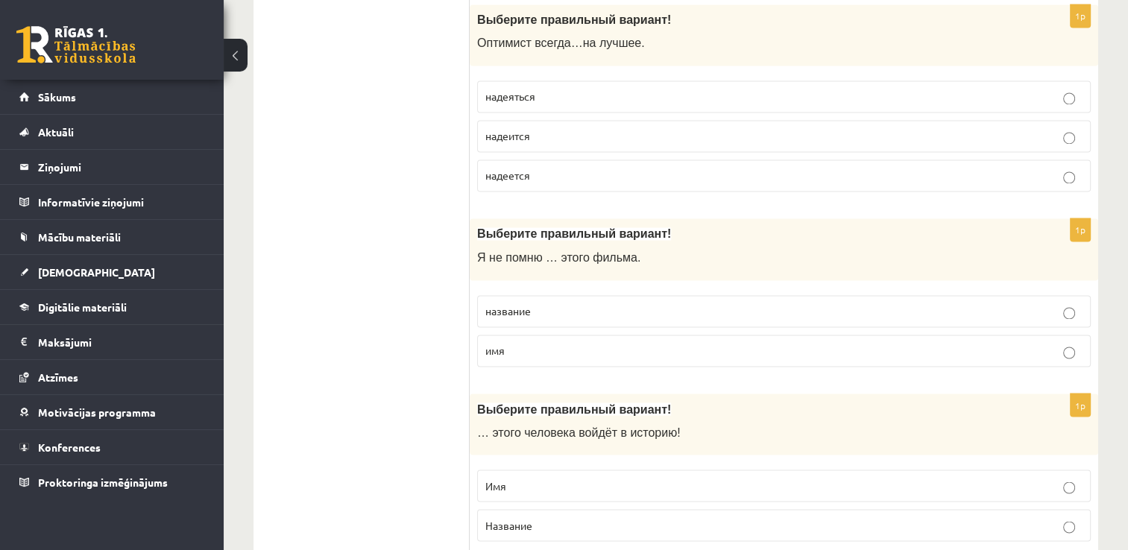
click at [593, 128] on p "надеится" at bounding box center [783, 136] width 597 height 16
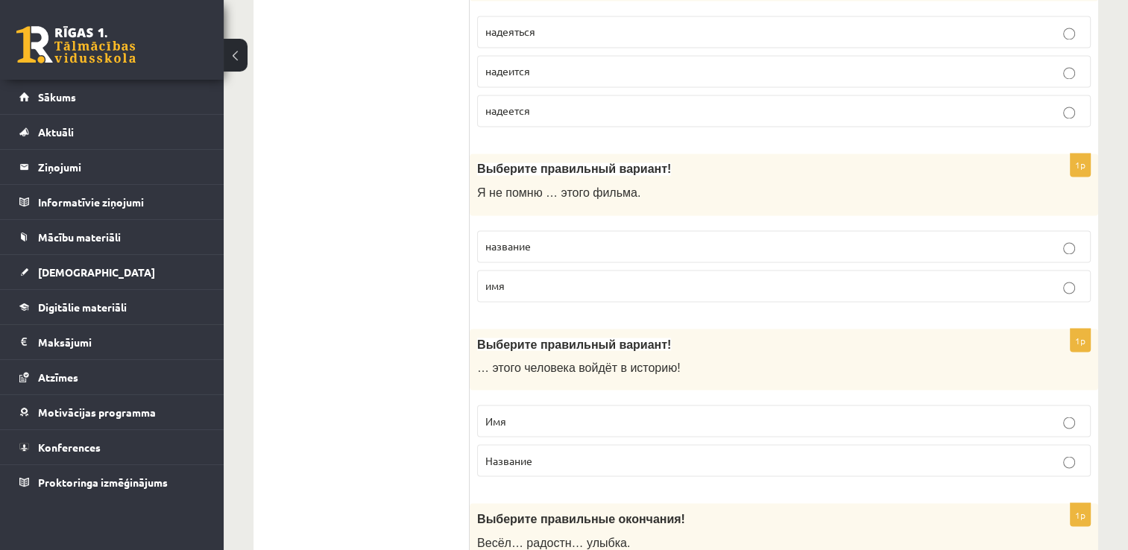
scroll to position [2611, 0]
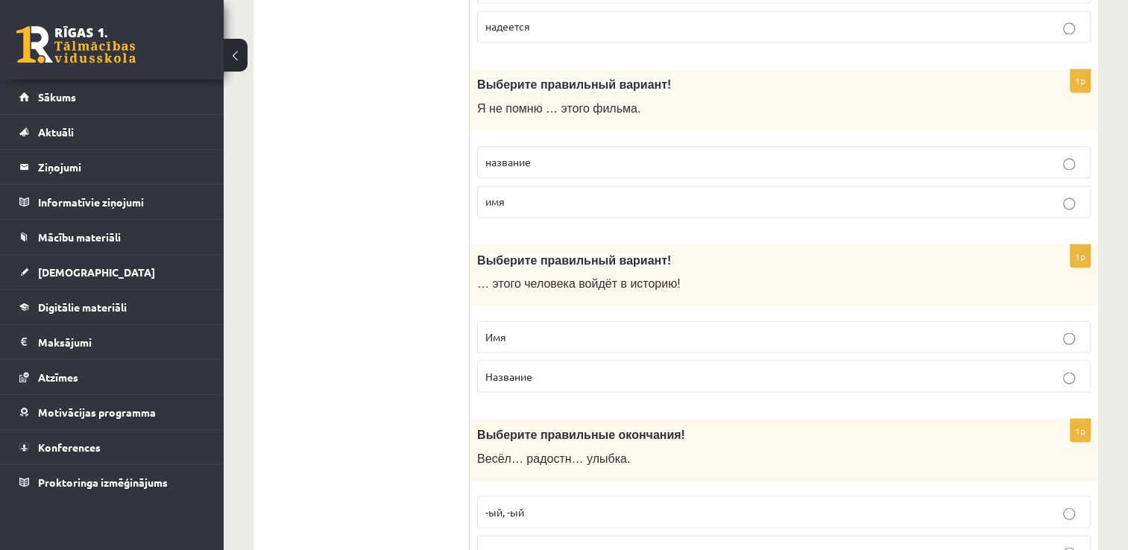
click at [603, 154] on p "название" at bounding box center [783, 162] width 597 height 16
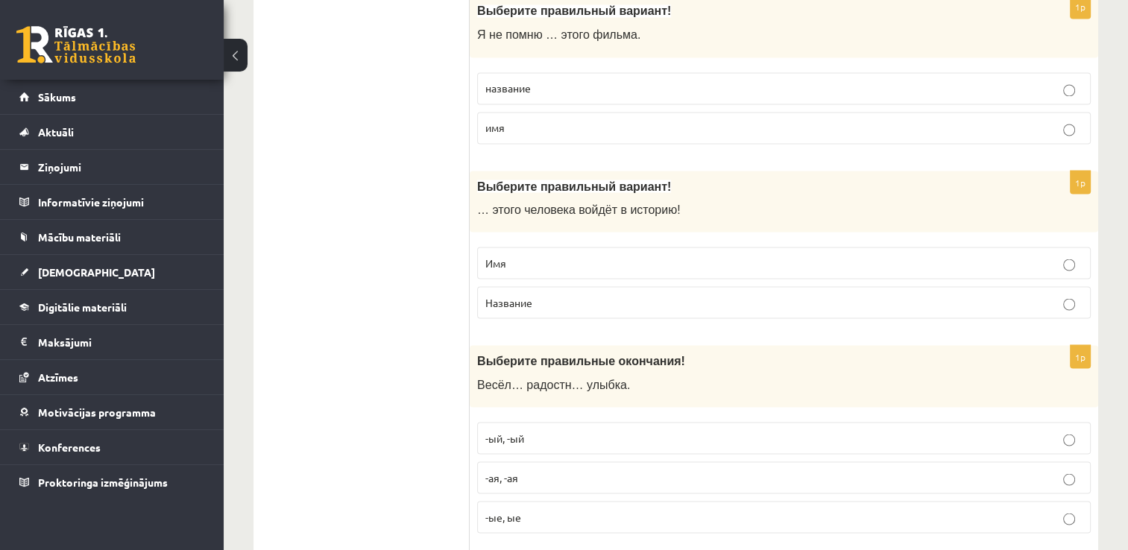
scroll to position [2834, 0]
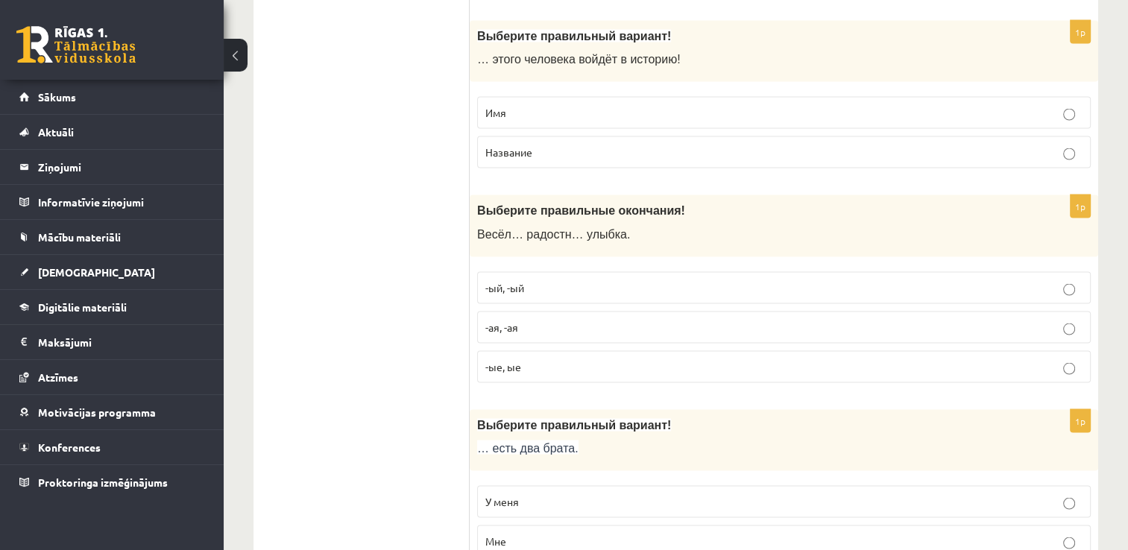
click at [616, 105] on p "Имя" at bounding box center [783, 113] width 597 height 16
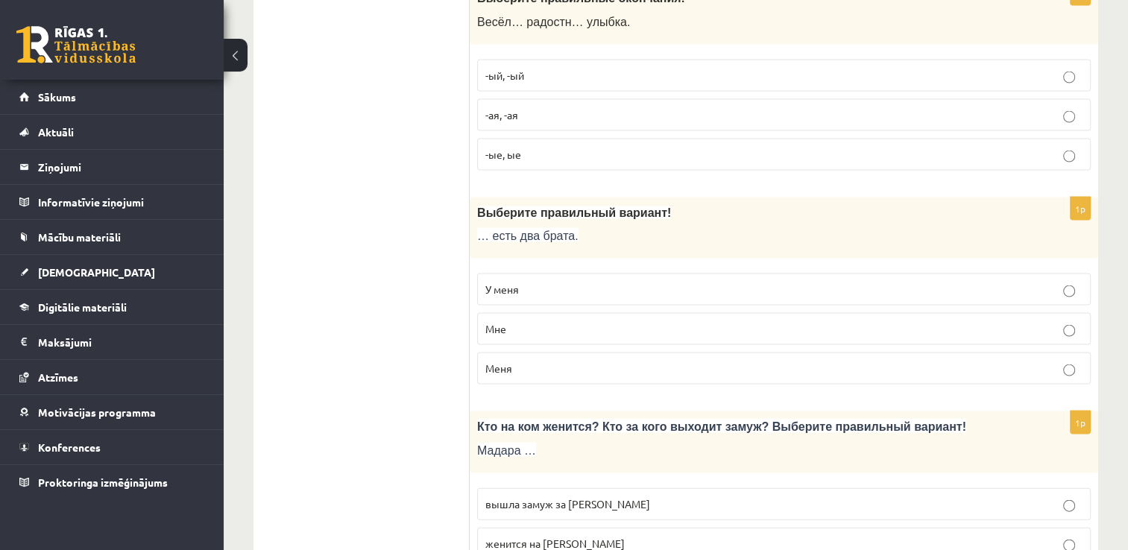
scroll to position [3058, 0]
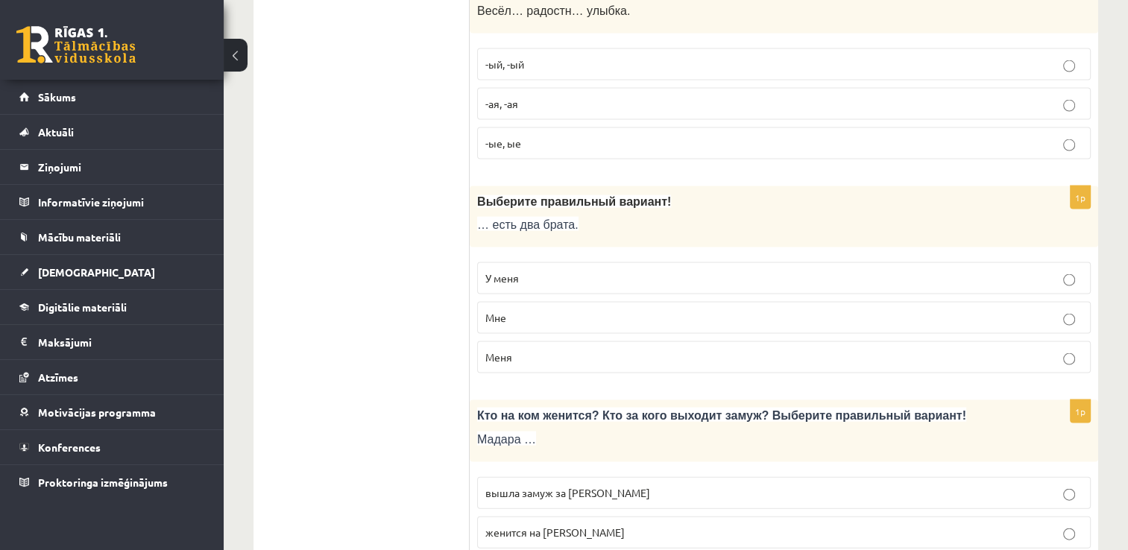
click at [632, 98] on p "-ая, -ая" at bounding box center [783, 104] width 597 height 16
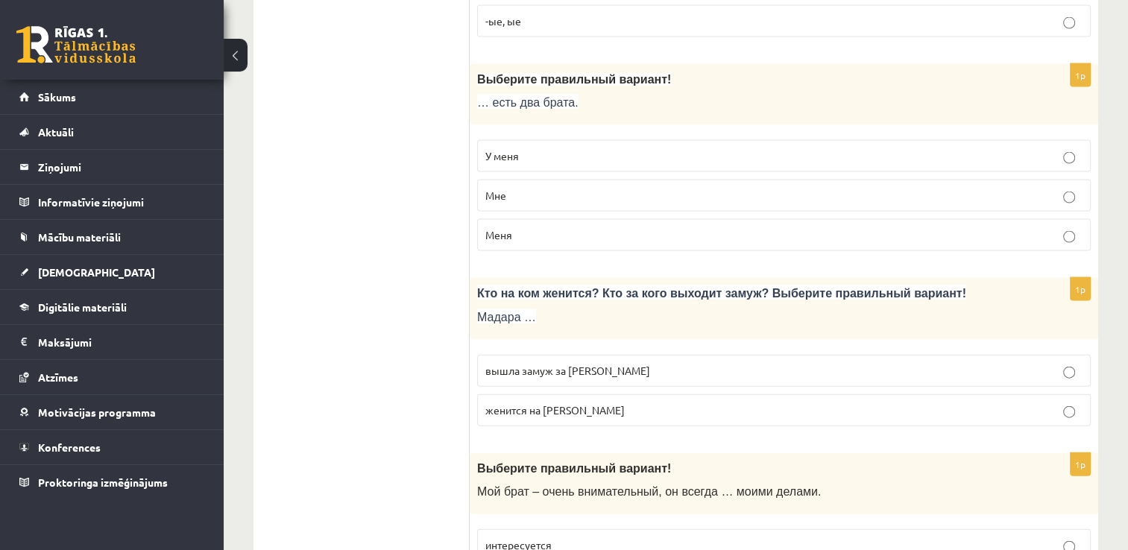
scroll to position [3282, 0]
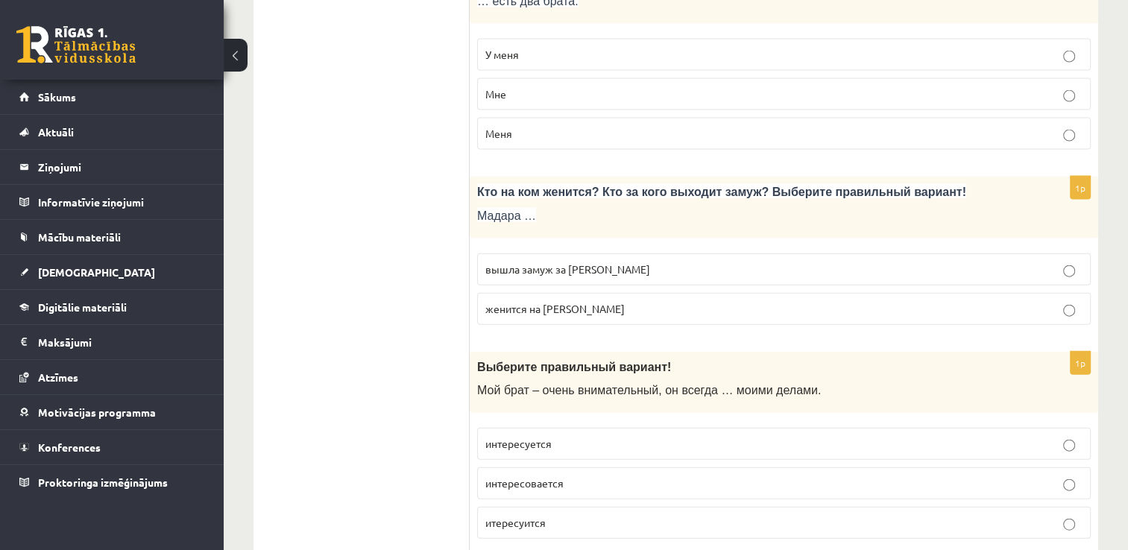
click at [555, 47] on p "У меня" at bounding box center [783, 55] width 597 height 16
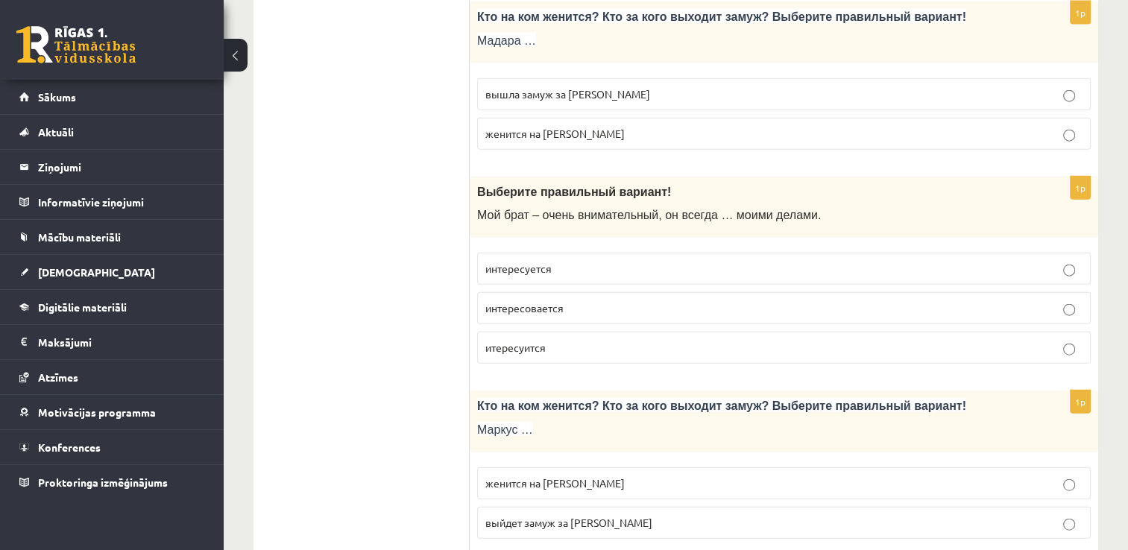
scroll to position [3431, 0]
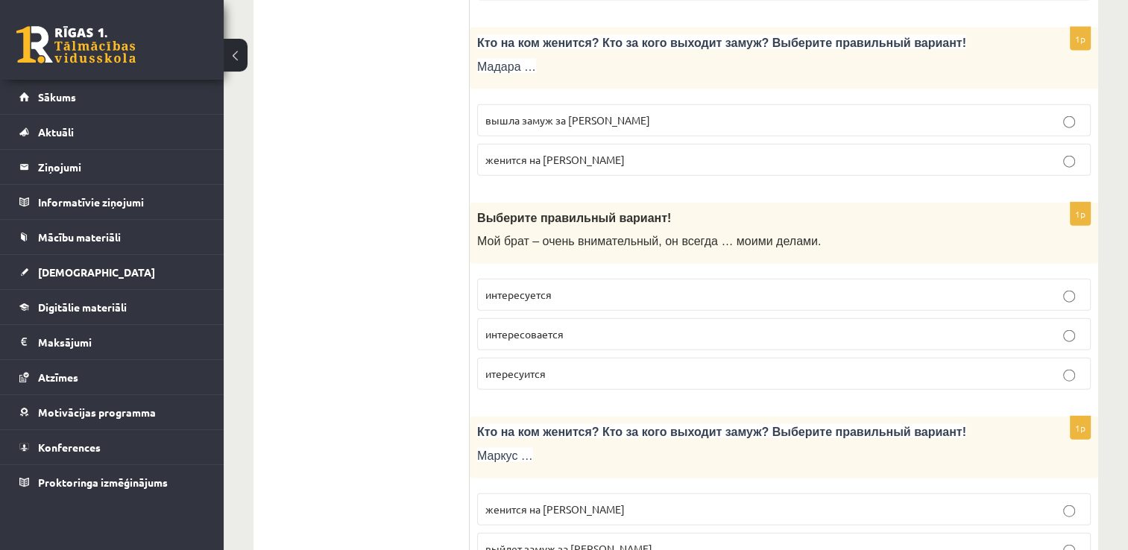
click at [632, 112] on label "вышла замуж за Марка" at bounding box center [784, 120] width 614 height 32
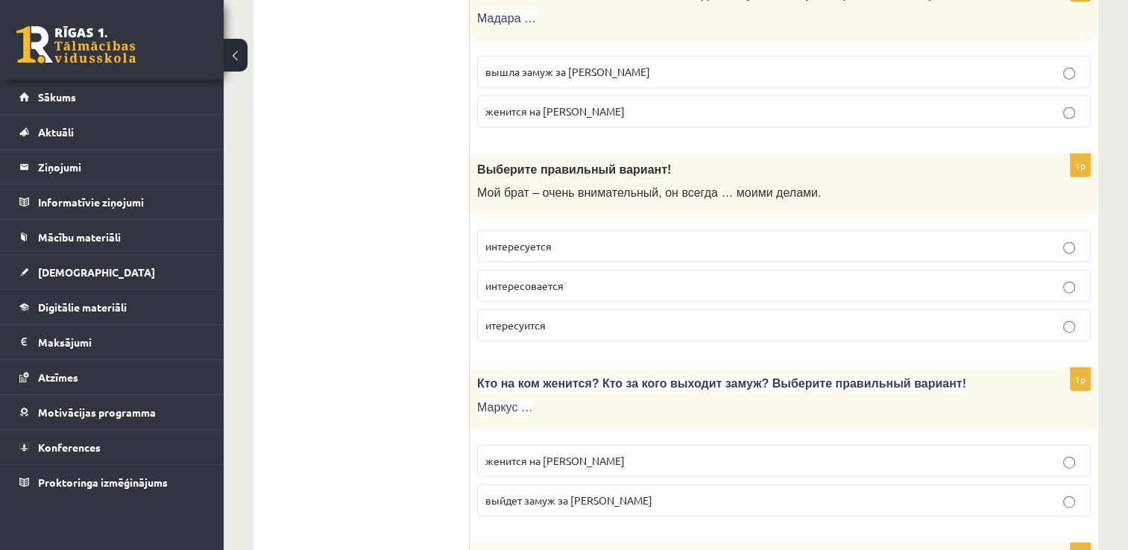
scroll to position [3580, 0]
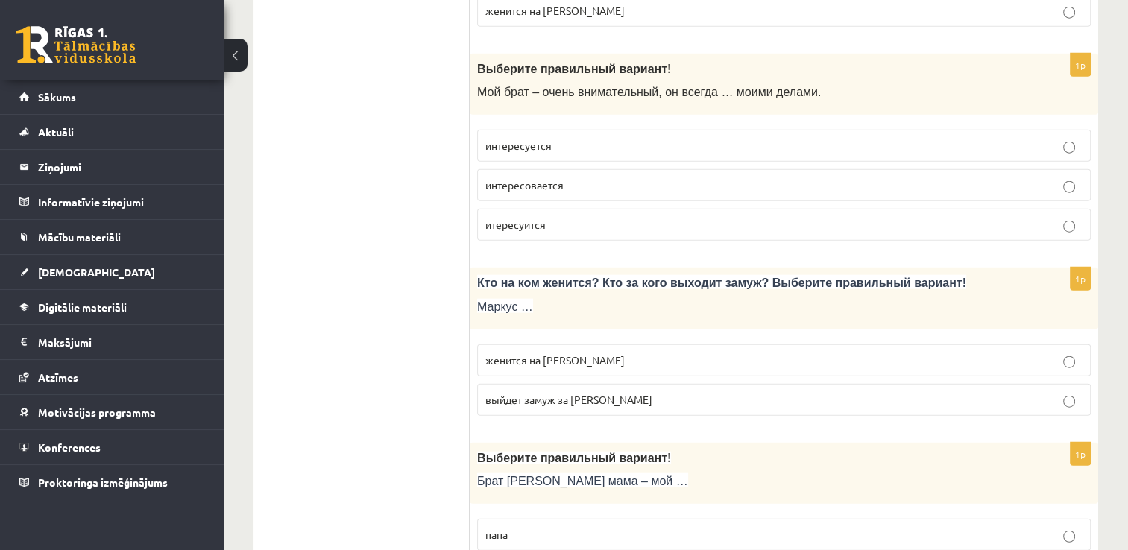
click at [623, 177] on p "интересовается" at bounding box center [783, 185] width 597 height 16
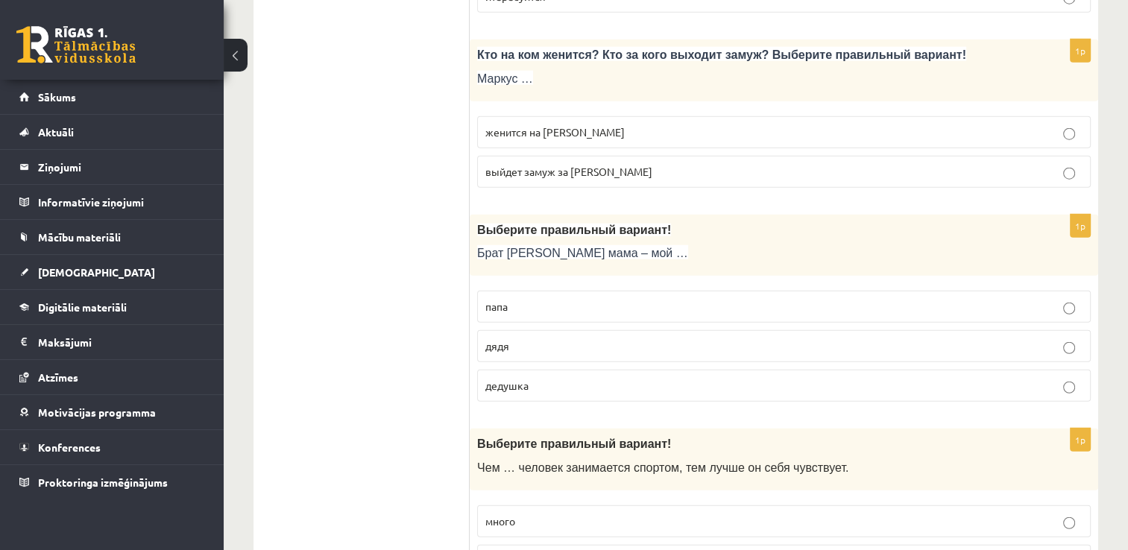
scroll to position [3878, 0]
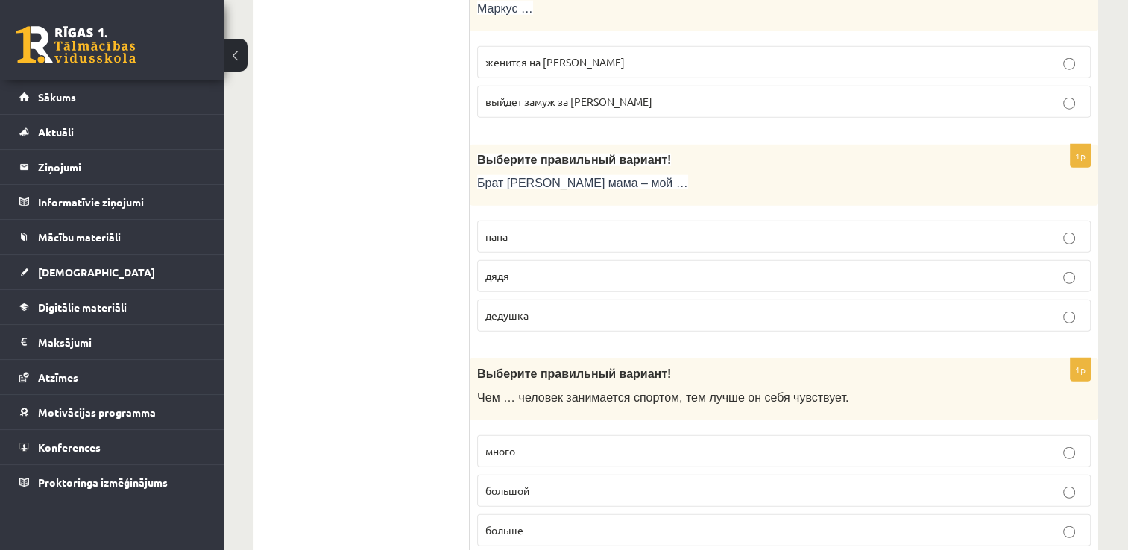
drag, startPoint x: 593, startPoint y: 51, endPoint x: 597, endPoint y: 60, distance: 9.7
click at [597, 59] on label "женится на Агнии" at bounding box center [784, 62] width 614 height 32
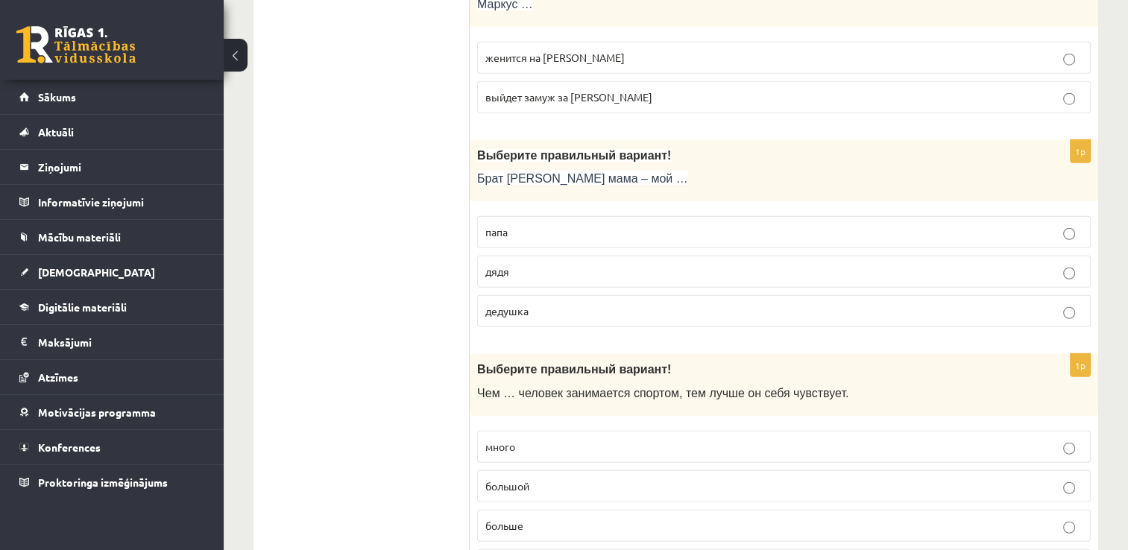
scroll to position [3953, 0]
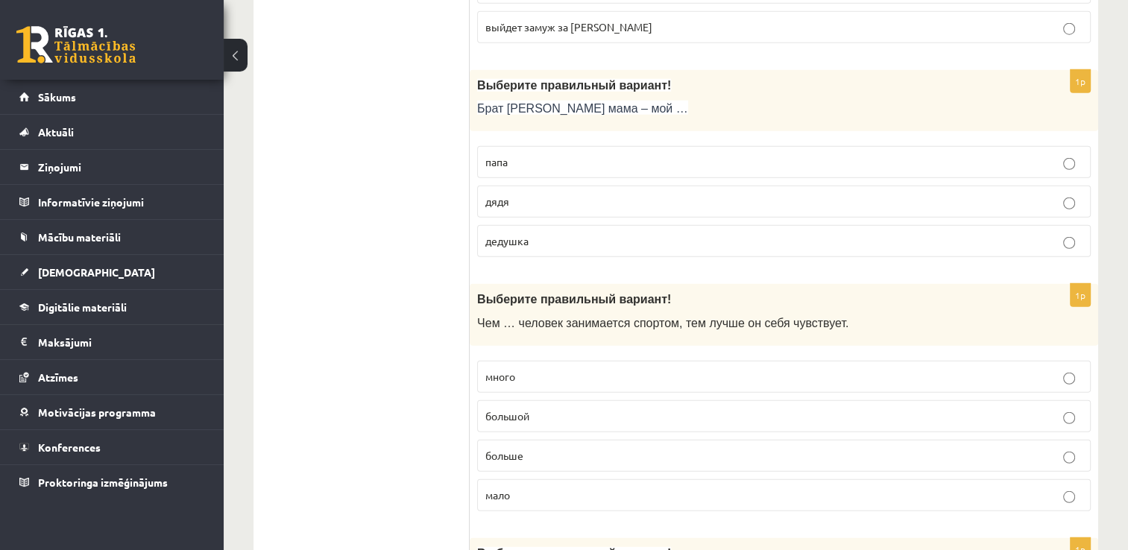
click at [608, 194] on p "дядя" at bounding box center [783, 202] width 597 height 16
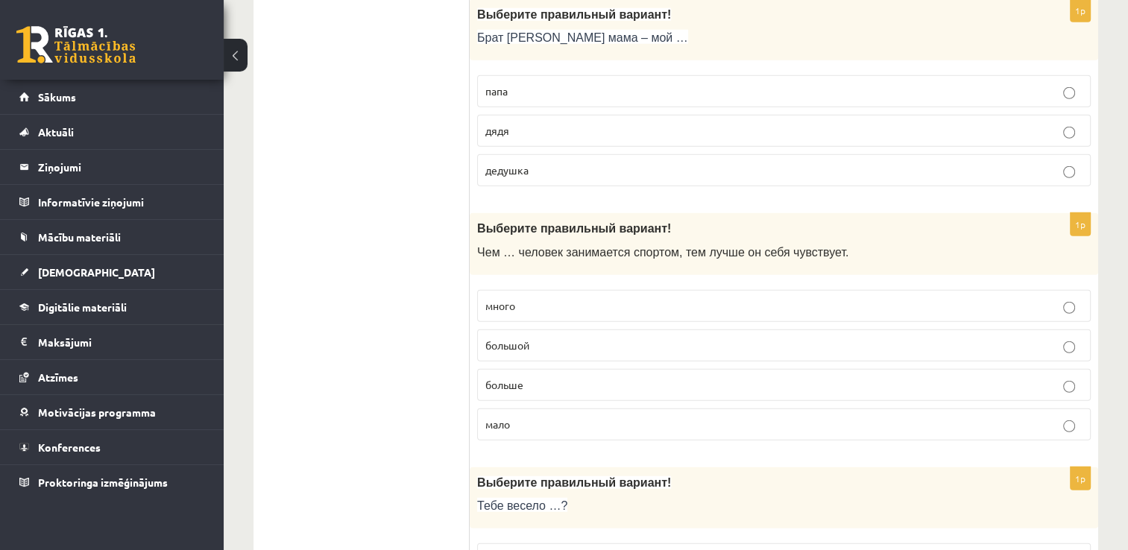
scroll to position [4102, 0]
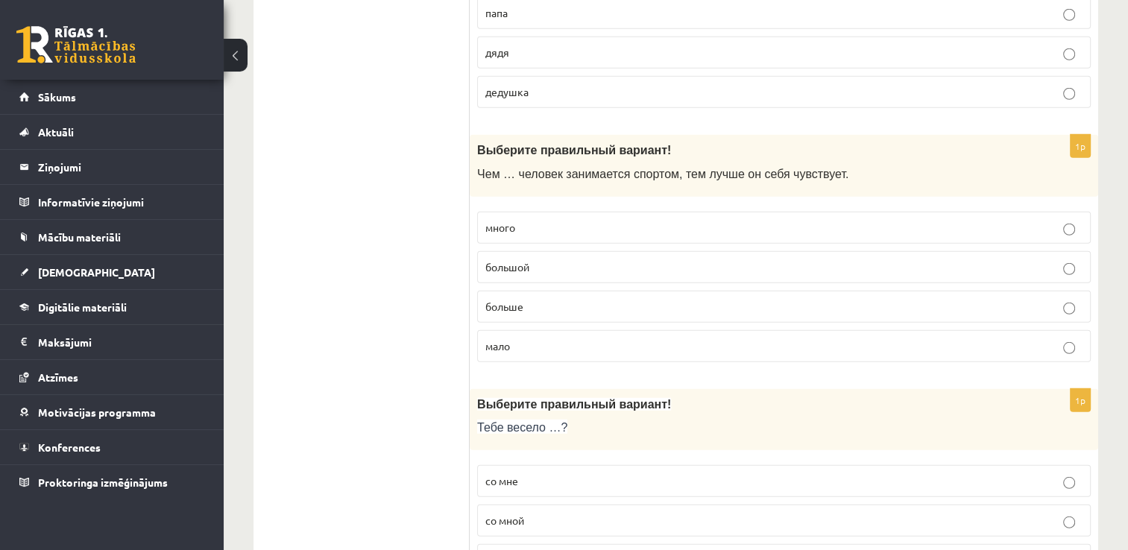
click at [561, 299] on p "больше" at bounding box center [783, 307] width 597 height 16
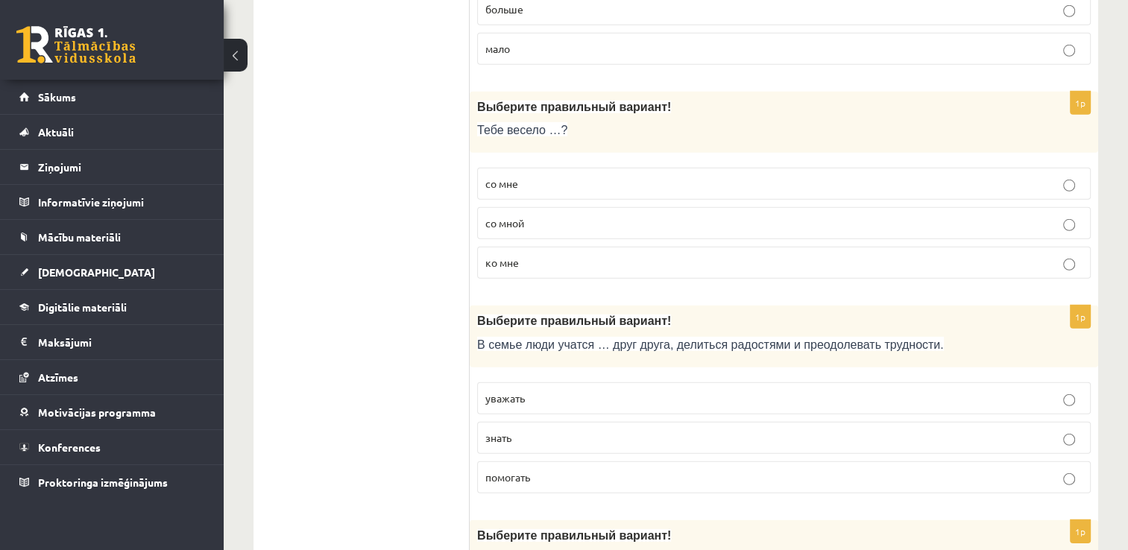
scroll to position [4400, 0]
click at [550, 210] on label "со мной" at bounding box center [784, 223] width 614 height 32
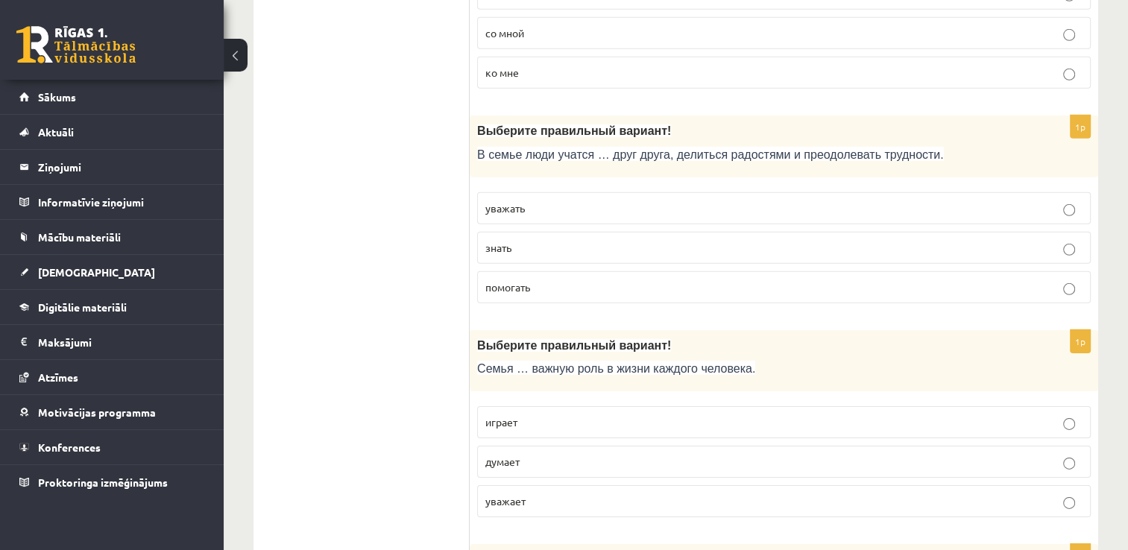
scroll to position [4624, 0]
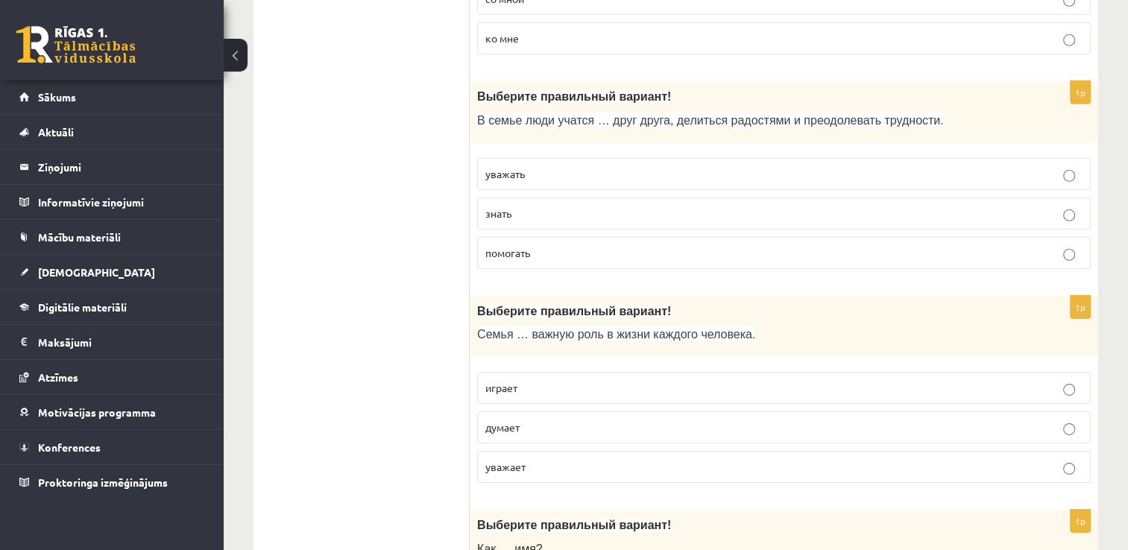
click at [576, 151] on fieldset "уважать знать помогать" at bounding box center [784, 212] width 614 height 123
click at [581, 166] on p "уважать" at bounding box center [783, 174] width 597 height 16
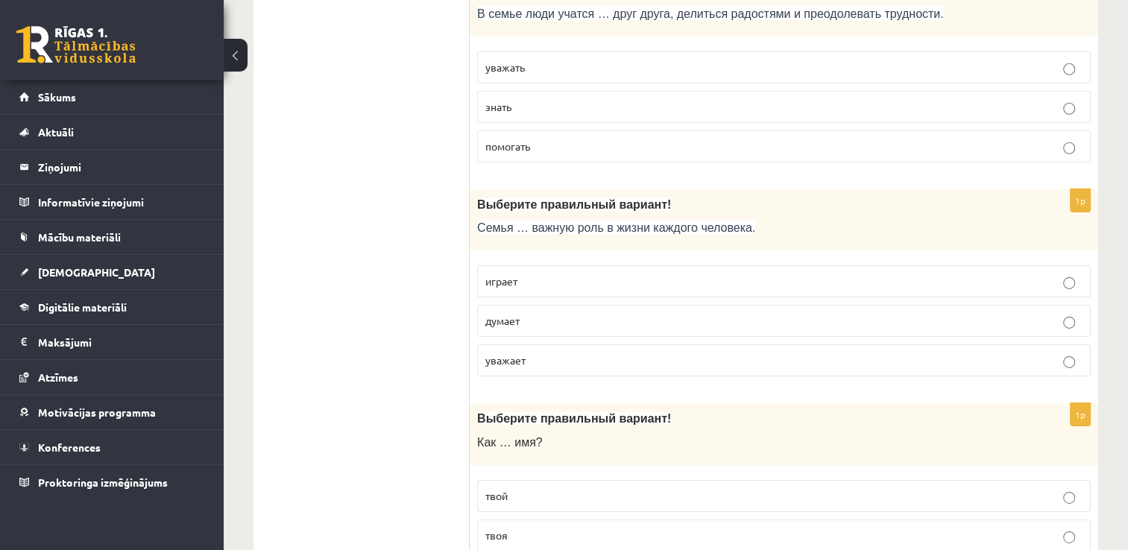
scroll to position [4805, 0]
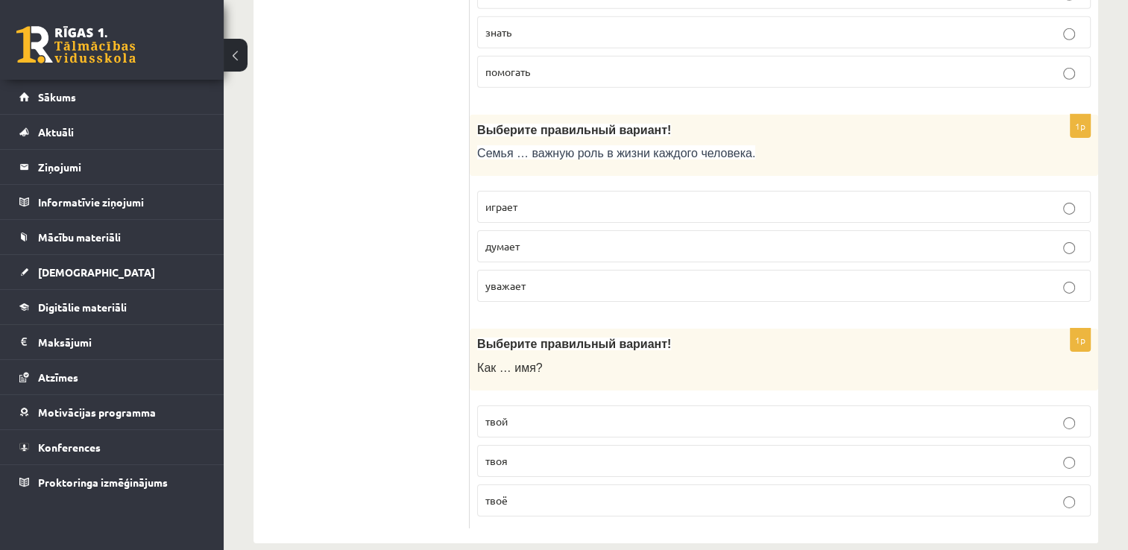
click at [576, 278] on p "уважает" at bounding box center [783, 286] width 597 height 16
click at [647, 493] on p "твоё" at bounding box center [783, 501] width 597 height 16
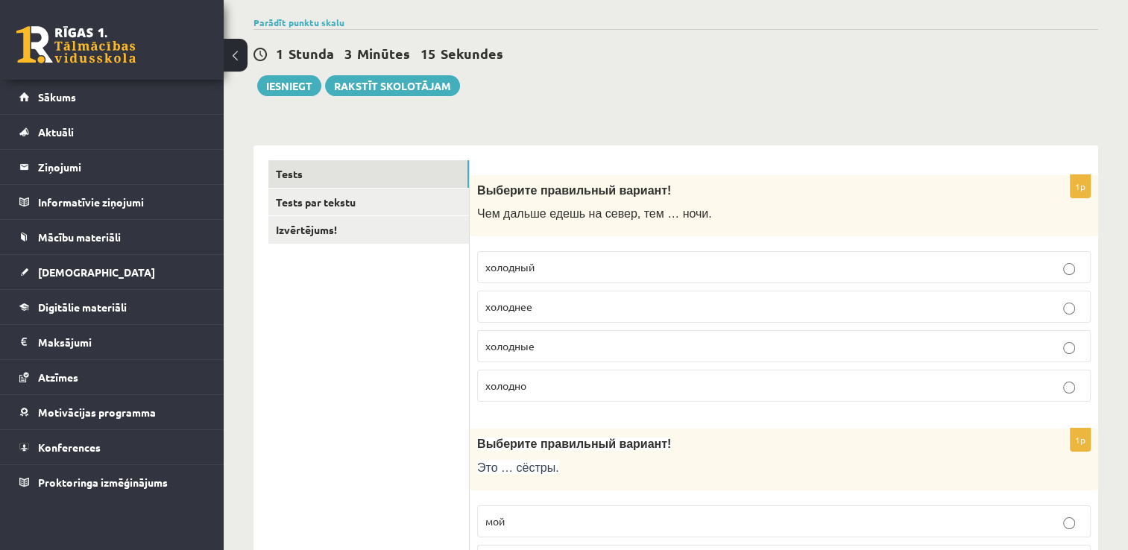
scroll to position [0, 0]
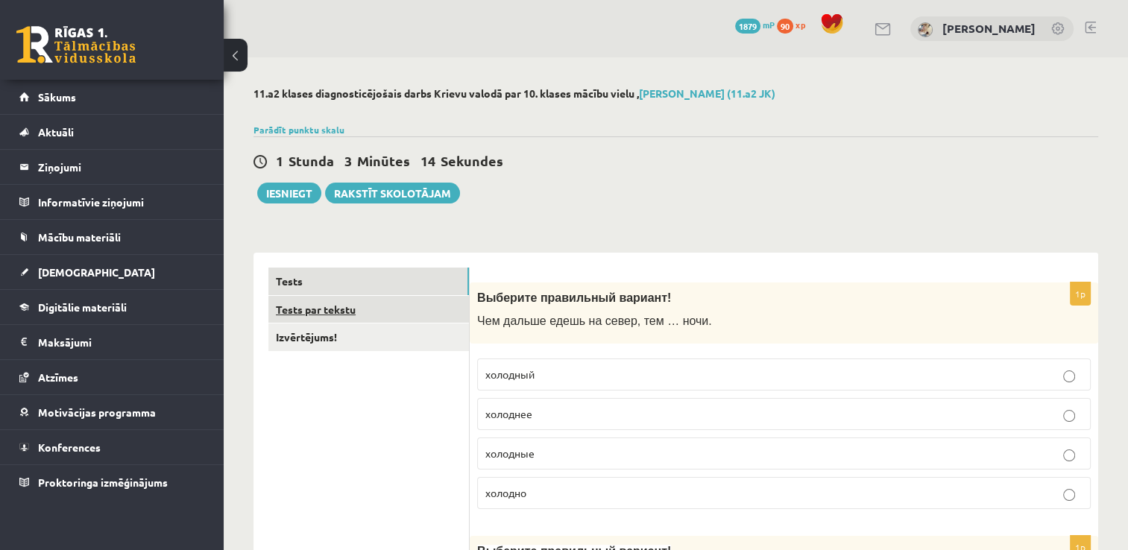
click at [339, 305] on link "Tests par tekstu" at bounding box center [368, 310] width 201 height 28
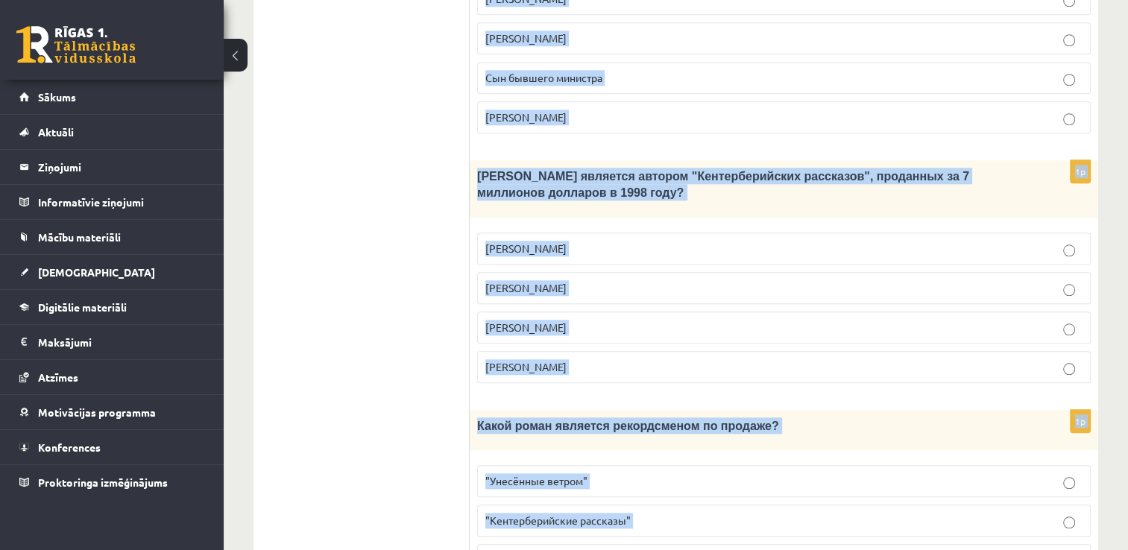
scroll to position [1507, 0]
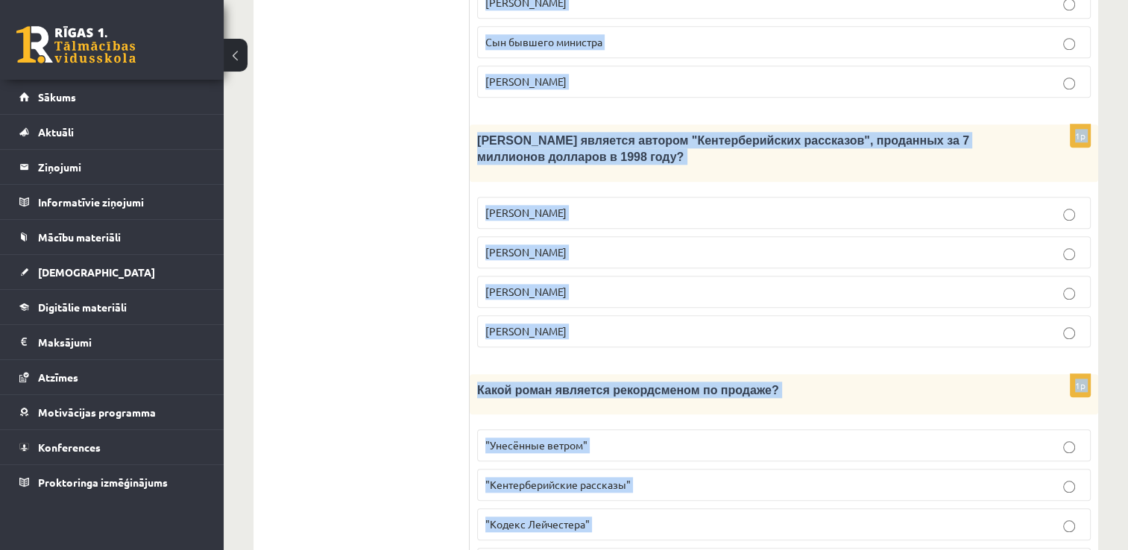
drag, startPoint x: 487, startPoint y: 275, endPoint x: 793, endPoint y: 473, distance: 364.0
copy form "Прочитайте текст «Интересные факты о книгах», выберите правильный вариант! Инте…"
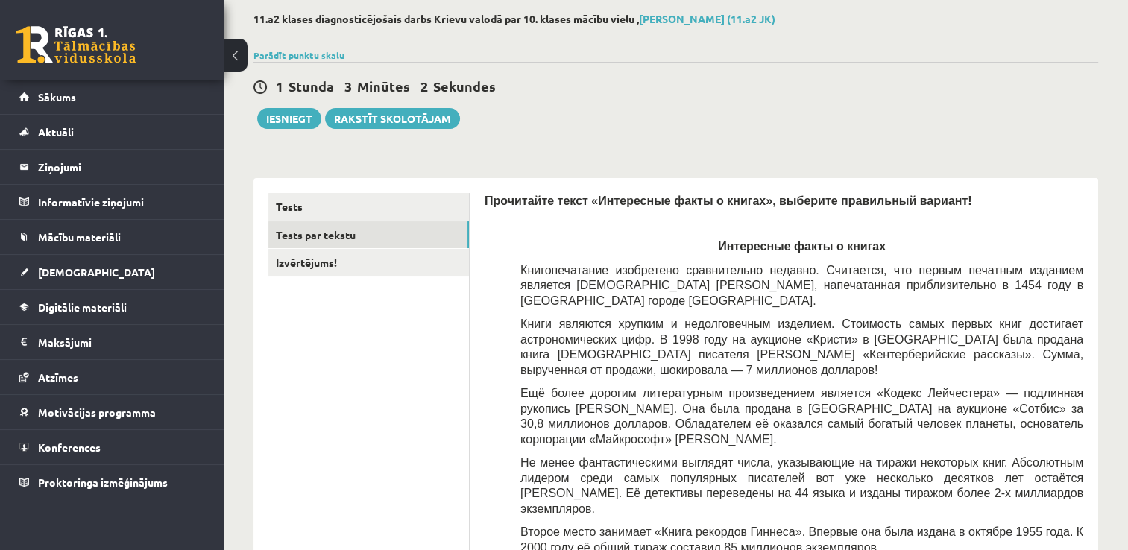
scroll to position [0, 0]
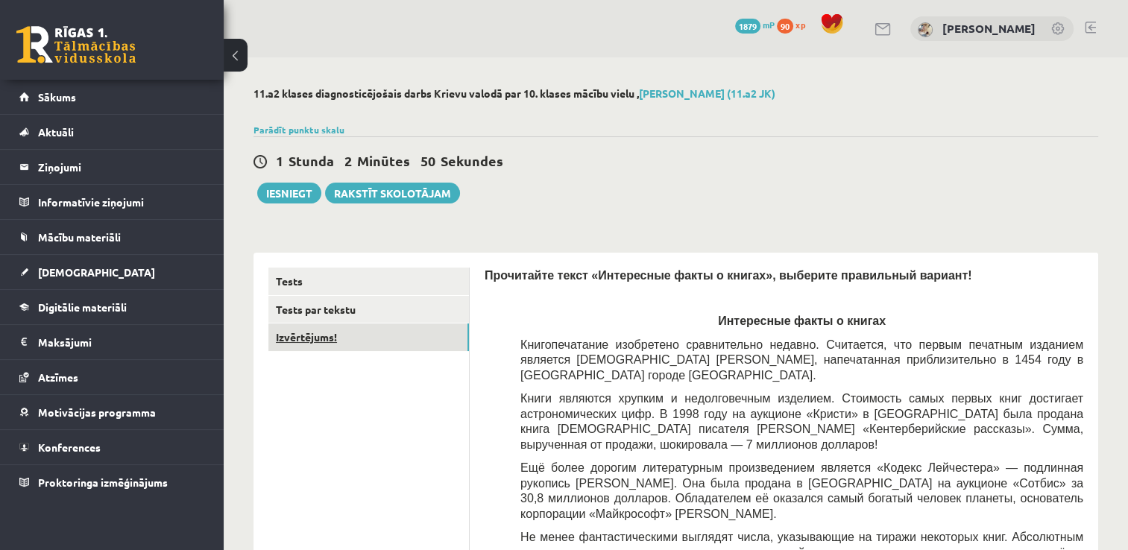
click at [327, 339] on link "Izvērtējums!" at bounding box center [368, 338] width 201 height 28
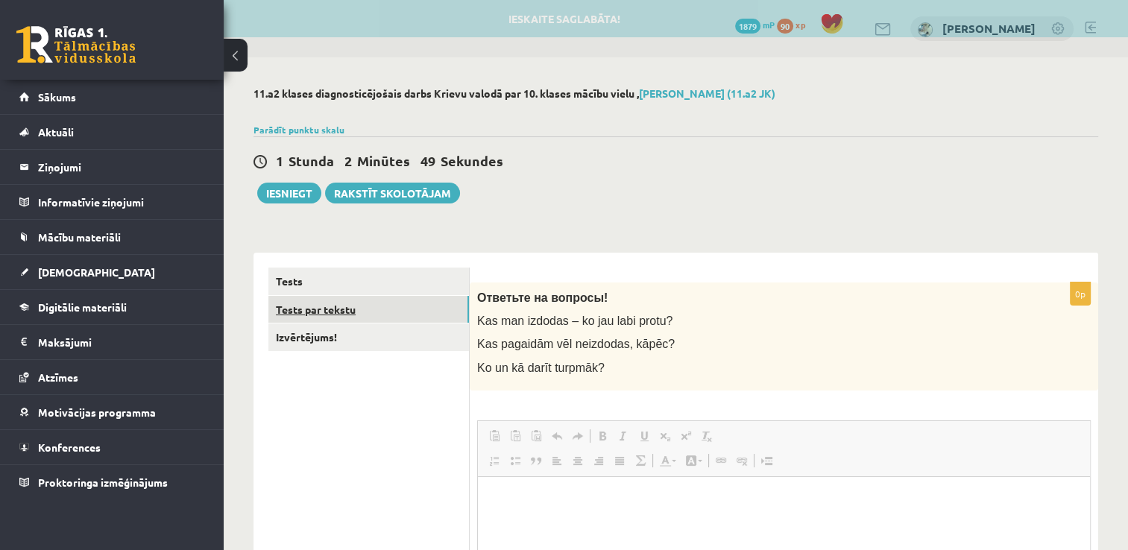
click at [415, 308] on link "Tests par tekstu" at bounding box center [368, 310] width 201 height 28
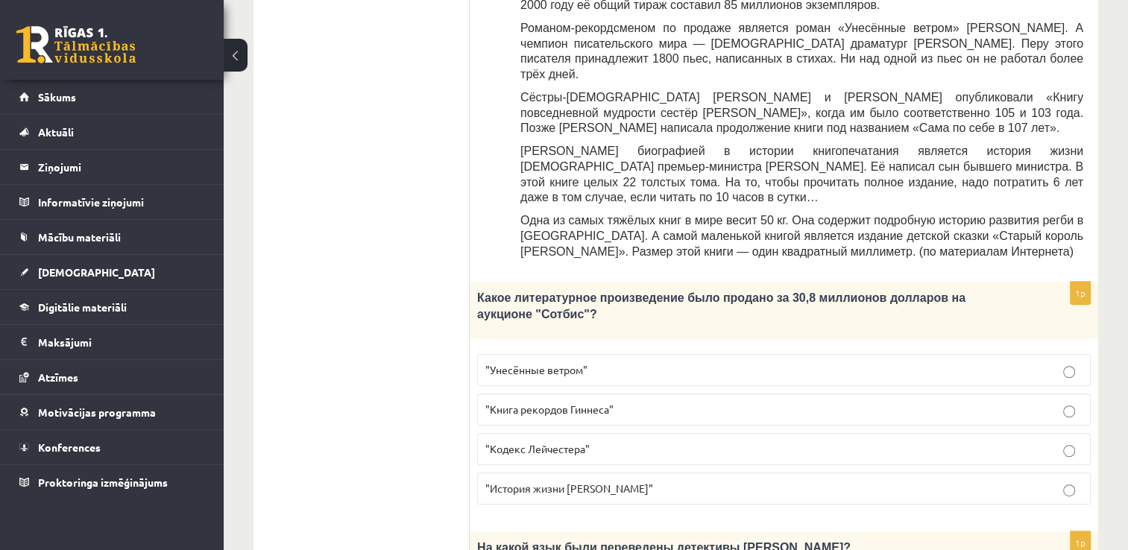
scroll to position [671, 0]
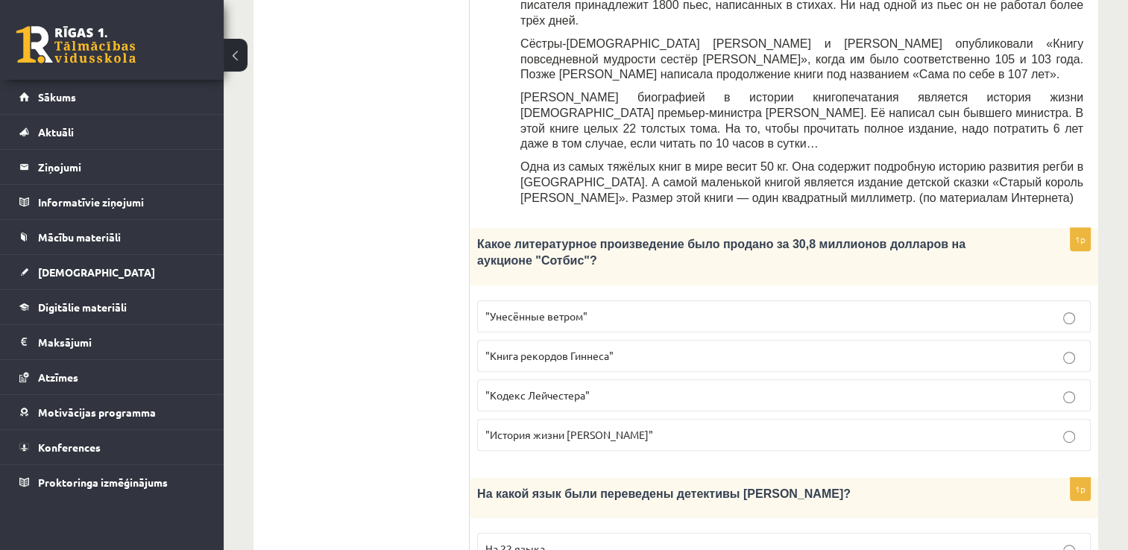
click at [664, 380] on label ""Кодекс Лейчестера"" at bounding box center [784, 396] width 614 height 32
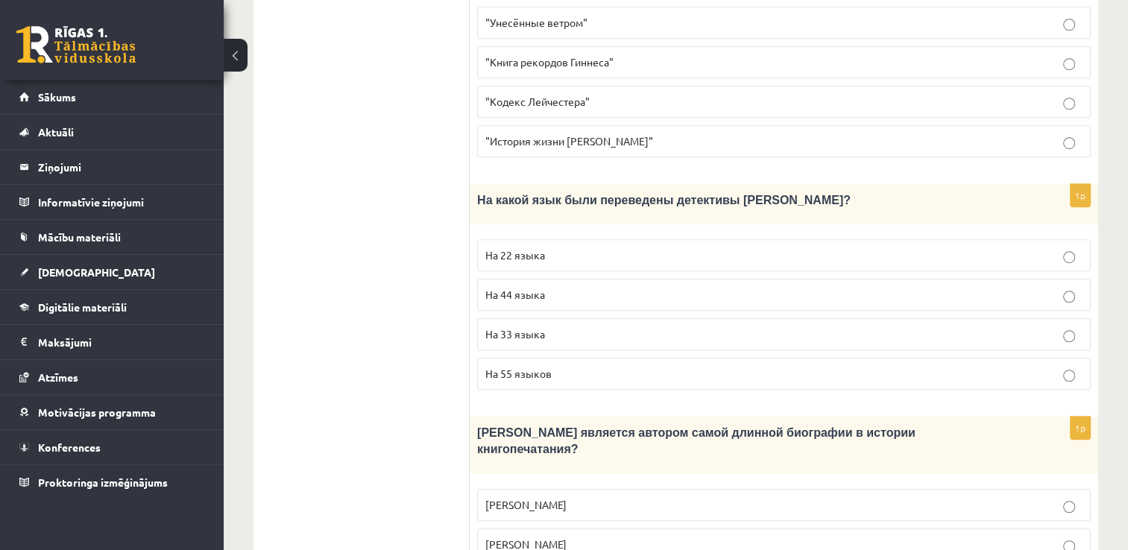
scroll to position [969, 0]
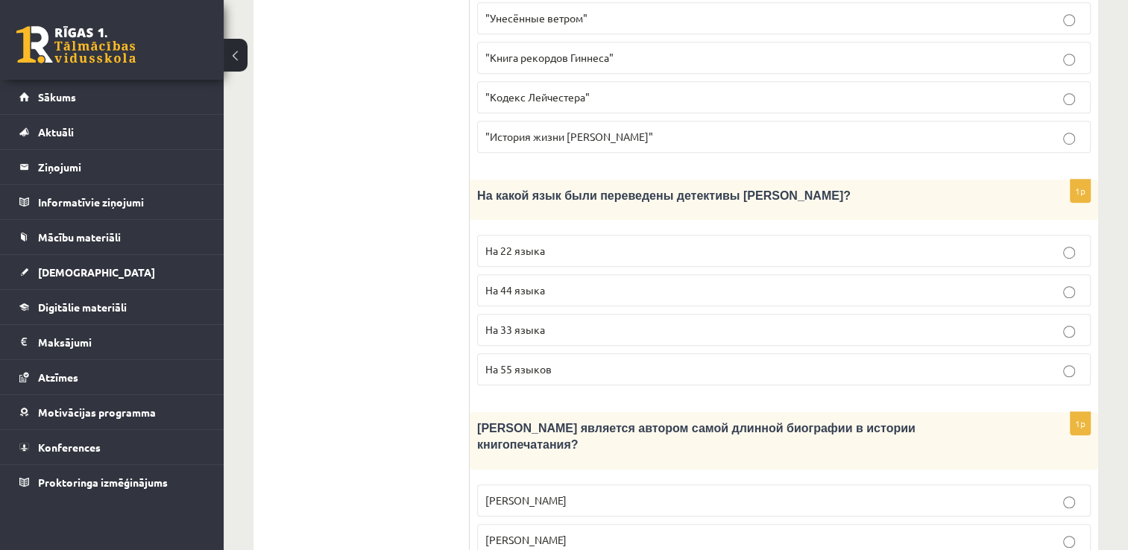
click at [726, 283] on p "На 44 языка" at bounding box center [783, 291] width 597 height 16
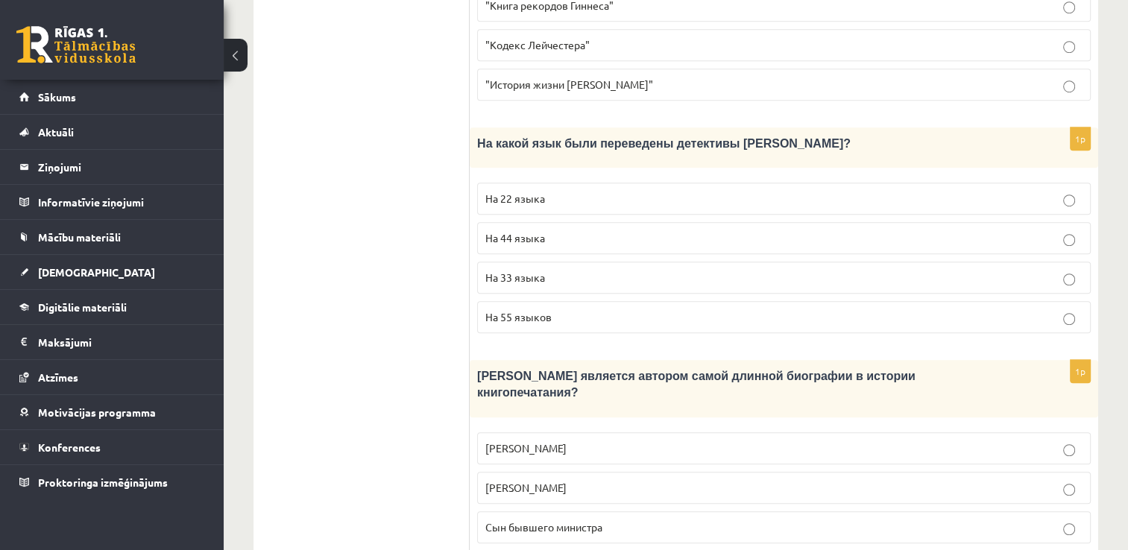
scroll to position [1193, 0]
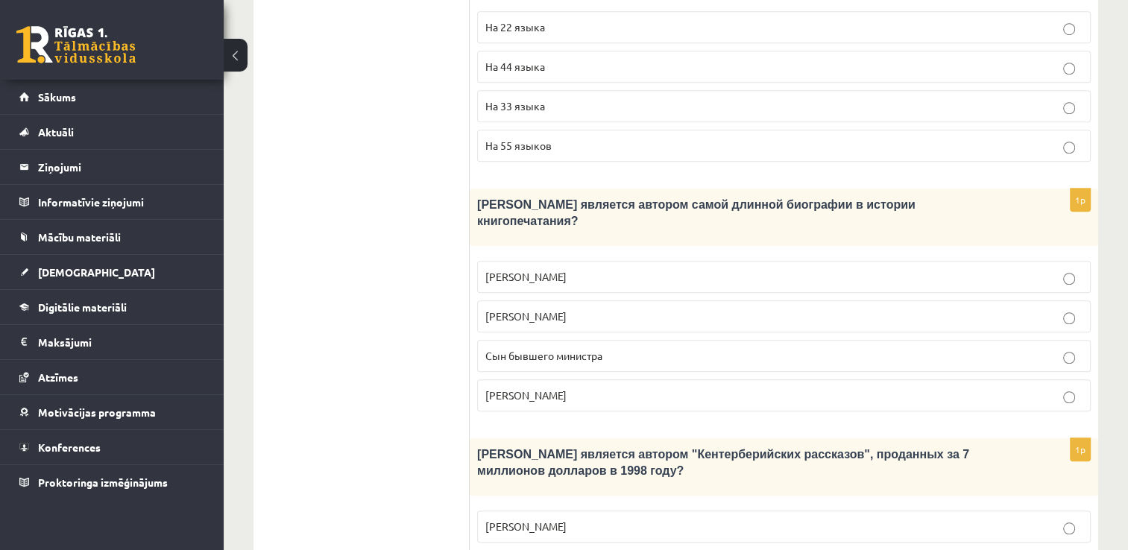
click at [693, 340] on label "Сын бывшего министра" at bounding box center [784, 356] width 614 height 32
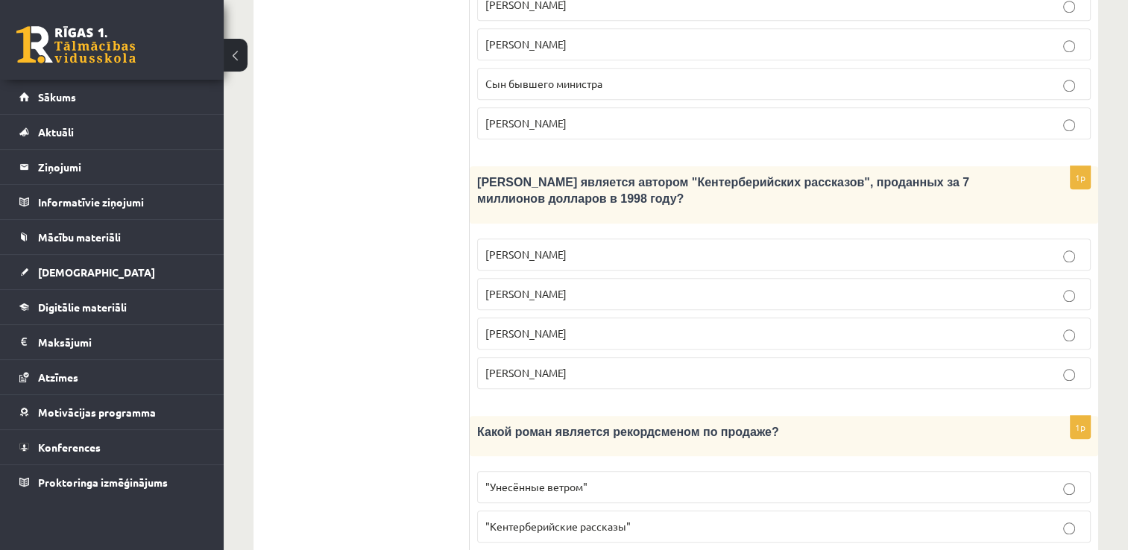
scroll to position [1491, 0]
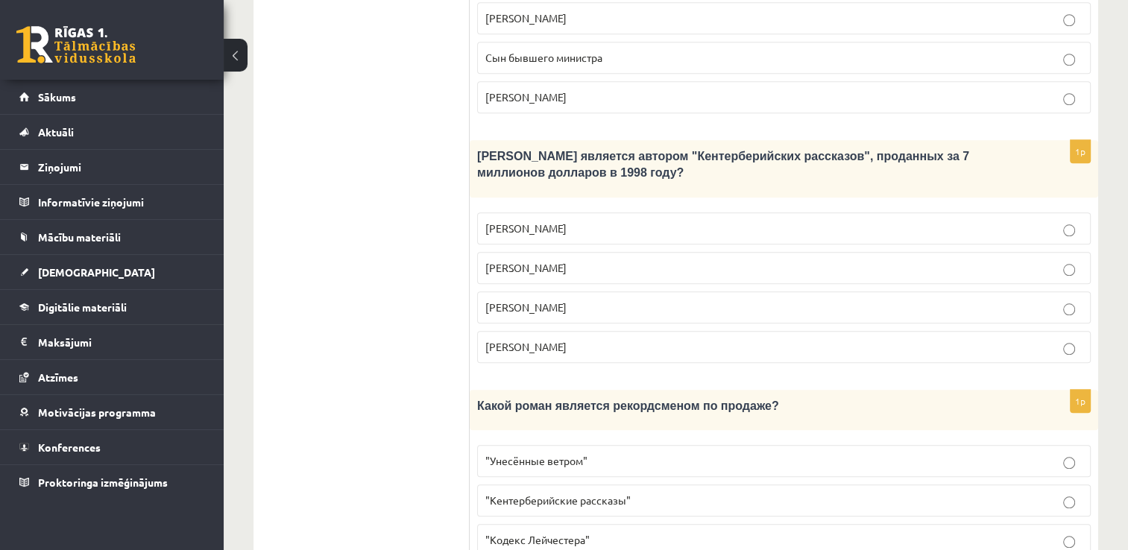
click at [644, 300] on p "Джефри Чосер" at bounding box center [783, 308] width 597 height 16
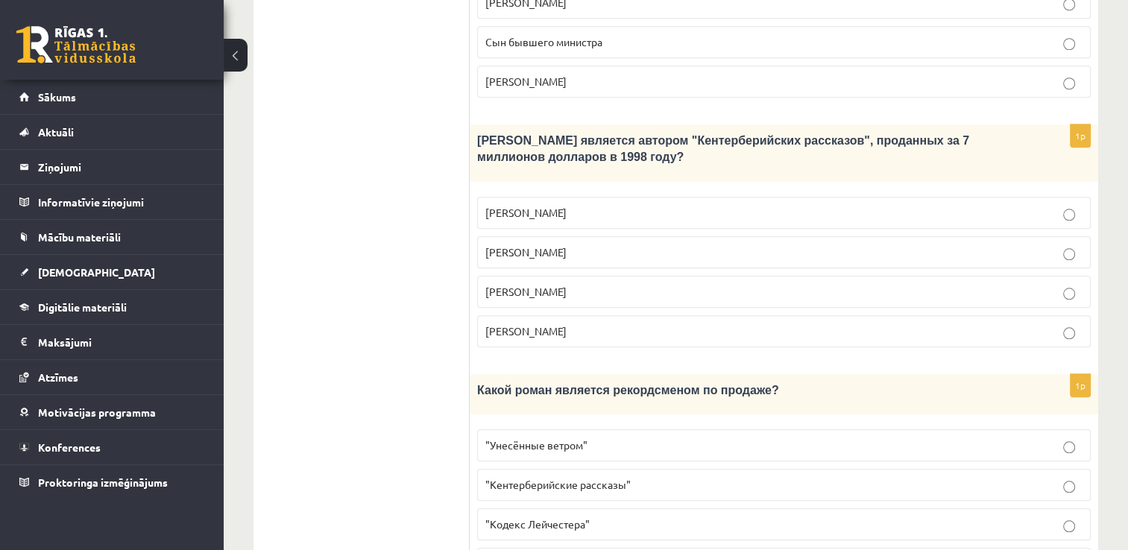
click at [680, 438] on p ""Унесённые ветром"" at bounding box center [783, 446] width 597 height 16
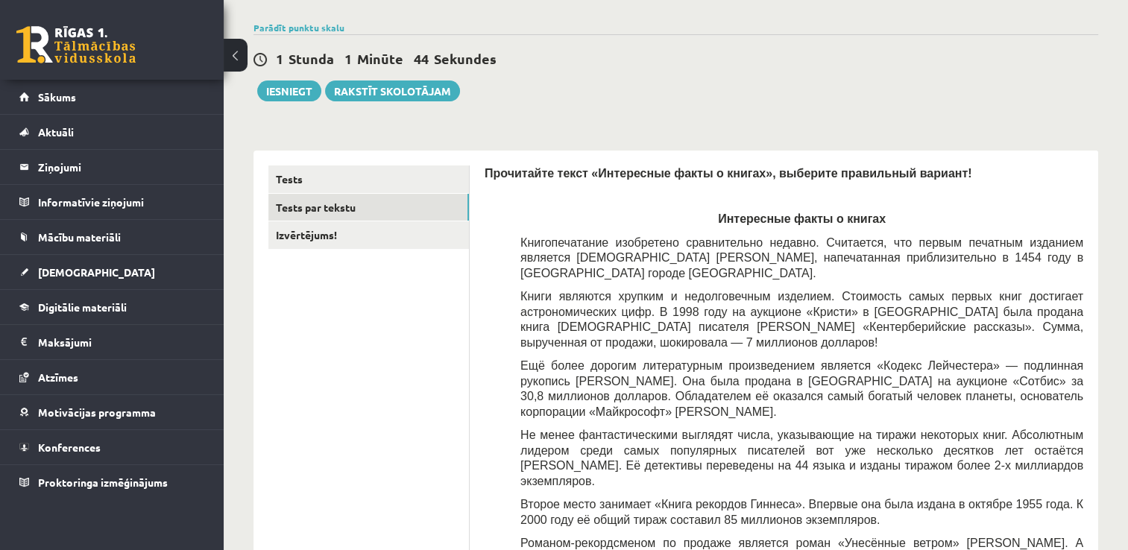
scroll to position [16, 0]
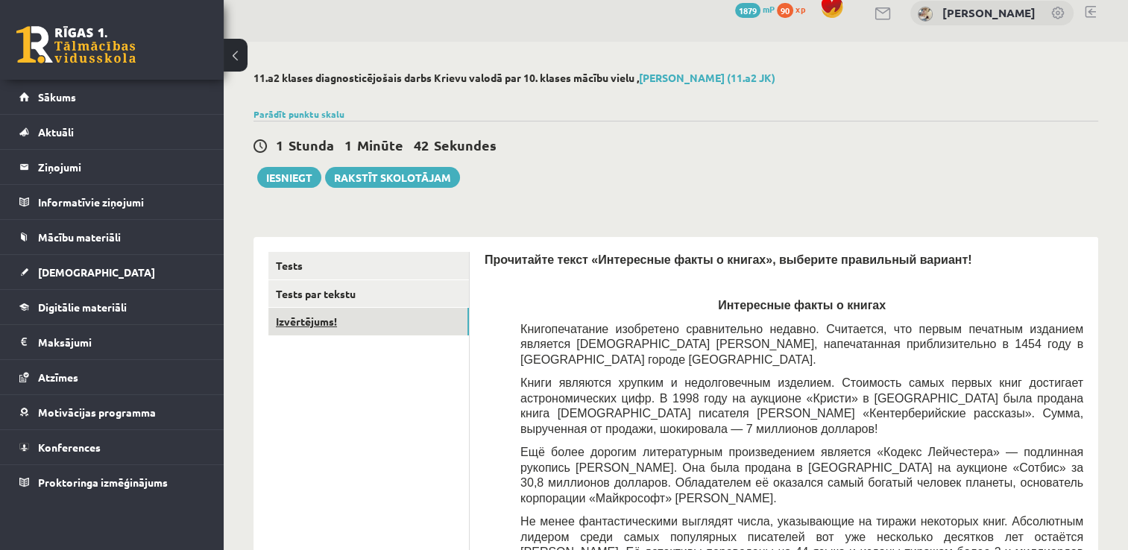
click at [371, 328] on link "Izvērtējums!" at bounding box center [368, 322] width 201 height 28
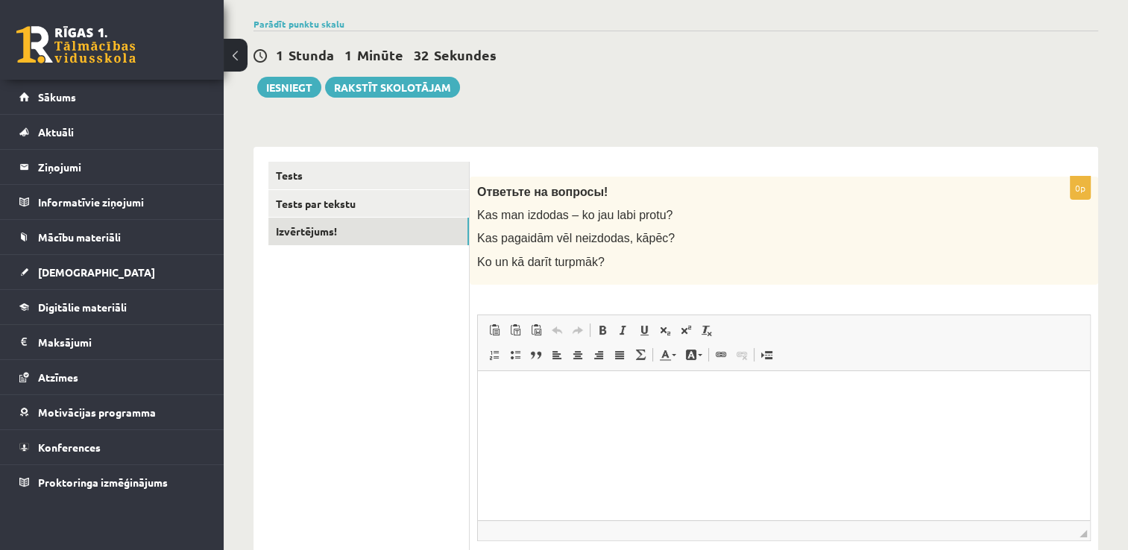
scroll to position [0, 0]
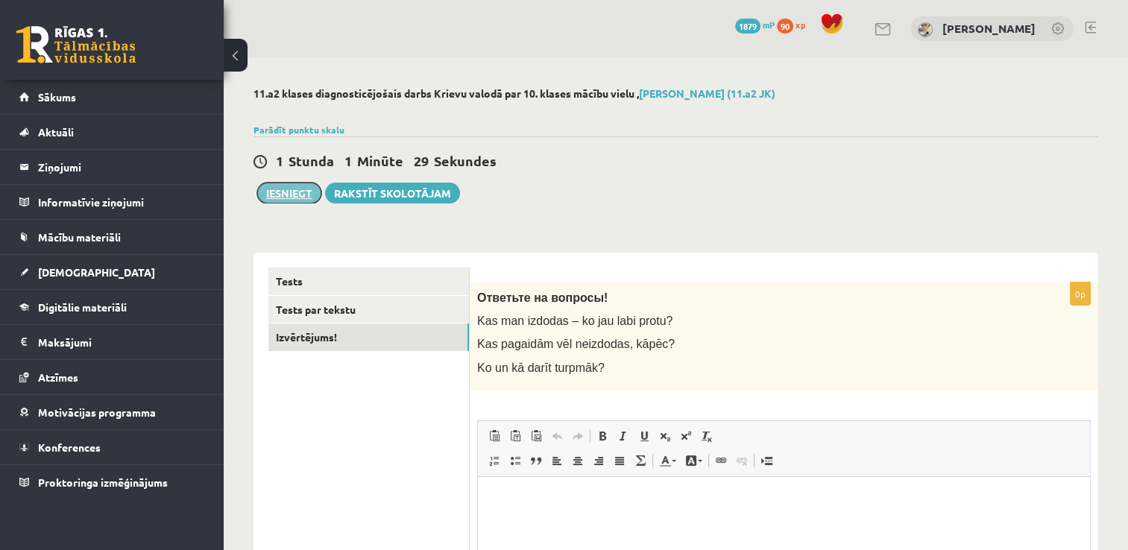
click at [301, 189] on button "Iesniegt" at bounding box center [289, 193] width 64 height 21
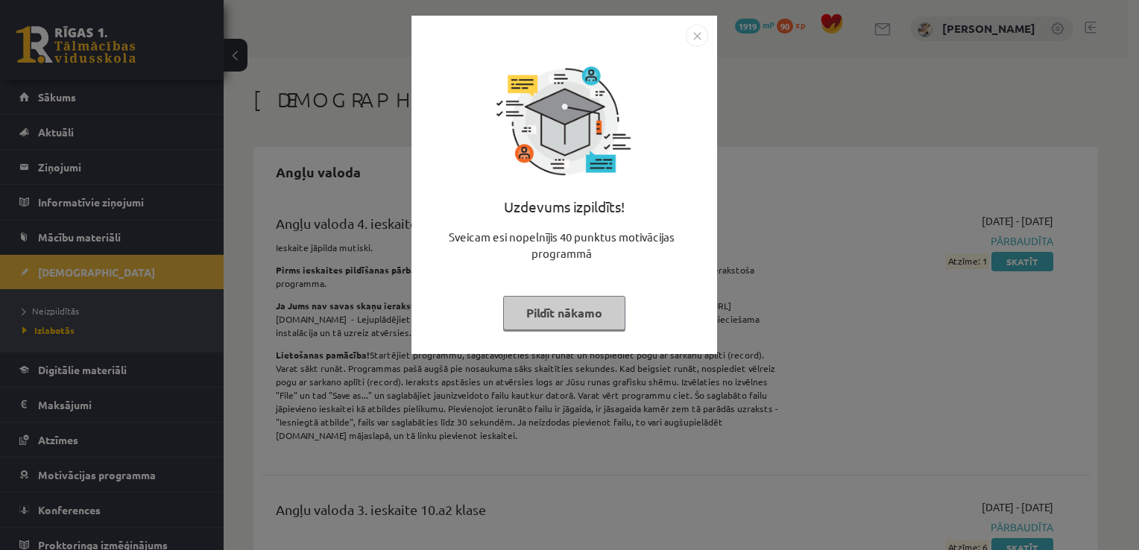
click at [699, 39] on img "Close" at bounding box center [697, 36] width 22 height 22
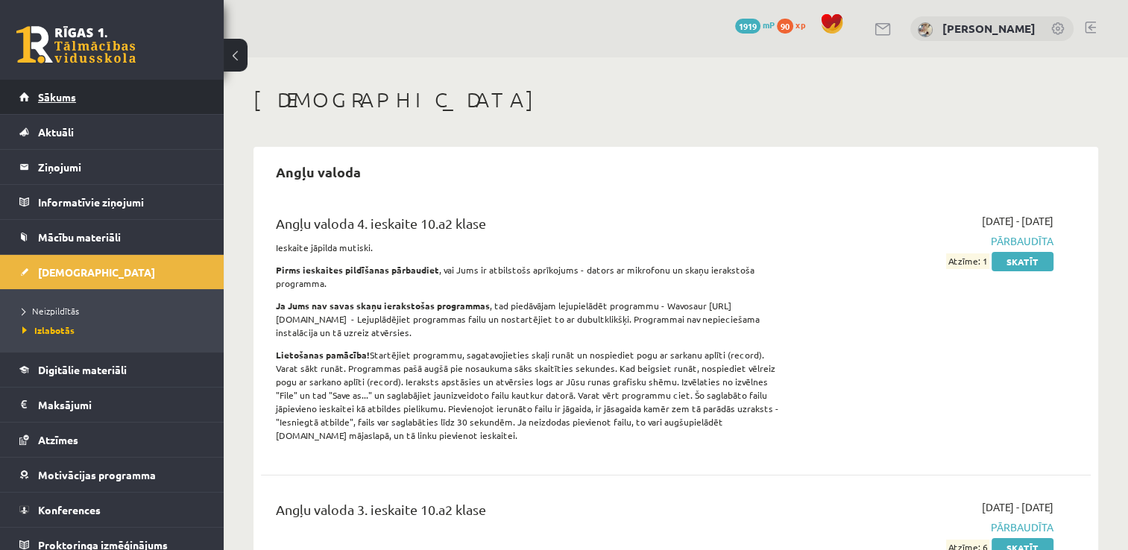
click at [161, 94] on link "Sākums" at bounding box center [112, 97] width 186 height 34
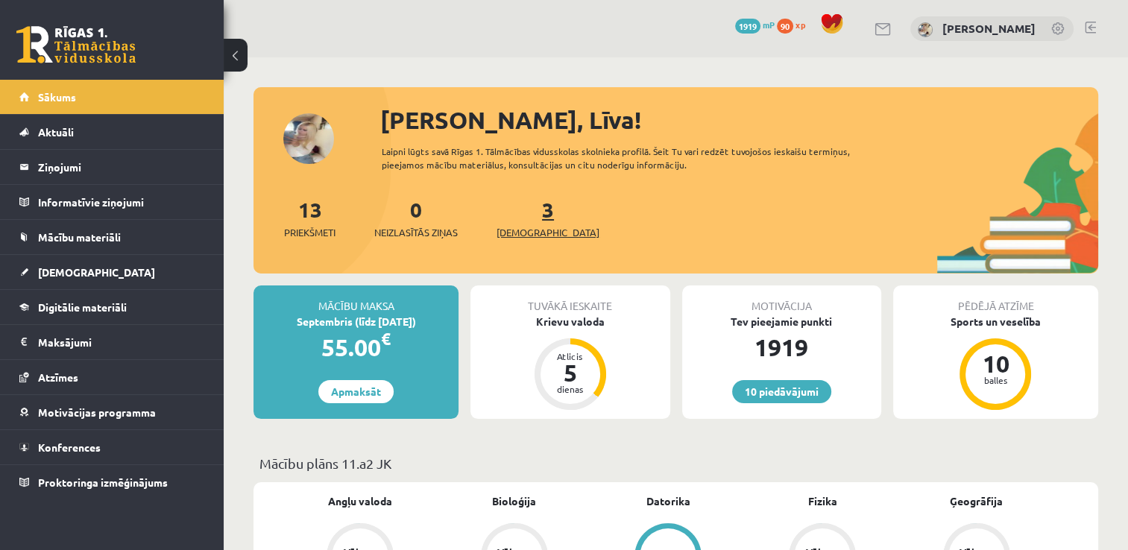
click at [531, 235] on span "[DEMOGRAPHIC_DATA]" at bounding box center [548, 232] width 103 height 15
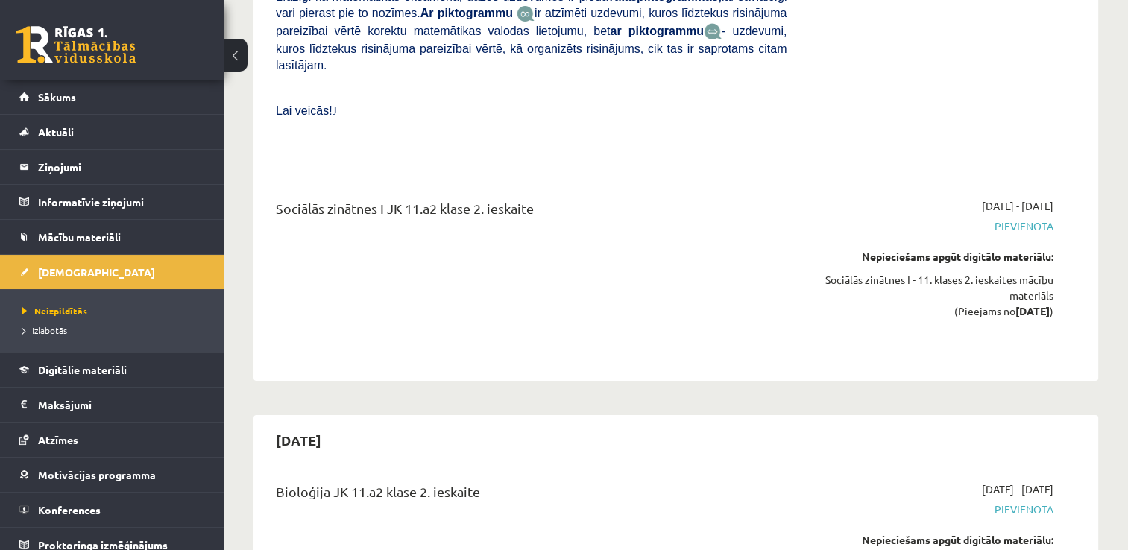
scroll to position [5667, 0]
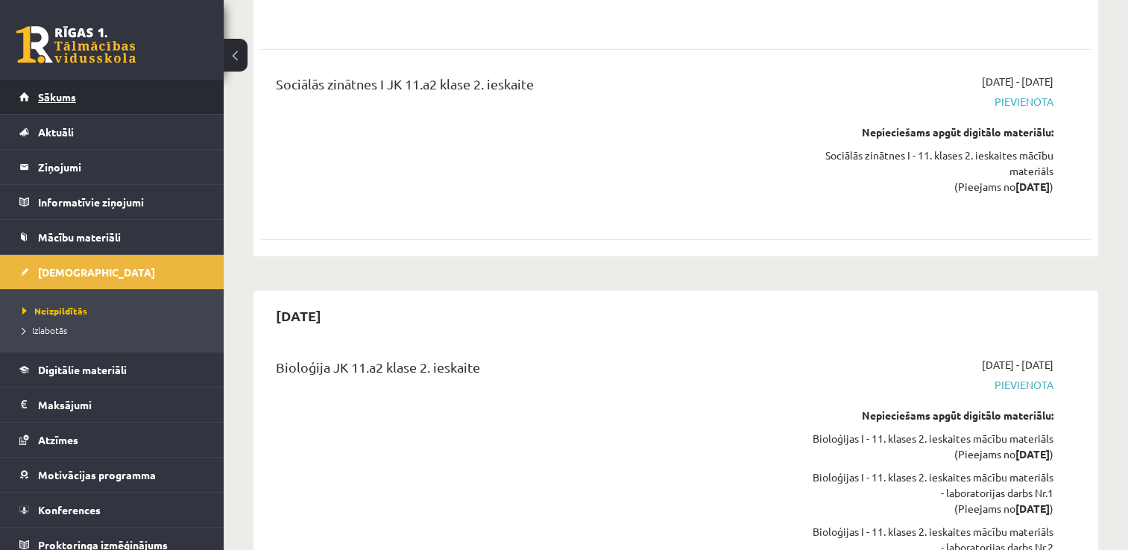
click at [53, 96] on span "Sākums" at bounding box center [57, 96] width 38 height 13
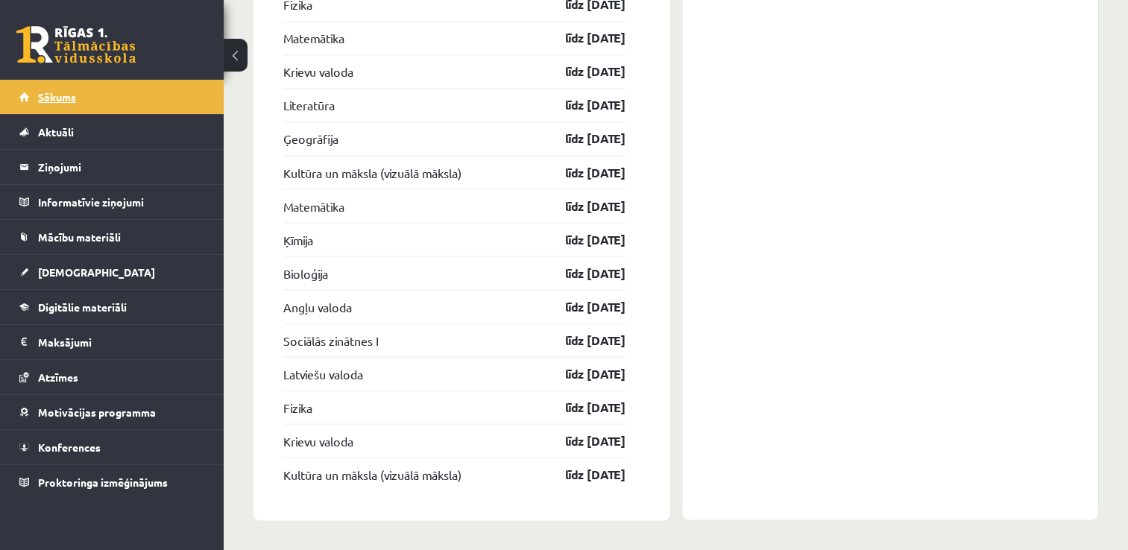
scroll to position [2665, 0]
